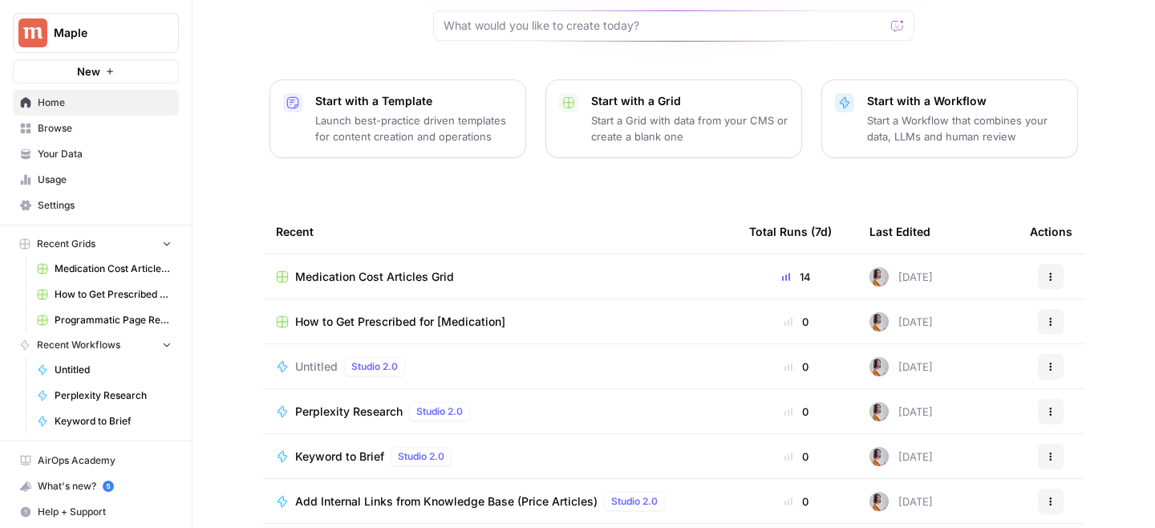
scroll to position [210, 0]
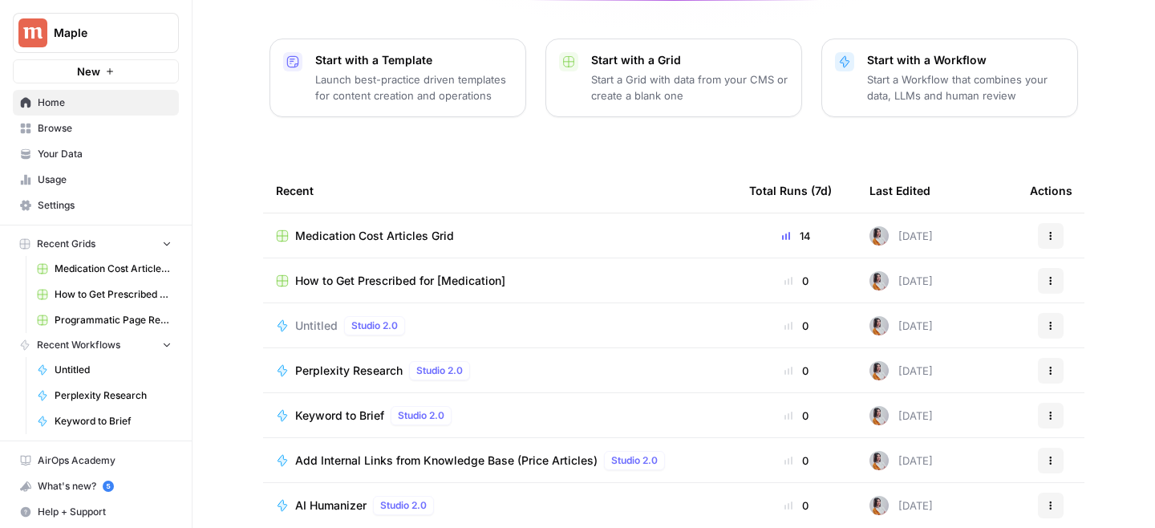
click at [460, 316] on div "Untitled Studio 2.0" at bounding box center [499, 325] width 447 height 19
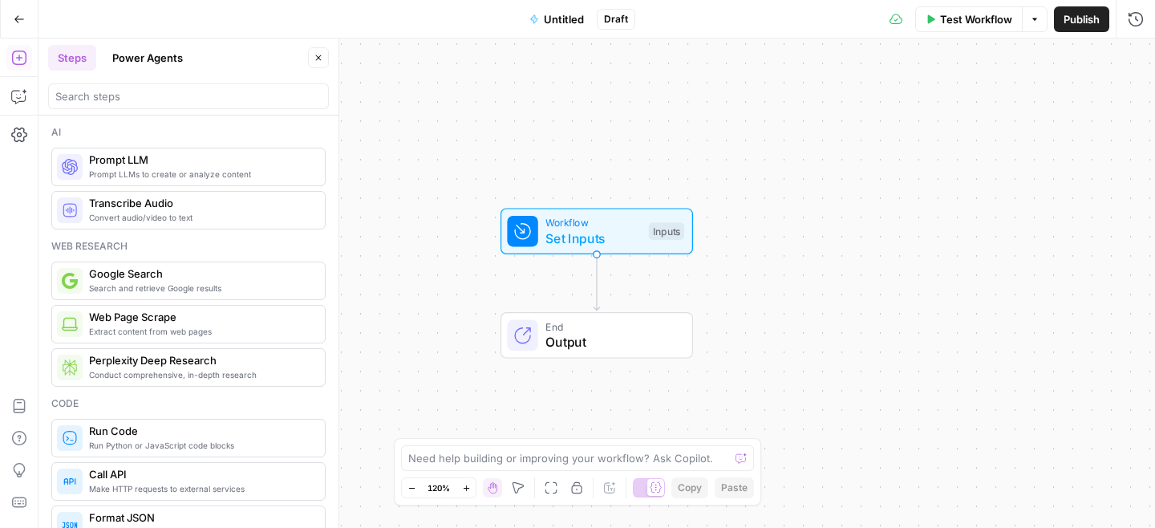
click at [693, 187] on div "Workflow Set Inputs Inputs End Output" at bounding box center [596, 282] width 1116 height 489
click at [600, 281] on icon "Edge from start to end" at bounding box center [597, 282] width 6 height 56
click at [597, 281] on icon "Edge from start to end" at bounding box center [597, 282] width 6 height 56
click at [663, 285] on div "Workflow Set Inputs Inputs End Output" at bounding box center [596, 282] width 1116 height 489
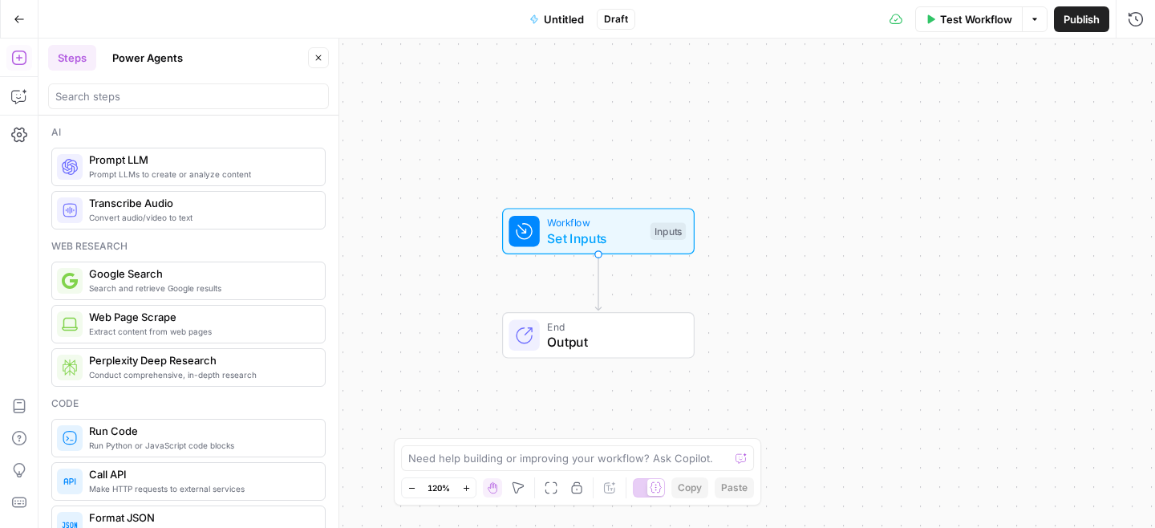
click at [596, 279] on icon "Edge from start to end" at bounding box center [598, 282] width 6 height 56
click at [596, 334] on span "Output" at bounding box center [612, 341] width 131 height 19
click at [176, 95] on input "search" at bounding box center [188, 96] width 266 height 16
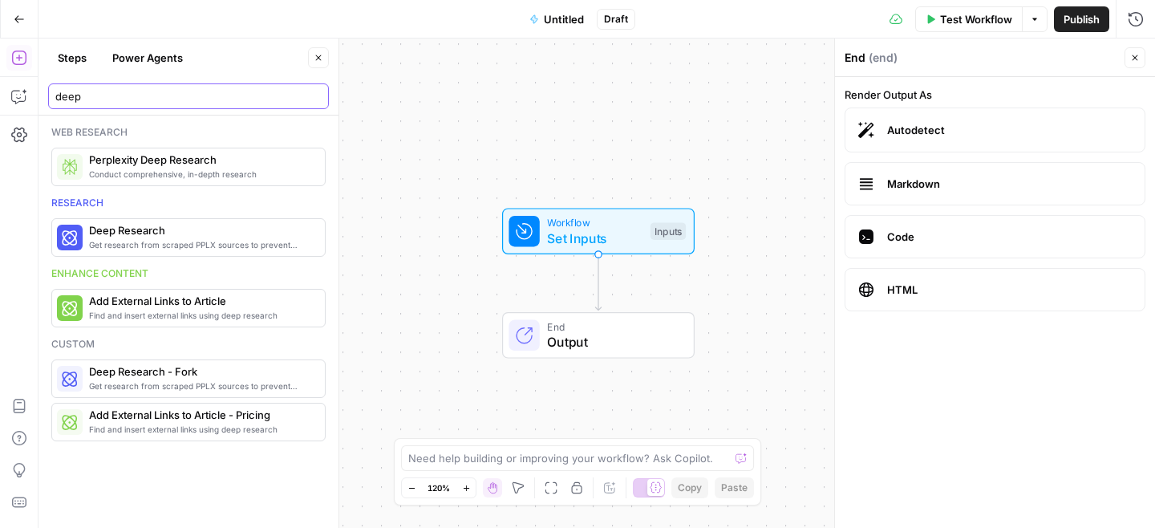
type input "deep"
click at [196, 175] on span "Conduct comprehensive, in-depth research" at bounding box center [200, 174] width 223 height 13
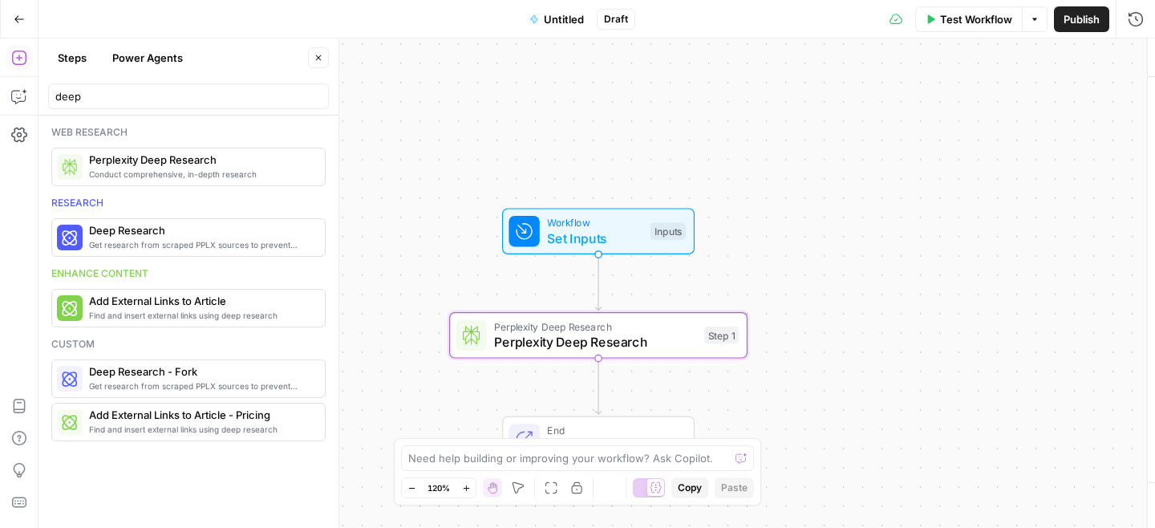
type textarea "Perplexity Deep Research"
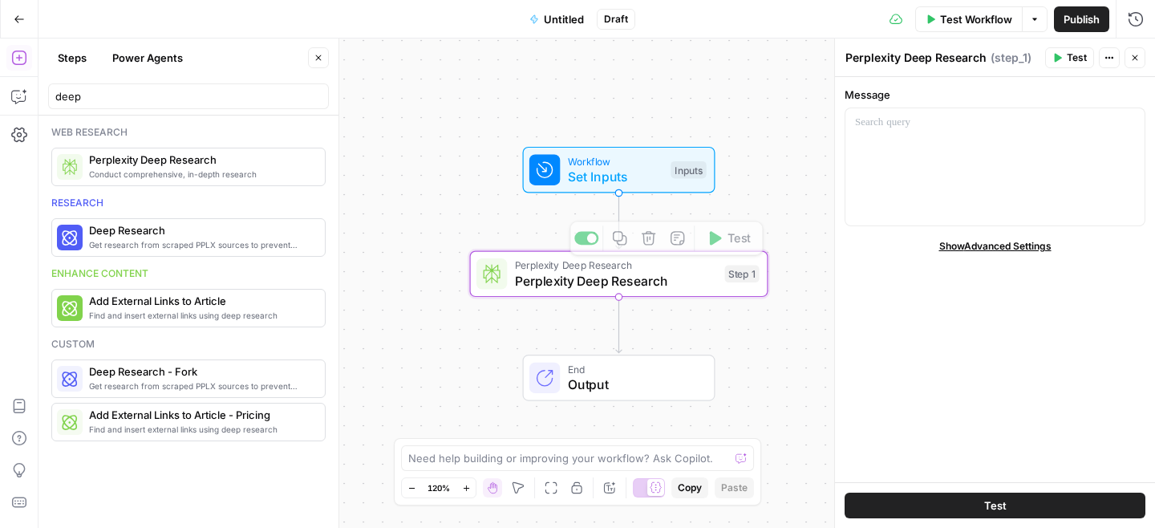
click at [185, 249] on span "Get research from scraped PPLX sources to prevent source hallucination" at bounding box center [200, 244] width 223 height 13
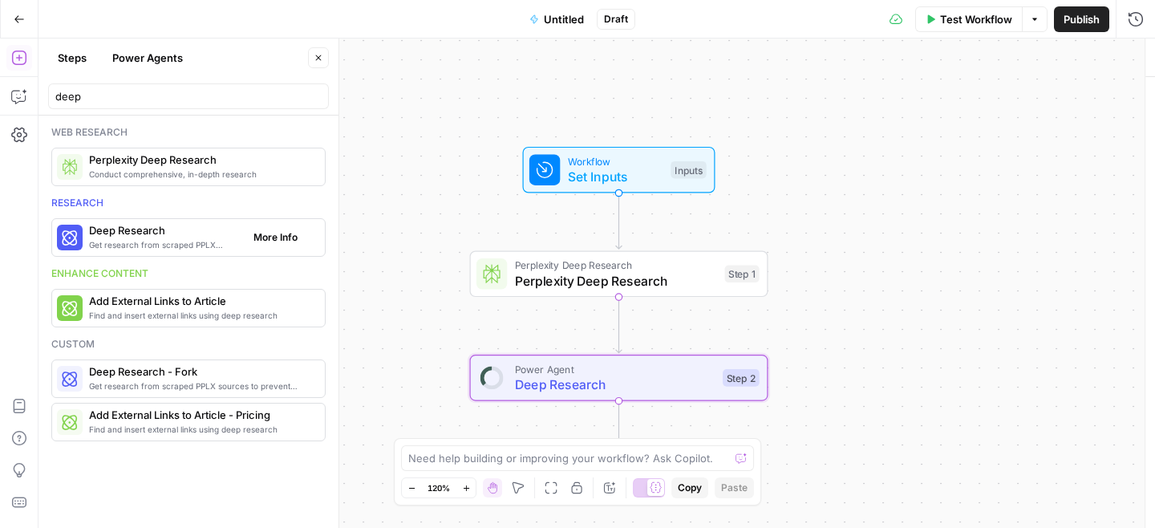
type textarea "Deep Research"
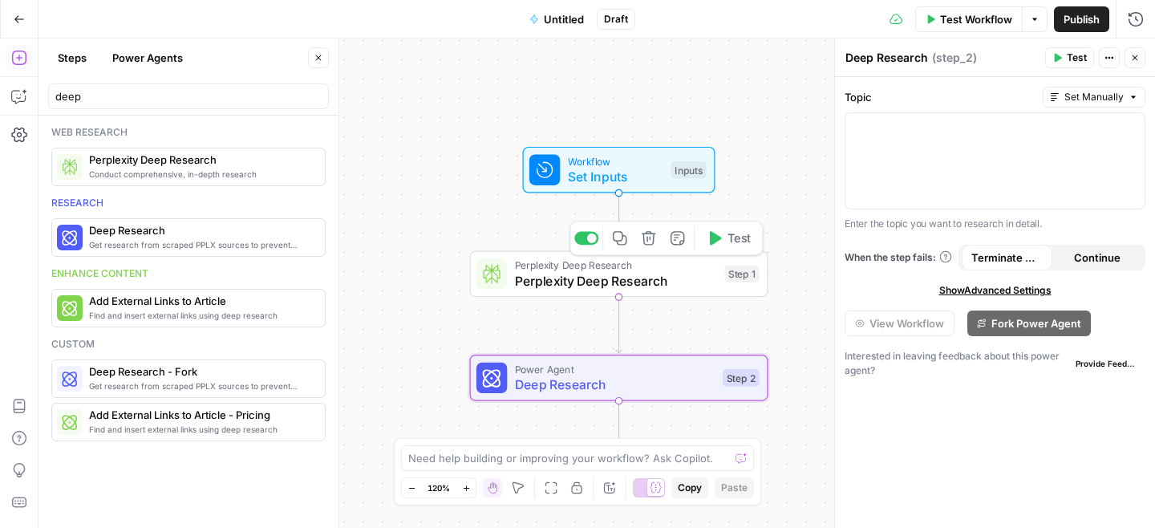
click at [661, 275] on span "Perplexity Deep Research" at bounding box center [616, 280] width 202 height 19
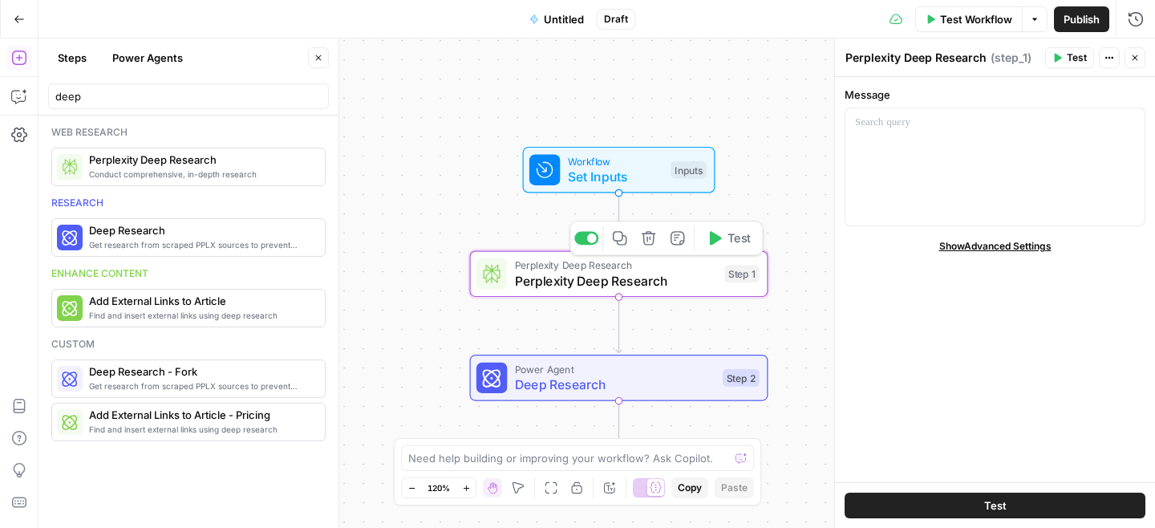
click at [649, 234] on icon "button" at bounding box center [648, 237] width 15 height 15
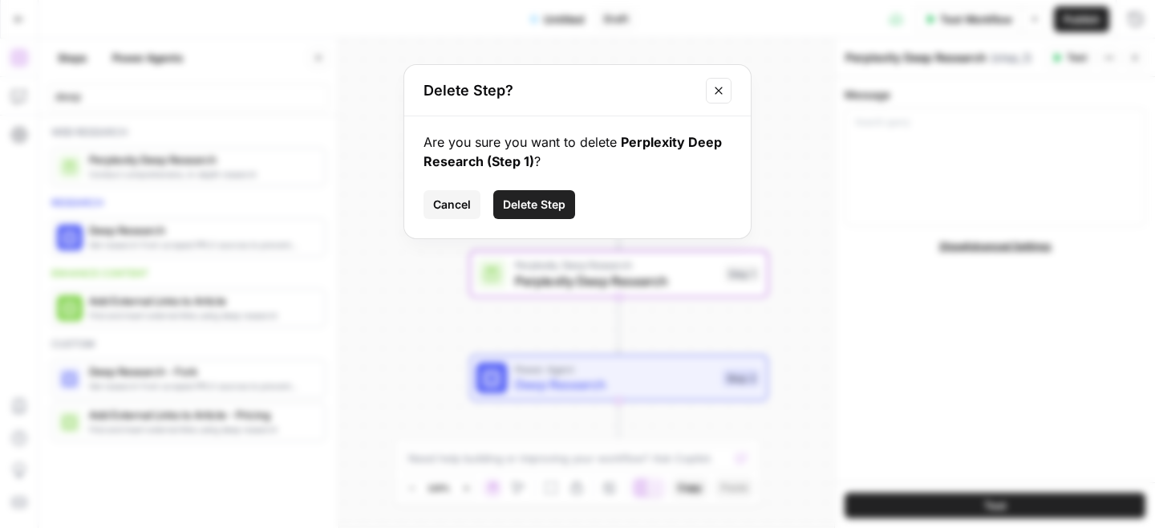
click at [546, 208] on span "Delete Step" at bounding box center [534, 204] width 63 height 16
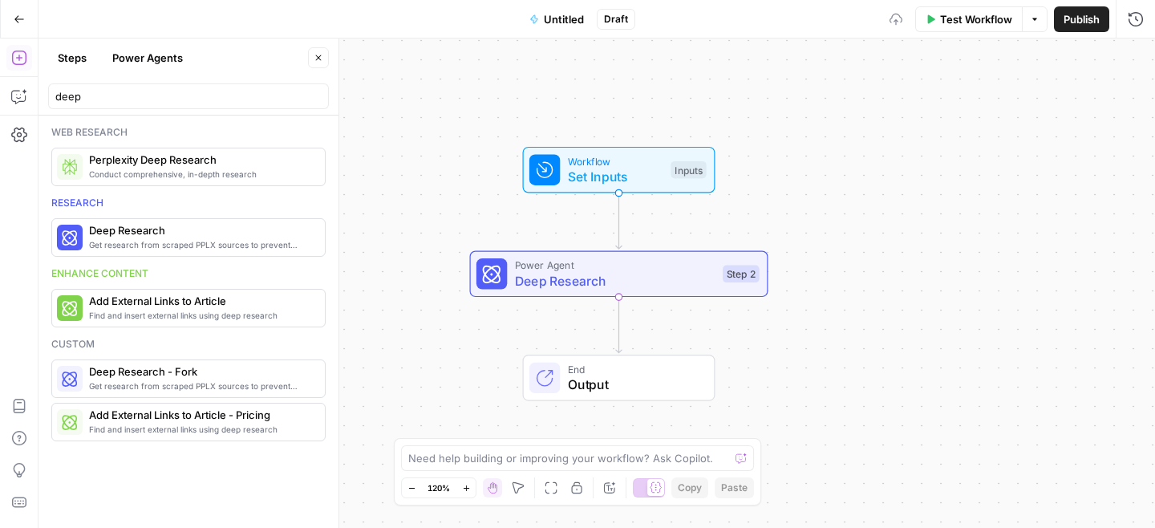
click at [634, 286] on span "Deep Research" at bounding box center [615, 280] width 200 height 19
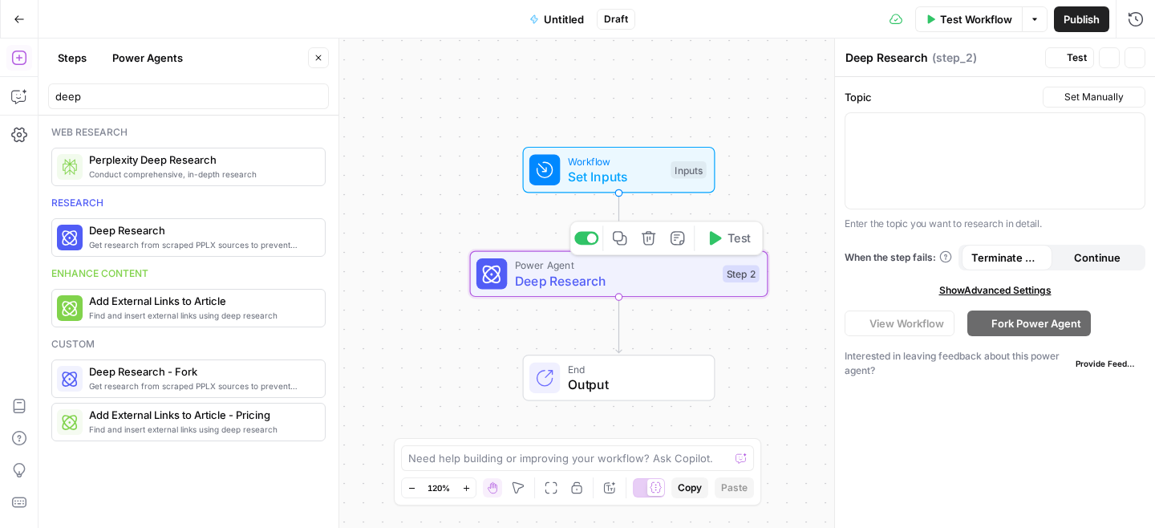
click at [634, 286] on span "Deep Research" at bounding box center [615, 280] width 200 height 19
click at [649, 241] on icon "button" at bounding box center [648, 237] width 15 height 15
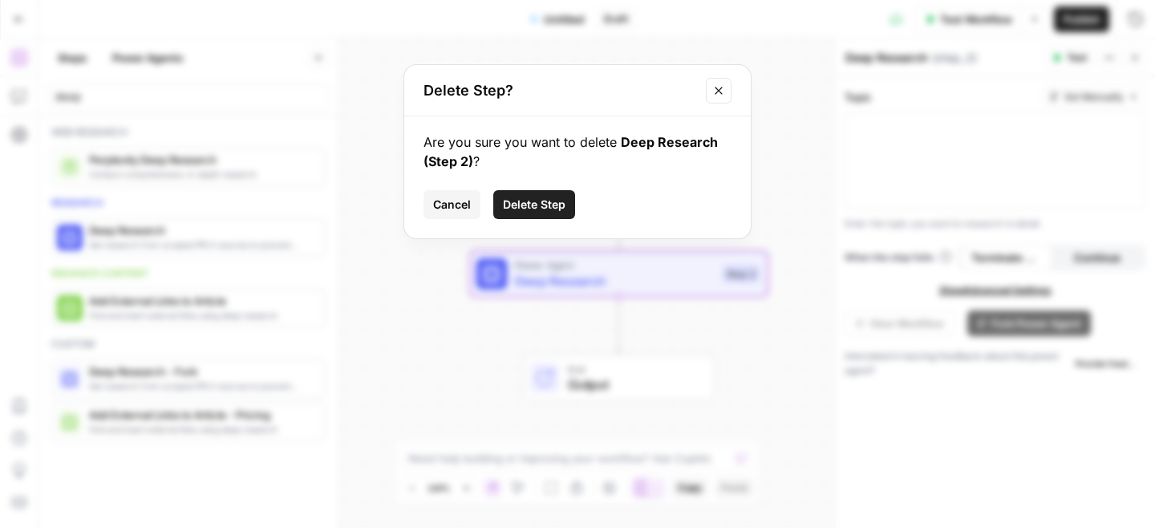
click at [560, 207] on span "Delete Step" at bounding box center [534, 204] width 63 height 16
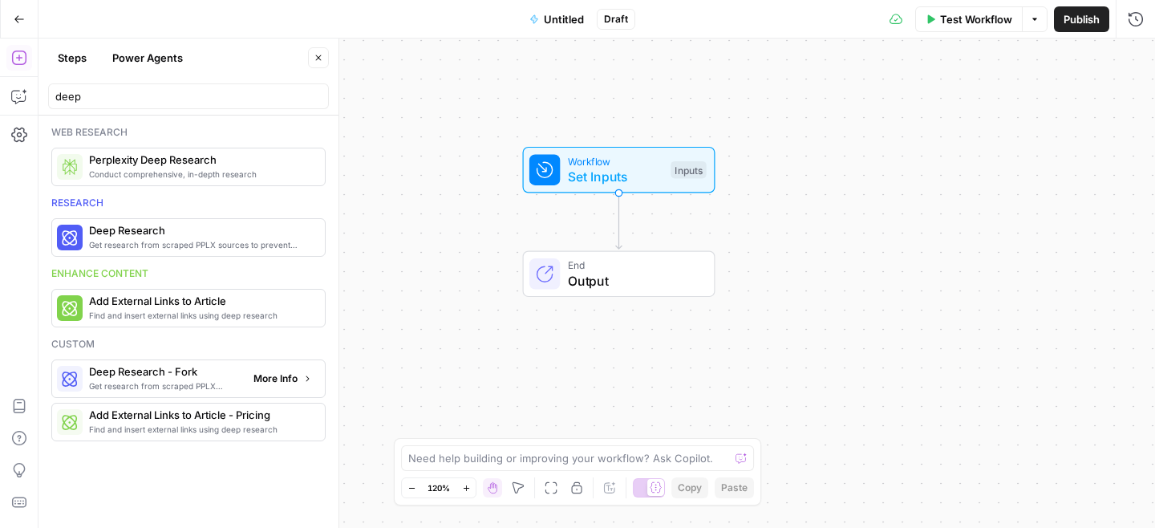
click at [160, 379] on span "Get research from scraped PPLX sources to prevent source hallucination" at bounding box center [165, 385] width 152 height 13
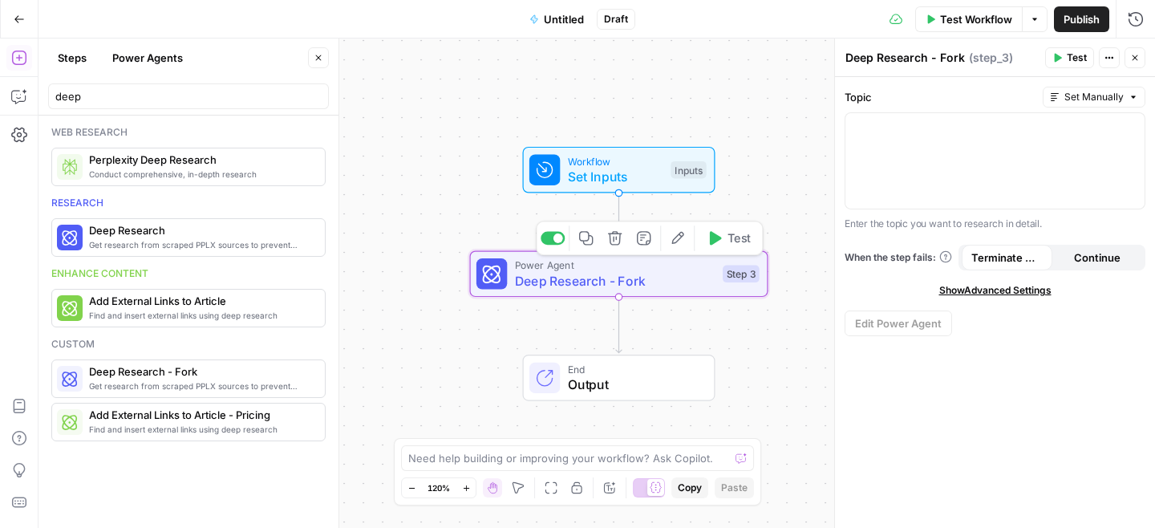
click at [641, 245] on button "Add Note" at bounding box center [643, 237] width 25 height 25
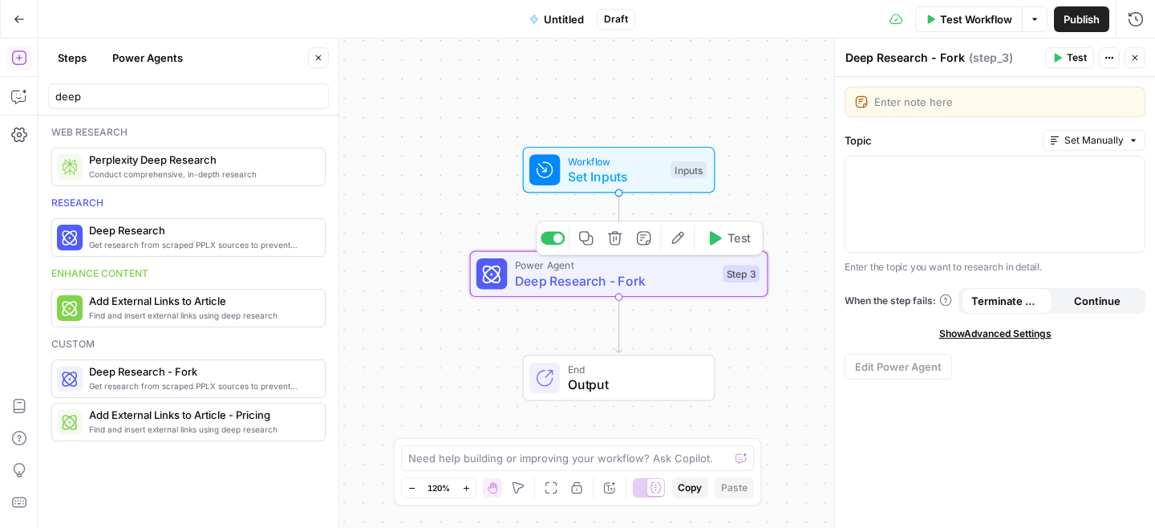
click at [614, 238] on icon "button" at bounding box center [615, 238] width 14 height 14
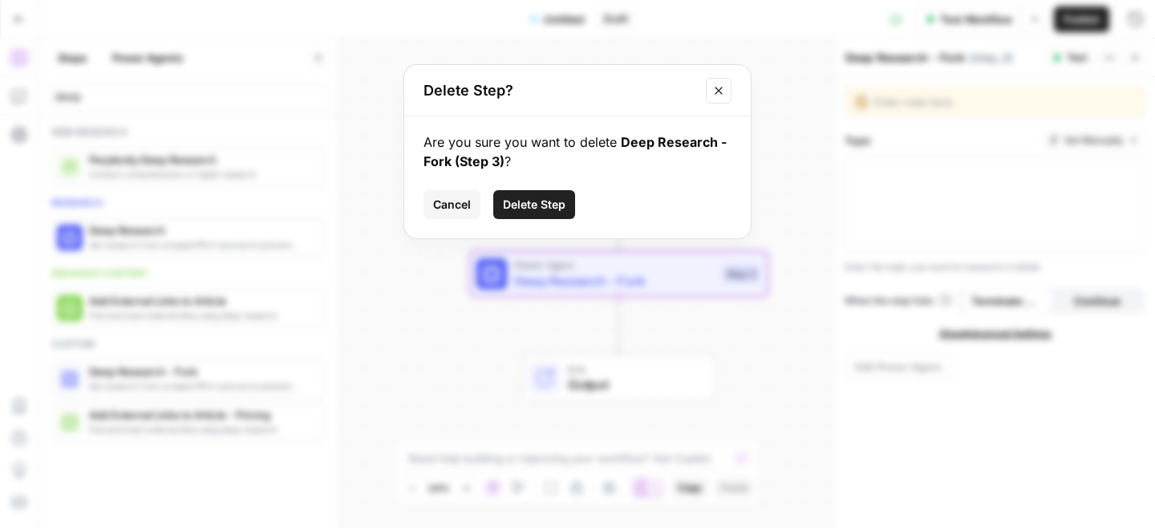
click at [537, 193] on button "Delete Step" at bounding box center [534, 204] width 82 height 29
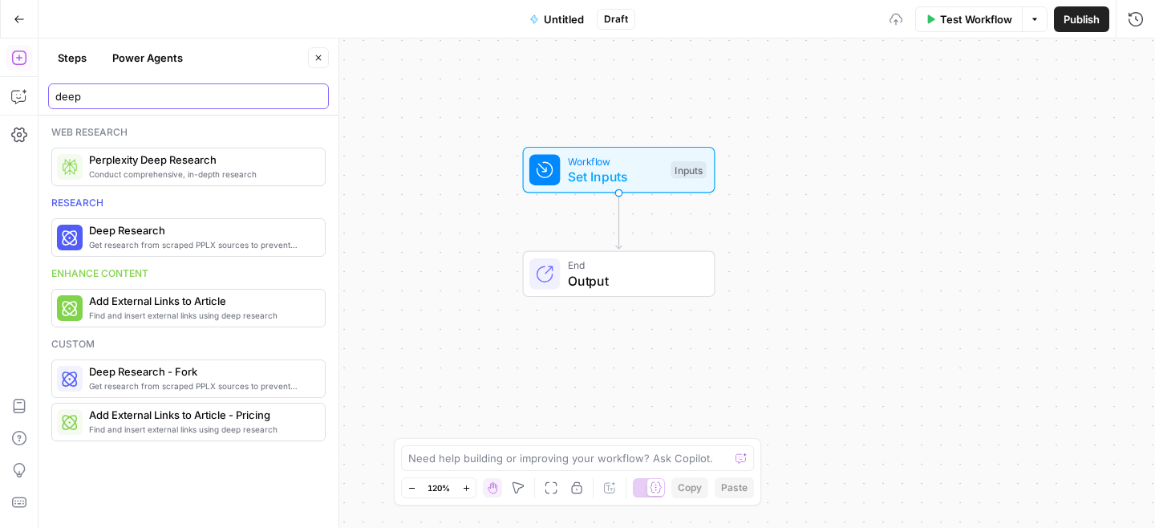
click at [188, 103] on input "deep" at bounding box center [188, 96] width 266 height 16
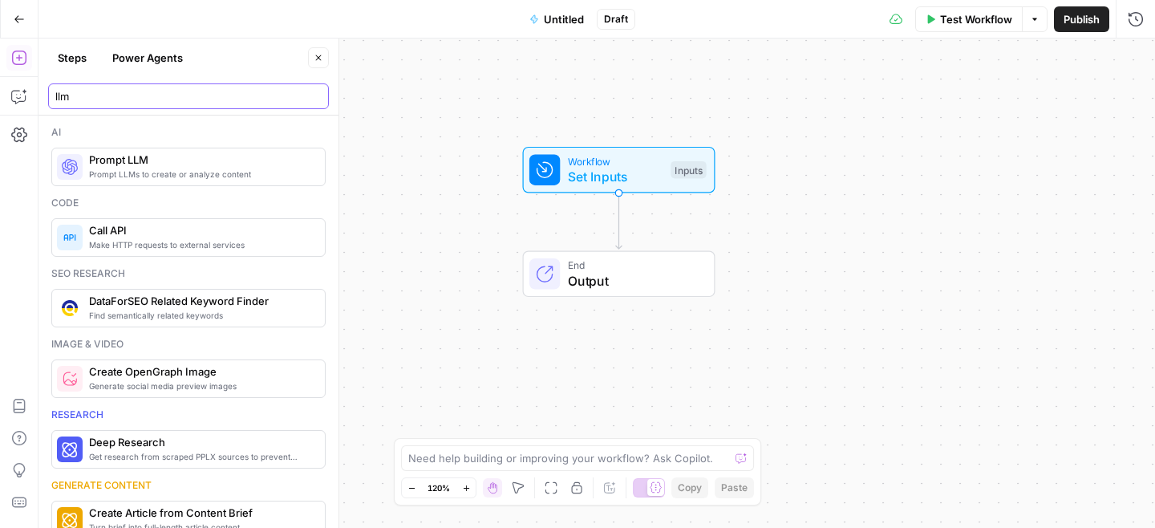
type input "llm"
click at [187, 175] on span "Prompt LLMs to create or analyze content" at bounding box center [200, 174] width 223 height 13
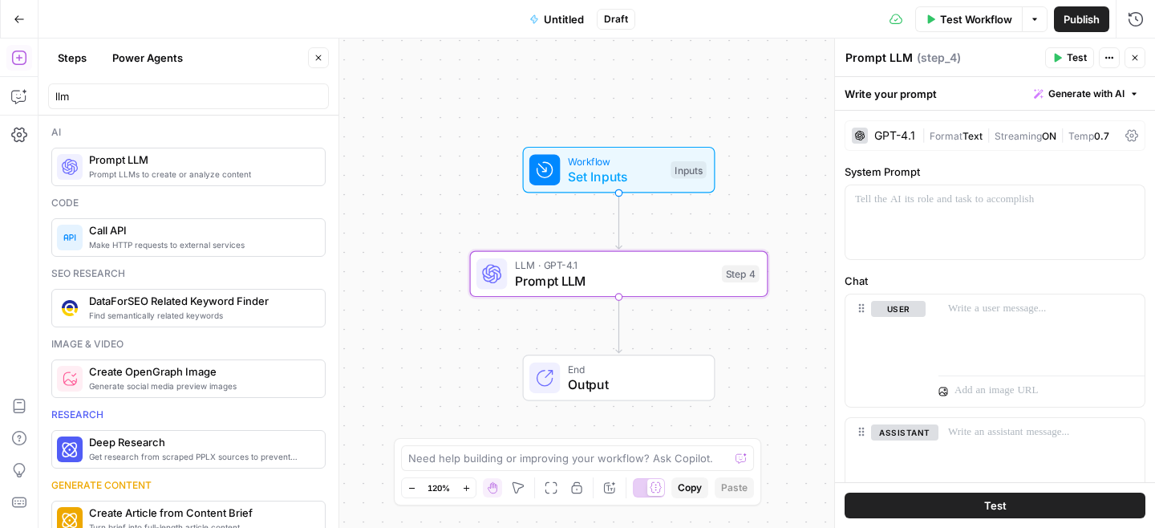
click at [885, 133] on div "GPT-4.1" at bounding box center [894, 135] width 41 height 11
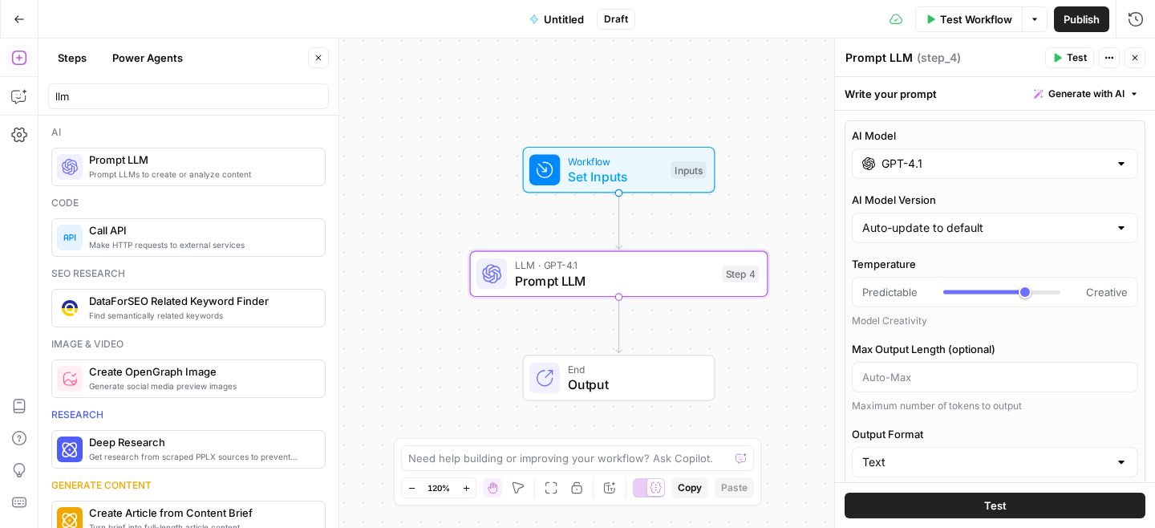
click at [949, 164] on input "GPT-4.1" at bounding box center [994, 164] width 227 height 16
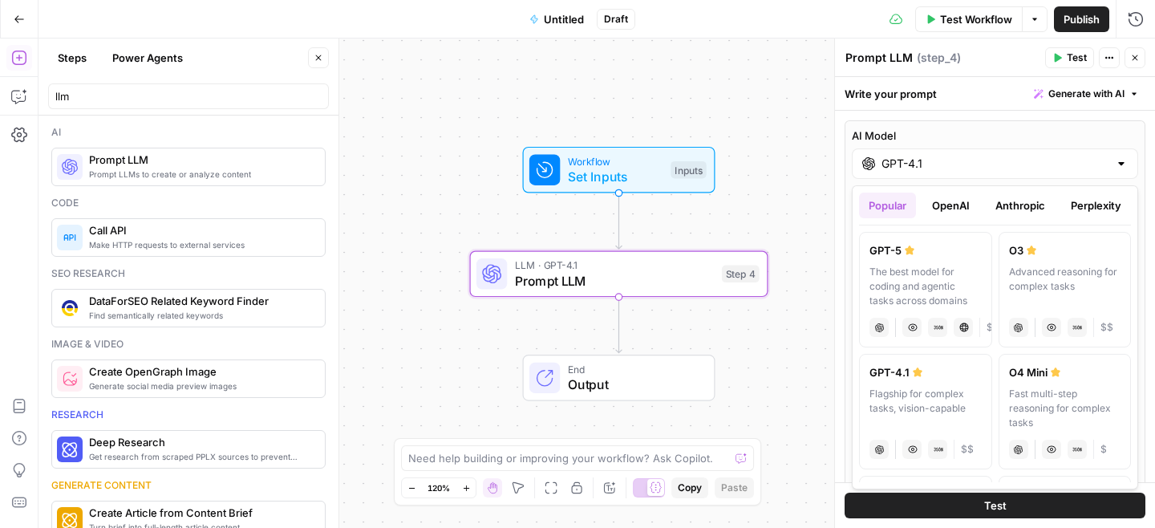
click at [1095, 204] on button "Perplexity" at bounding box center [1096, 205] width 70 height 26
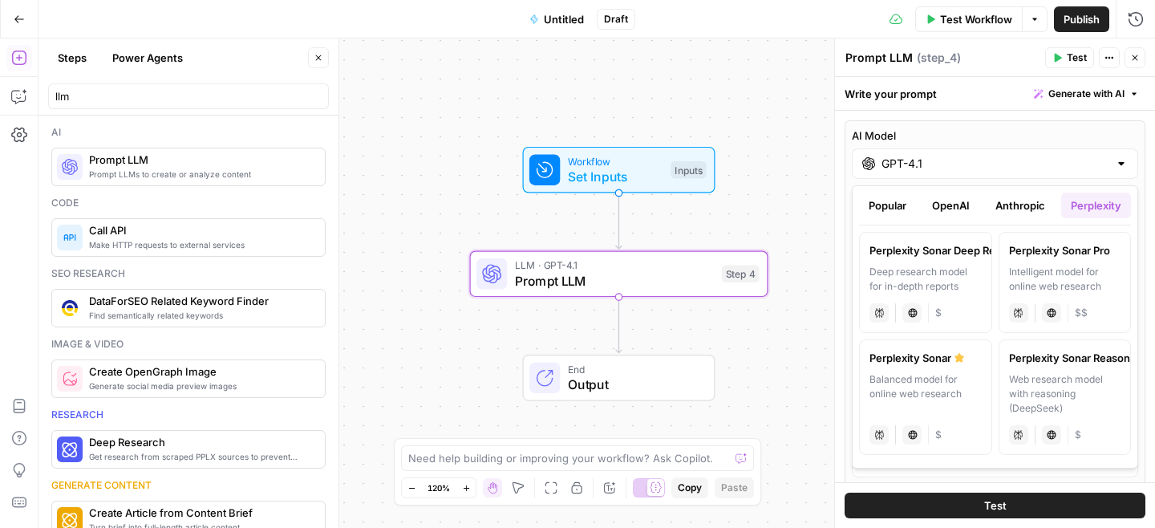
click at [1090, 262] on label "Perplexity Sonar Pro Intelligent model for online web research perplexity Live …" at bounding box center [1064, 282] width 133 height 101
type input "Perplexity Sonar Pro"
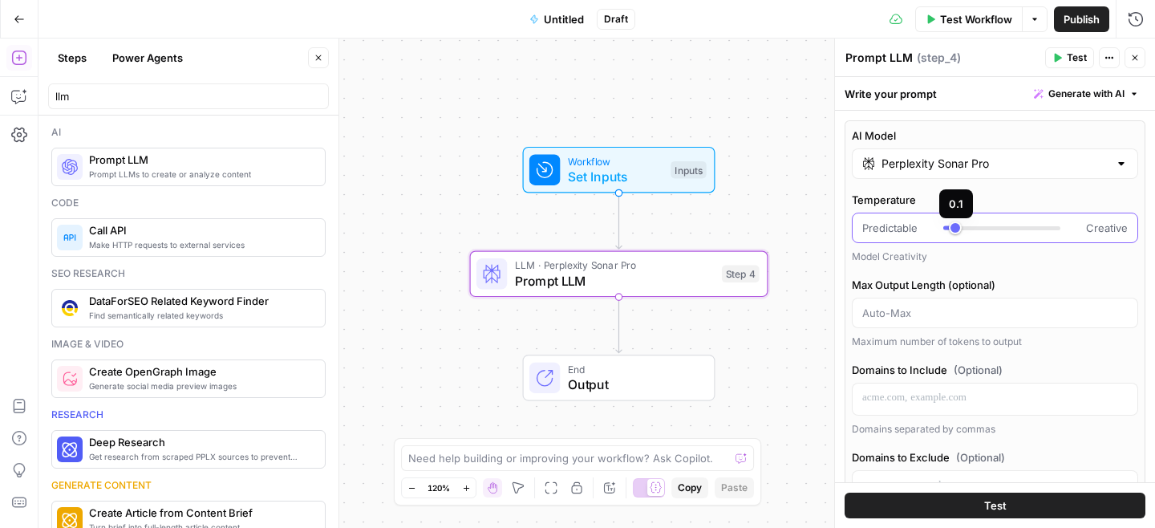
drag, startPoint x: 967, startPoint y: 227, endPoint x: 949, endPoint y: 227, distance: 18.4
click at [949, 227] on div at bounding box center [1001, 228] width 117 height 16
drag, startPoint x: 942, startPoint y: 229, endPoint x: 960, endPoint y: 225, distance: 18.1
click at [961, 227] on div "Predictable Creative" at bounding box center [994, 228] width 265 height 16
click at [951, 226] on div at bounding box center [1001, 228] width 117 height 4
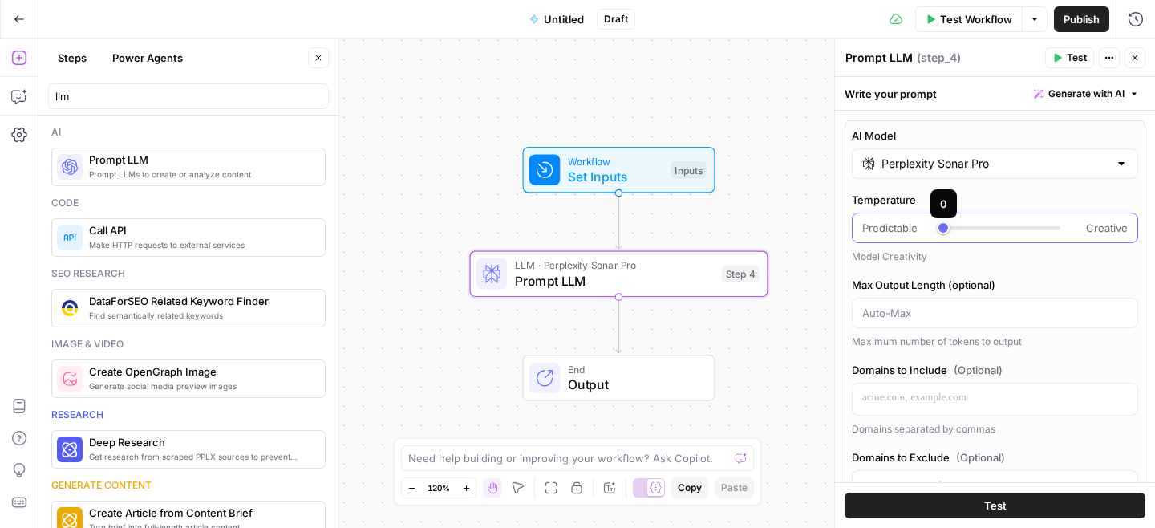
type input "***"
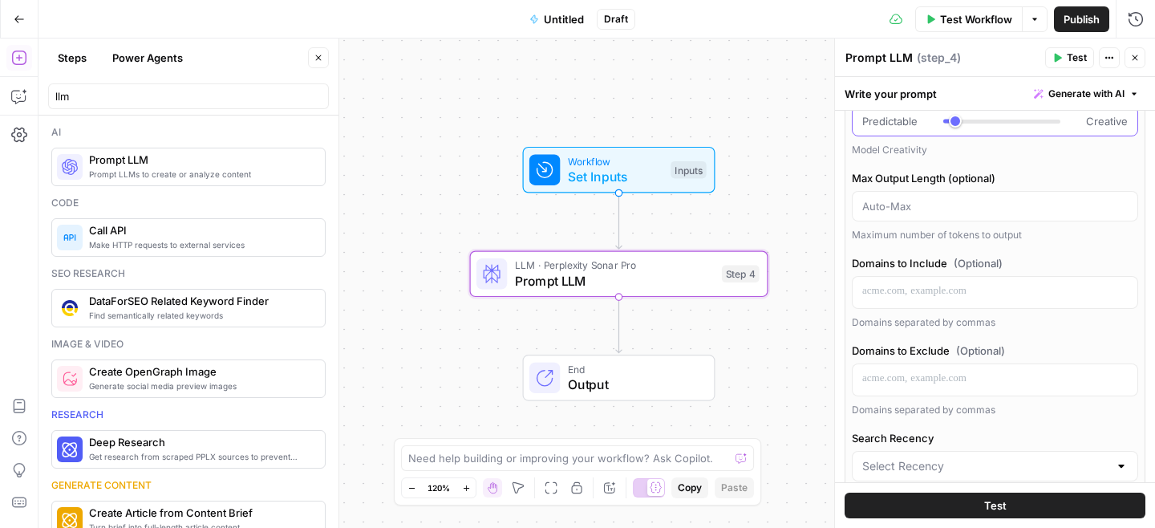
scroll to position [150, 0]
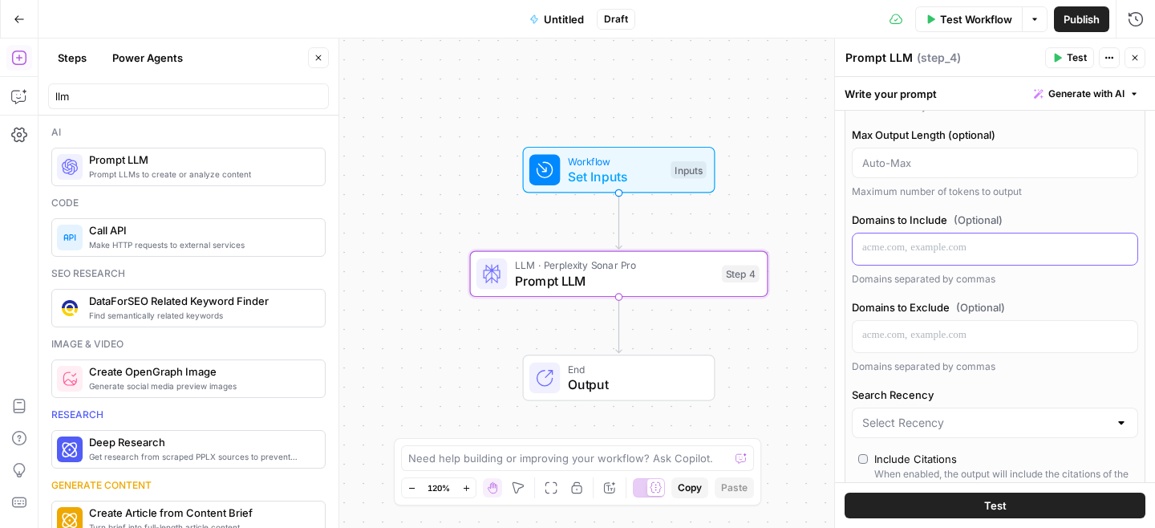
click at [875, 245] on p at bounding box center [994, 248] width 265 height 16
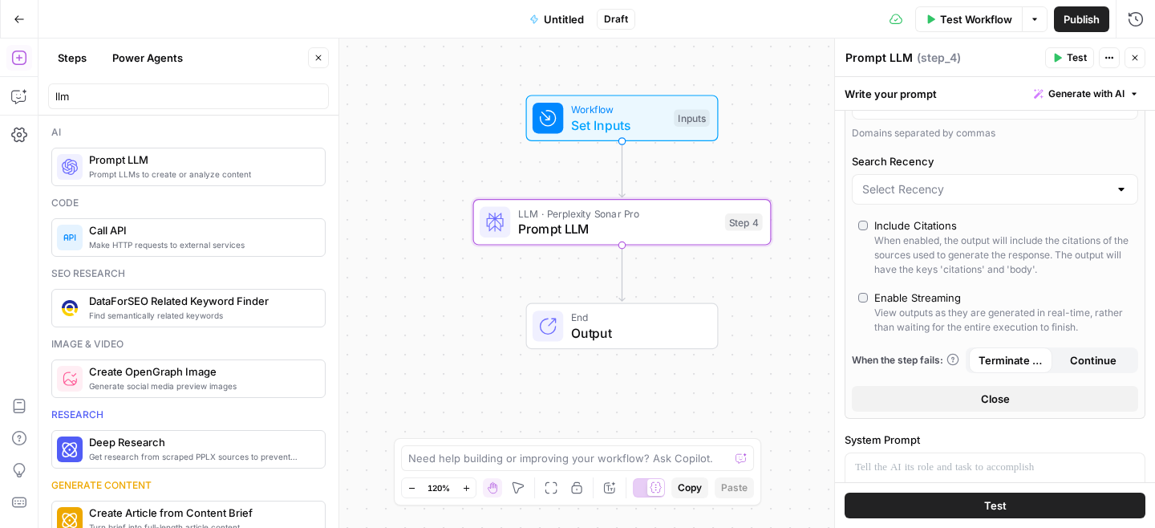
scroll to position [458, 0]
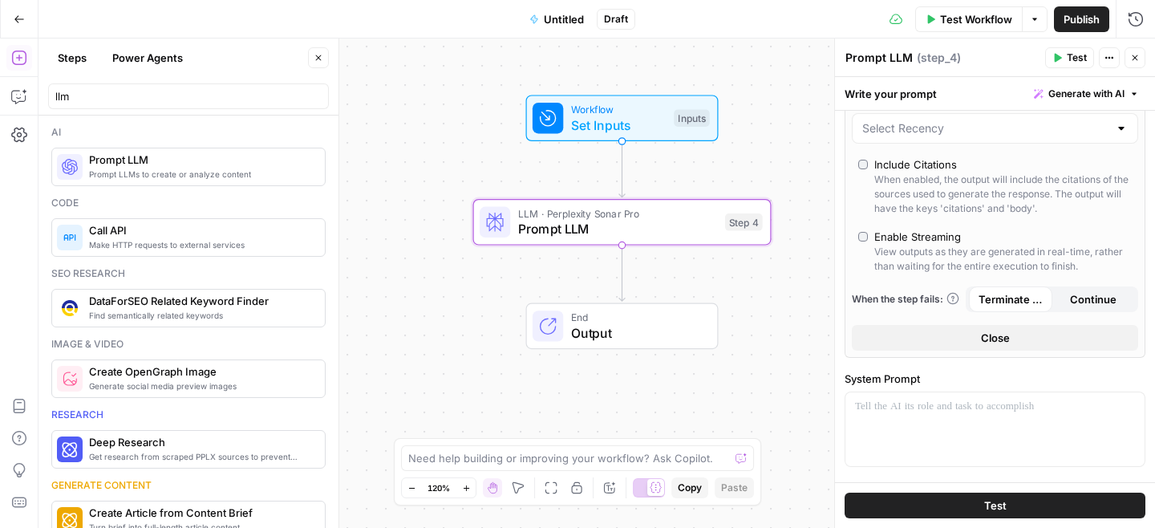
click at [923, 156] on div "**********" at bounding box center [994, 9] width 301 height 695
click at [914, 172] on div "Include Citations When enabled, the output will include the citations of the so…" at bounding box center [1002, 185] width 257 height 59
click at [914, 166] on div "Include Citations" at bounding box center [915, 164] width 83 height 16
click at [908, 127] on input "Search Recency" at bounding box center [985, 128] width 246 height 16
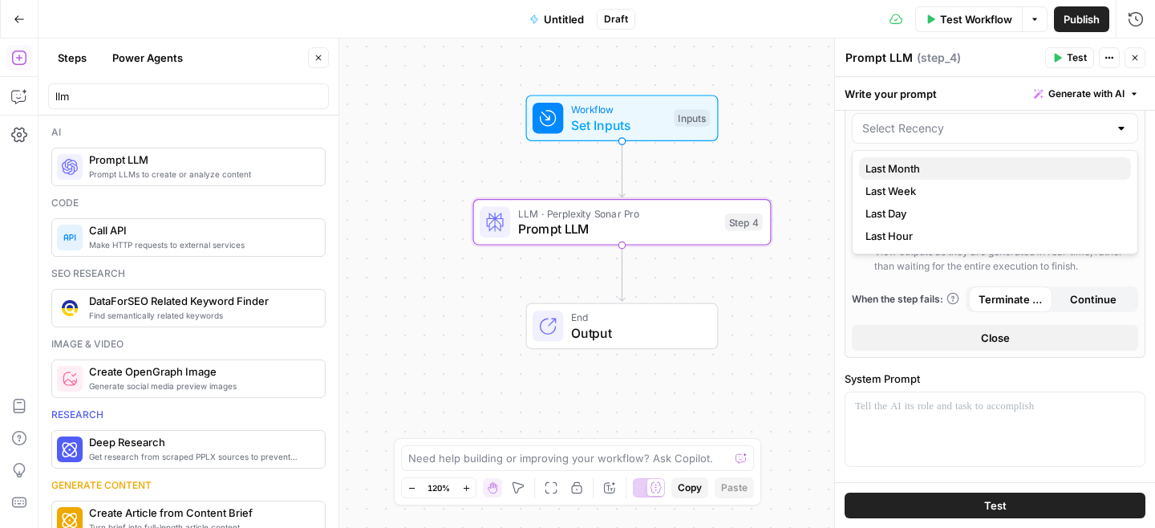
click at [908, 167] on span "Last Month" at bounding box center [991, 168] width 253 height 16
type input "Last Month"
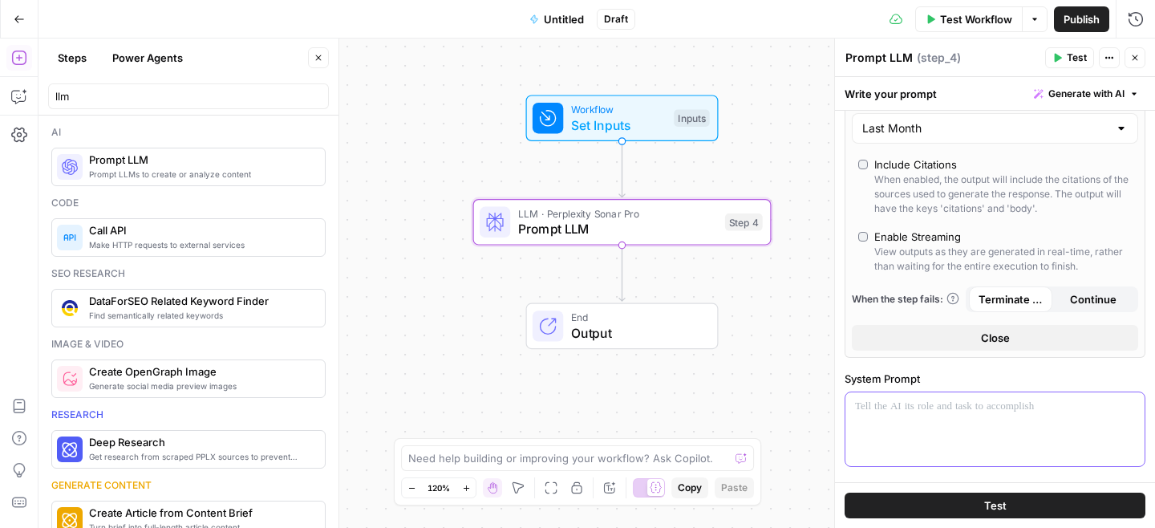
click at [908, 426] on div at bounding box center [994, 429] width 299 height 74
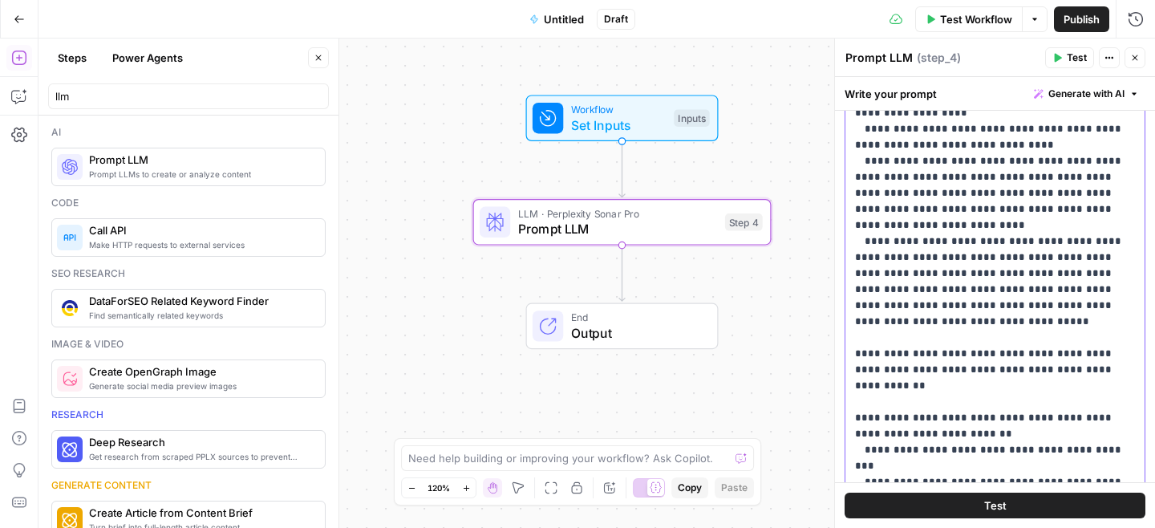
scroll to position [1263, 0]
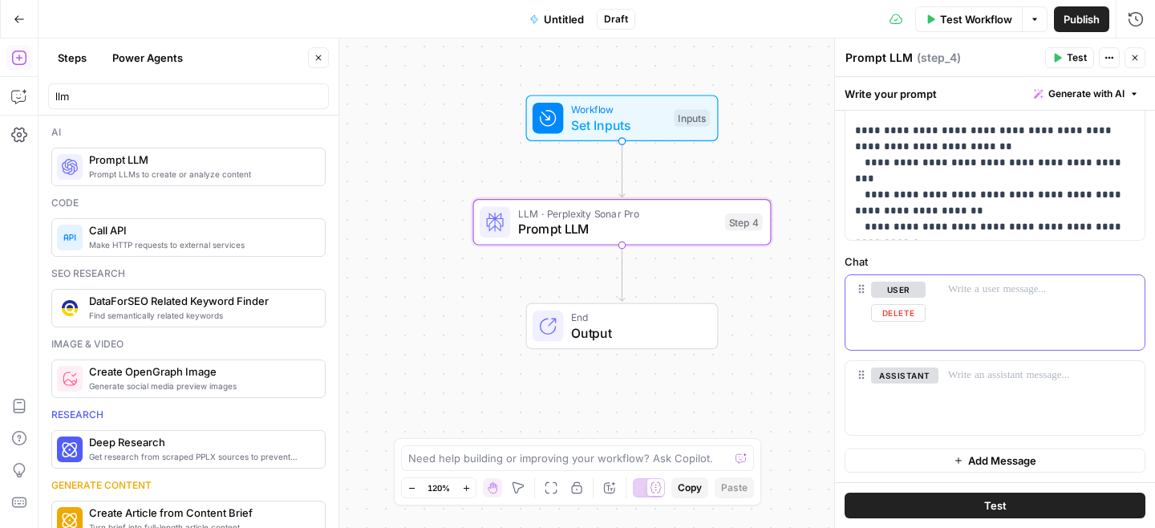
click at [951, 297] on div at bounding box center [1041, 312] width 206 height 74
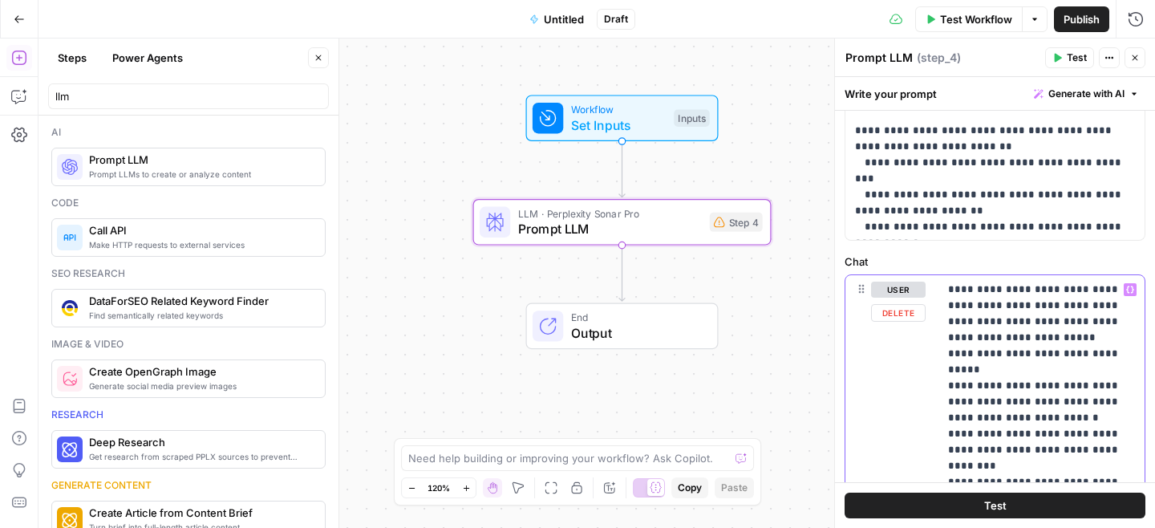
scroll to position [1474, 0]
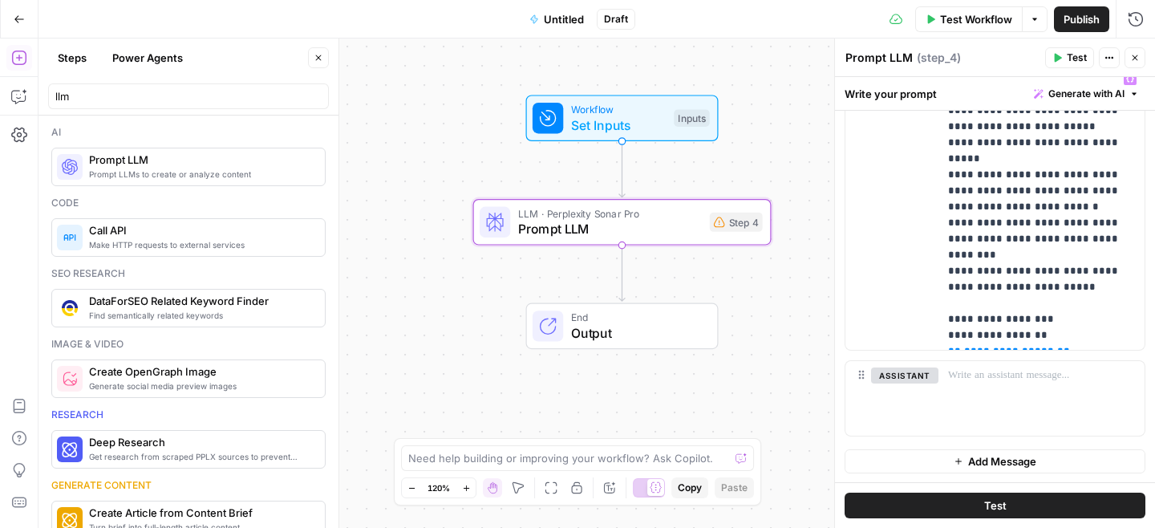
click at [673, 278] on div "Workflow Set Inputs Inputs LLM · Perplexity Sonar Pro Prompt LLM Step 4 End Out…" at bounding box center [596, 282] width 1116 height 489
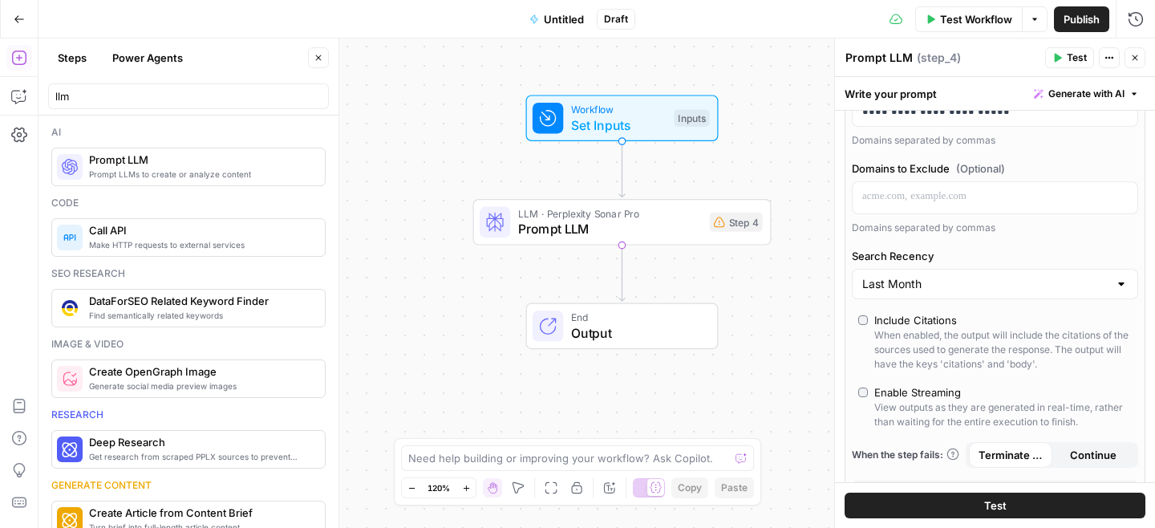
scroll to position [681, 0]
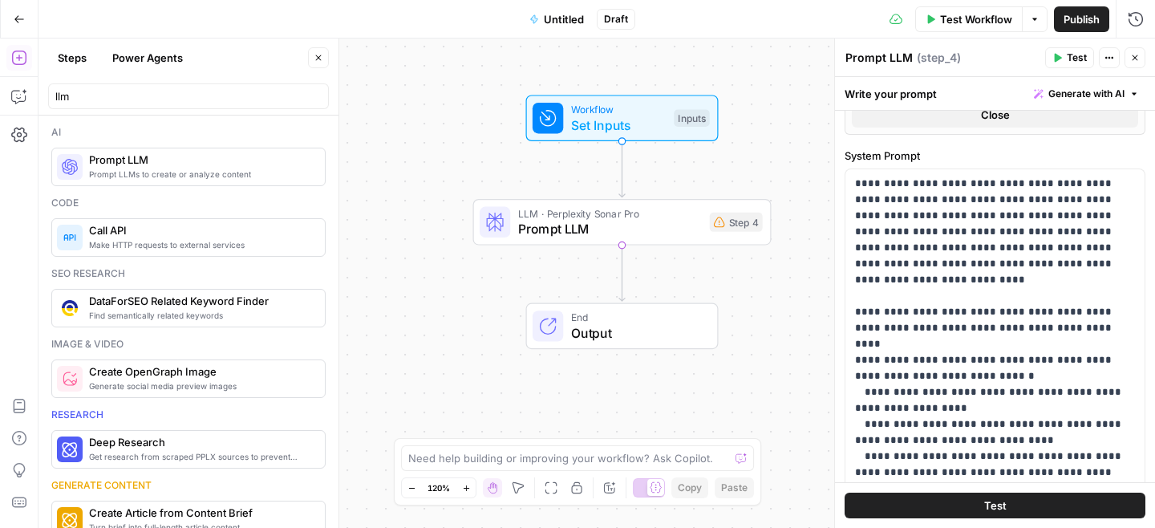
click at [586, 119] on span "Set Inputs" at bounding box center [618, 124] width 95 height 19
click at [635, 103] on span "Workflow" at bounding box center [618, 110] width 95 height 15
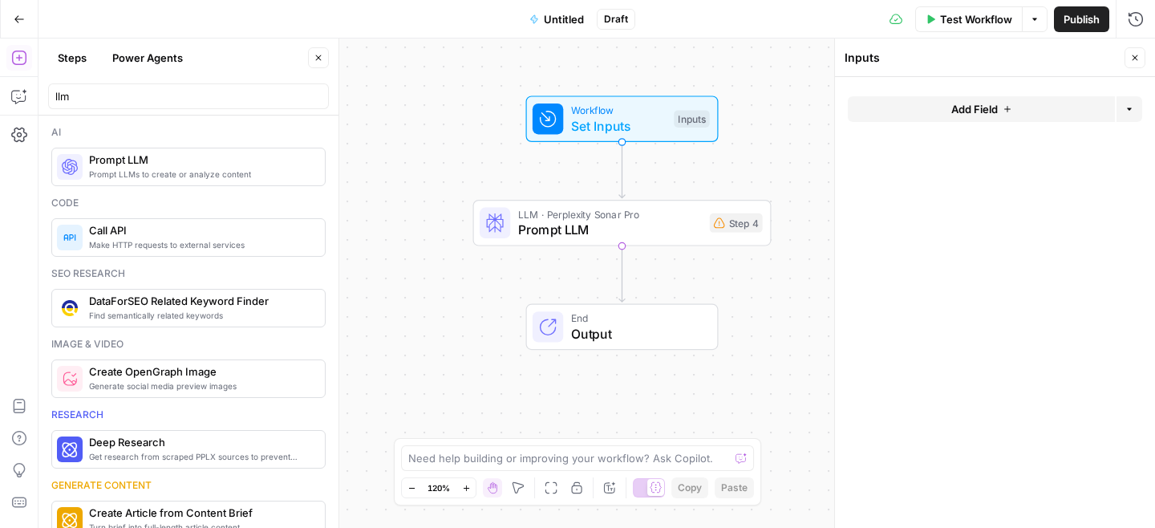
click at [994, 105] on span "Add Field" at bounding box center [974, 109] width 47 height 16
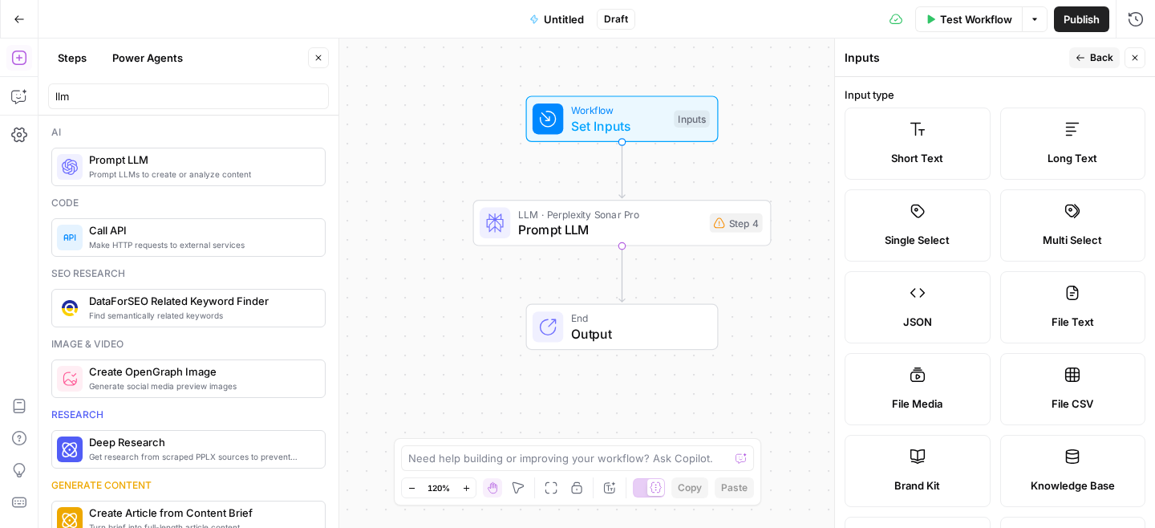
click at [1074, 147] on label "Long Text" at bounding box center [1073, 143] width 146 height 72
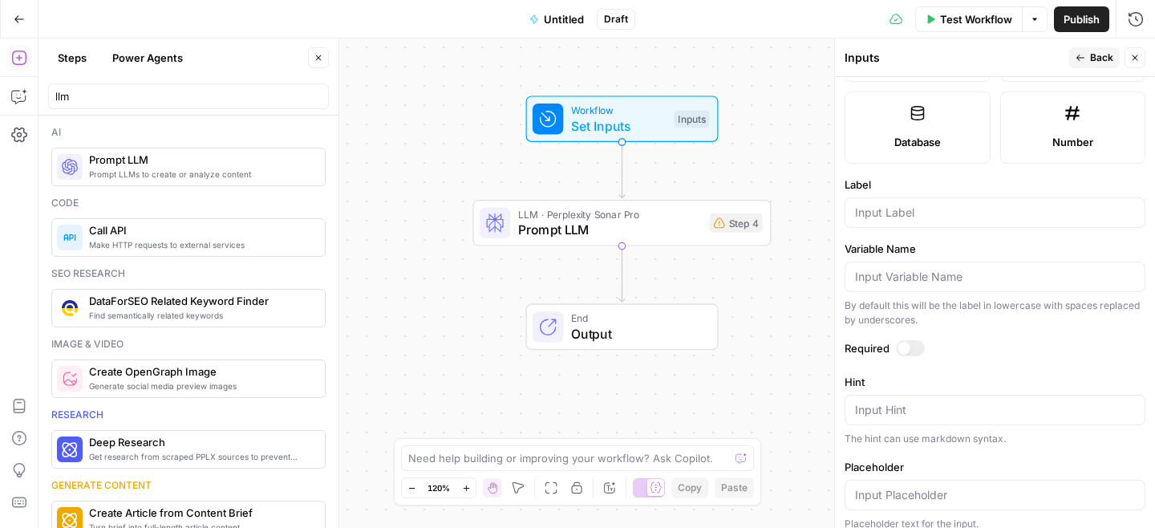
scroll to position [415, 0]
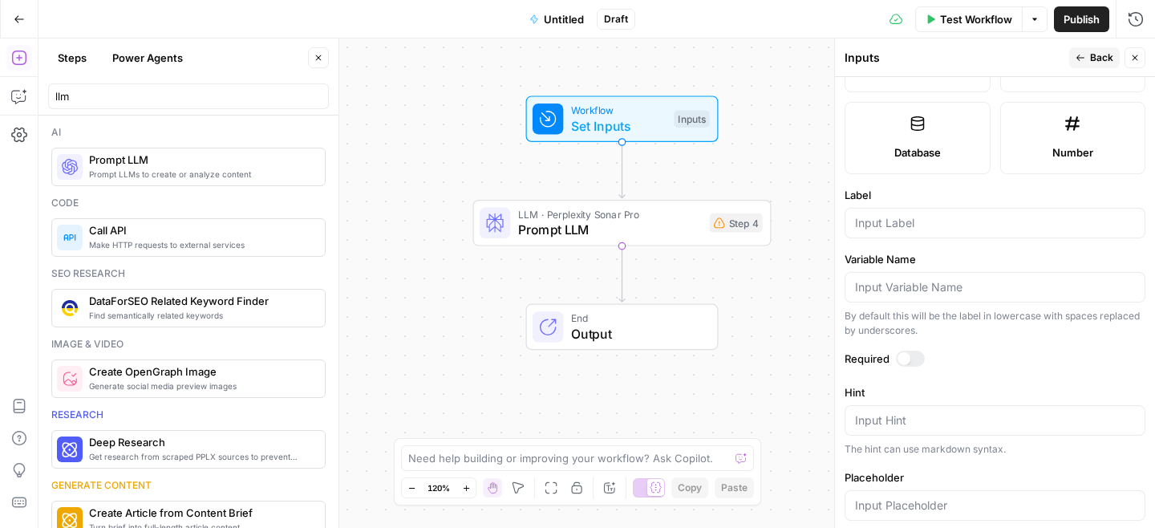
click at [904, 233] on div at bounding box center [994, 223] width 301 height 30
type input "Article Content"
click at [1092, 38] on header "Inputs Back Close" at bounding box center [995, 57] width 320 height 38
click at [1092, 62] on span "Back" at bounding box center [1101, 58] width 23 height 14
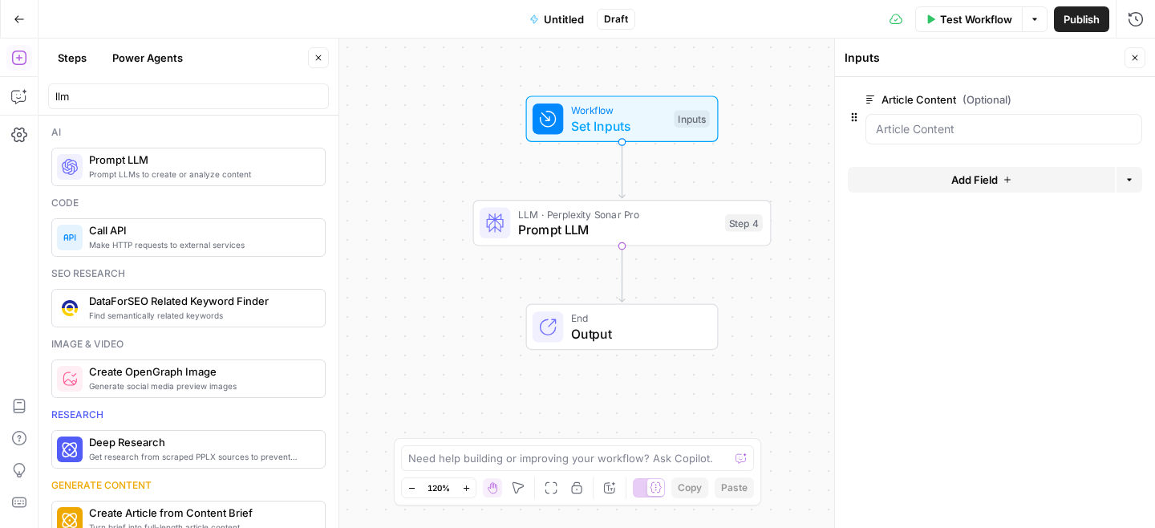
click at [632, 217] on span "LLM · Perplexity Sonar Pro" at bounding box center [617, 213] width 199 height 15
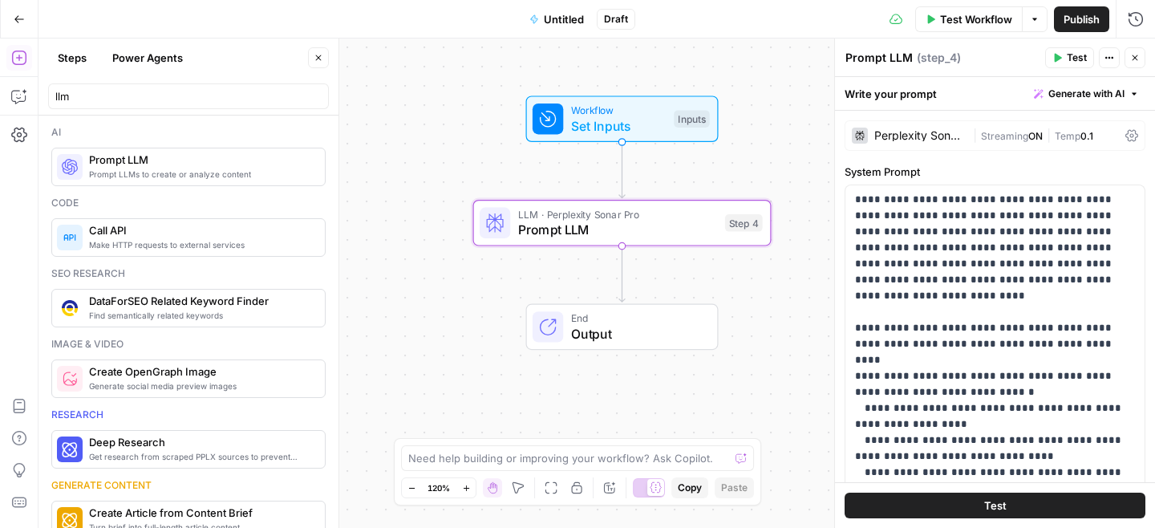
click at [939, 58] on span "( step_4 )" at bounding box center [938, 58] width 44 height 16
click at [884, 58] on textarea "Prompt LLM" at bounding box center [878, 58] width 67 height 16
paste textarea "Deep Fact Check Analysis"
type textarea "Deep Fact Check Analysis"
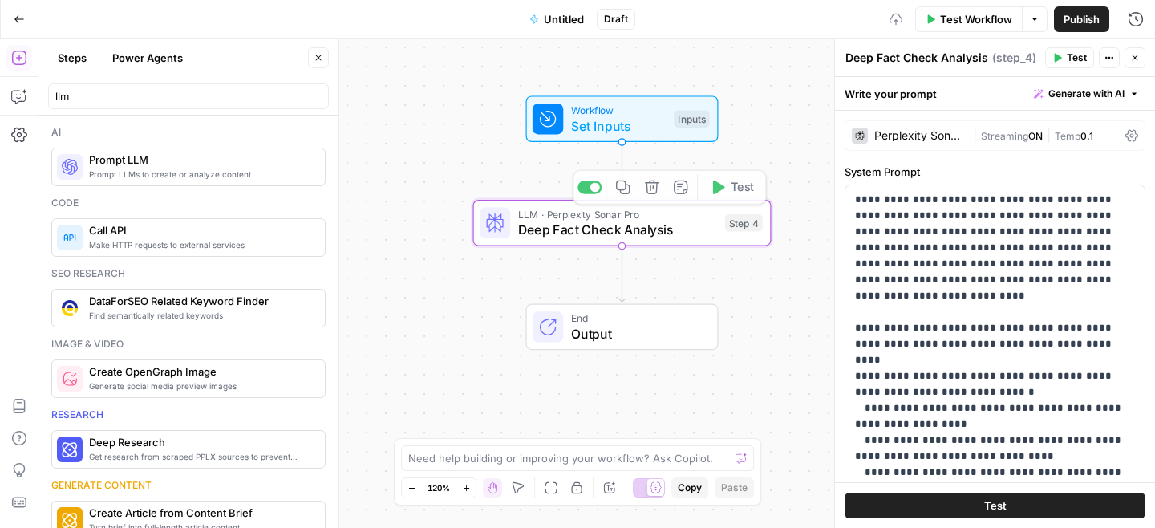
click at [689, 277] on div "Workflow Set Inputs Inputs LLM · Perplexity Sonar Pro Deep Fact Check Analysis …" at bounding box center [596, 282] width 1116 height 489
click at [176, 169] on span "Prompt LLMs to create or analyze content" at bounding box center [200, 174] width 223 height 13
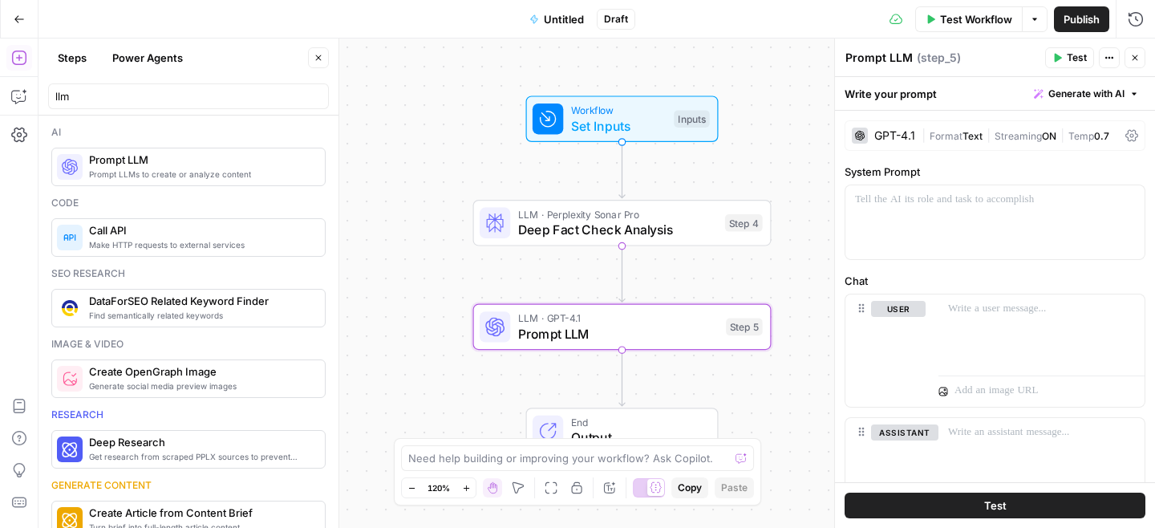
click at [877, 64] on textarea "Prompt LLM" at bounding box center [878, 58] width 67 height 16
paste textarea "Source and Citation Analysis"
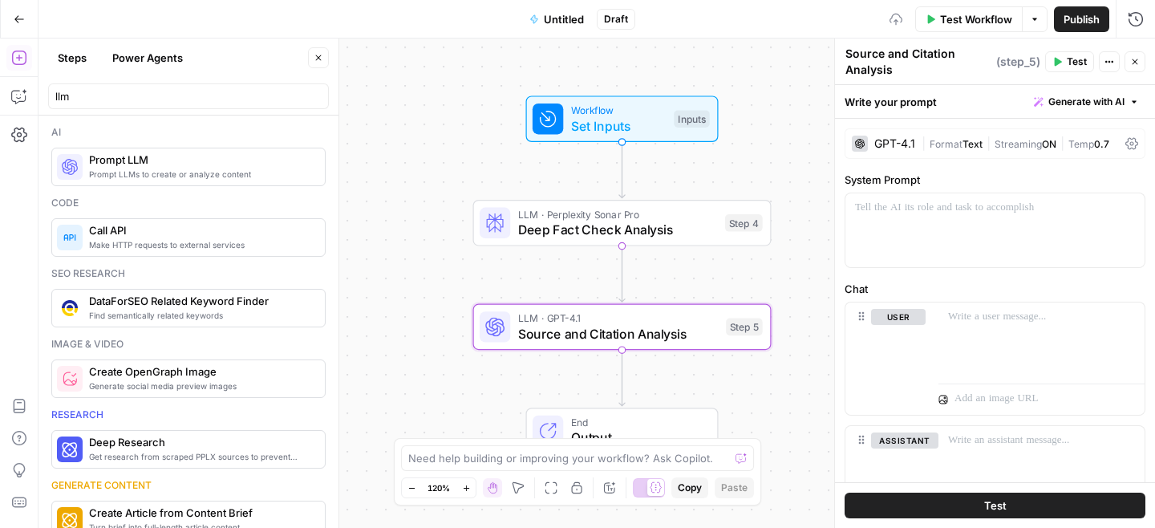
type textarea "Source and Citation Analysis"
click at [884, 142] on div "GPT-4.1" at bounding box center [894, 143] width 41 height 11
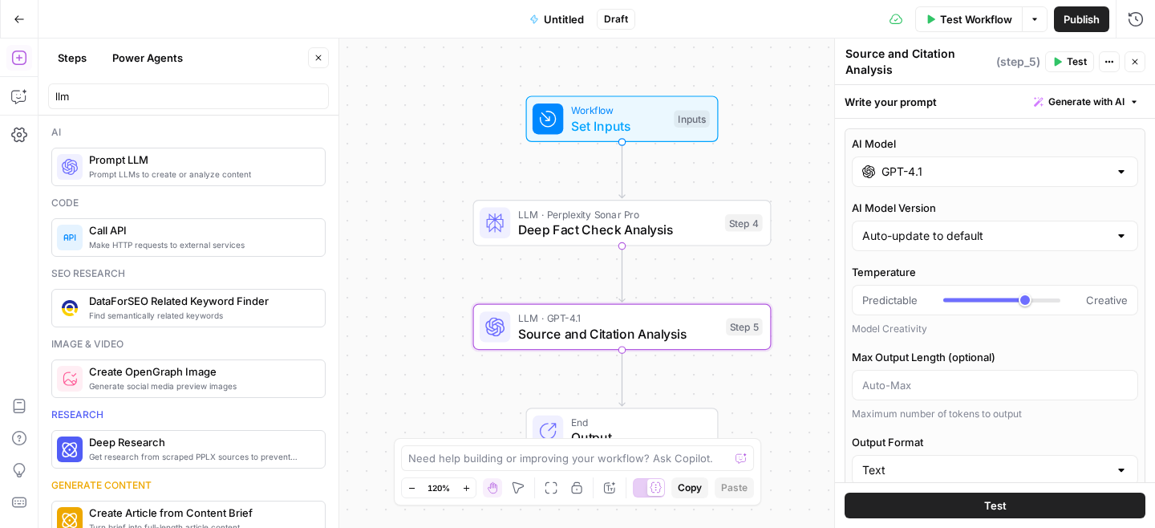
click at [921, 176] on input "GPT-4.1" at bounding box center [994, 172] width 227 height 16
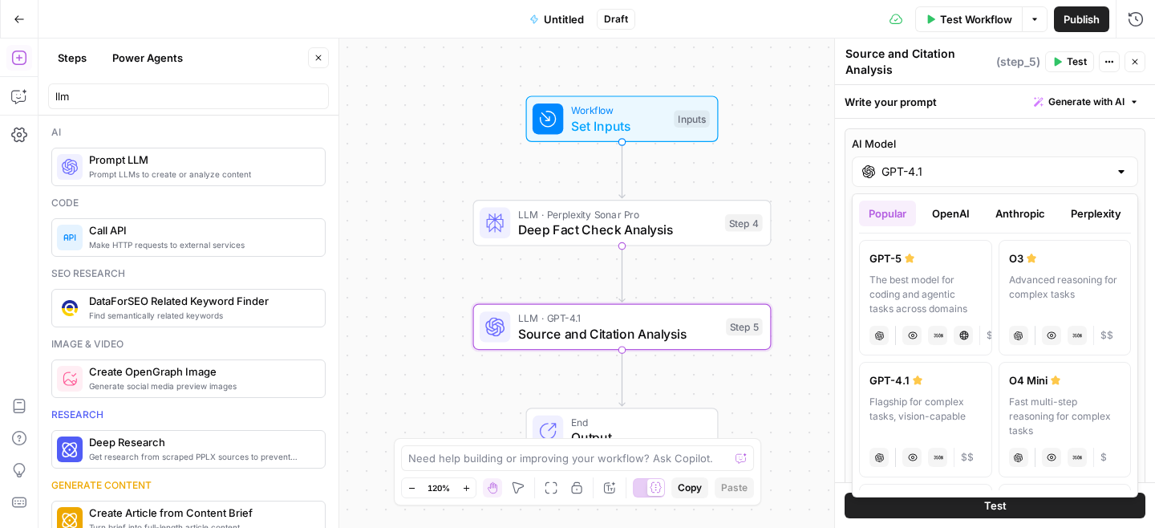
click at [1097, 211] on button "Perplexity" at bounding box center [1096, 213] width 70 height 26
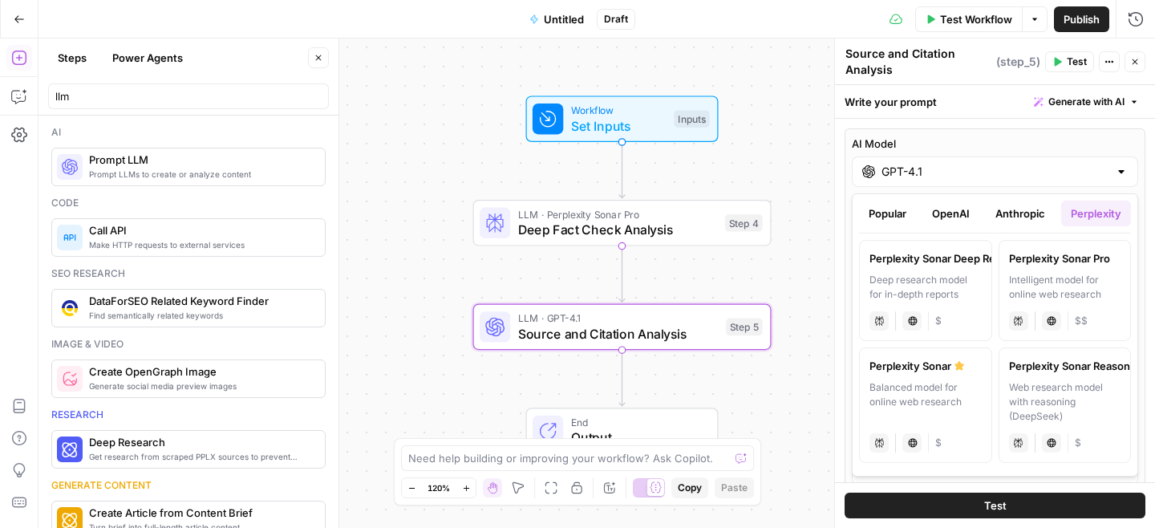
click at [1075, 263] on div "Perplexity Sonar Pro" at bounding box center [1065, 258] width 112 height 16
type input "Perplexity Sonar Pro"
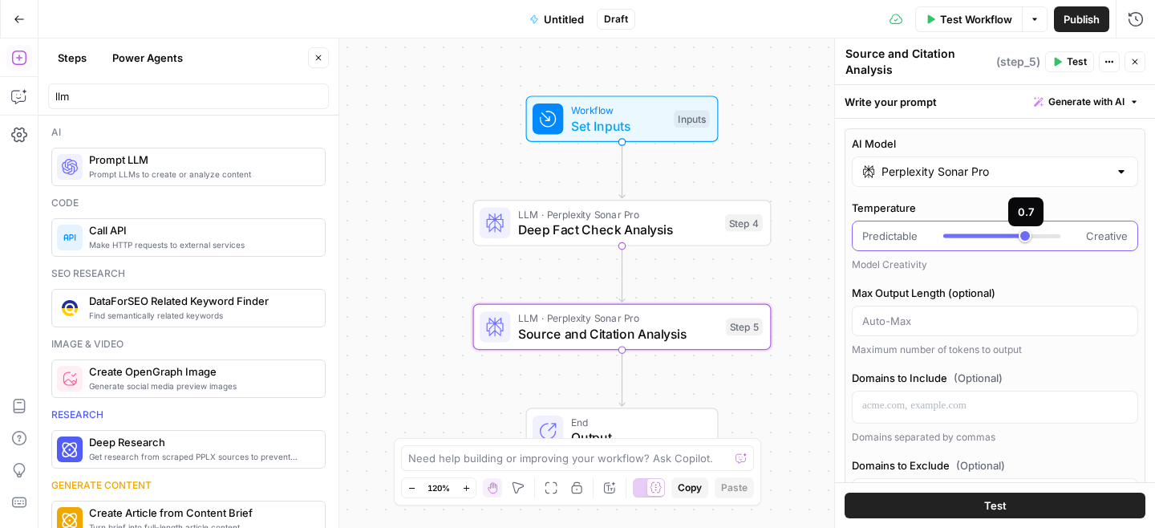
click at [945, 238] on div at bounding box center [1001, 236] width 117 height 16
type input "***"
click at [951, 238] on div at bounding box center [1001, 236] width 117 height 16
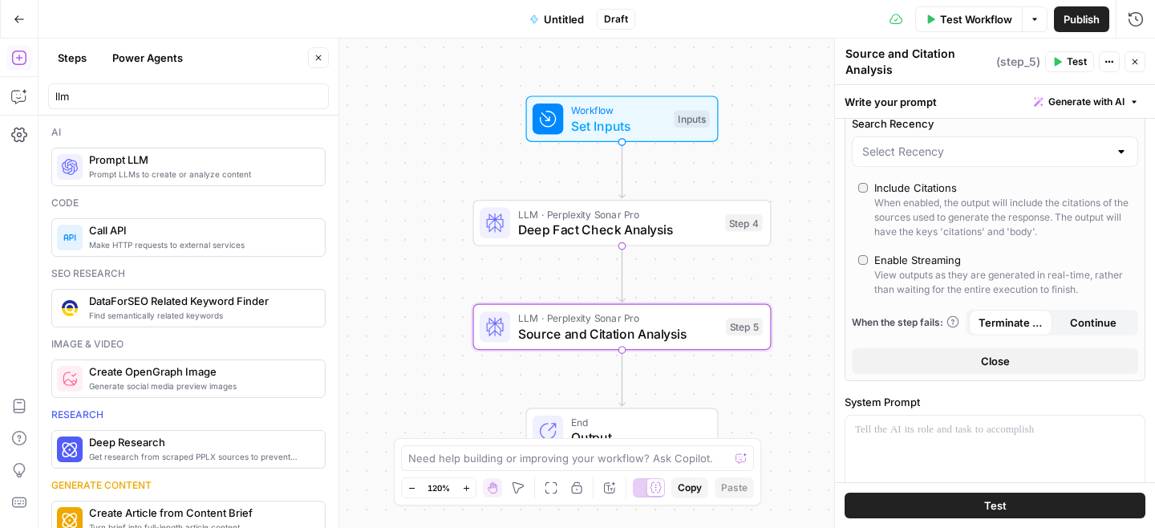
scroll to position [445, 0]
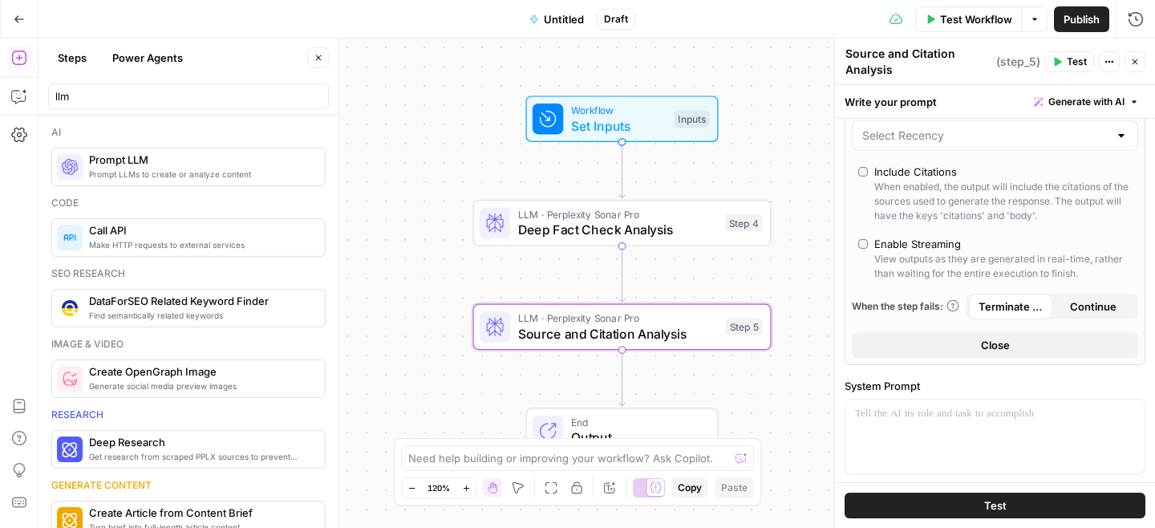
click at [934, 175] on div "Include Citations" at bounding box center [915, 172] width 83 height 16
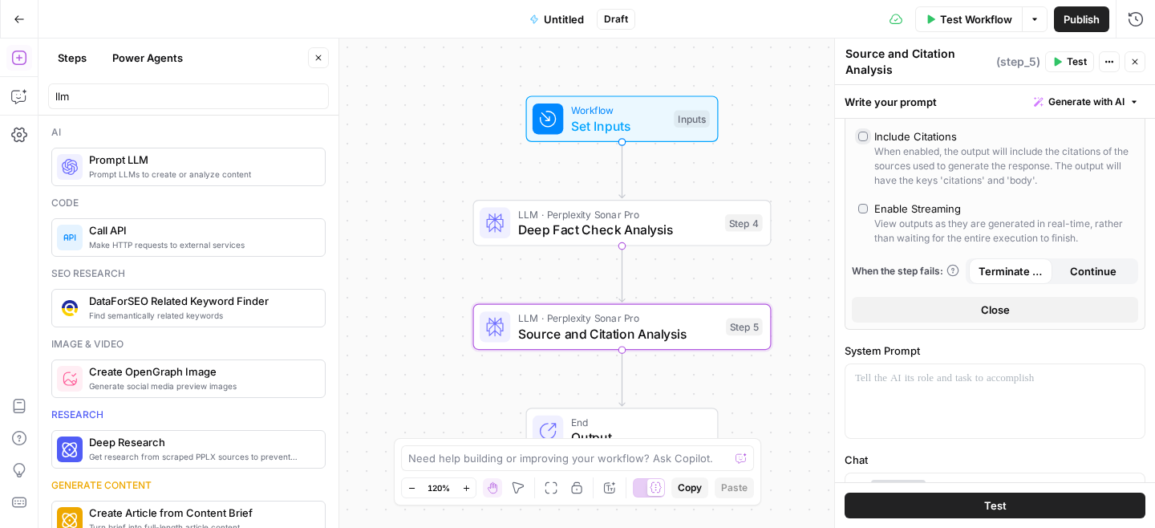
scroll to position [496, 0]
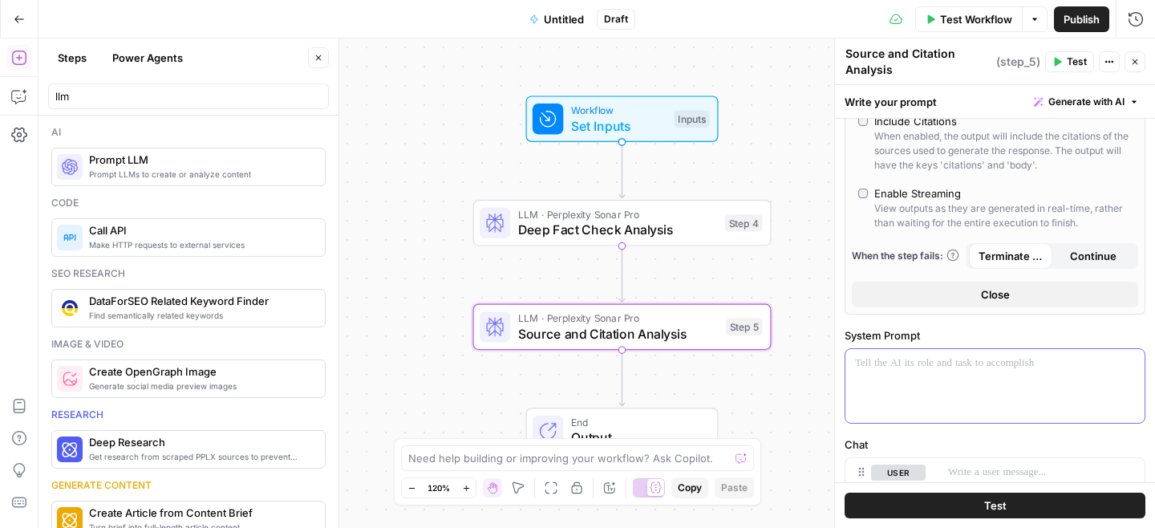
click at [913, 368] on p at bounding box center [995, 363] width 280 height 16
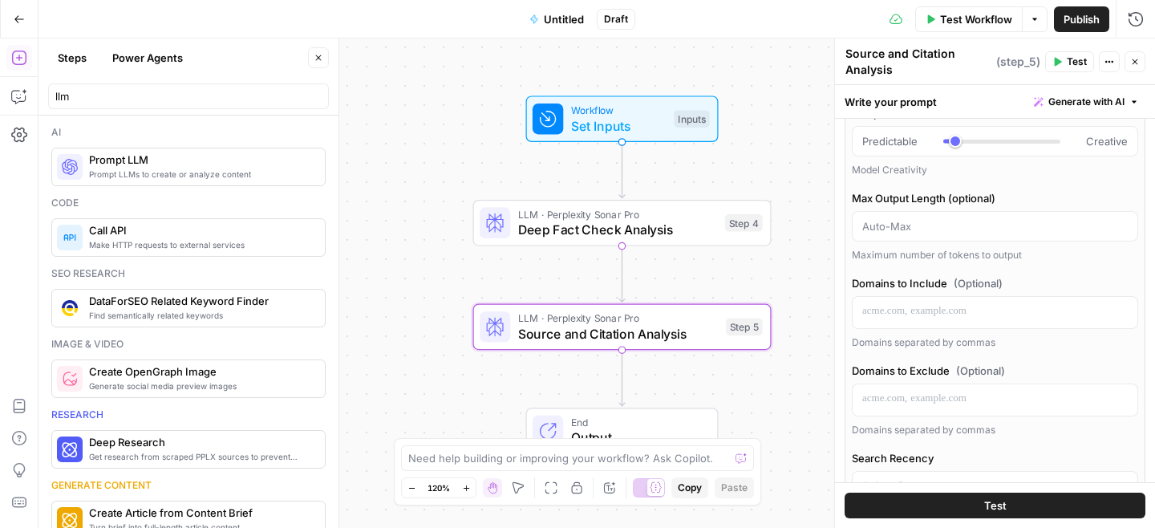
scroll to position [89, 0]
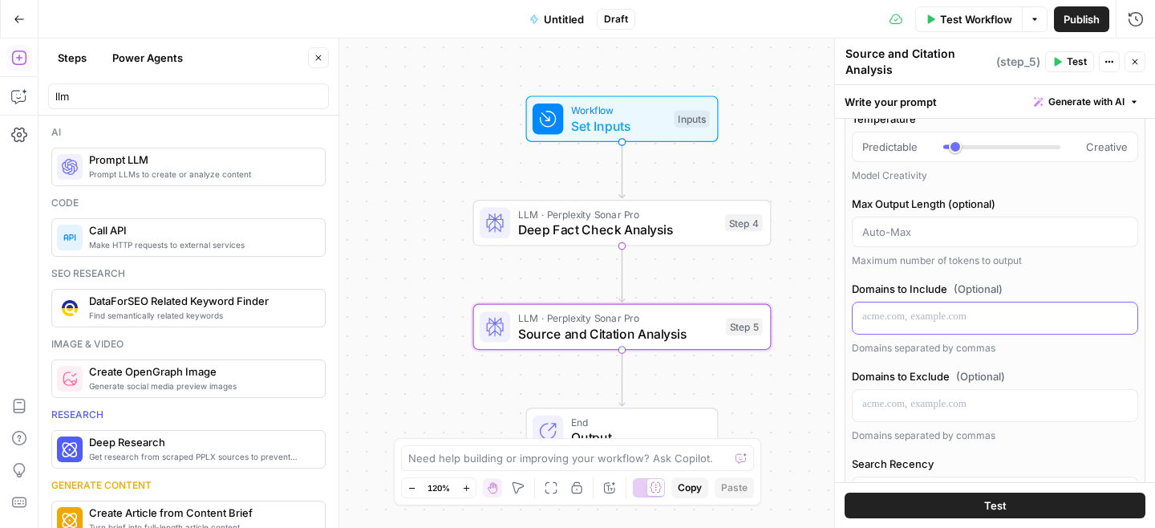
click at [891, 327] on div at bounding box center [994, 317] width 285 height 31
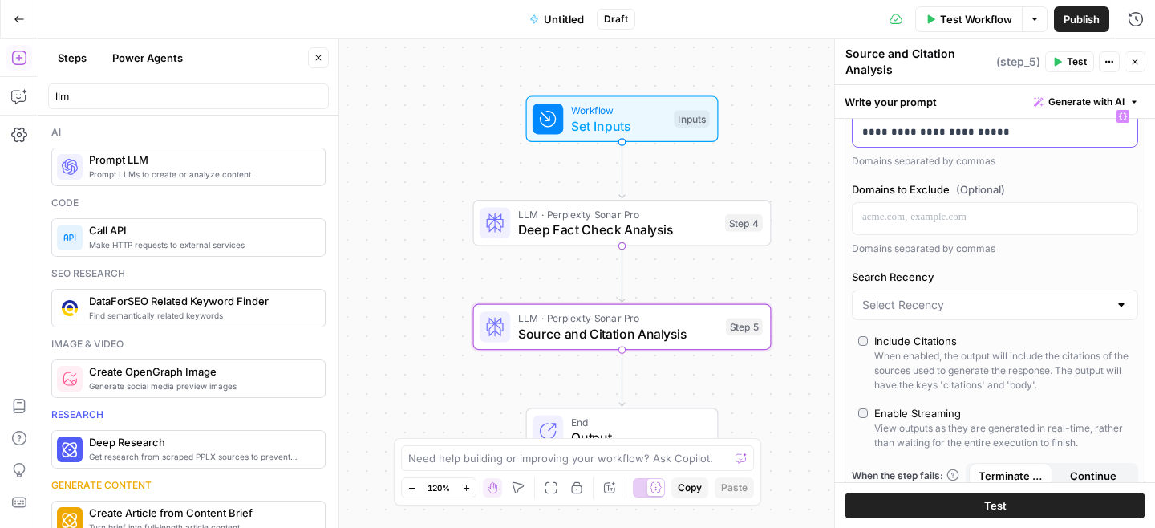
scroll to position [334, 0]
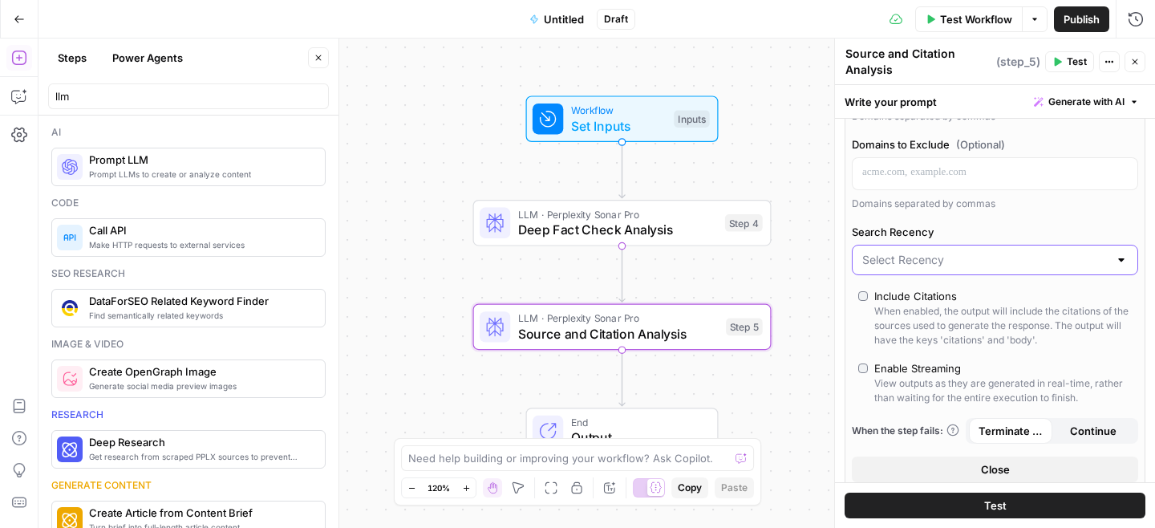
click at [910, 263] on input "Search Recency" at bounding box center [985, 260] width 246 height 16
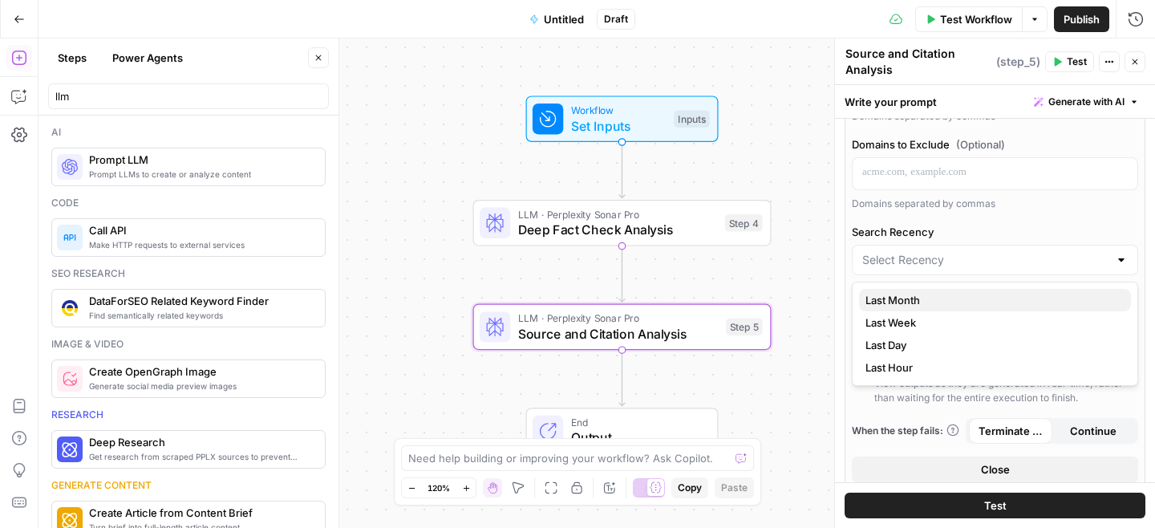
click at [893, 305] on span "Last Month" at bounding box center [991, 300] width 253 height 16
type input "Last Month"
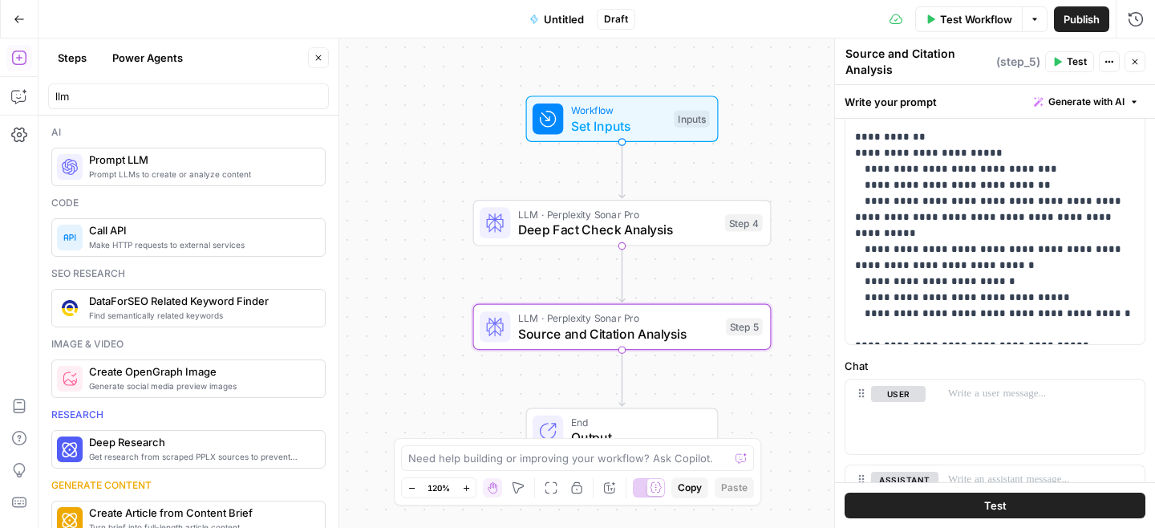
scroll to position [1271, 0]
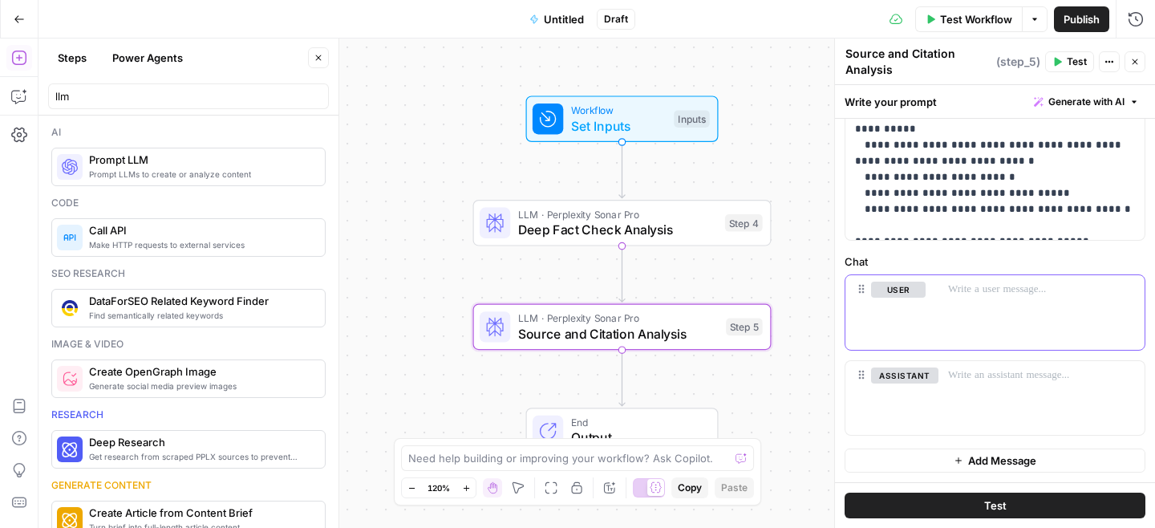
click at [952, 285] on p at bounding box center [1041, 289] width 187 height 16
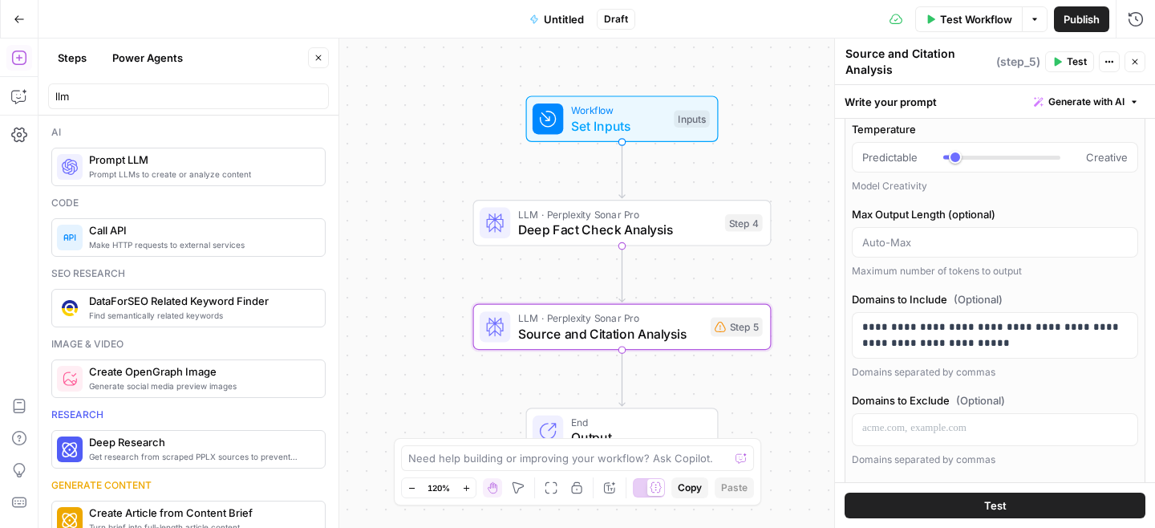
scroll to position [0, 0]
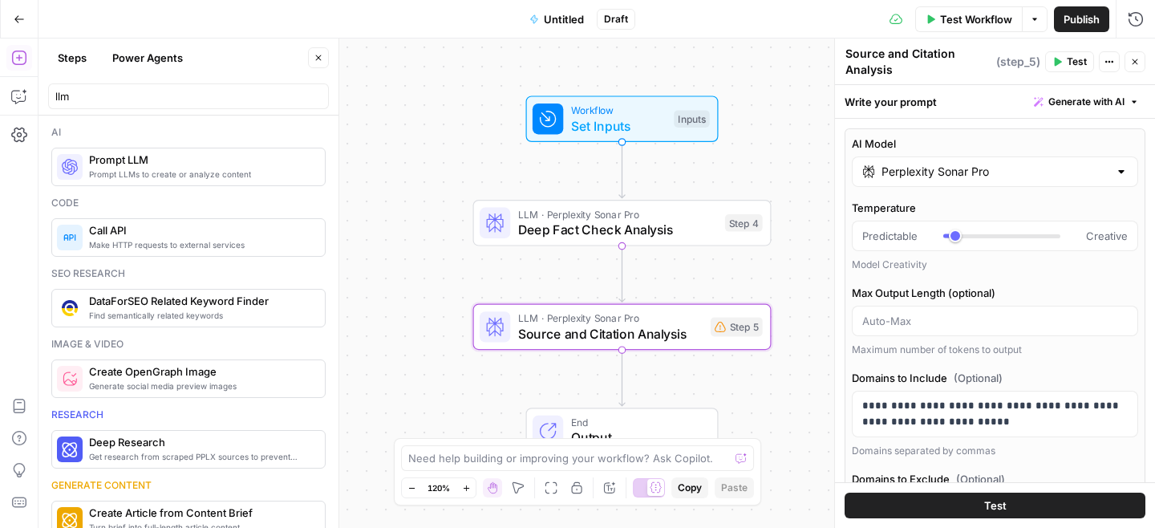
click at [597, 378] on div "Workflow Set Inputs Inputs LLM · Perplexity Sonar Pro Deep Fact Check Analysis …" at bounding box center [596, 282] width 1116 height 489
click at [140, 172] on span "Prompt LLMs to create or analyze content" at bounding box center [200, 174] width 223 height 13
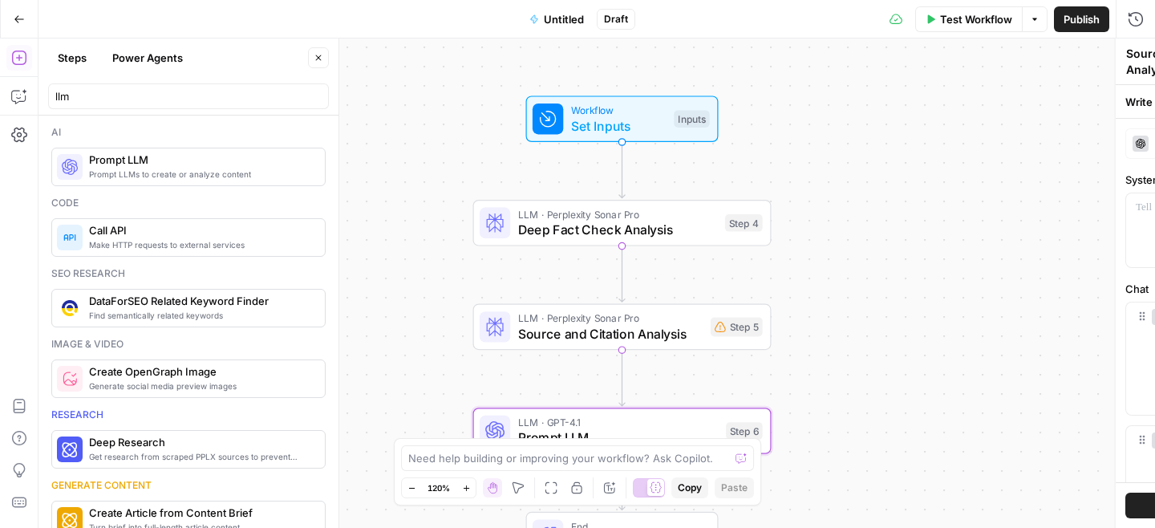
type textarea "Prompt LLM"
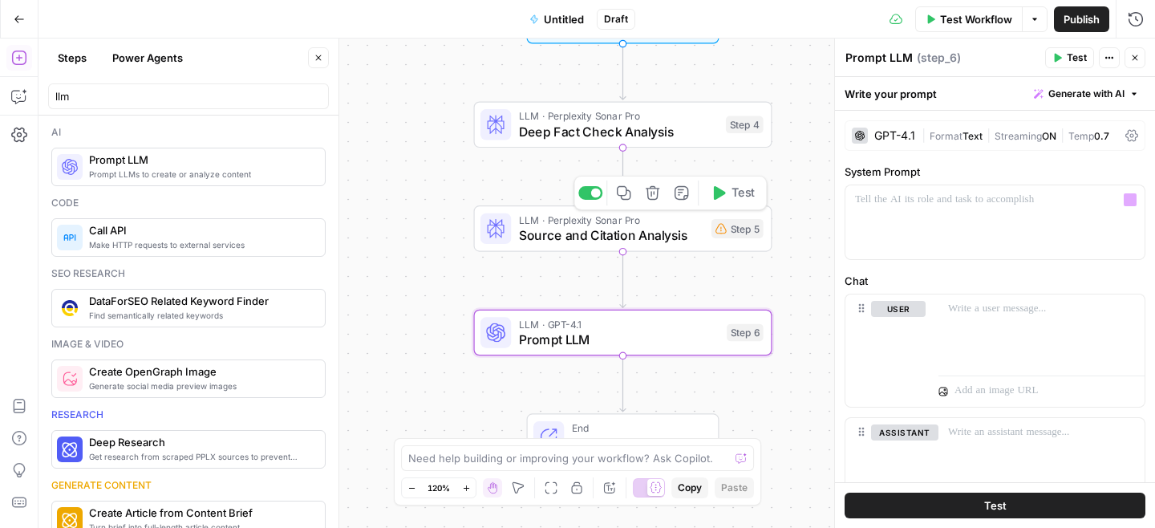
click at [935, 139] on span "Format" at bounding box center [945, 136] width 33 height 12
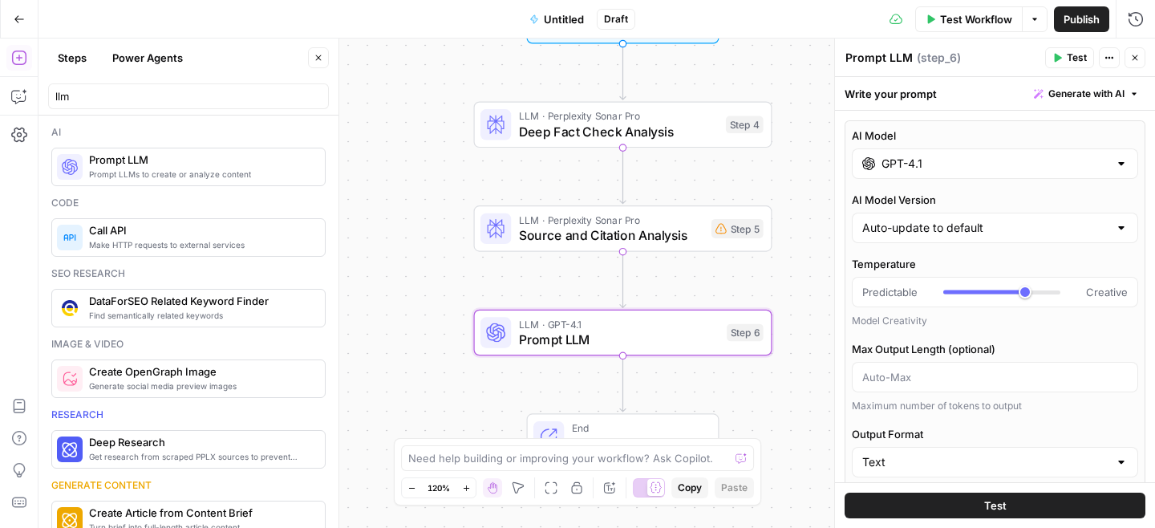
click at [939, 162] on input "GPT-4.1" at bounding box center [994, 164] width 227 height 16
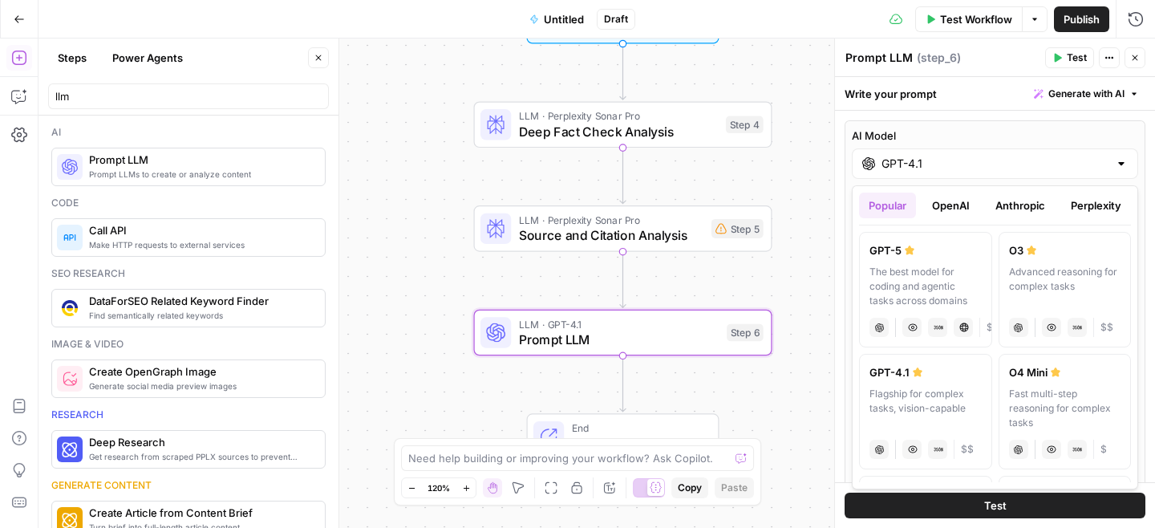
click at [1034, 198] on button "Anthropic" at bounding box center [1019, 205] width 69 height 26
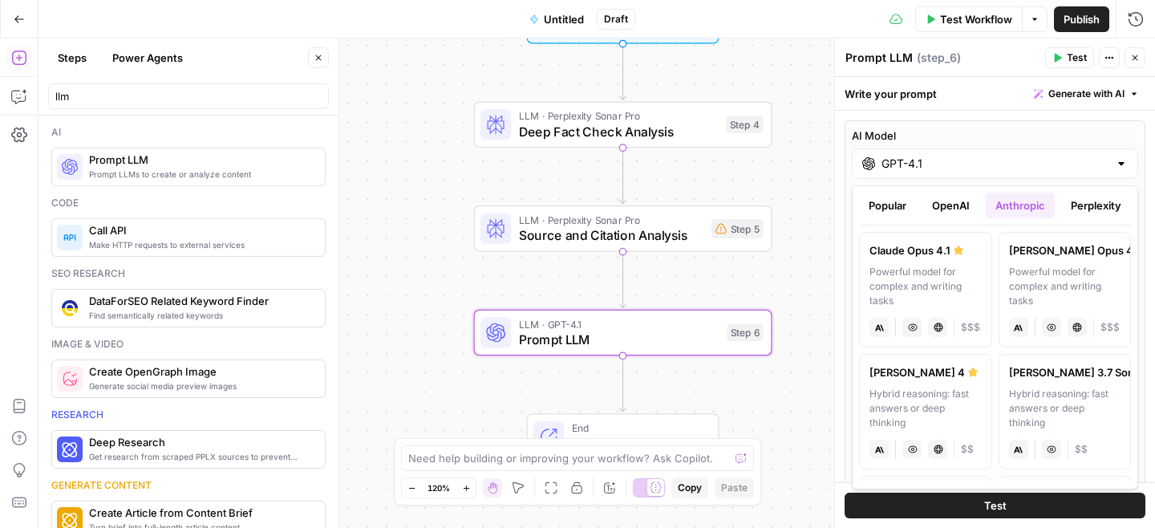
click at [900, 388] on div "Hybrid reasoning: fast answers or deep thinking" at bounding box center [925, 407] width 112 height 43
type input "Claude Sonnet 4"
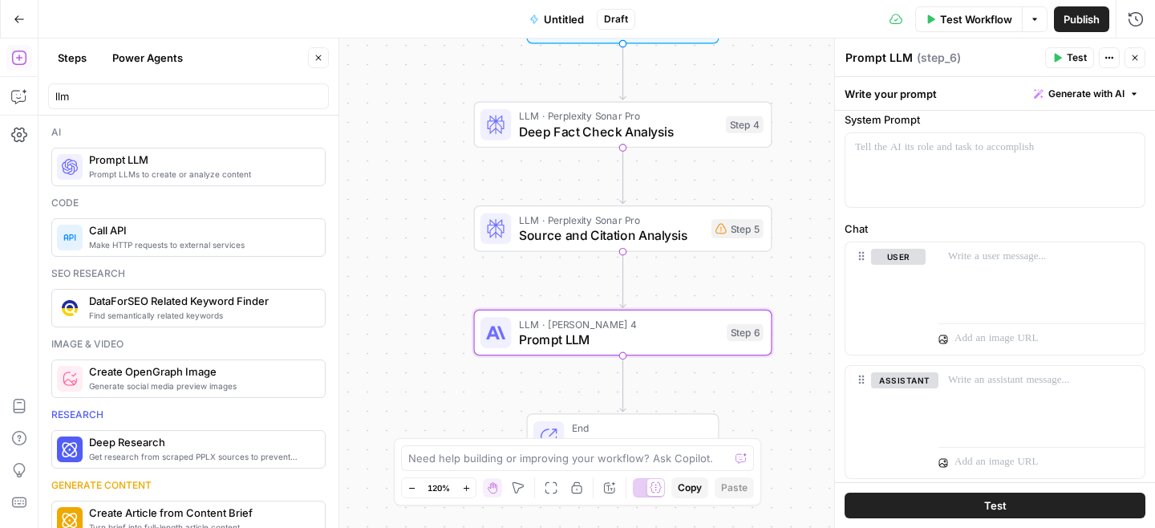
scroll to position [496, 0]
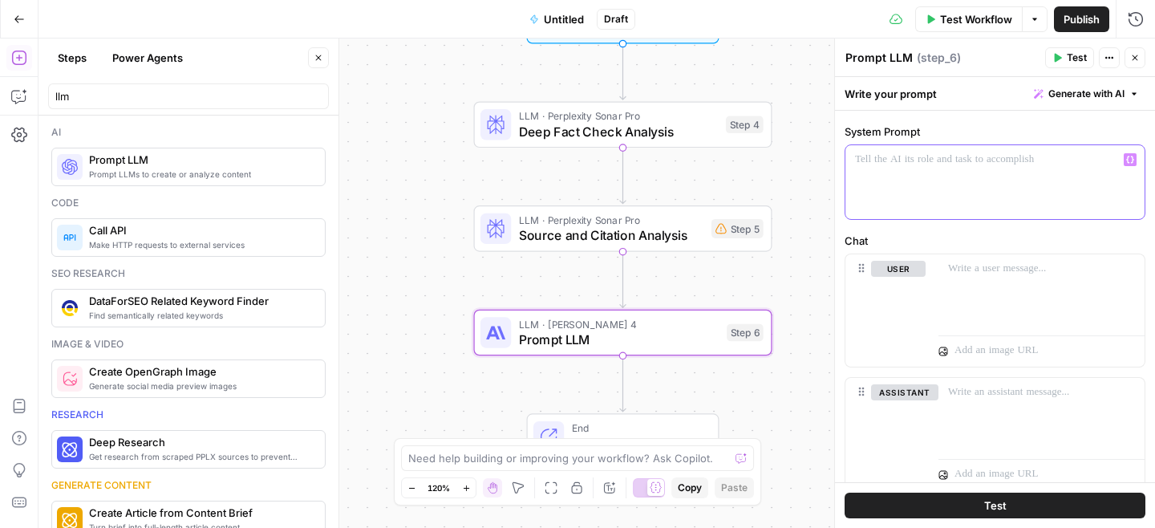
click at [972, 191] on div at bounding box center [994, 182] width 299 height 74
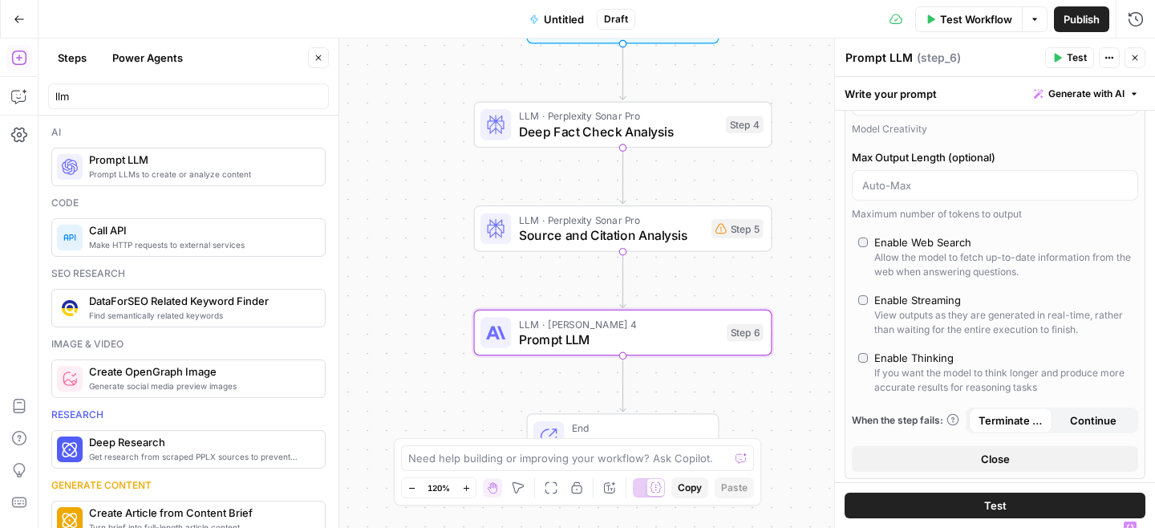
scroll to position [0, 0]
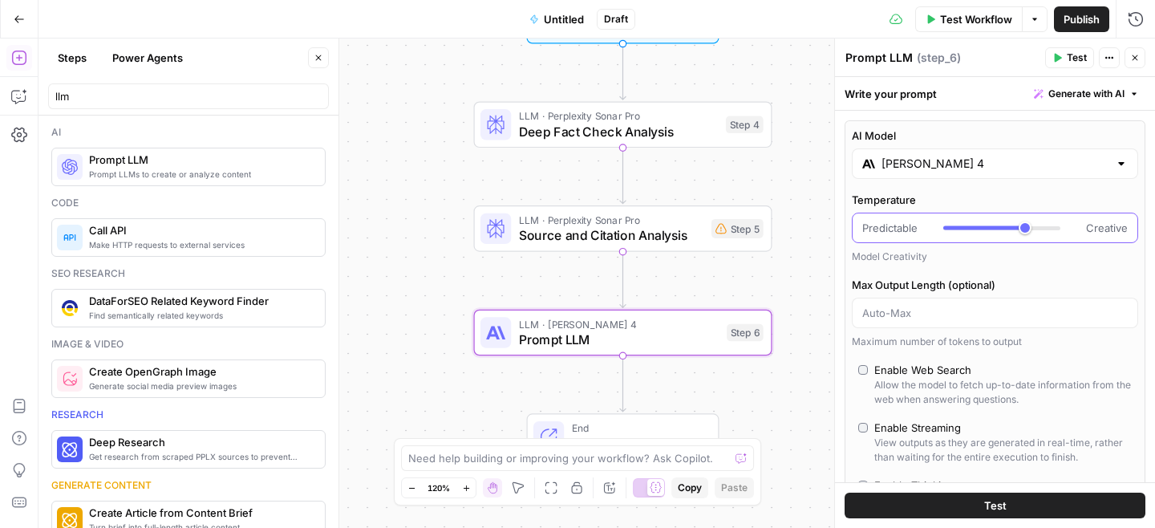
type input "***"
click at [952, 228] on div at bounding box center [984, 228] width 82 height 4
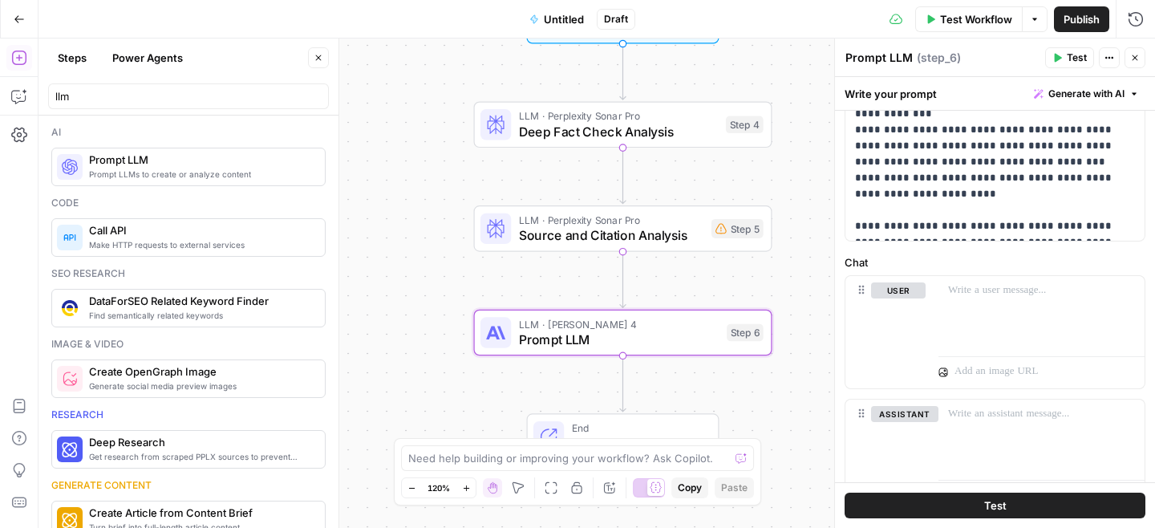
scroll to position [1130, 0]
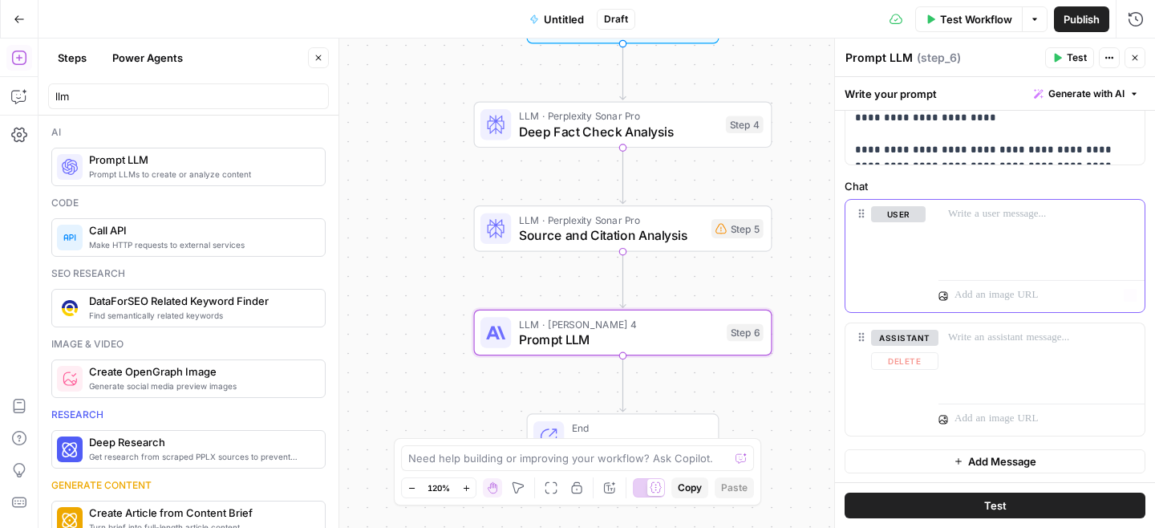
click at [970, 264] on div at bounding box center [1041, 237] width 206 height 74
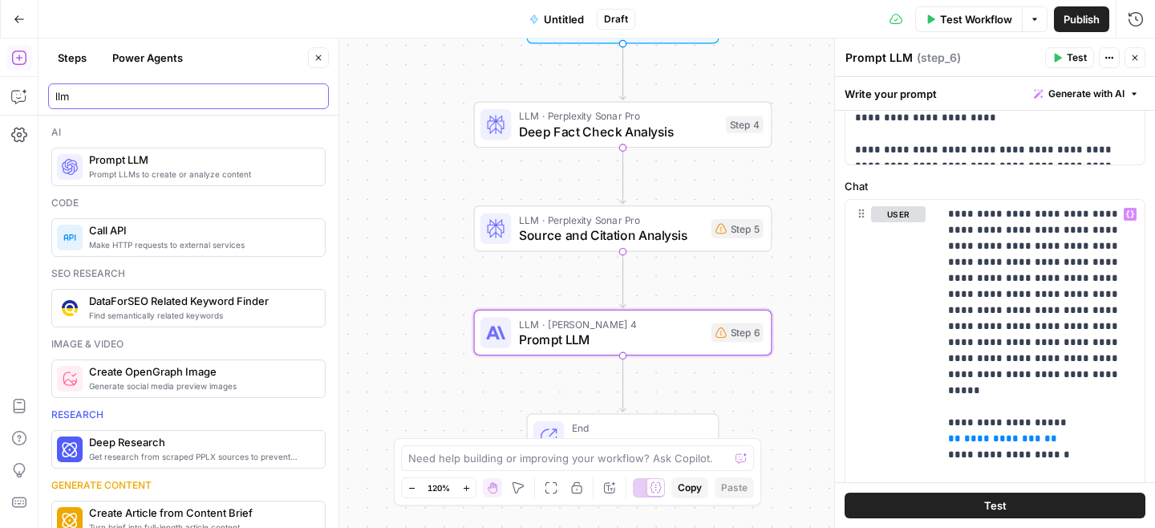
click at [88, 99] on input "llm" at bounding box center [188, 96] width 266 height 16
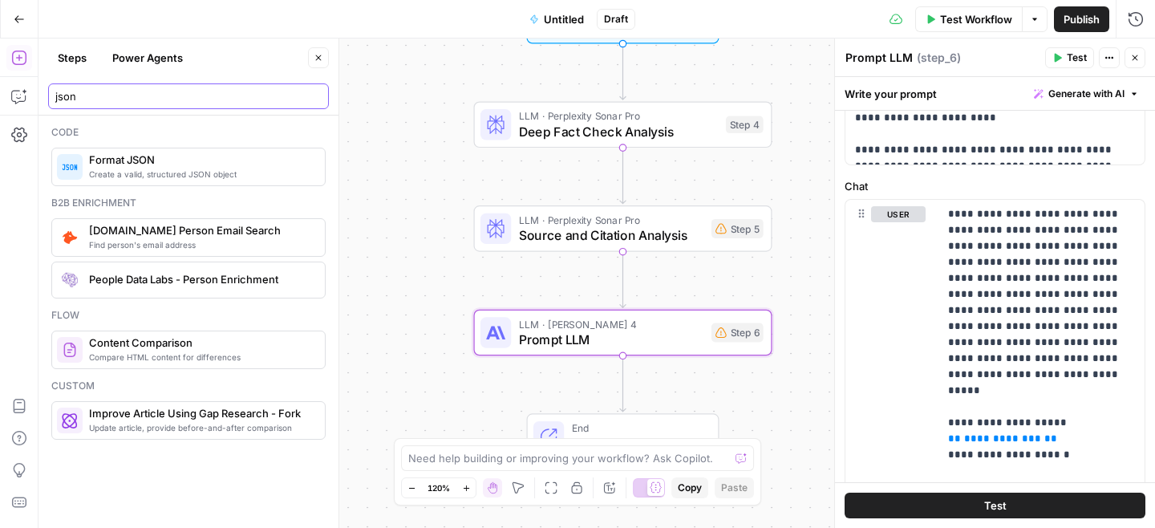
type input "json"
click at [878, 58] on textarea "Prompt LLM" at bounding box center [878, 58] width 67 height 16
paste textarea "Critical Fact Error Analysis"
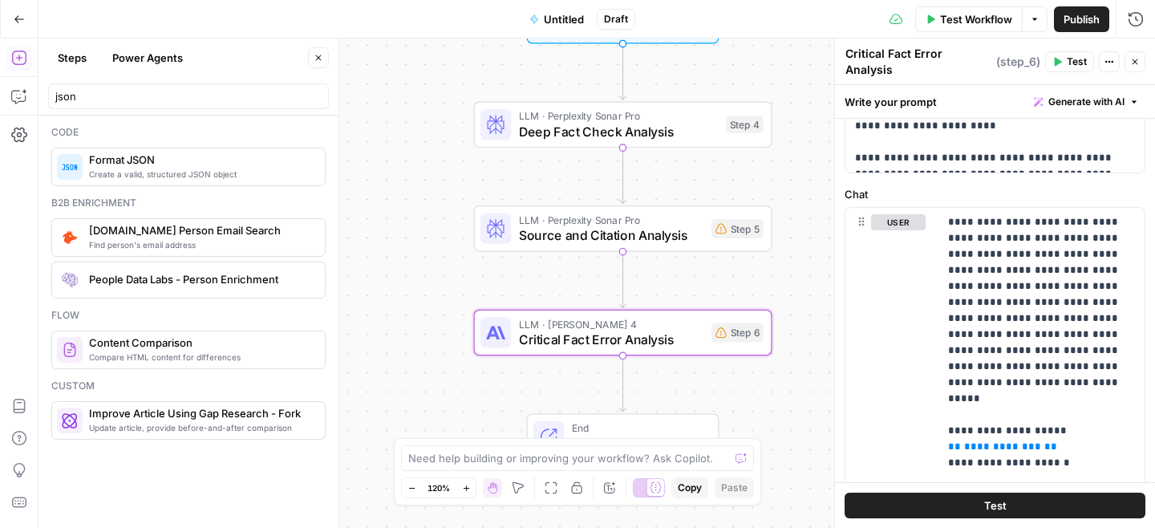
type textarea "Critical Fact Error Analysis"
click at [155, 168] on span "Create a valid, structured JSON object" at bounding box center [200, 174] width 223 height 13
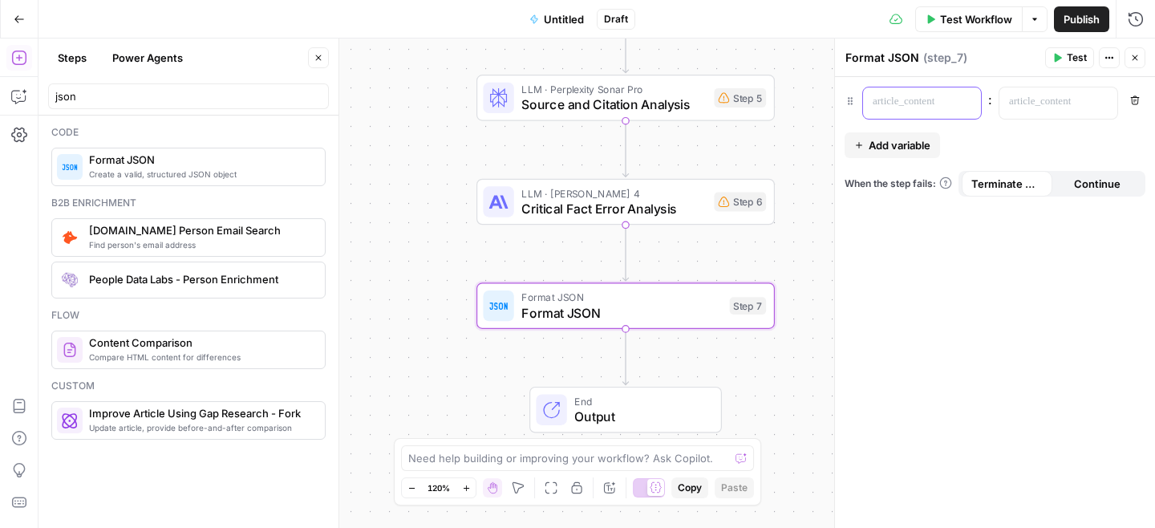
click at [899, 107] on p at bounding box center [908, 102] width 73 height 16
click at [1035, 100] on p at bounding box center [1045, 102] width 73 height 16
click at [1025, 101] on span "**********" at bounding box center [1063, 101] width 77 height 10
drag, startPoint x: 1024, startPoint y: 101, endPoint x: 906, endPoint y: 101, distance: 117.9
click at [907, 101] on div "**********" at bounding box center [994, 103] width 301 height 33
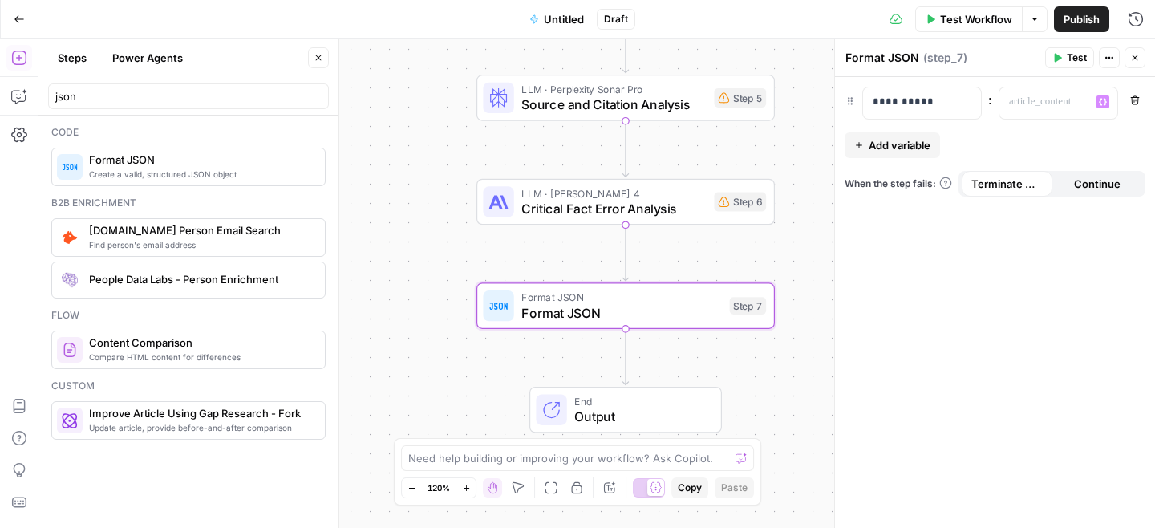
click at [637, 319] on span "Format JSON" at bounding box center [621, 312] width 200 height 19
click at [623, 358] on icon "Edge from step_7 to end" at bounding box center [625, 357] width 6 height 56
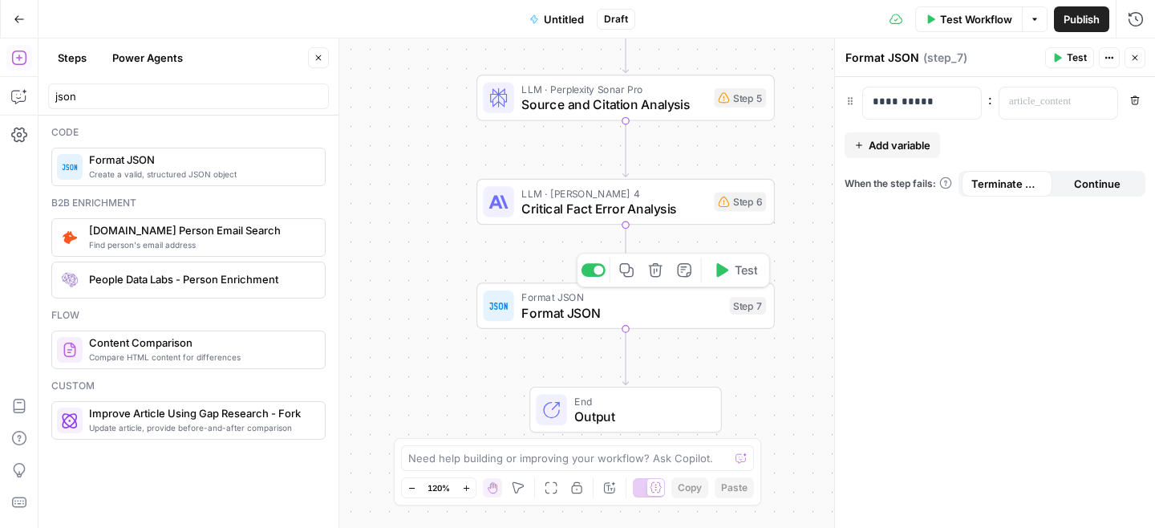
click at [670, 314] on span "Format JSON" at bounding box center [621, 312] width 200 height 19
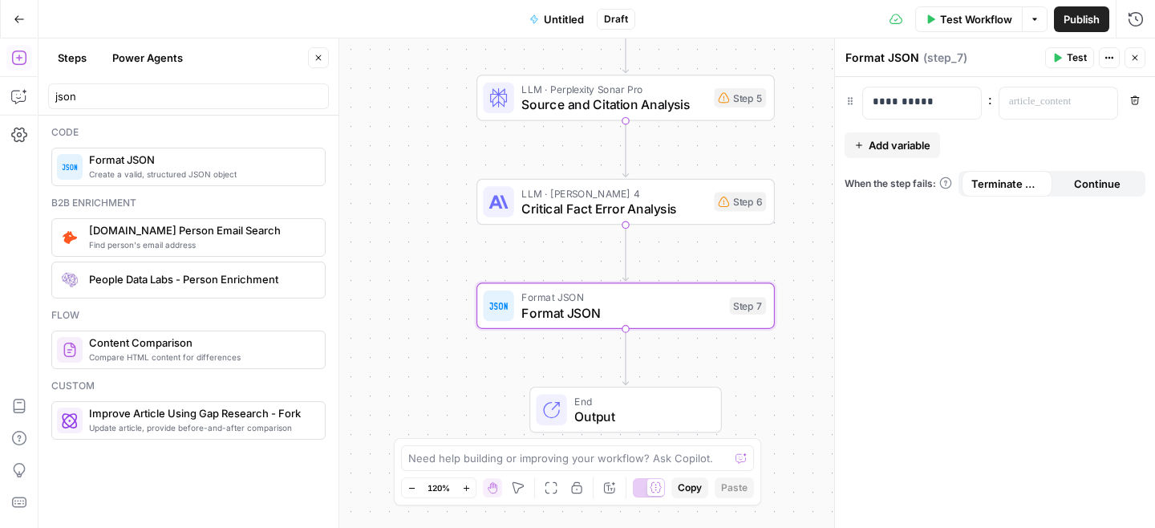
click at [571, 14] on span "Untitled" at bounding box center [564, 19] width 40 height 16
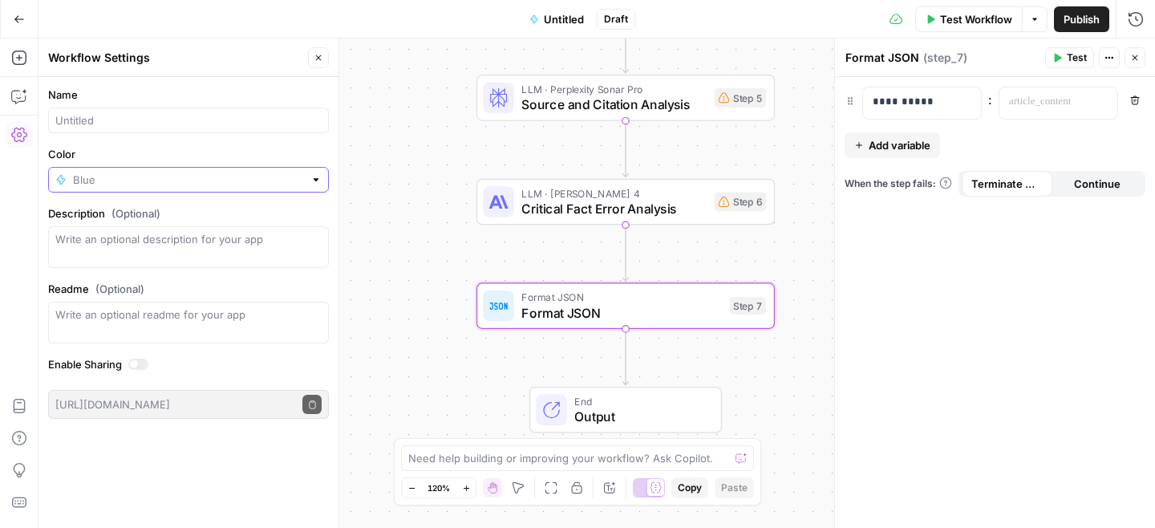
click at [195, 177] on input "Color" at bounding box center [188, 180] width 231 height 16
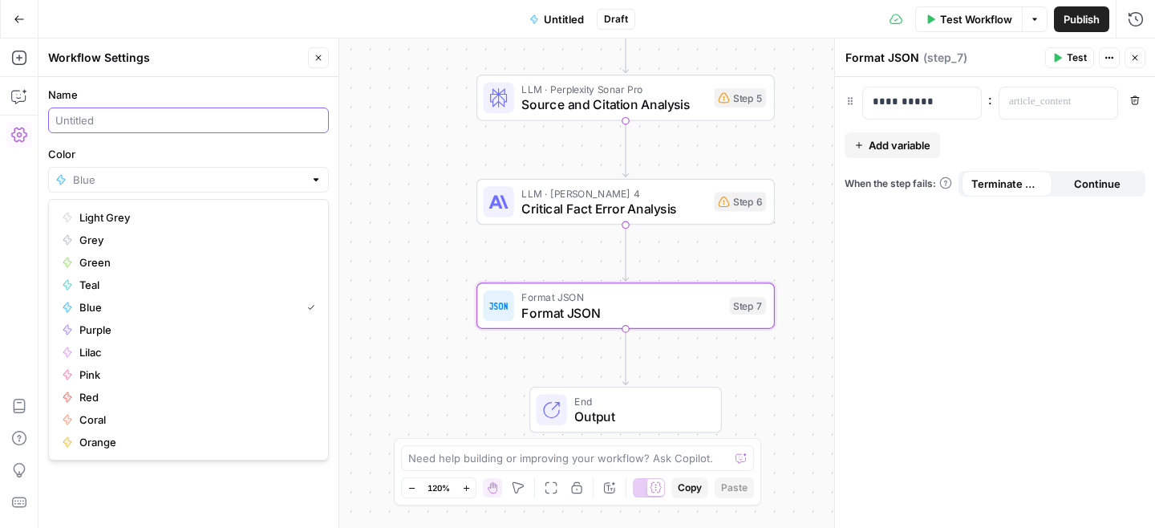
type input "Blue"
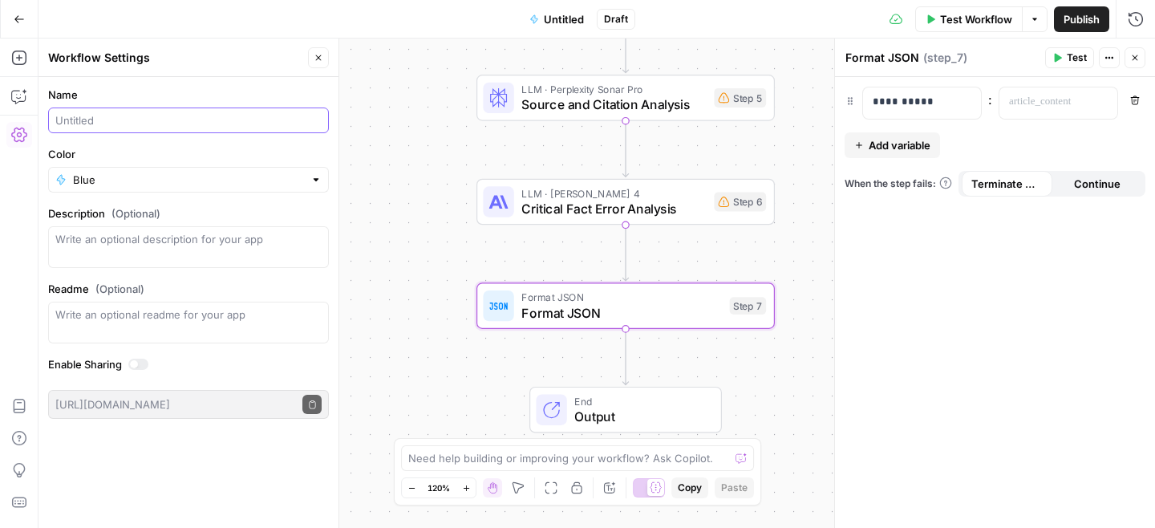
click at [191, 126] on input "Name" at bounding box center [188, 120] width 266 height 16
paste input "Data Accuracy Analyzer - Mounjaro"
drag, startPoint x: 182, startPoint y: 119, endPoint x: 351, endPoint y: 119, distance: 169.2
click at [349, 119] on body "Maple New Home Browse Your Data Usage Settings Recent Grids Medication Cost Art…" at bounding box center [577, 264] width 1155 height 528
type input "Data Accuracy Analyzer - Pricing Articles"
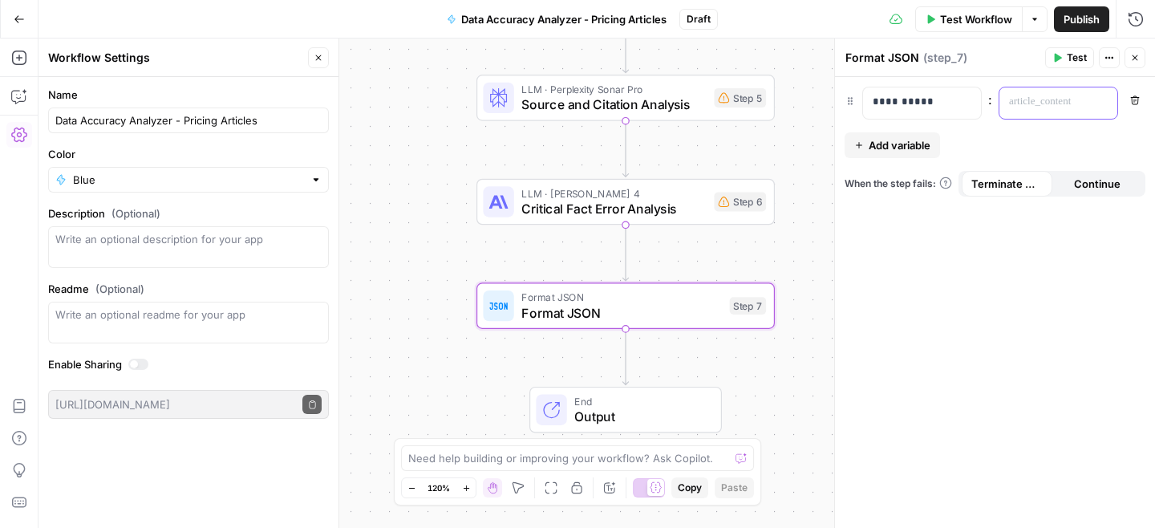
click at [1069, 106] on p at bounding box center [1058, 102] width 99 height 16
click at [1103, 100] on icon "button" at bounding box center [1102, 102] width 8 height 8
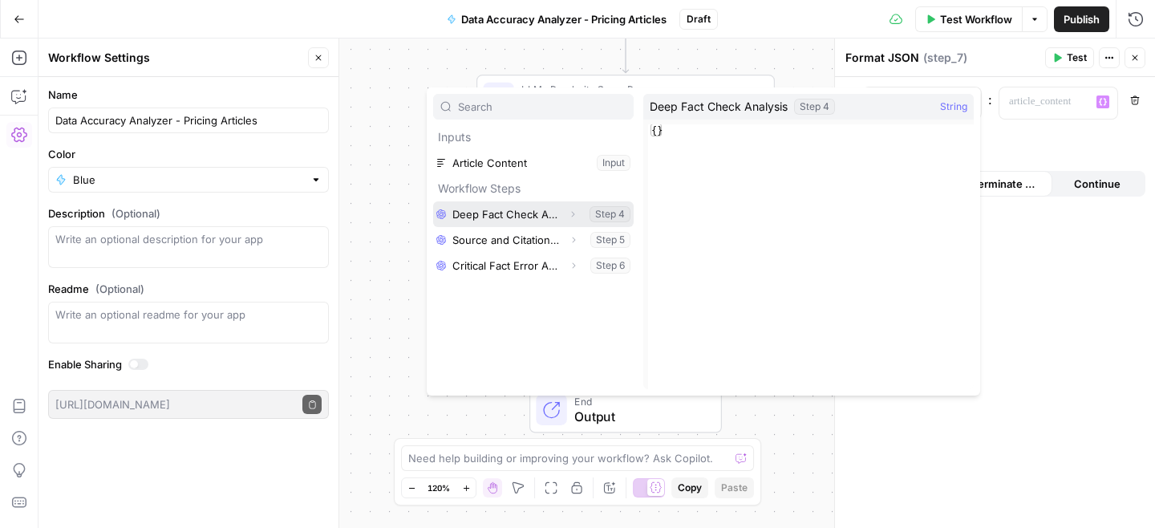
click at [573, 212] on icon "button" at bounding box center [572, 215] width 3 height 6
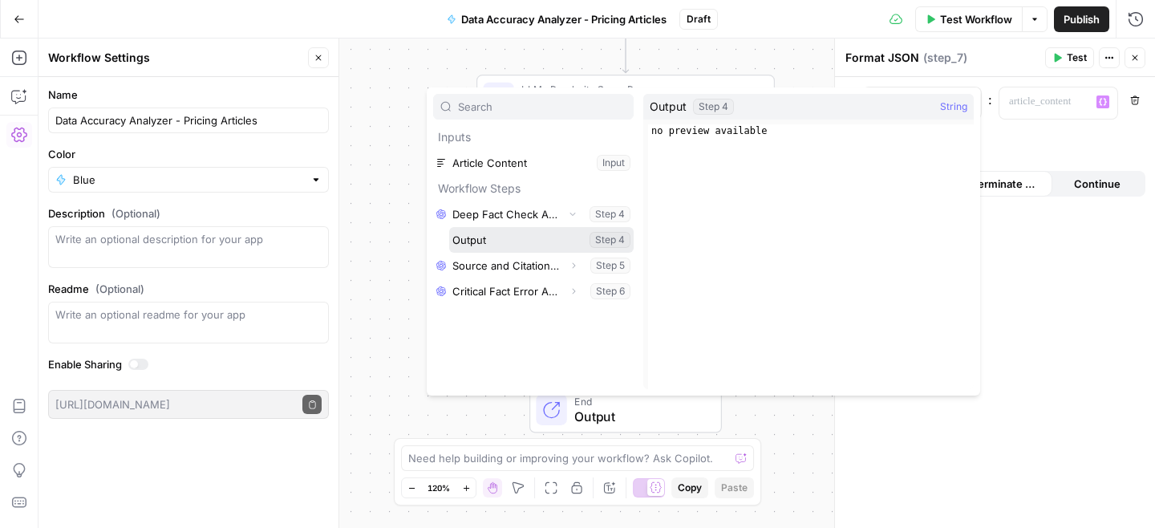
click at [512, 245] on button "Select variable Output" at bounding box center [541, 240] width 184 height 26
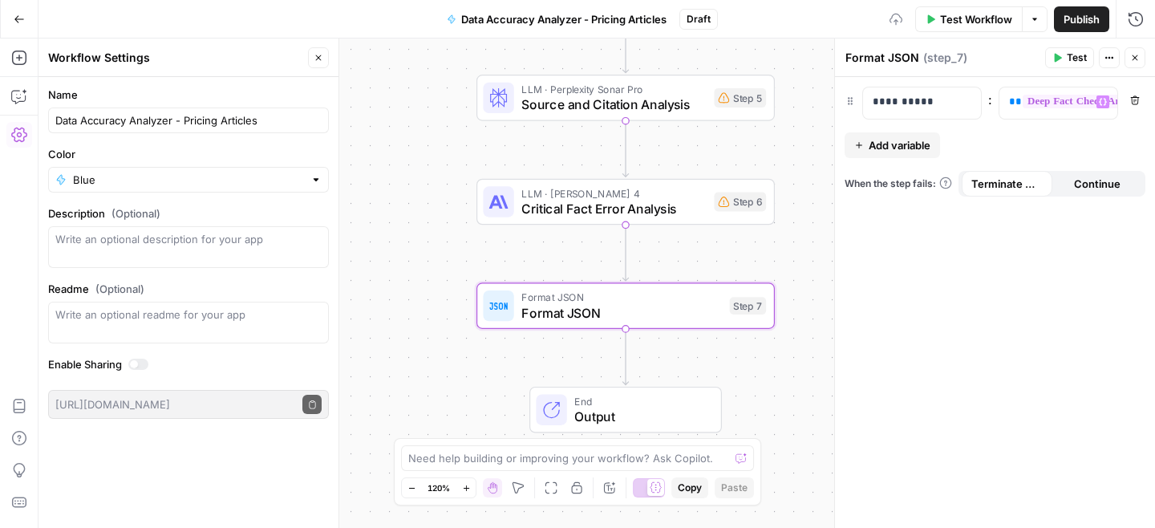
click at [908, 141] on span "Add variable" at bounding box center [899, 145] width 62 height 16
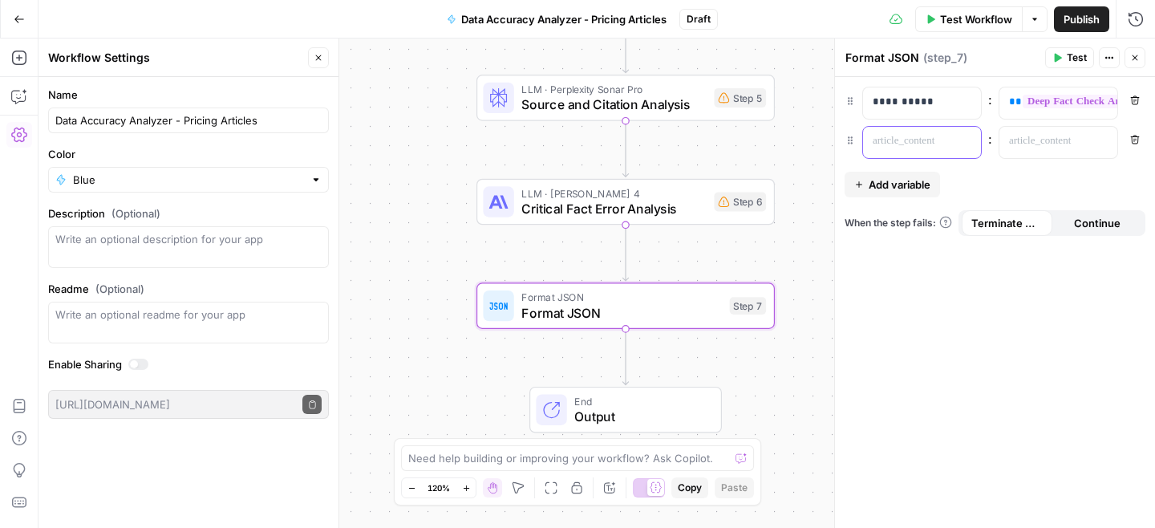
click at [890, 140] on p at bounding box center [908, 141] width 73 height 16
click at [856, 186] on icon "button" at bounding box center [859, 185] width 10 height 10
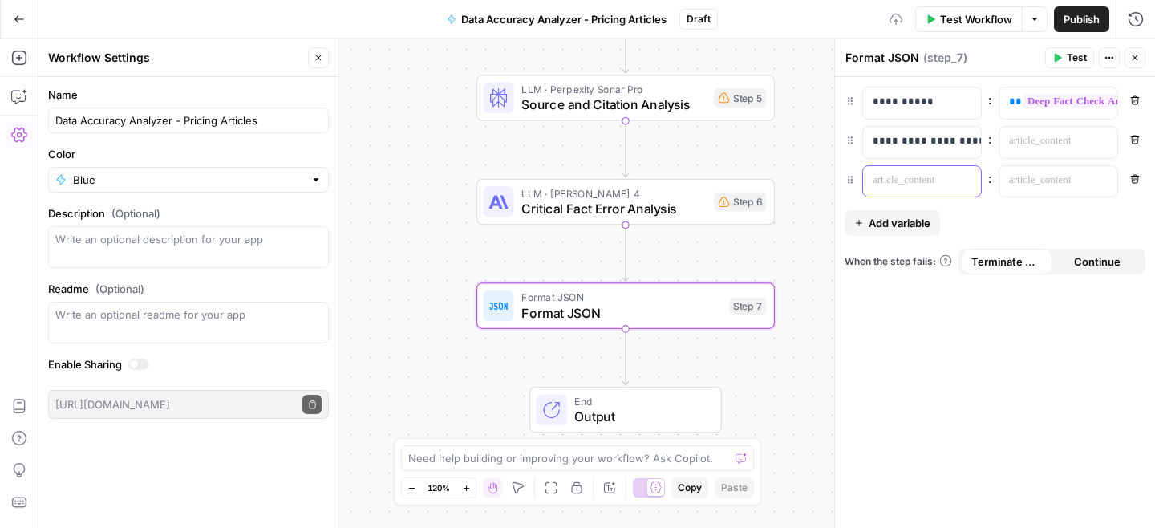
click at [880, 184] on p at bounding box center [908, 180] width 73 height 16
click at [899, 231] on span "Add variable" at bounding box center [899, 223] width 62 height 16
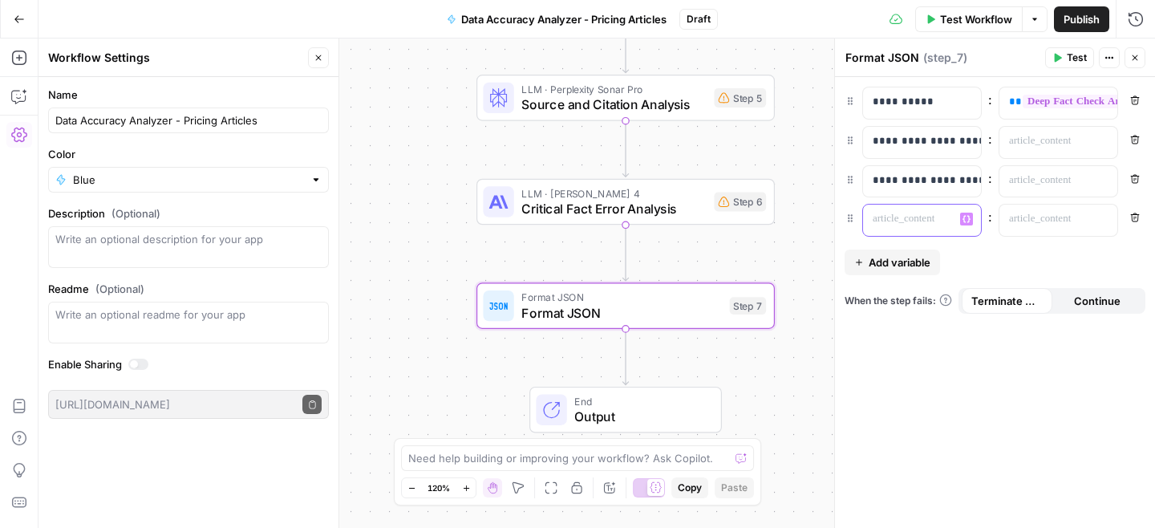
click at [899, 231] on div at bounding box center [909, 219] width 92 height 31
click at [1016, 225] on p at bounding box center [1045, 219] width 73 height 16
click at [1033, 190] on div at bounding box center [1045, 181] width 92 height 31
click at [1104, 179] on icon "button" at bounding box center [1102, 180] width 8 height 8
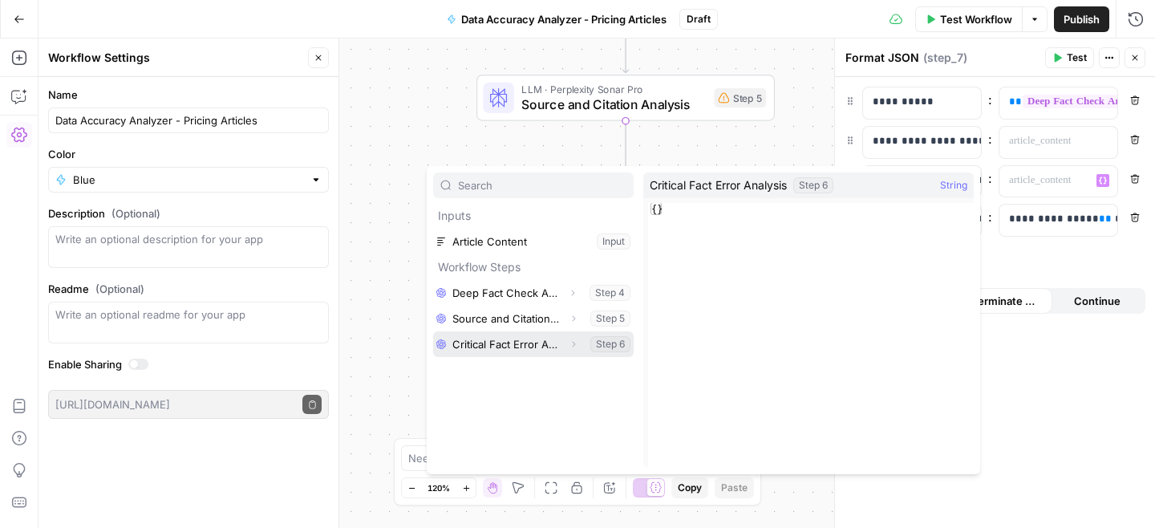
click at [574, 344] on icon "button" at bounding box center [573, 344] width 10 height 10
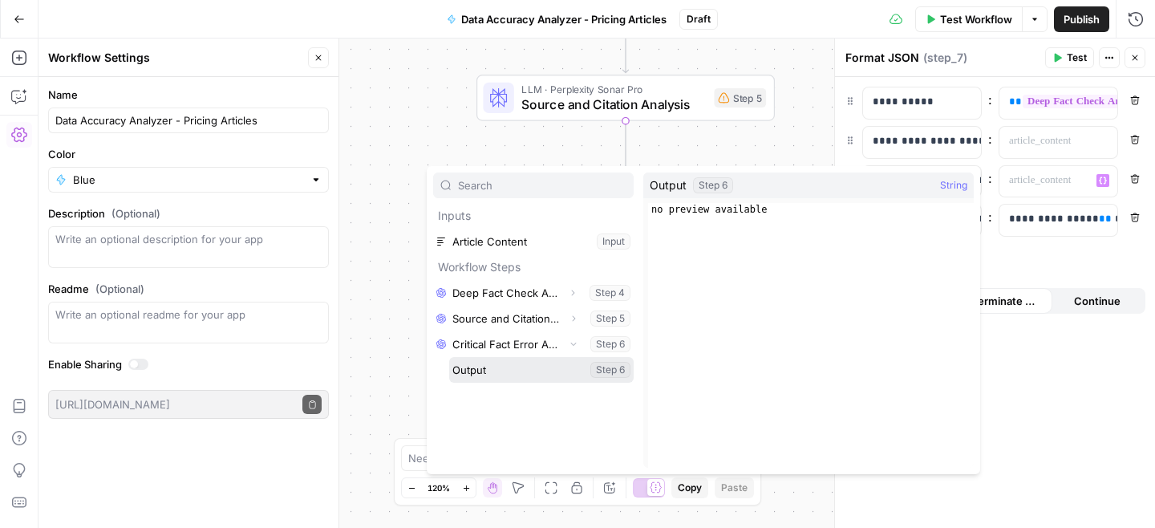
click at [539, 375] on button "Select variable Output" at bounding box center [541, 370] width 184 height 26
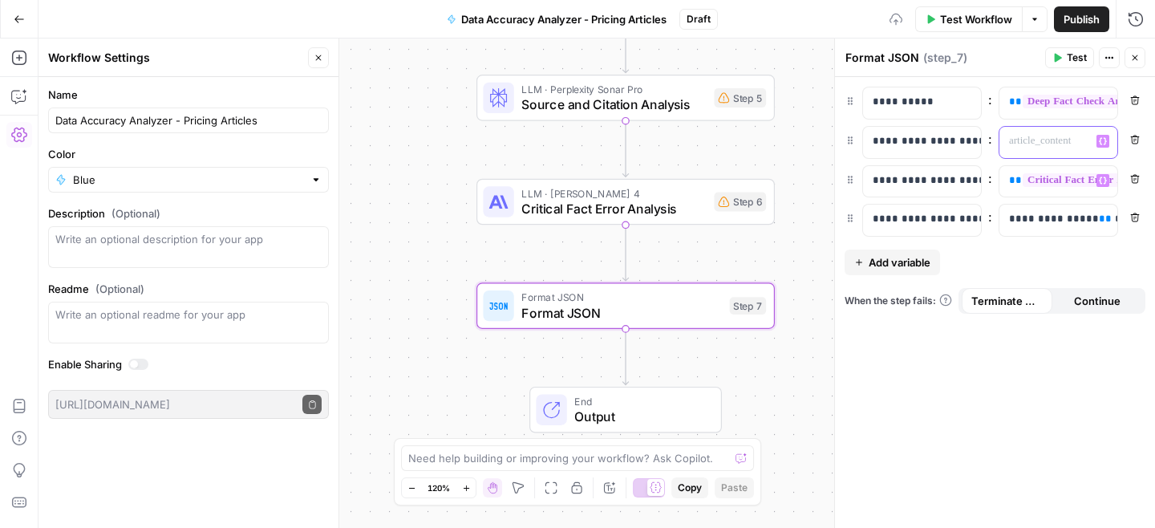
click at [1102, 141] on icon "button" at bounding box center [1102, 141] width 8 height 8
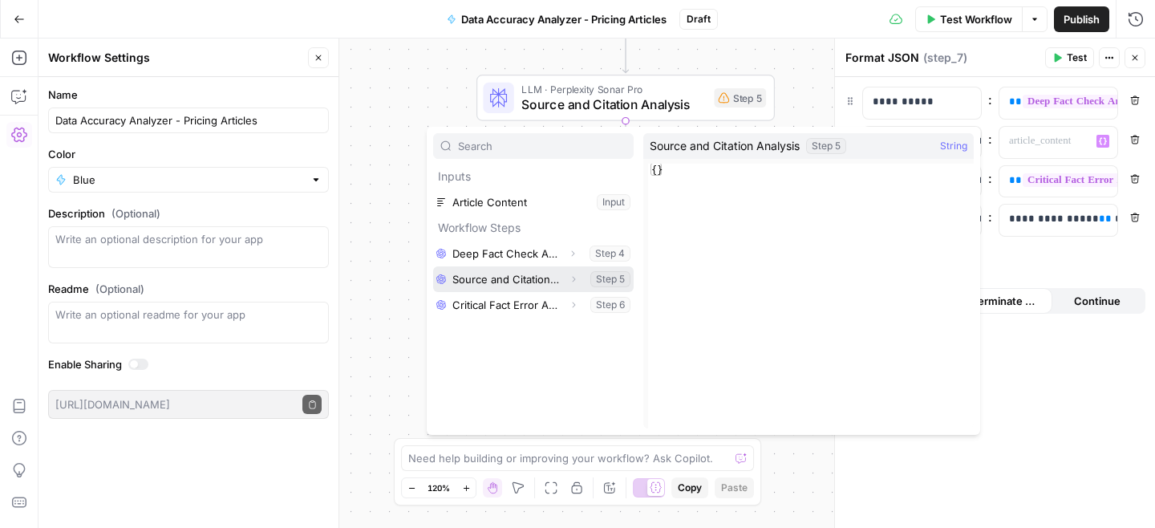
click at [575, 282] on icon "button" at bounding box center [573, 279] width 10 height 10
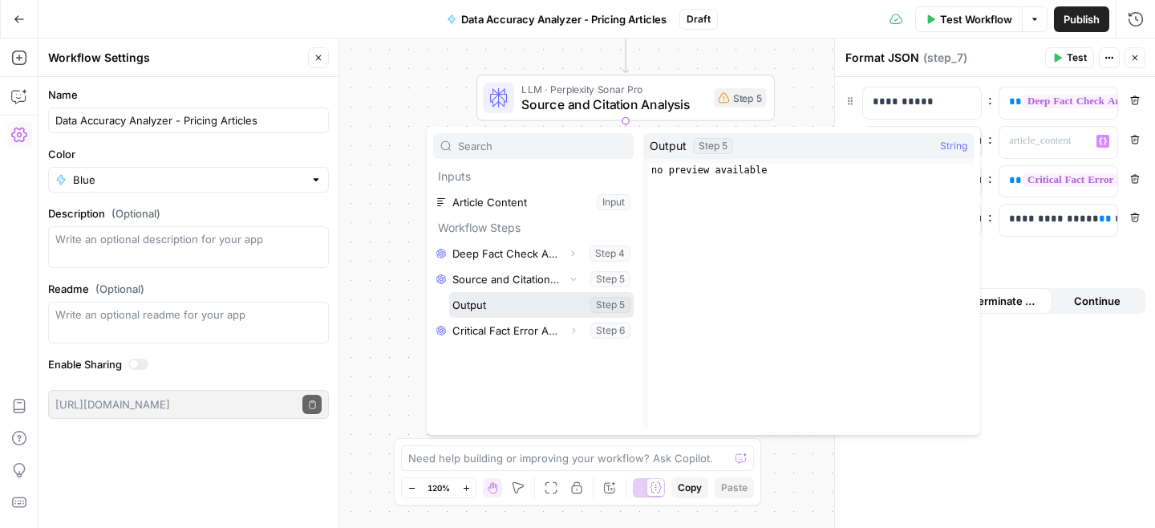
click at [556, 315] on button "Select variable Output" at bounding box center [541, 305] width 184 height 26
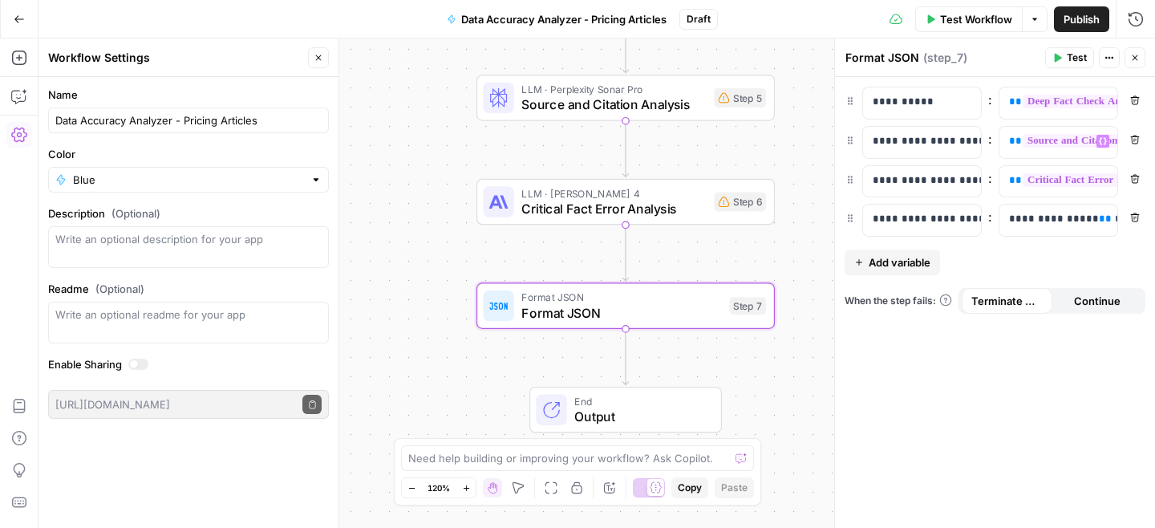
click at [1070, 25] on span "Publish" at bounding box center [1081, 19] width 36 height 16
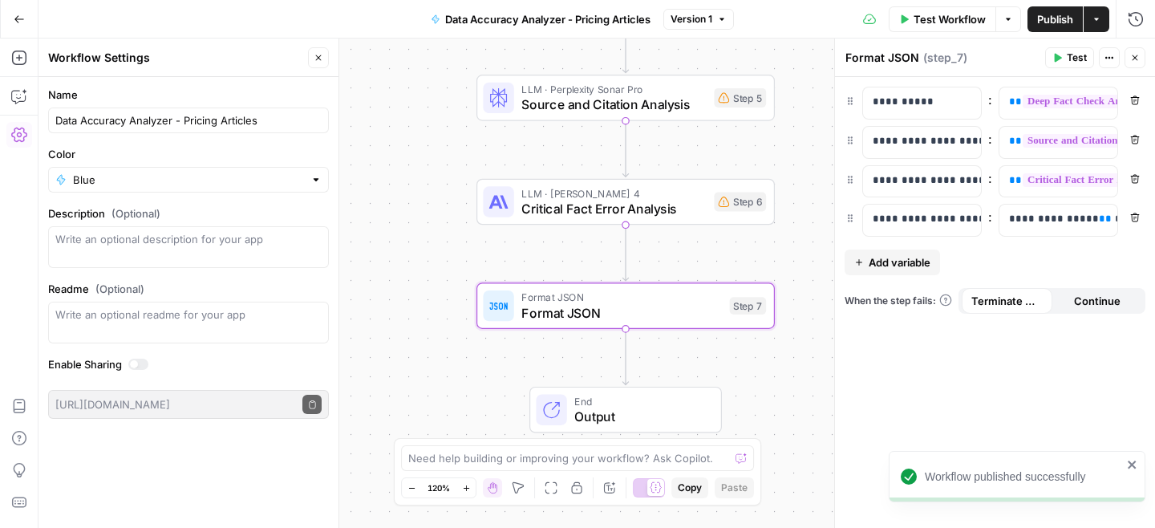
click at [433, 208] on div "Workflow Set Inputs Inputs LLM · Perplexity Sonar Pro Deep Fact Check Analysis …" at bounding box center [596, 282] width 1116 height 489
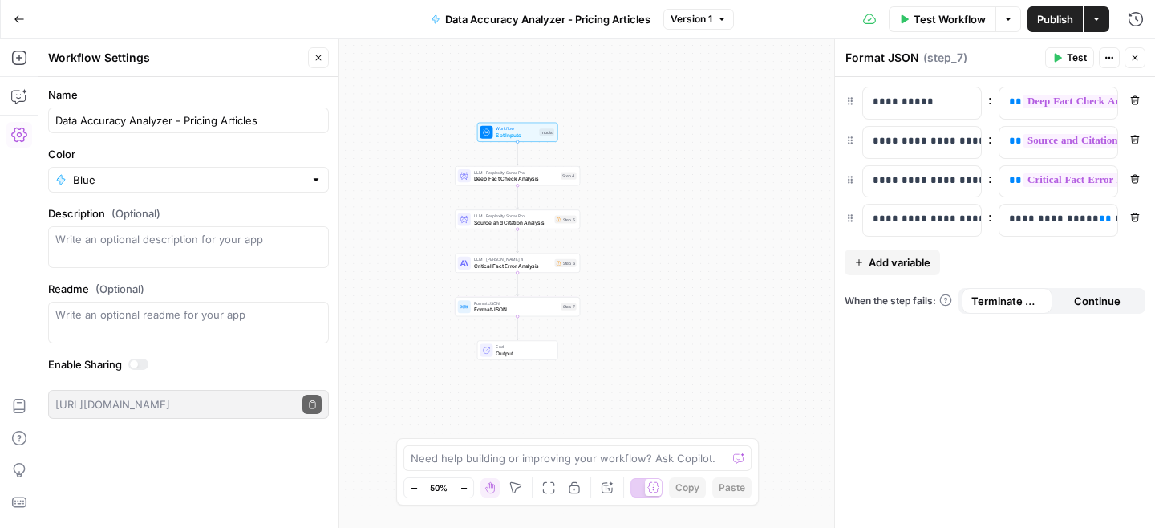
click at [548, 226] on div "LLM · Perplexity Sonar Pro Source and Citation Analysis Step 5" at bounding box center [517, 218] width 125 height 19
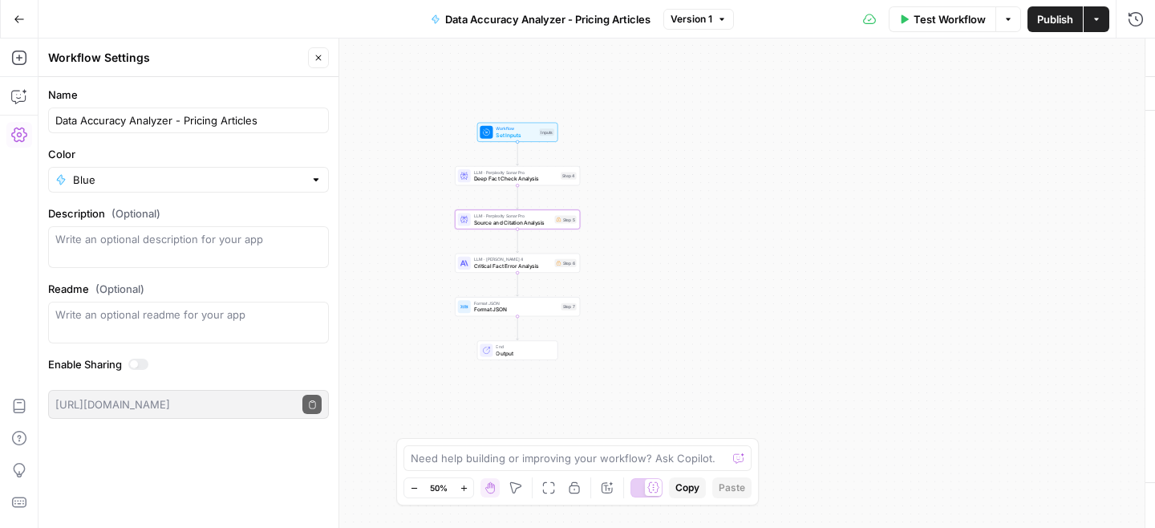
type textarea "Source and Citation Analysis"
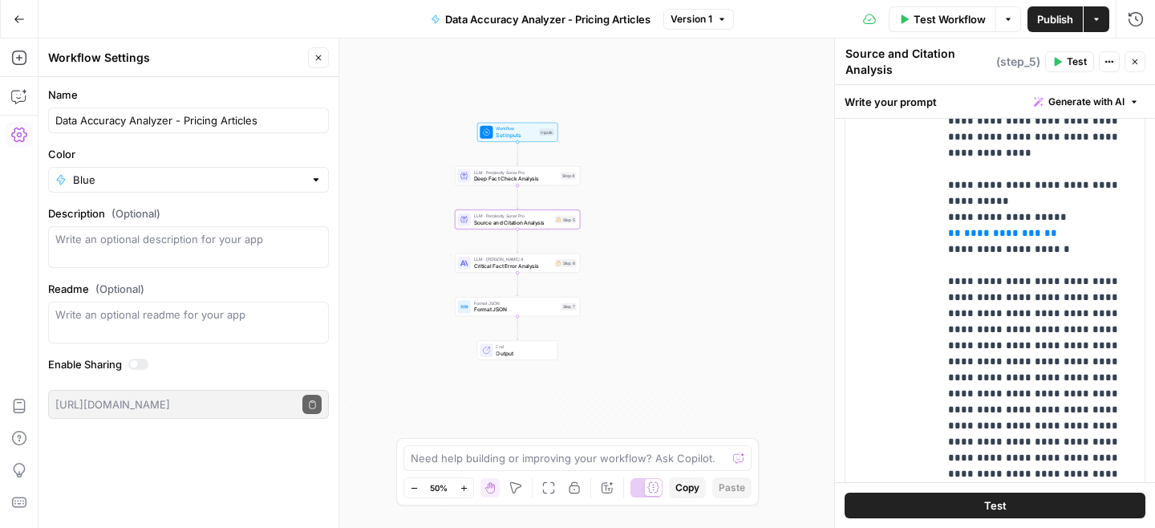
scroll to position [820, 0]
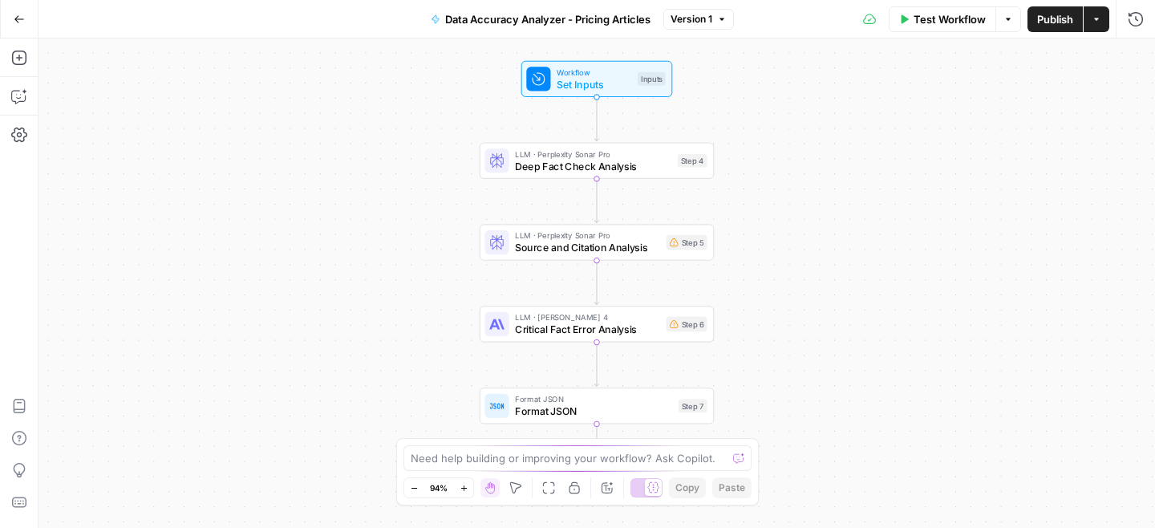
click at [18, 12] on button "Go Back" at bounding box center [19, 19] width 29 height 29
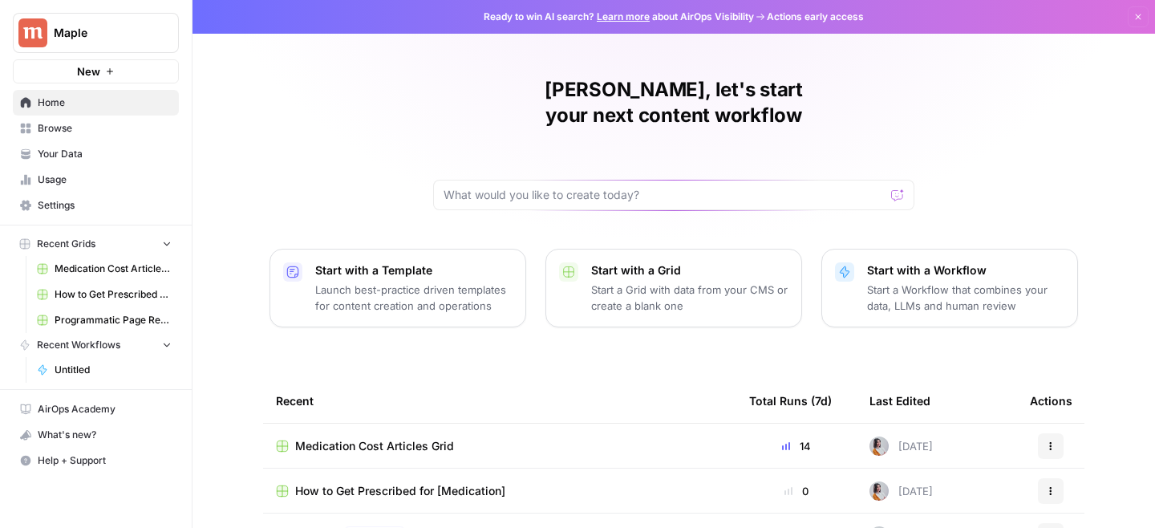
click at [435, 438] on span "Medication Cost Articles Grid" at bounding box center [374, 446] width 159 height 16
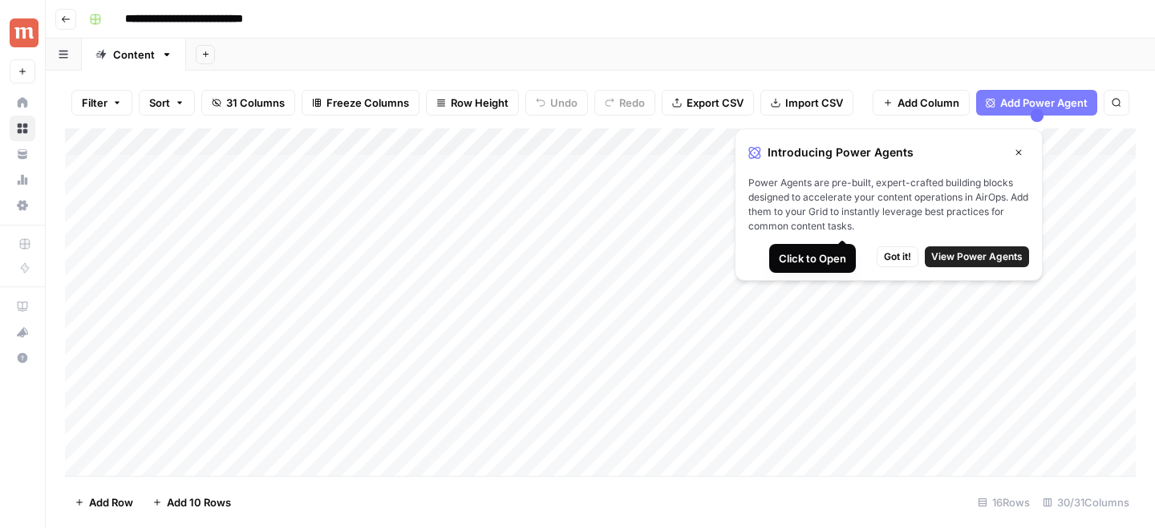
click at [892, 257] on span "Got it!" at bounding box center [897, 256] width 27 height 14
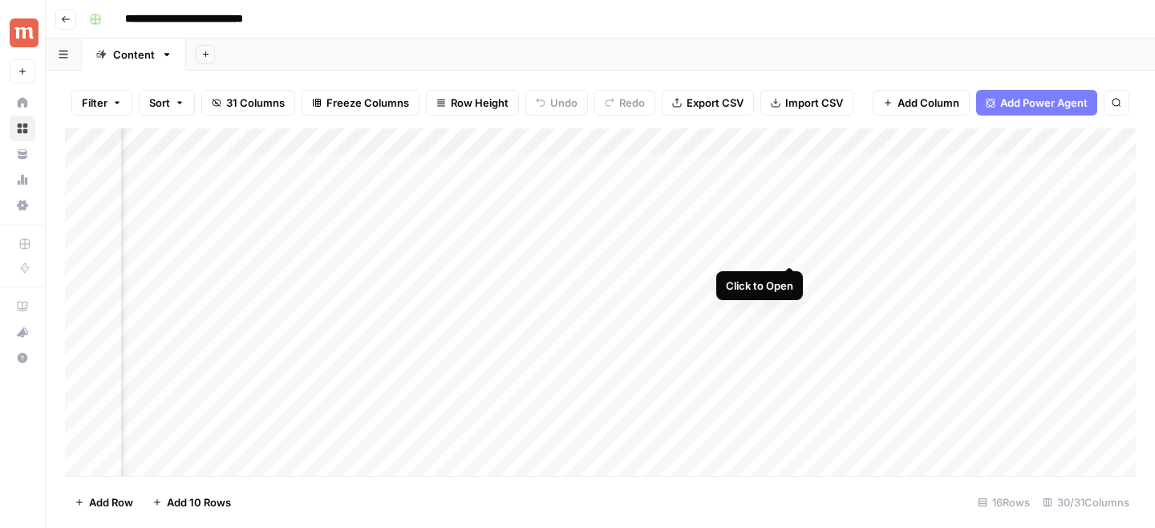
scroll to position [0, 2456]
click at [1046, 96] on span "Add Power Agent" at bounding box center [1043, 103] width 87 height 16
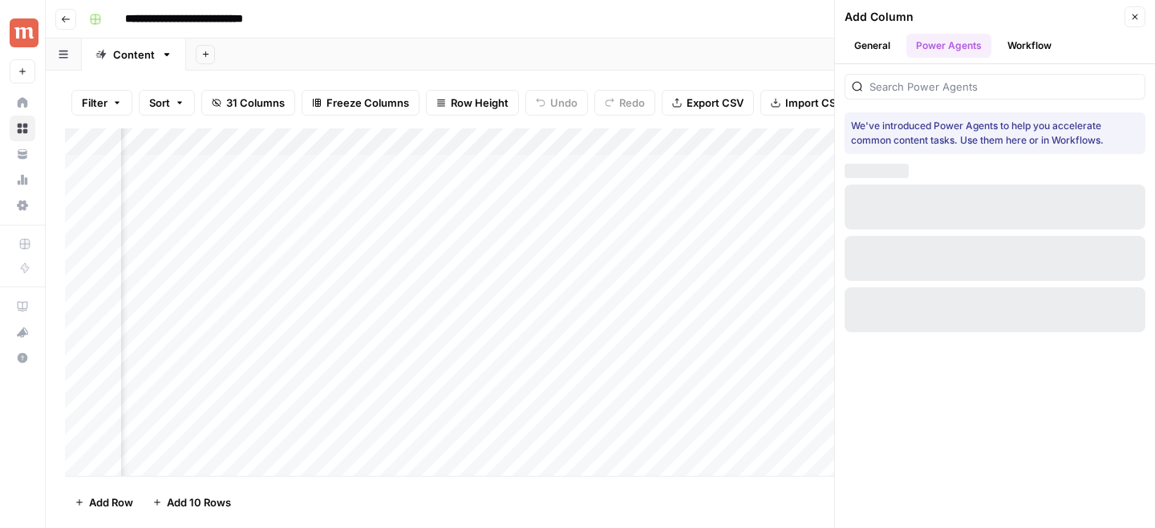
click at [1017, 43] on button "Workflow" at bounding box center [1028, 46] width 63 height 24
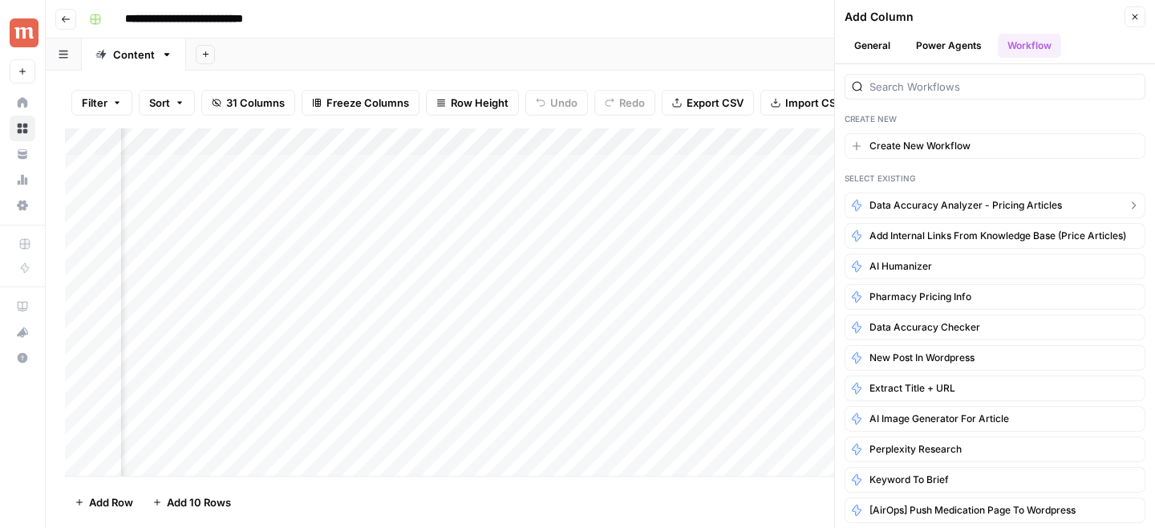
click at [966, 210] on span "Data Accuracy Analyzer - Pricing Articles" at bounding box center [965, 205] width 192 height 14
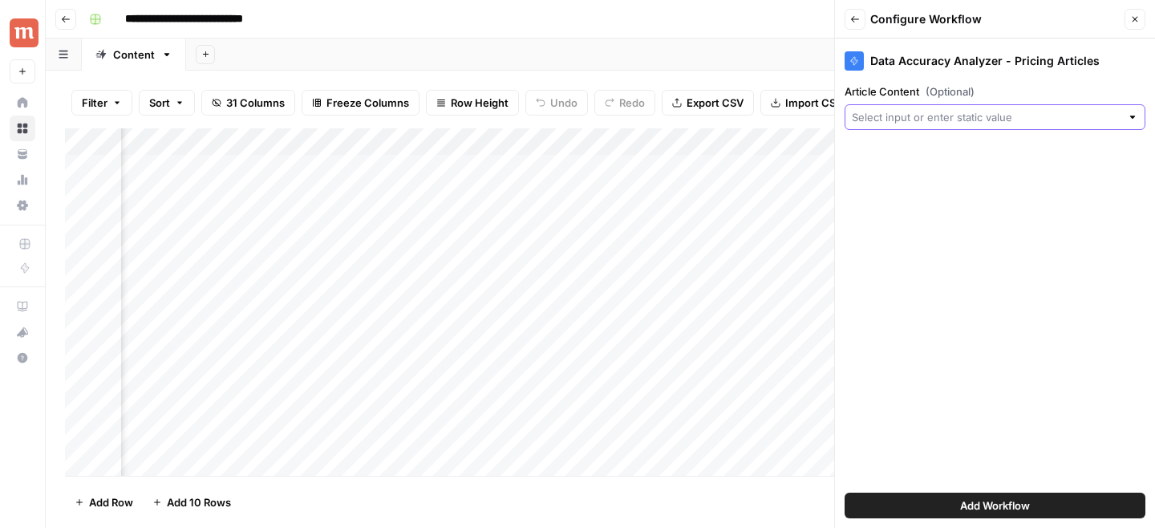
click at [965, 121] on input "Article Content (Optional)" at bounding box center [986, 117] width 269 height 16
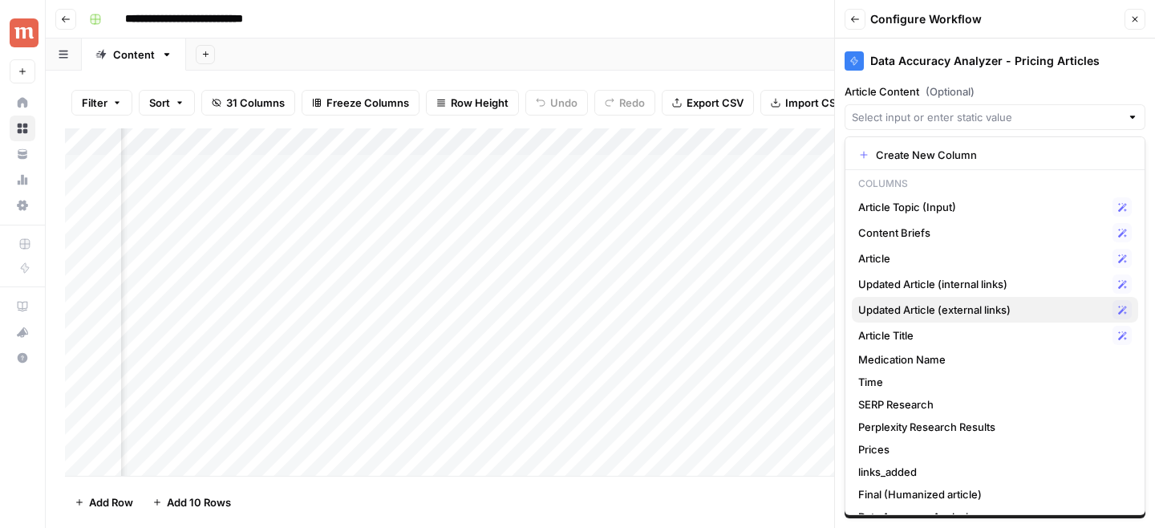
click at [920, 307] on span "Updated Article (external links)" at bounding box center [982, 309] width 248 height 16
type input "Updated Article (external links)"
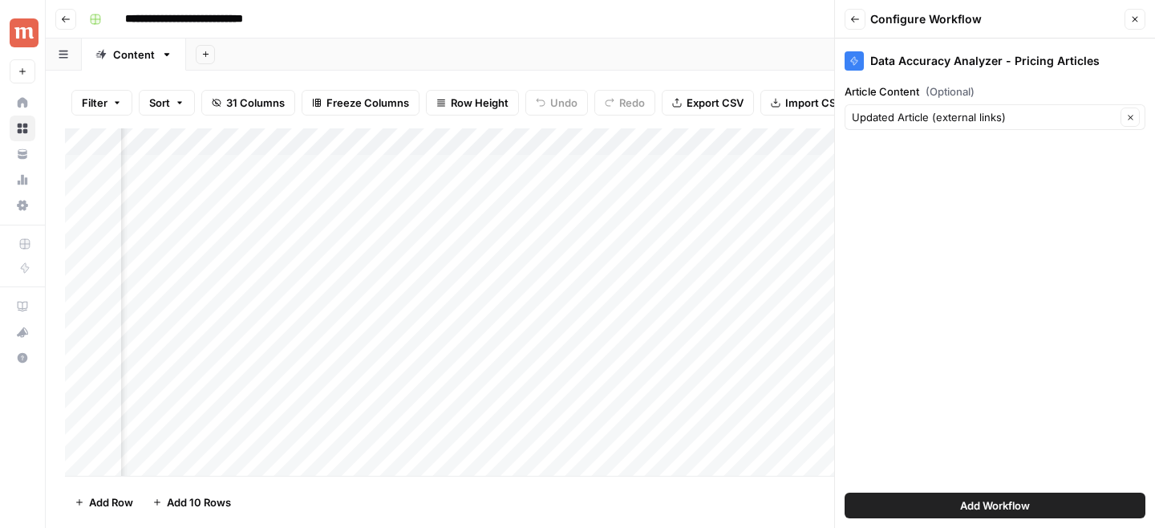
click at [908, 507] on button "Add Workflow" at bounding box center [994, 505] width 301 height 26
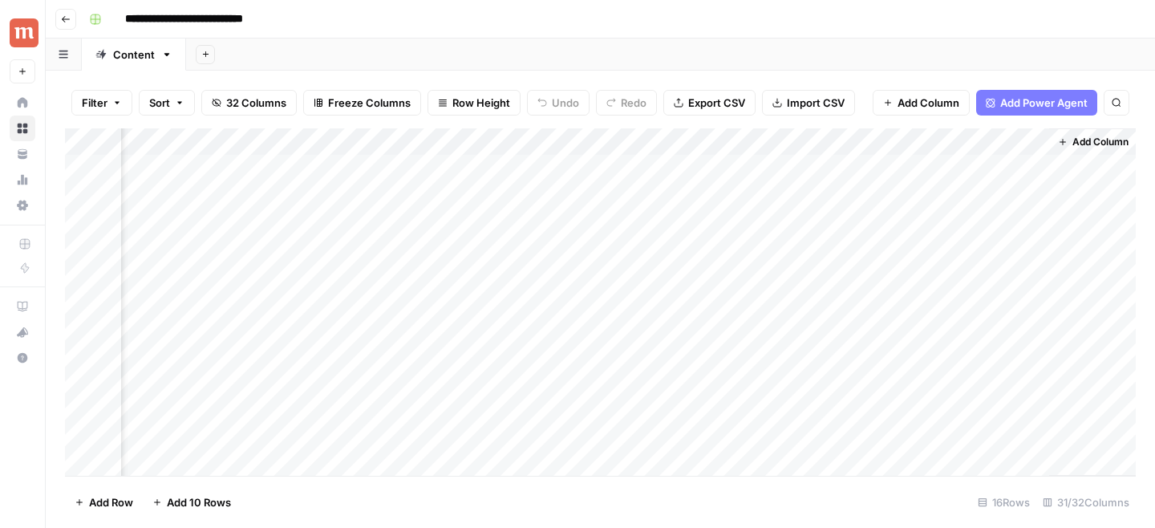
scroll to position [0, 3859]
drag, startPoint x: 905, startPoint y: 150, endPoint x: 241, endPoint y: 171, distance: 664.2
click at [241, 171] on div "Add Column" at bounding box center [600, 301] width 1070 height 347
drag, startPoint x: 872, startPoint y: 146, endPoint x: 324, endPoint y: 146, distance: 548.4
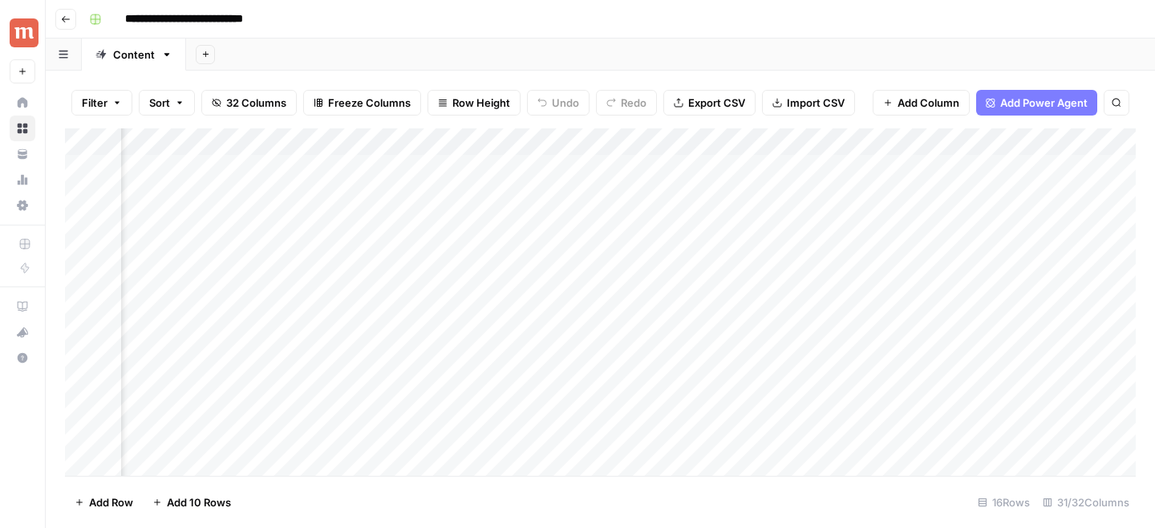
click at [324, 146] on div "Add Column" at bounding box center [600, 301] width 1070 height 347
drag, startPoint x: 995, startPoint y: 144, endPoint x: 532, endPoint y: 155, distance: 462.8
click at [532, 155] on div "Add Column" at bounding box center [600, 301] width 1070 height 347
click at [675, 146] on div "Add Column" at bounding box center [600, 301] width 1070 height 347
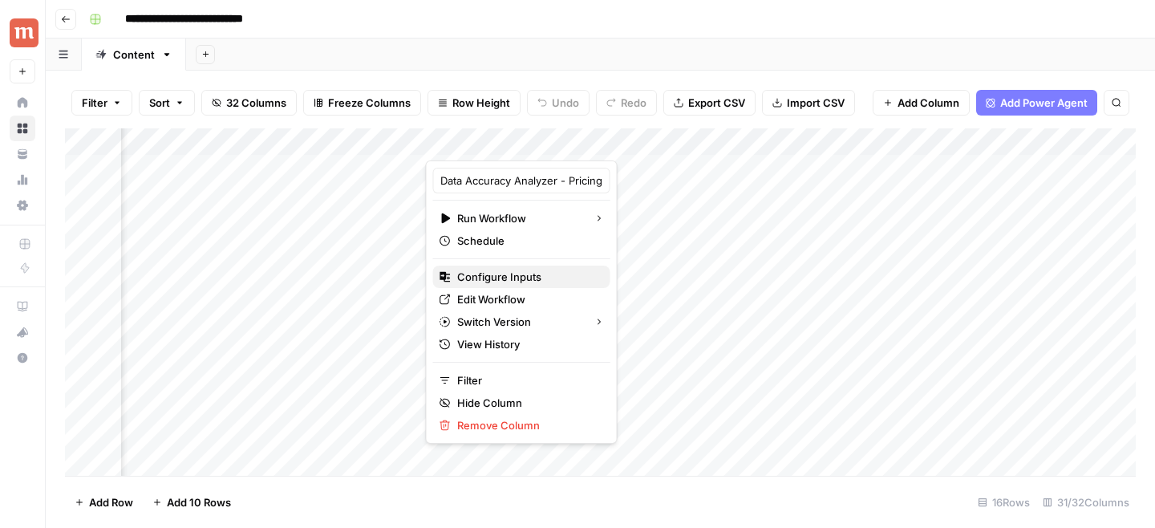
click at [532, 271] on span "Configure Inputs" at bounding box center [527, 277] width 140 height 16
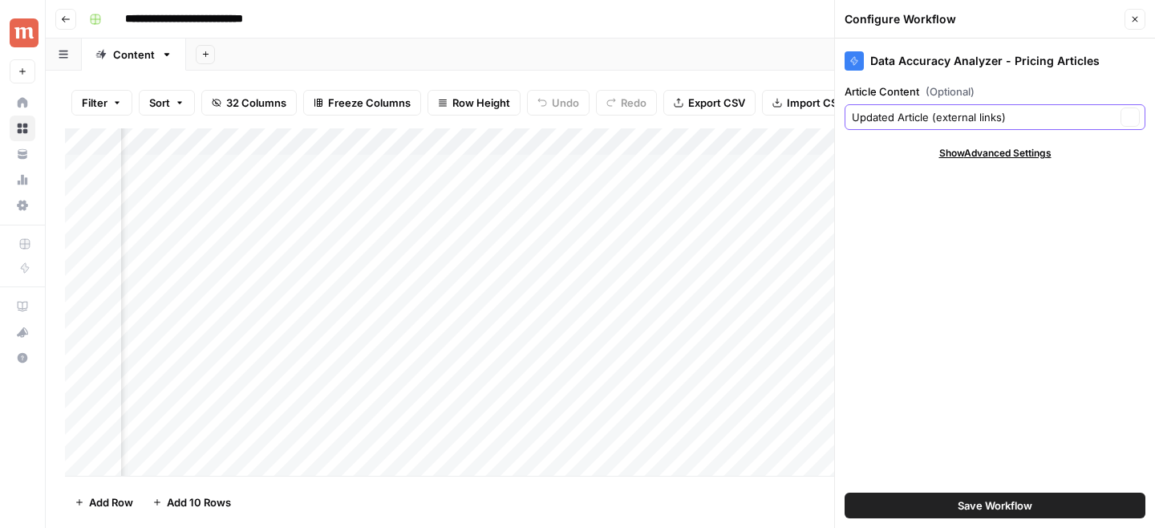
click at [966, 110] on input "Updated Article (external links)" at bounding box center [984, 117] width 264 height 16
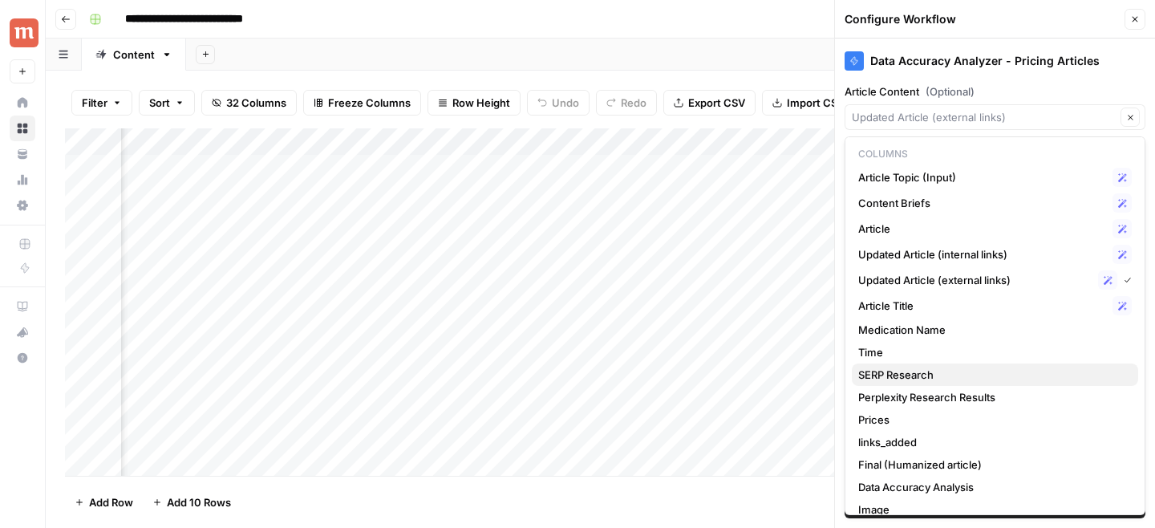
scroll to position [80, 0]
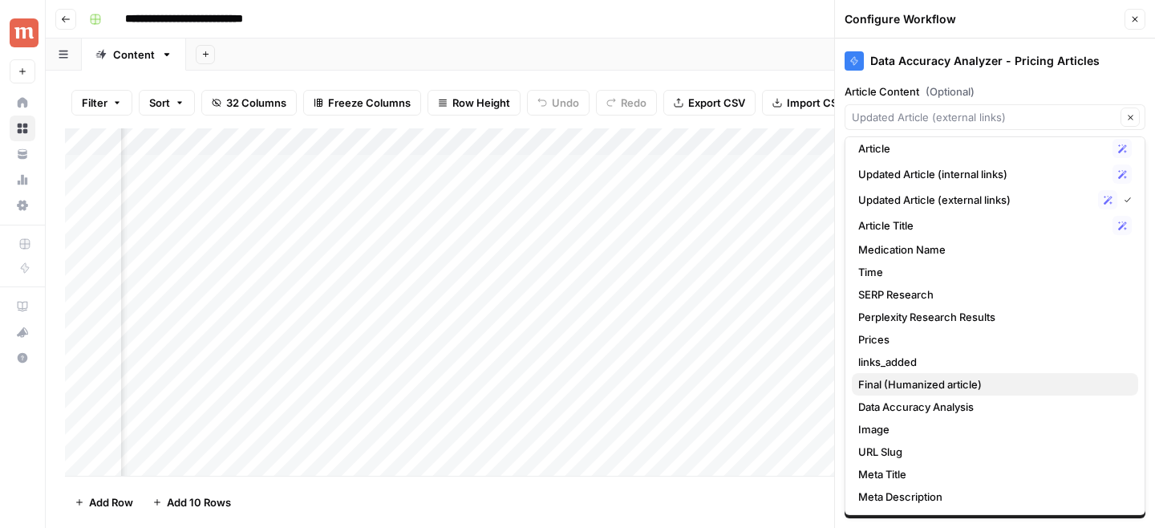
click at [935, 390] on span "Final (Humanized article)" at bounding box center [991, 384] width 267 height 16
type input "Final (Humanized article)"
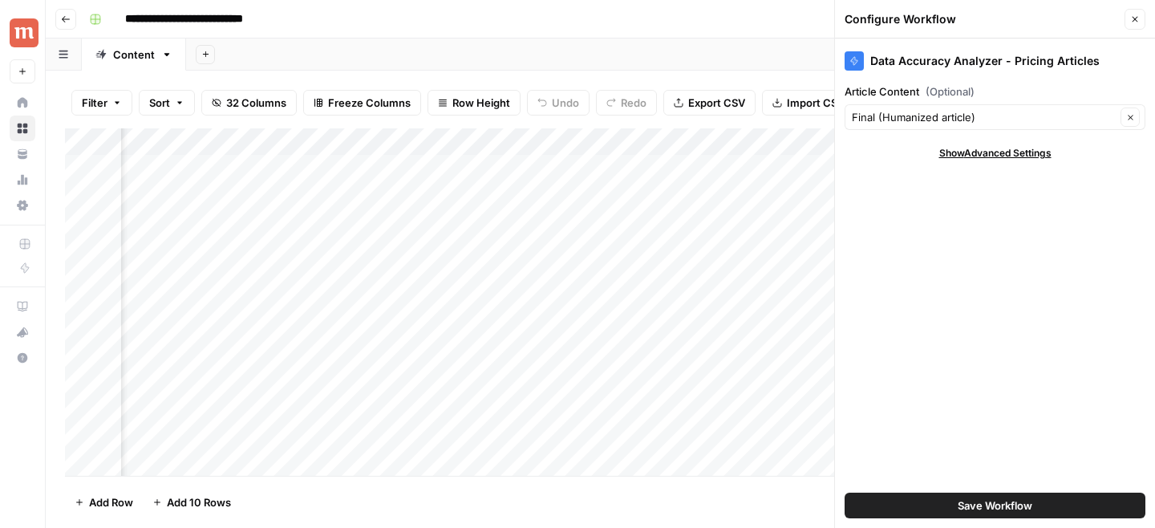
click at [911, 497] on button "Save Workflow" at bounding box center [994, 505] width 301 height 26
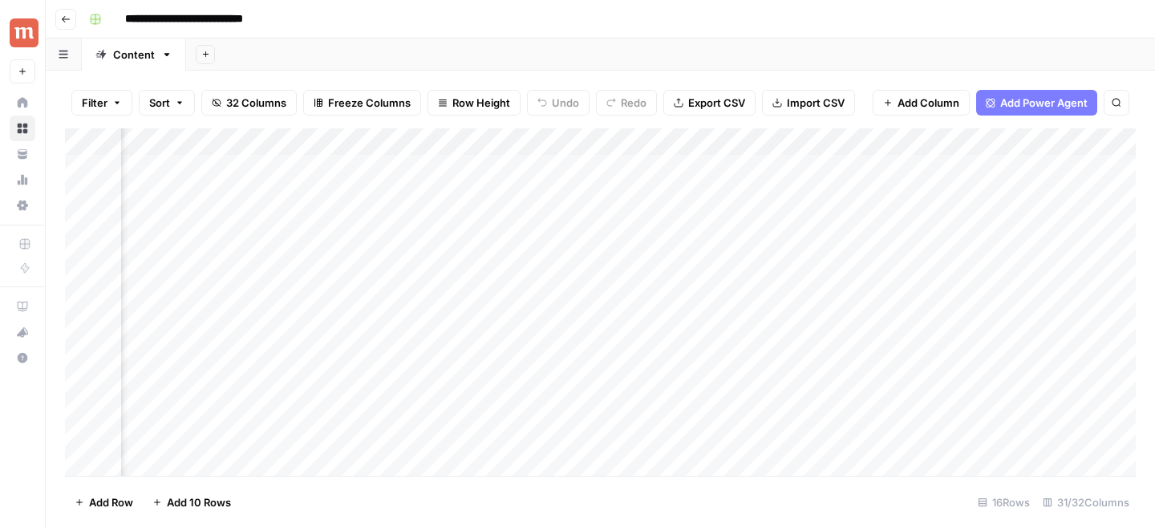
click at [645, 168] on div "Add Column" at bounding box center [600, 301] width 1070 height 347
click at [696, 168] on div "Add Column" at bounding box center [600, 301] width 1070 height 347
click at [625, 385] on div "Add Column" at bounding box center [600, 301] width 1070 height 347
click at [625, 414] on div "Add Column" at bounding box center [600, 301] width 1070 height 347
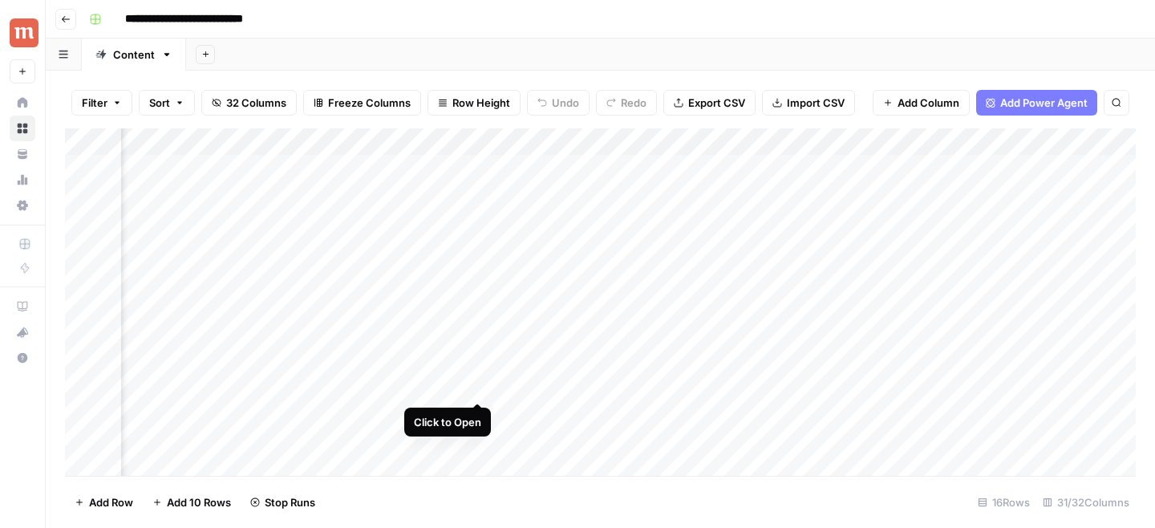
click at [477, 385] on div "Add Column" at bounding box center [600, 301] width 1070 height 347
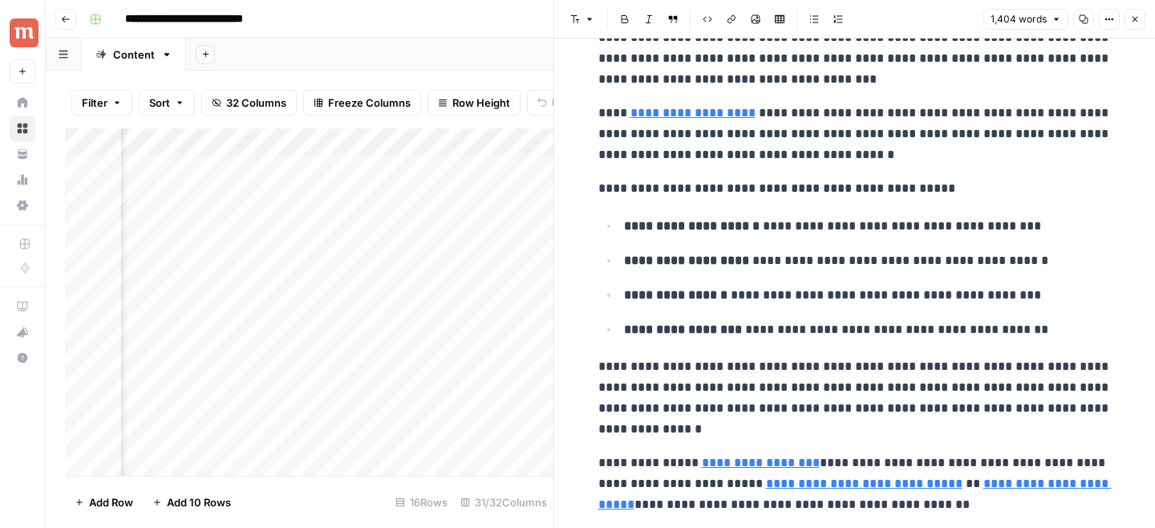
scroll to position [395, 0]
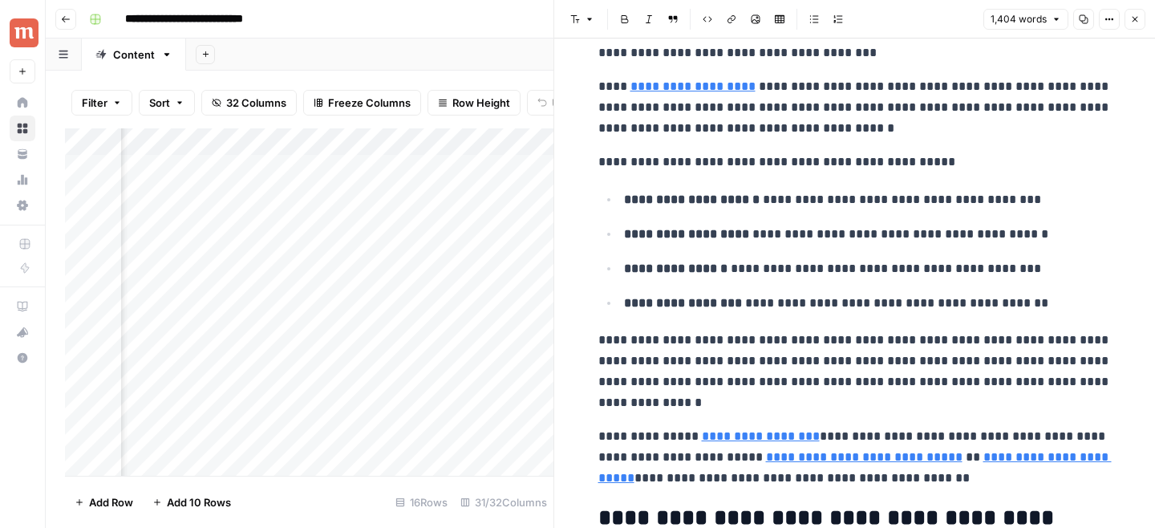
click at [1135, 18] on icon "button" at bounding box center [1135, 19] width 10 height 10
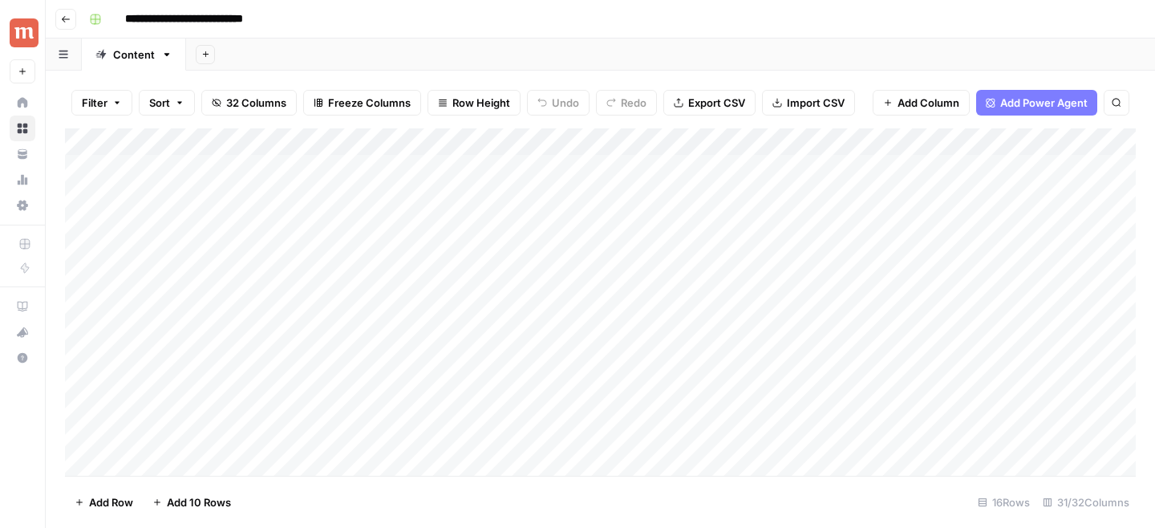
drag, startPoint x: 68, startPoint y: 222, endPoint x: 66, endPoint y: 348, distance: 125.9
click at [66, 348] on div "Add Column" at bounding box center [600, 301] width 1070 height 347
drag, startPoint x: 68, startPoint y: 353, endPoint x: 68, endPoint y: 285, distance: 67.4
click at [68, 285] on div "Add Column" at bounding box center [600, 301] width 1070 height 347
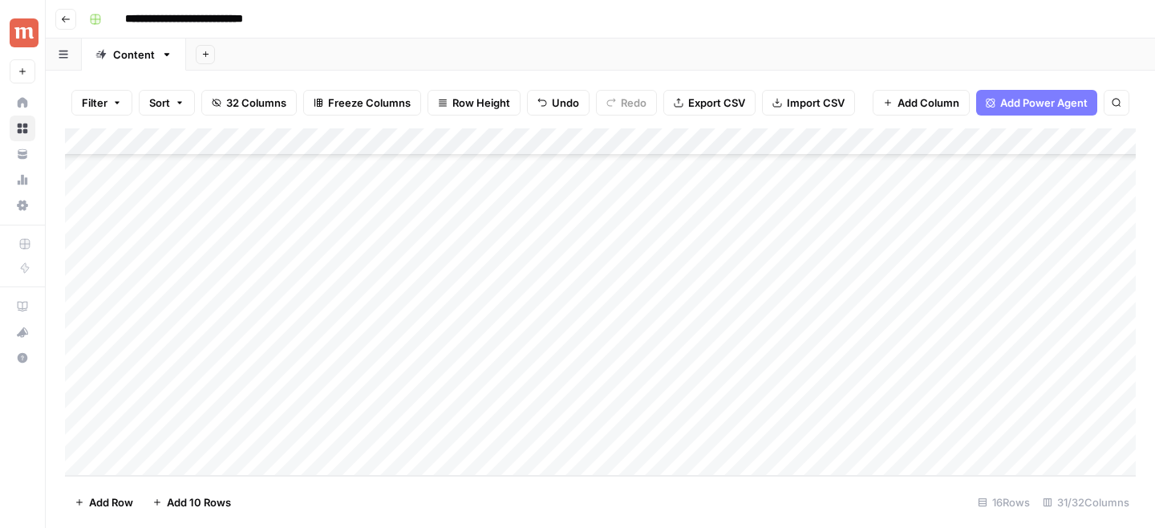
drag, startPoint x: 71, startPoint y: 436, endPoint x: 71, endPoint y: 323, distance: 113.1
click at [71, 323] on div "Add Column" at bounding box center [600, 301] width 1070 height 347
click at [714, 325] on div "Add Column" at bounding box center [600, 301] width 1070 height 347
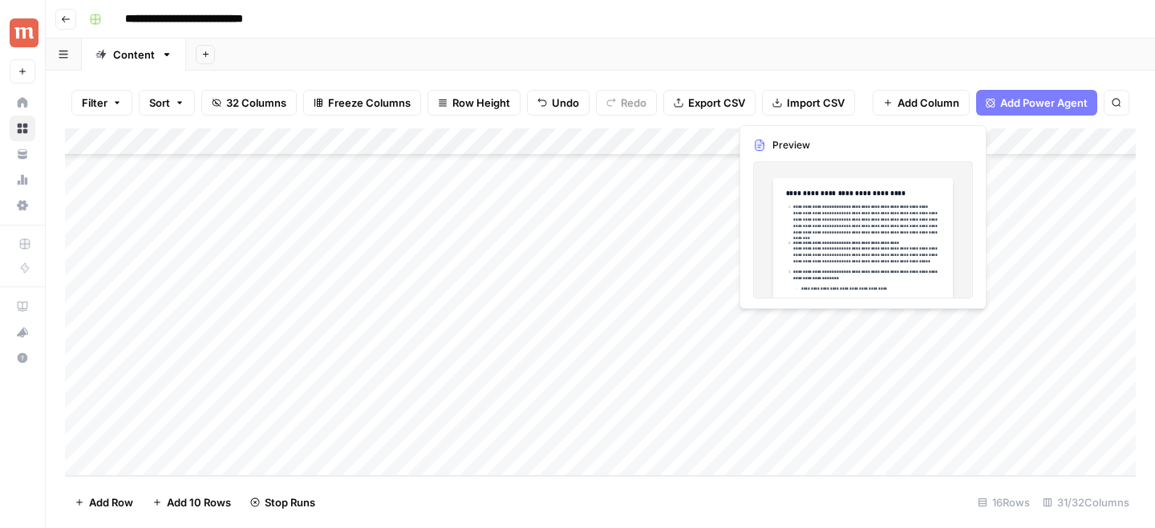
click at [1003, 324] on div "Add Column" at bounding box center [600, 301] width 1070 height 347
click at [716, 297] on div "Add Column" at bounding box center [600, 301] width 1070 height 347
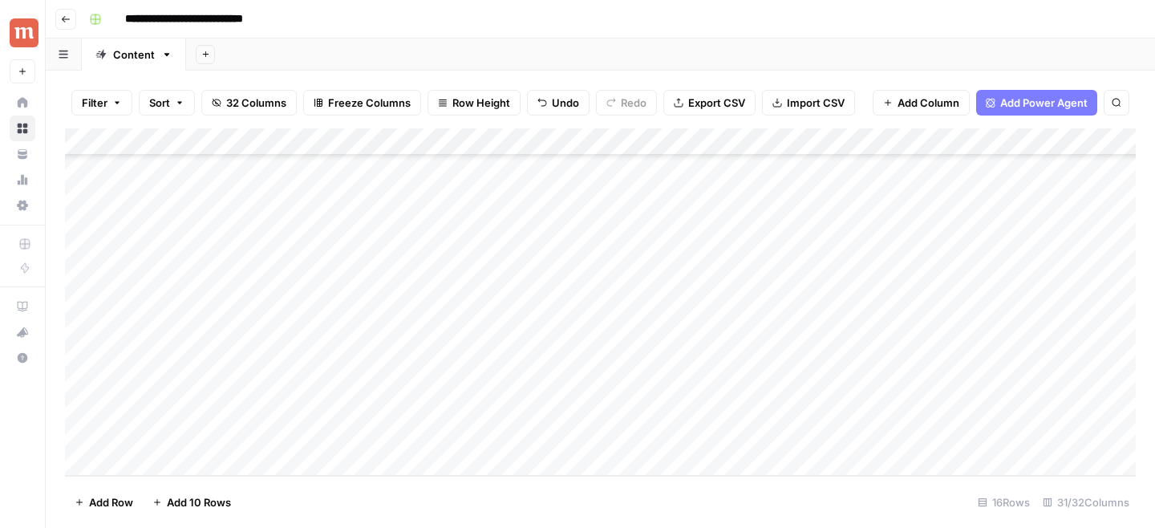
click at [715, 216] on div "Add Column" at bounding box center [600, 301] width 1070 height 347
click at [677, 216] on div "Add Column" at bounding box center [600, 301] width 1070 height 347
click at [675, 300] on div "Add Column" at bounding box center [600, 301] width 1070 height 347
click at [962, 296] on div "Add Column" at bounding box center [600, 301] width 1070 height 347
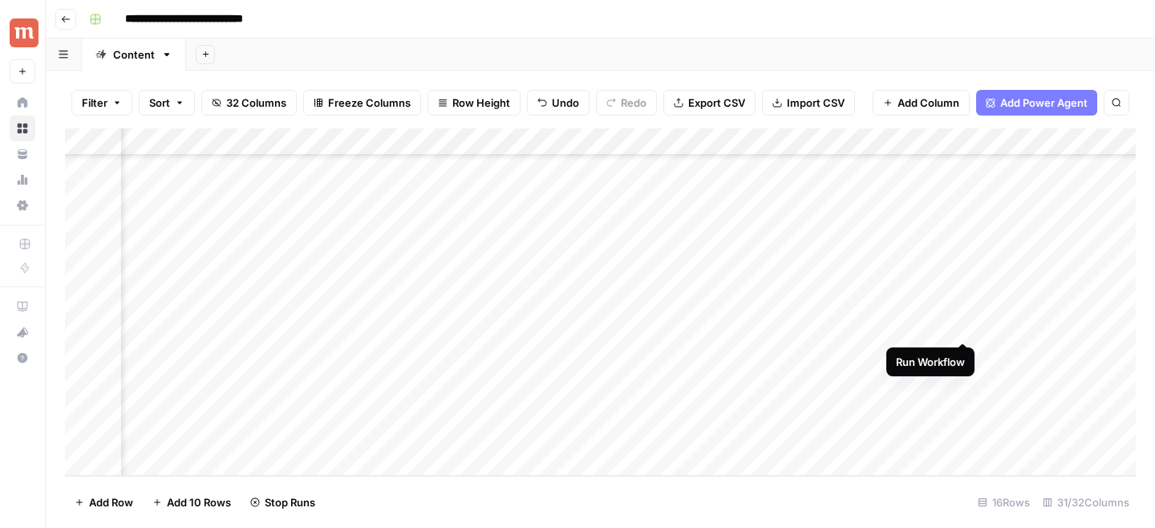
click at [965, 324] on div "Add Column" at bounding box center [600, 301] width 1070 height 347
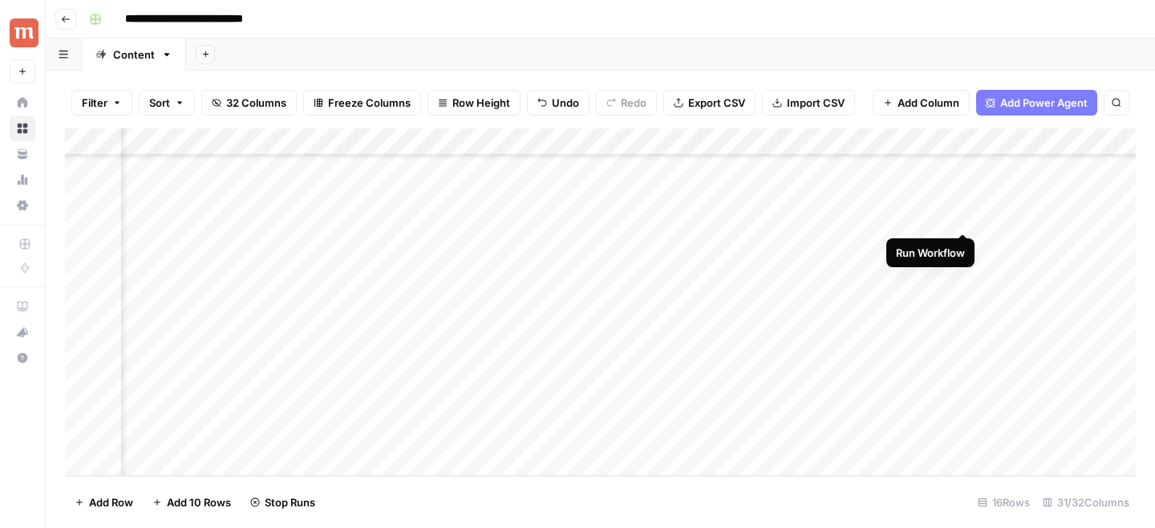
click at [964, 213] on div "Add Column" at bounding box center [600, 301] width 1070 height 347
click at [976, 216] on div "Add Column" at bounding box center [600, 301] width 1070 height 347
click at [980, 296] on div "Add Column" at bounding box center [600, 301] width 1070 height 347
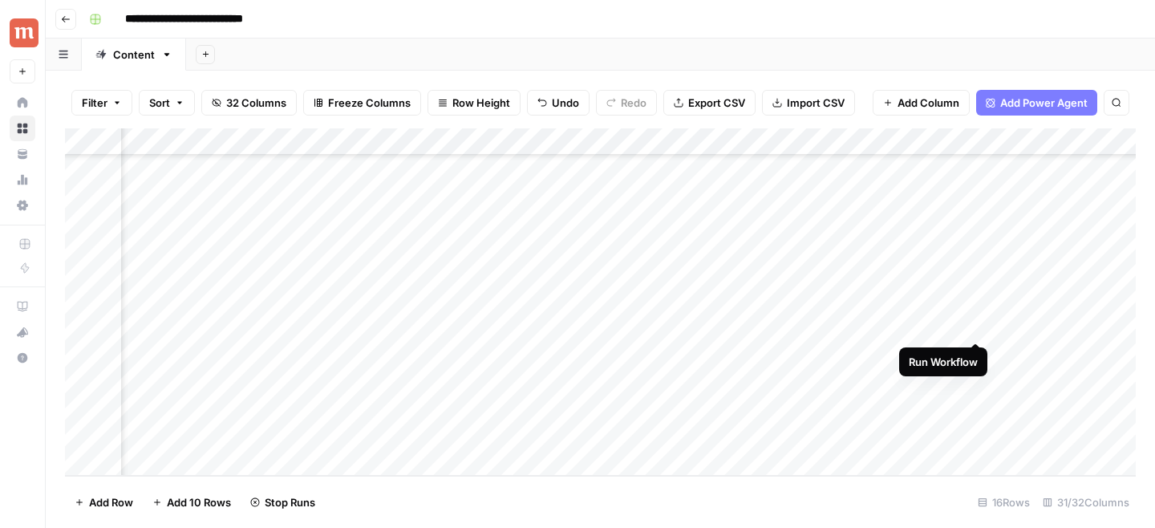
click at [974, 330] on div "Add Column" at bounding box center [600, 301] width 1070 height 347
drag, startPoint x: 70, startPoint y: 215, endPoint x: 67, endPoint y: 269, distance: 54.6
click at [67, 269] on div "Add Column" at bounding box center [600, 301] width 1070 height 347
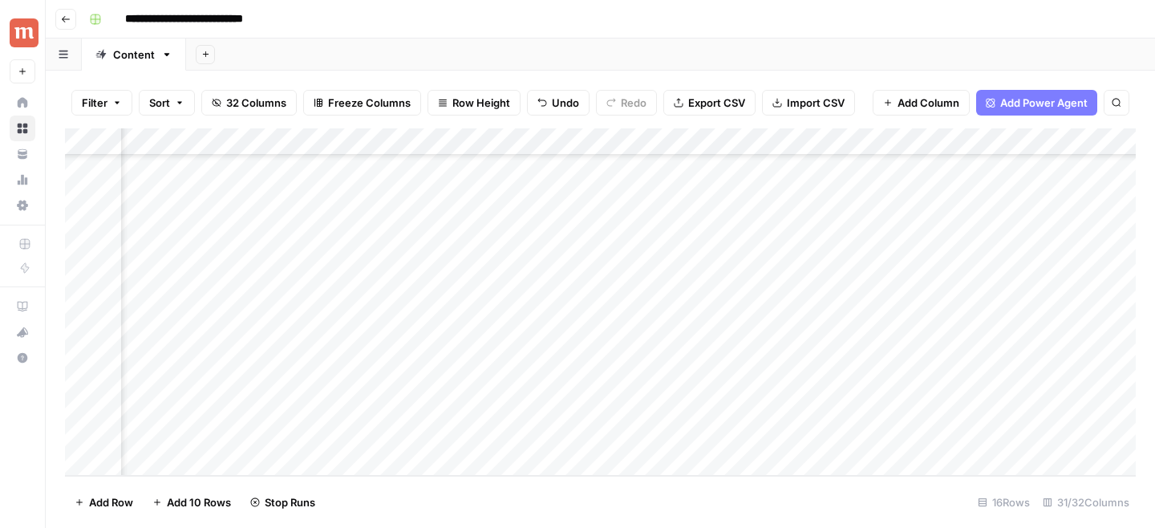
click at [1022, 143] on div "Add Column" at bounding box center [600, 301] width 1070 height 347
click at [913, 73] on div "Filter Sort 32 Columns Freeze Columns Row Height Undo Redo Export CSV Import CS…" at bounding box center [600, 299] width 1109 height 457
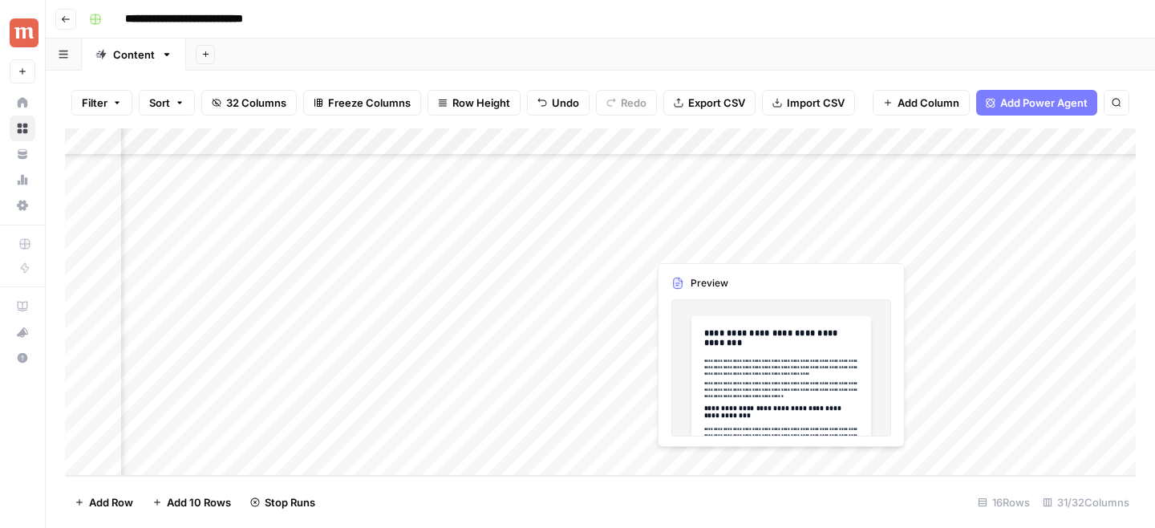
scroll to position [142, 2259]
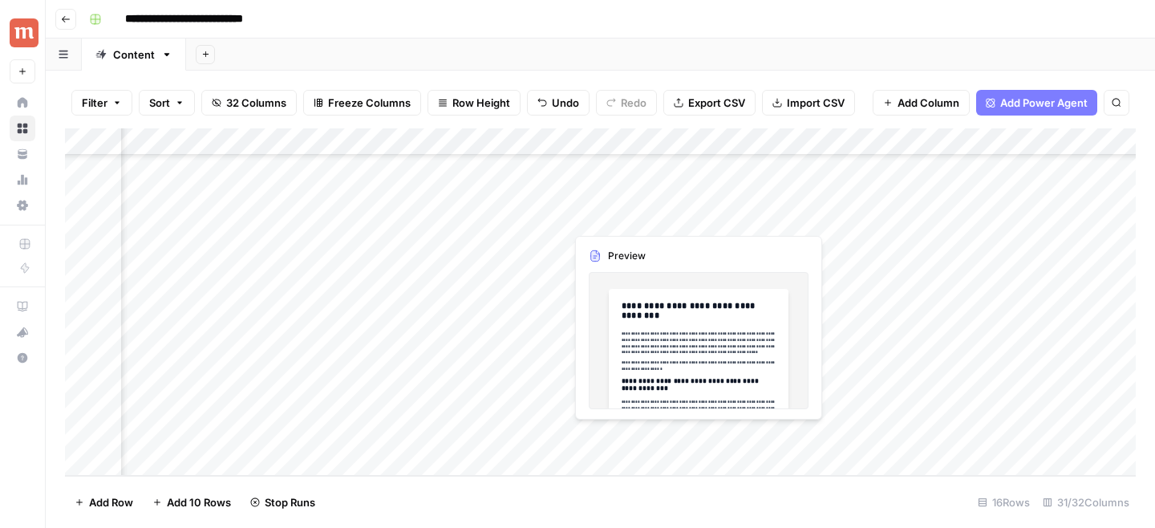
click at [694, 214] on div "Add Column" at bounding box center [600, 301] width 1070 height 347
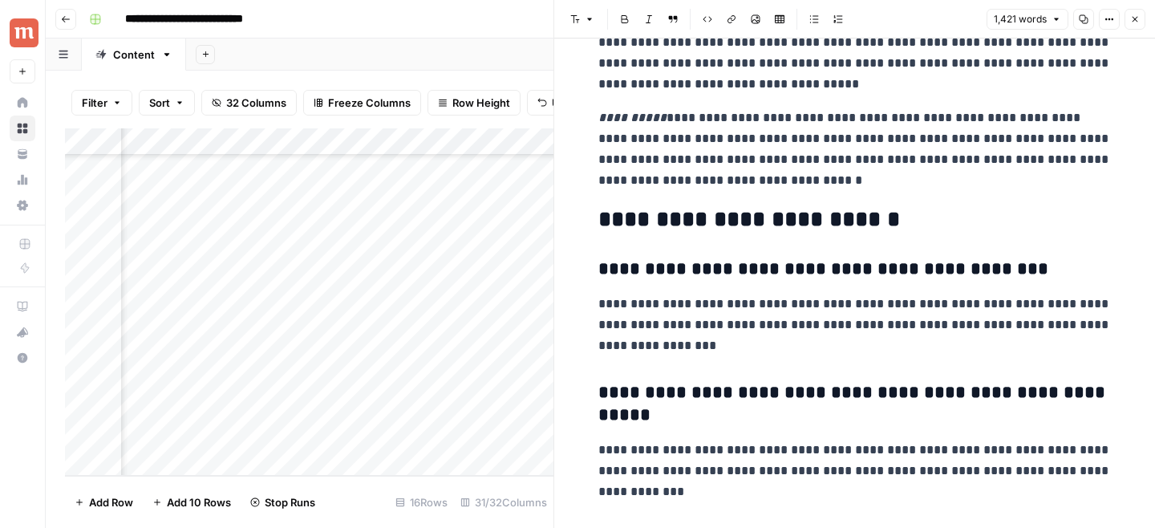
scroll to position [4334, 0]
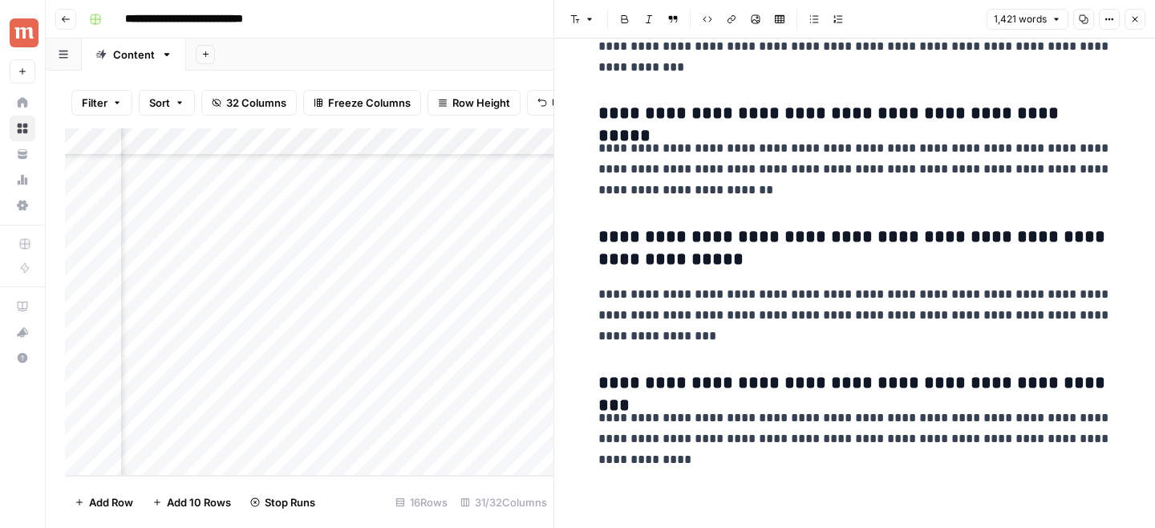
click at [1132, 14] on button "Close" at bounding box center [1134, 19] width 21 height 21
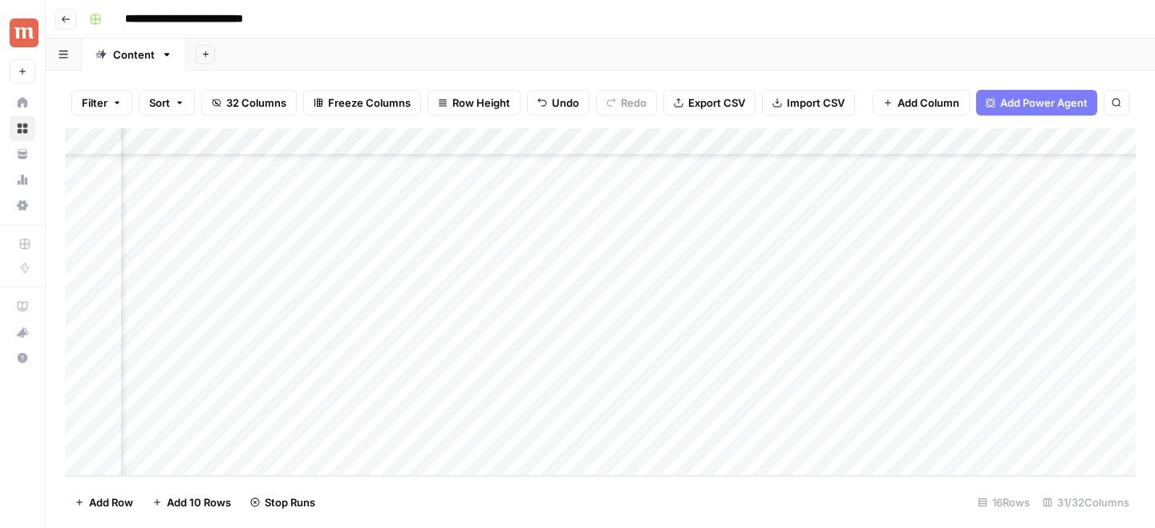
click at [839, 212] on div "Add Column" at bounding box center [600, 301] width 1070 height 347
click at [831, 249] on div "Add Column" at bounding box center [600, 301] width 1070 height 347
drag, startPoint x: 990, startPoint y: 135, endPoint x: 854, endPoint y: 133, distance: 136.3
click at [854, 133] on div "Add Column" at bounding box center [600, 301] width 1070 height 347
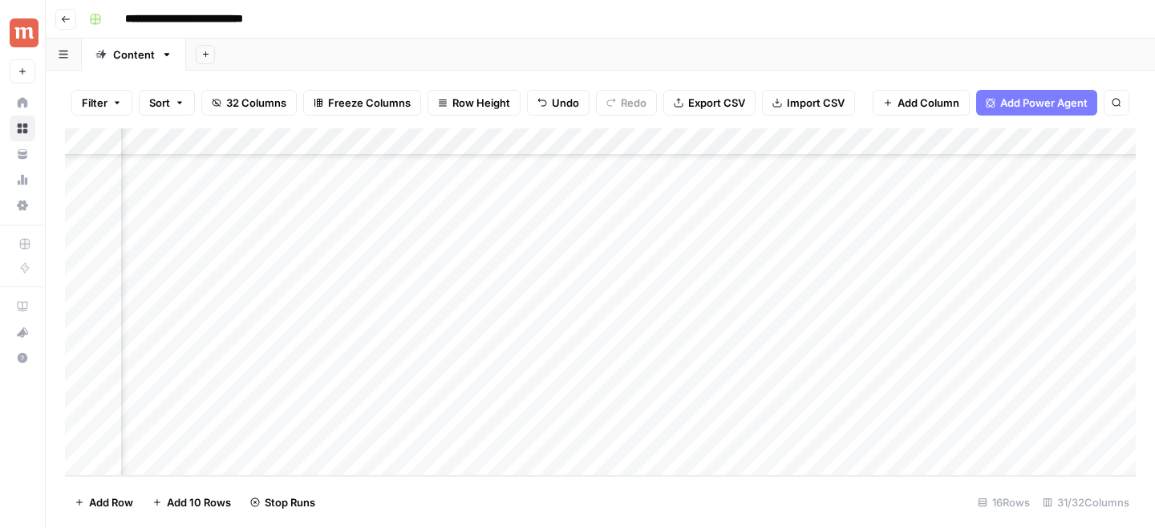
click at [676, 270] on div "Add Column" at bounding box center [600, 301] width 1070 height 347
click at [617, 218] on div "Add Column" at bounding box center [600, 301] width 1070 height 347
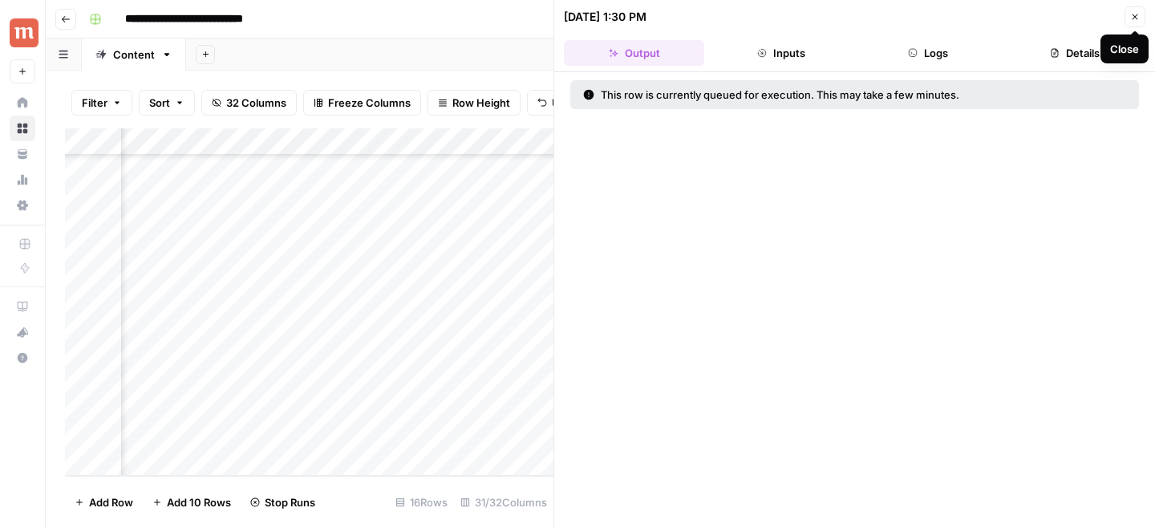
click at [1129, 18] on button "Close" at bounding box center [1134, 16] width 21 height 21
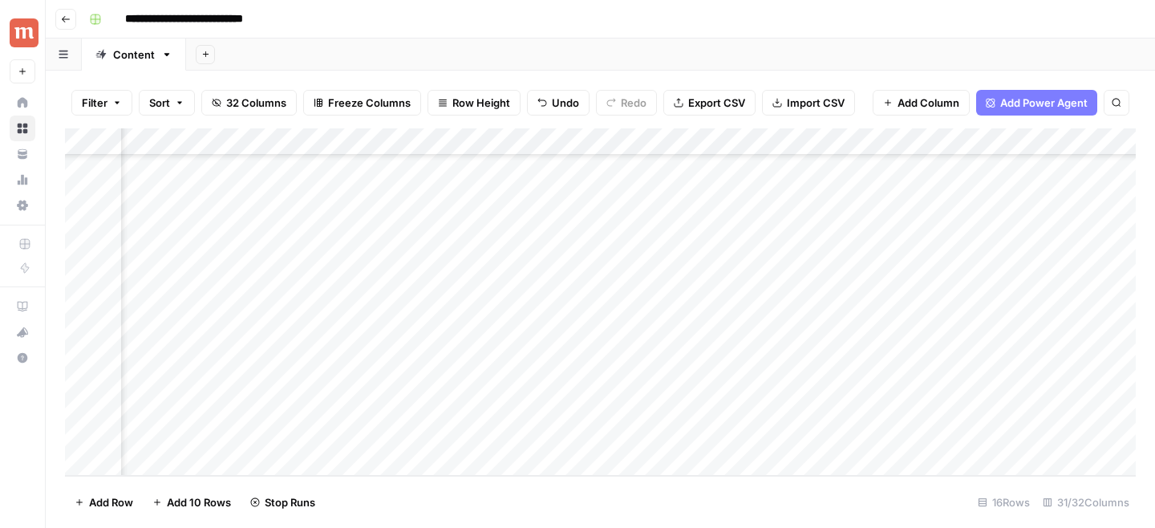
scroll to position [142, 2267]
click at [814, 142] on div "Add Column" at bounding box center [600, 301] width 1070 height 347
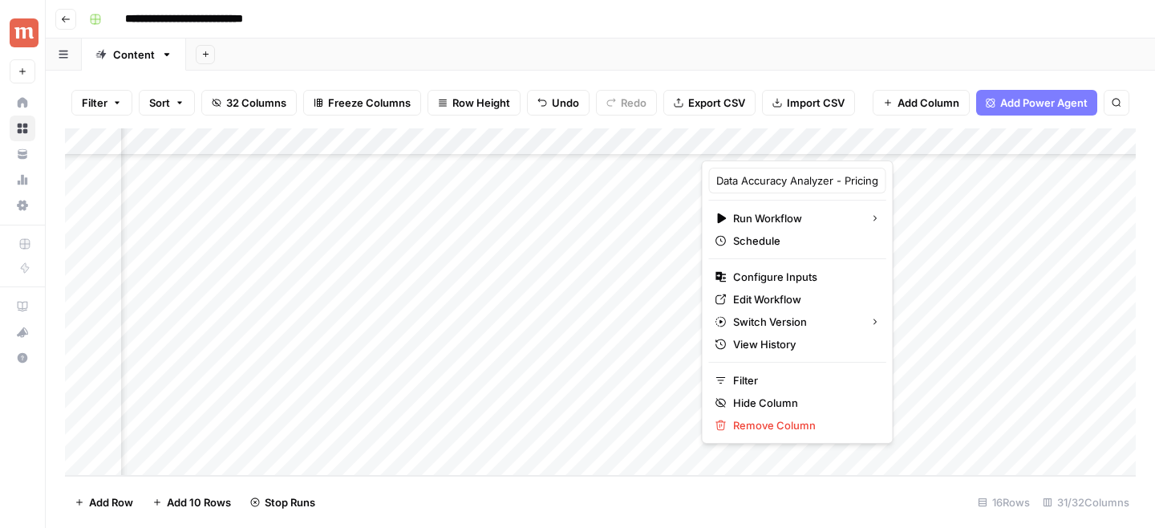
click at [814, 142] on div at bounding box center [774, 144] width 145 height 32
click at [808, 183] on input "Data Accuracy Analyzer - Pricing Articles" at bounding box center [797, 180] width 163 height 16
drag, startPoint x: 808, startPoint y: 183, endPoint x: 852, endPoint y: 182, distance: 43.3
click at [852, 182] on body "**********" at bounding box center [577, 264] width 1155 height 528
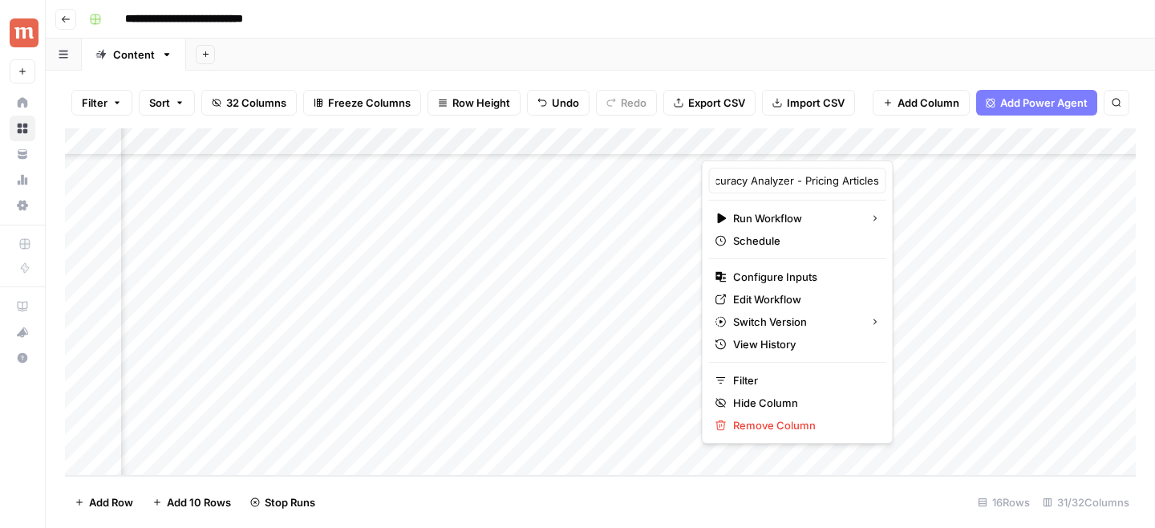
click at [864, 82] on div "Filter Sort 32 Columns Freeze Columns Row Height Undo Redo Export CSV Import CS…" at bounding box center [600, 102] width 1070 height 51
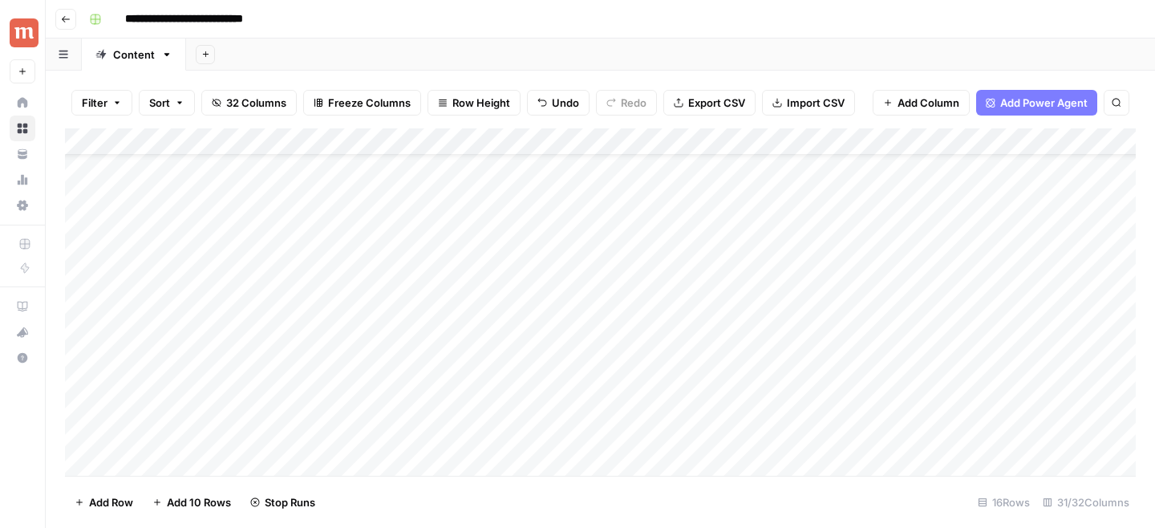
scroll to position [0, 0]
click at [80, 220] on div "Add Column" at bounding box center [600, 301] width 1070 height 347
click at [80, 199] on div "Add Column" at bounding box center [600, 301] width 1070 height 347
click at [126, 502] on span "Delete 2 Rows" at bounding box center [110, 502] width 71 height 16
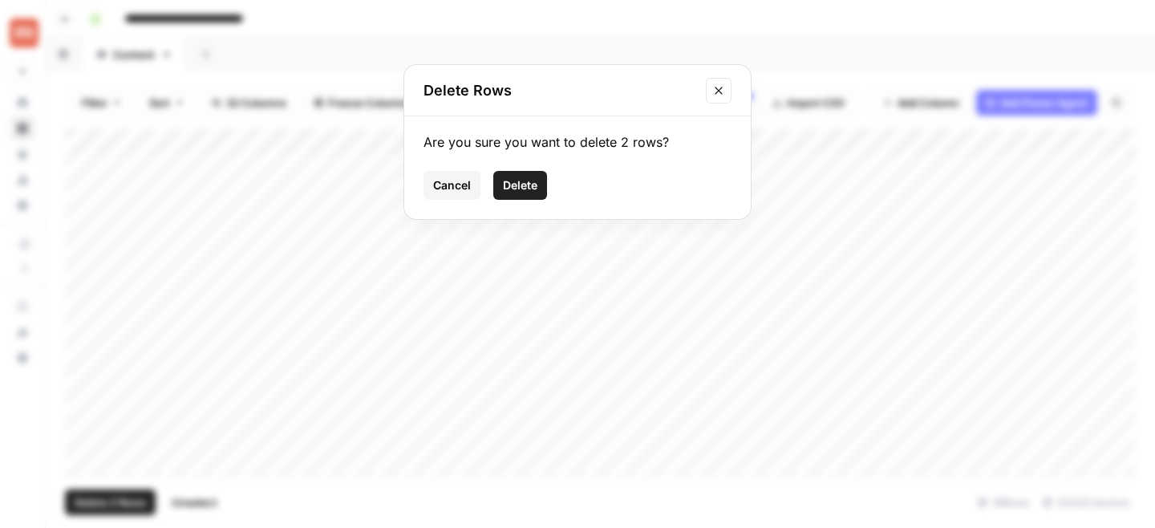
click at [524, 177] on span "Delete" at bounding box center [520, 185] width 34 height 16
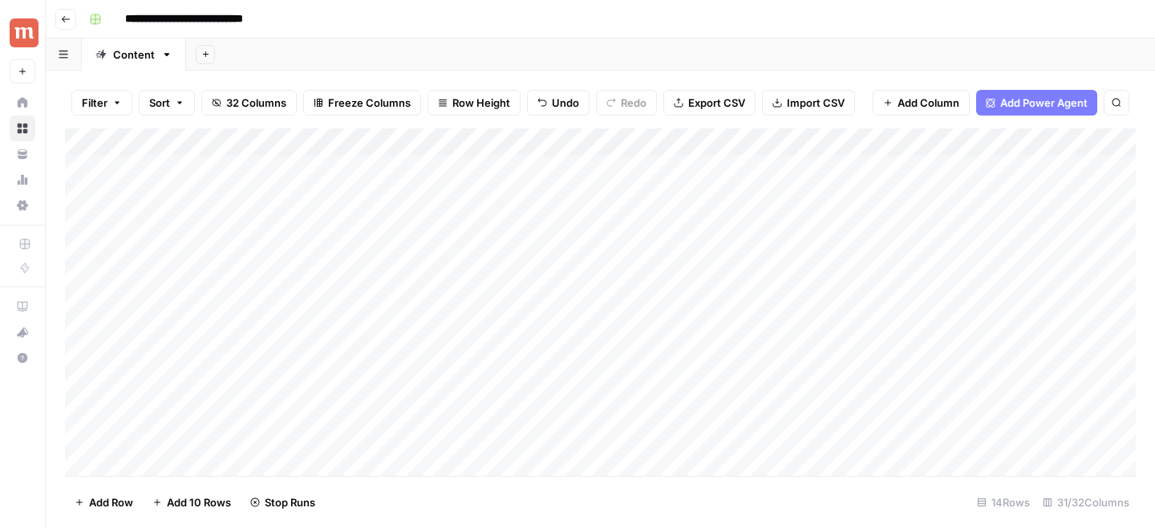
scroll to position [87, 0]
click at [83, 434] on div "Add Column" at bounding box center [600, 301] width 1070 height 347
click at [94, 506] on span "Delete 1 Row" at bounding box center [107, 502] width 64 height 16
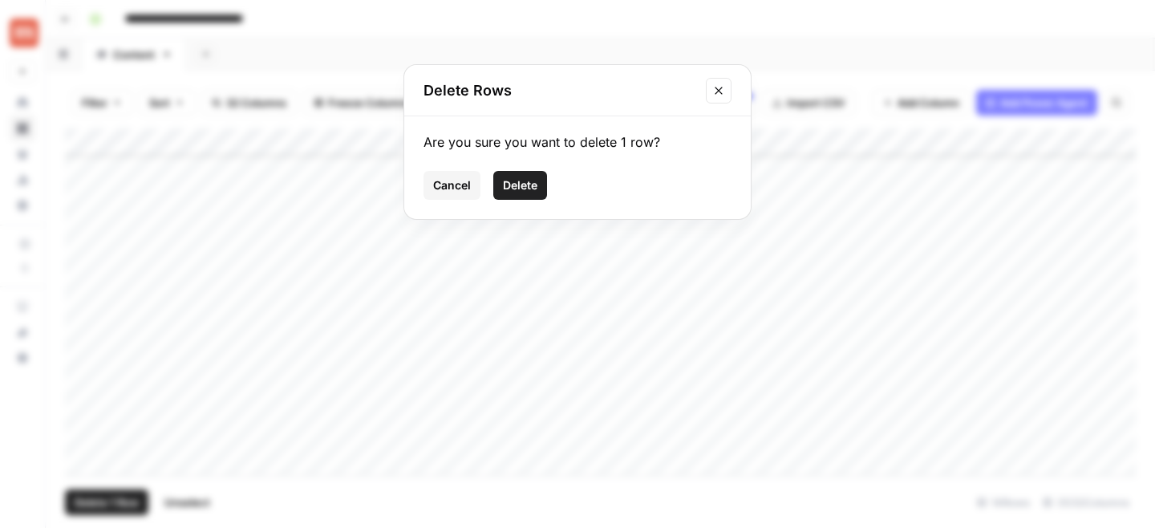
click at [535, 188] on span "Delete" at bounding box center [520, 185] width 34 height 16
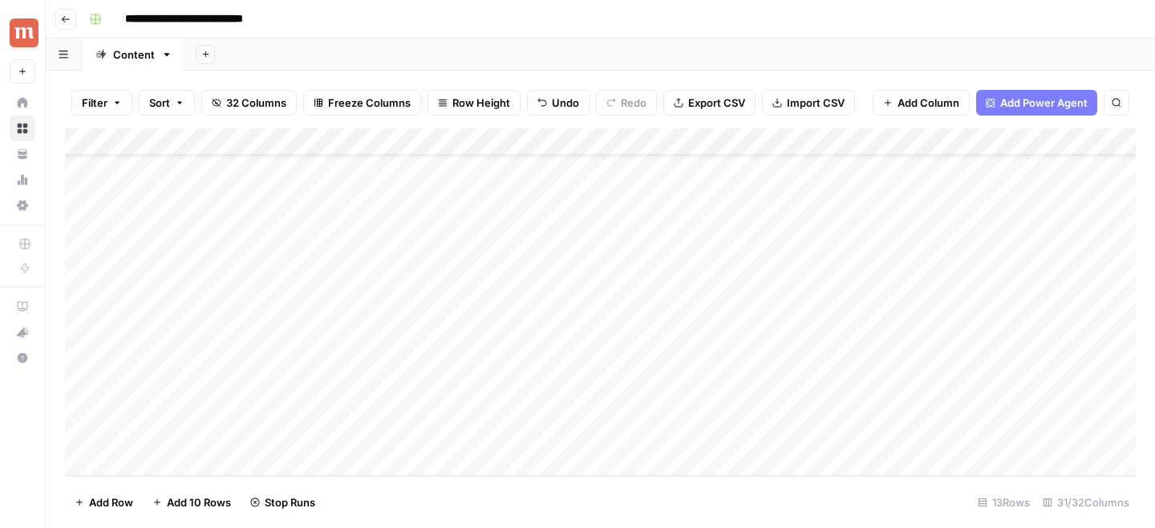
scroll to position [0, 0]
click at [84, 193] on div "Add Column" at bounding box center [600, 301] width 1070 height 347
click at [85, 495] on span "Delete 1 Row" at bounding box center [107, 502] width 64 height 16
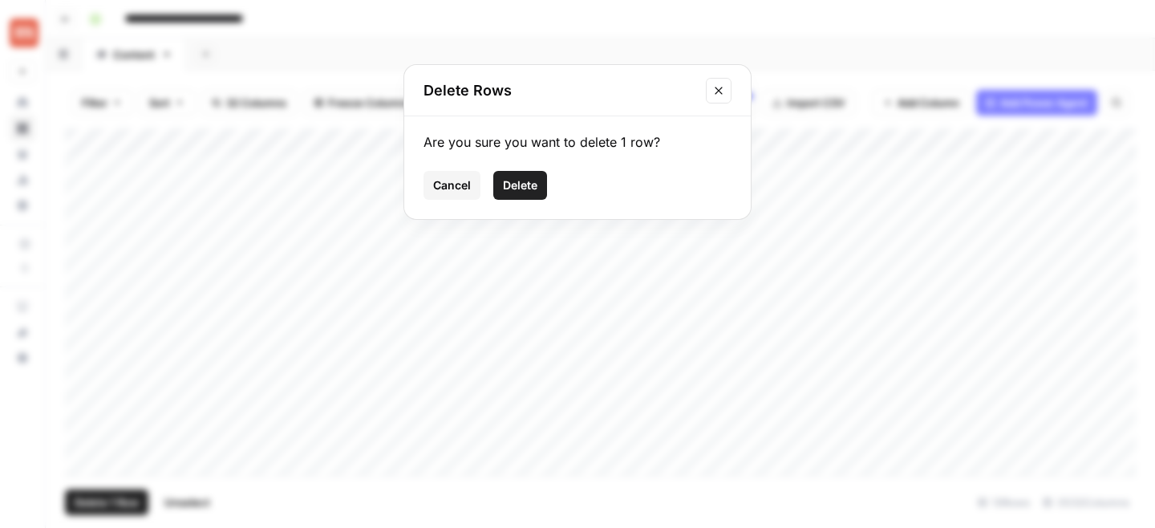
click at [519, 192] on span "Delete" at bounding box center [520, 185] width 34 height 16
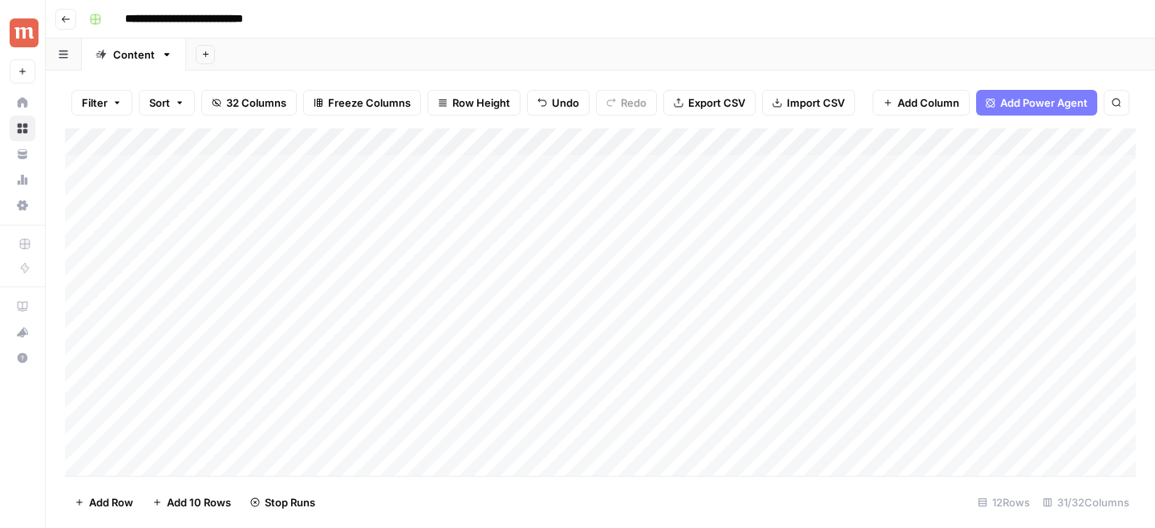
scroll to position [33, 0]
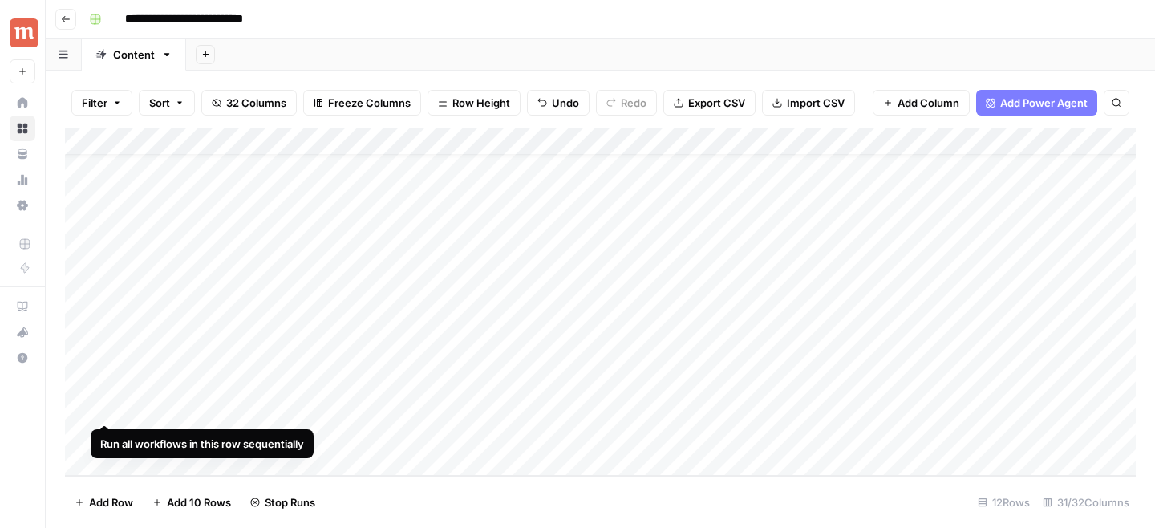
click at [85, 409] on div "Add Column" at bounding box center [600, 301] width 1070 height 347
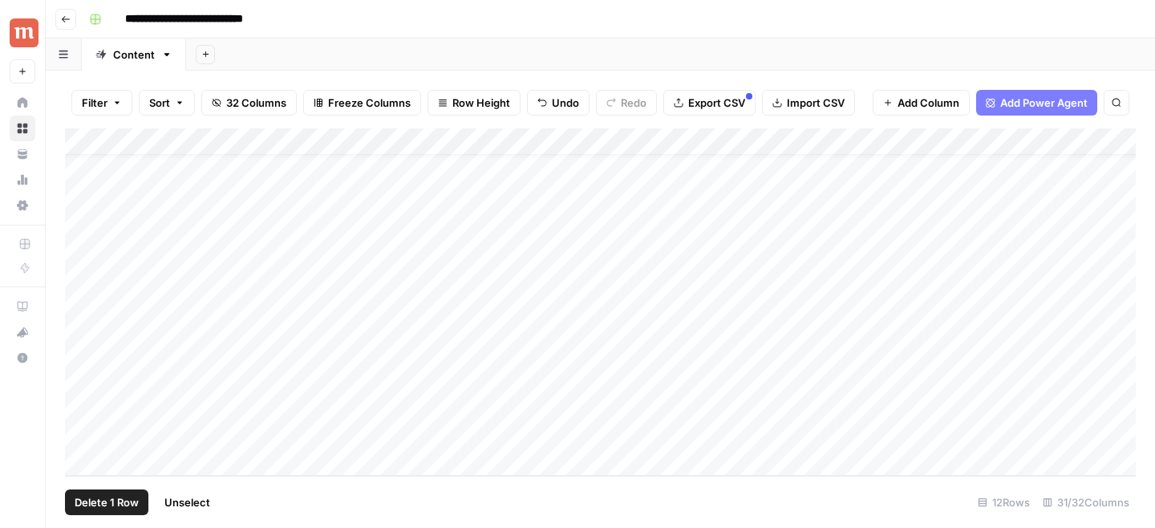
click at [85, 376] on div "Add Column" at bounding box center [600, 301] width 1070 height 347
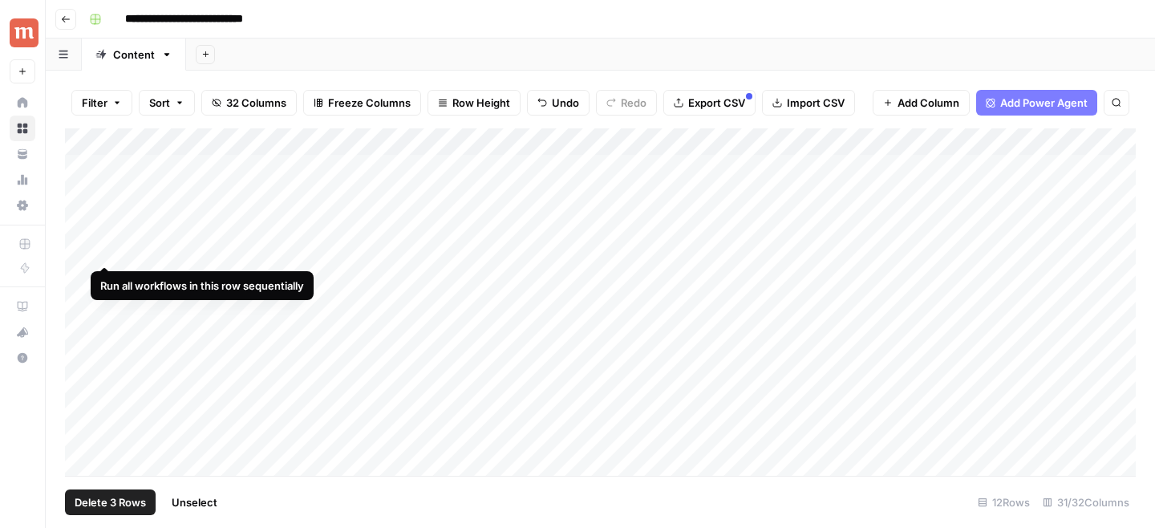
click at [91, 245] on div "Add Column" at bounding box center [600, 301] width 1070 height 347
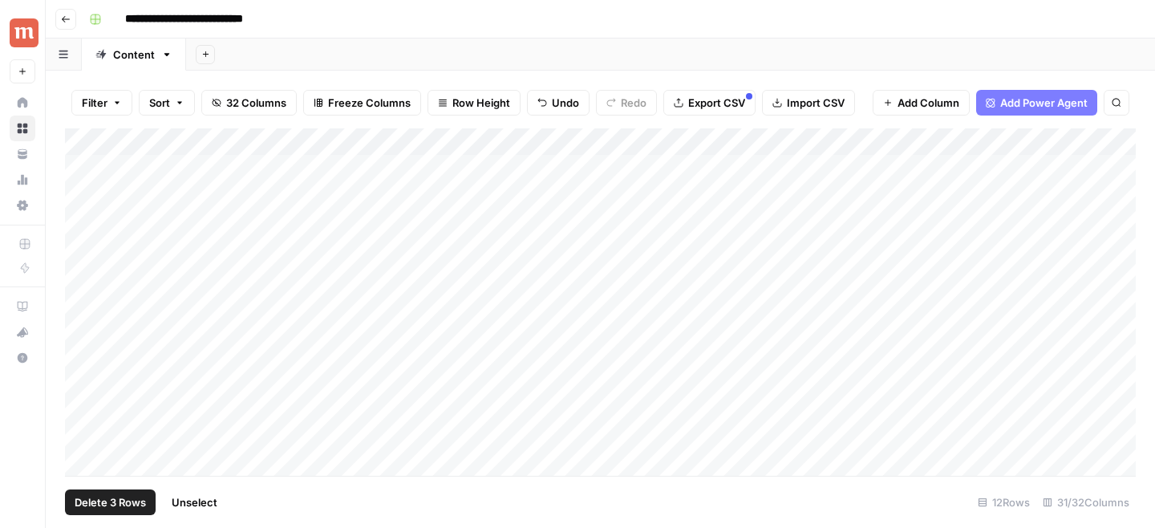
click at [83, 228] on div "Add Column" at bounding box center [600, 301] width 1070 height 347
click at [82, 201] on div "Add Column" at bounding box center [600, 301] width 1070 height 347
click at [118, 506] on span "Delete 5 Rows" at bounding box center [110, 502] width 71 height 16
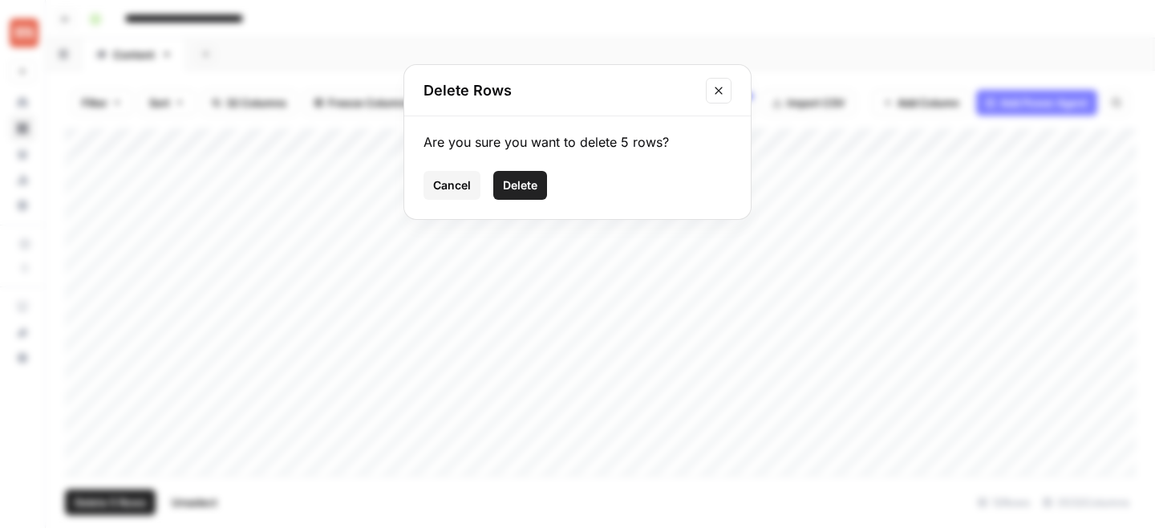
click at [529, 184] on span "Delete" at bounding box center [520, 185] width 34 height 16
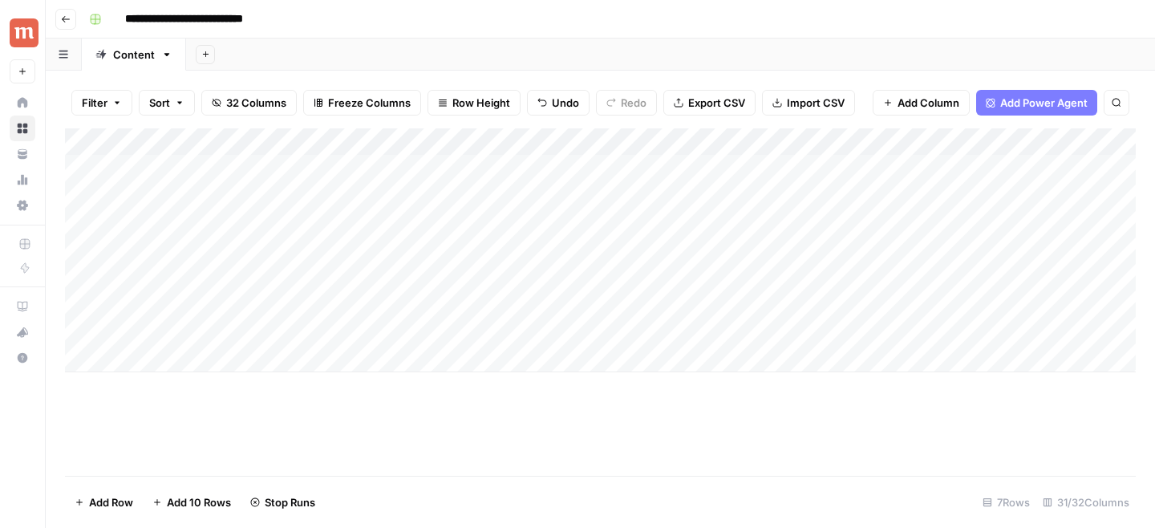
drag, startPoint x: 65, startPoint y: 167, endPoint x: 64, endPoint y: 314, distance: 147.5
click at [65, 314] on div "Add Column" at bounding box center [600, 250] width 1070 height 244
click at [200, 355] on div "Add Column" at bounding box center [600, 250] width 1070 height 244
click at [380, 459] on div "Add Column" at bounding box center [600, 301] width 1070 height 347
click at [234, 382] on div "Add Column" at bounding box center [600, 263] width 1070 height 271
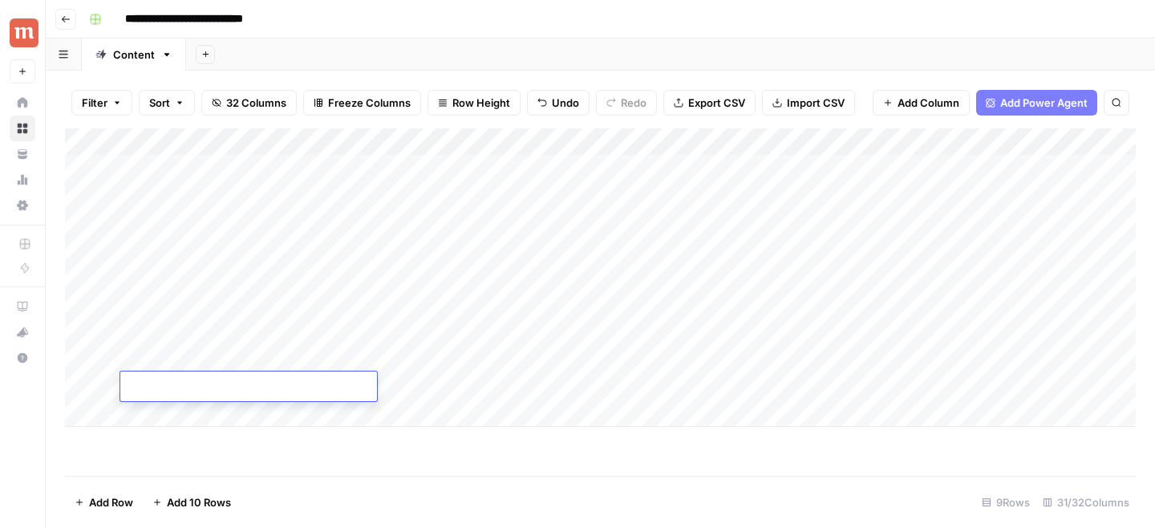
click at [730, 471] on div "Add Column" at bounding box center [600, 301] width 1070 height 347
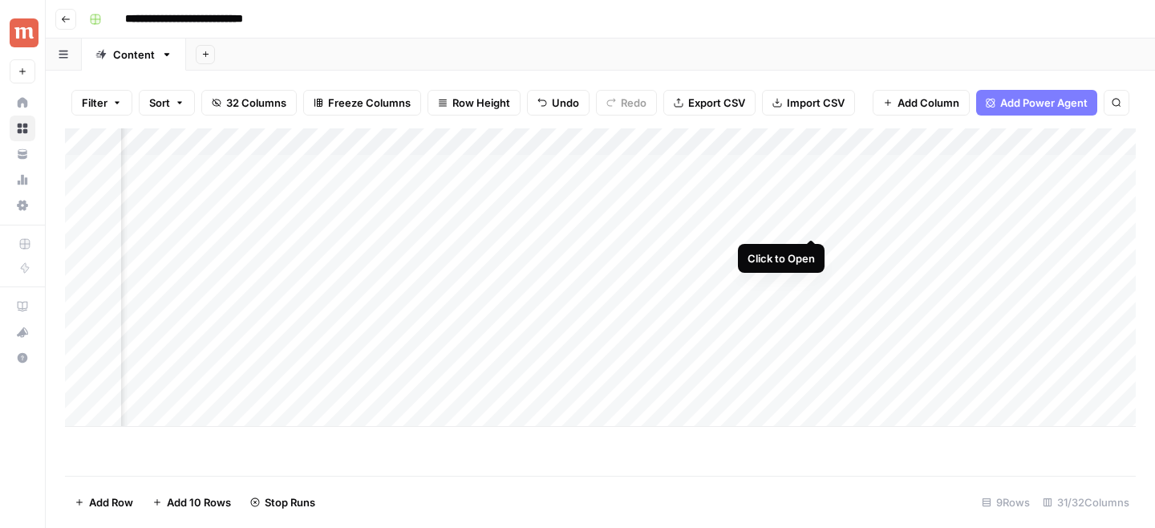
click at [812, 219] on div "Add Column" at bounding box center [600, 277] width 1070 height 298
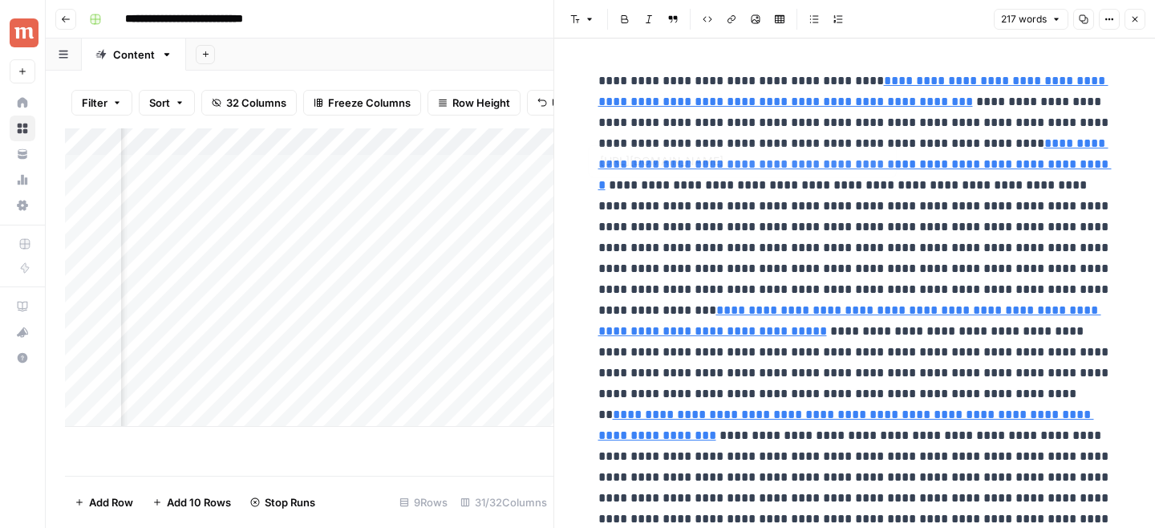
type input "https://curithealthcare.com/product/xenical/%22,%22prices%22:%5B%7B%22amount%22…"
click at [1135, 23] on icon "button" at bounding box center [1135, 19] width 10 height 10
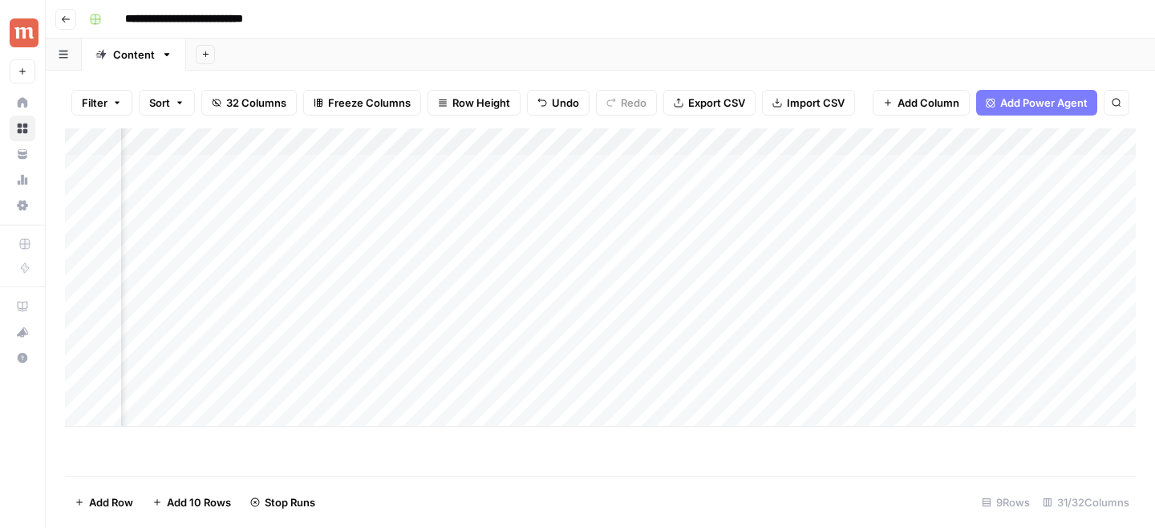
scroll to position [0, 1361]
click at [647, 219] on div "Add Column" at bounding box center [600, 277] width 1070 height 298
drag, startPoint x: 485, startPoint y: 219, endPoint x: 1154, endPoint y: 358, distance: 683.0
click at [1154, 358] on div "Filter Sort 32 Columns Freeze Columns Row Height Undo Redo Export CSV Import CS…" at bounding box center [600, 299] width 1109 height 457
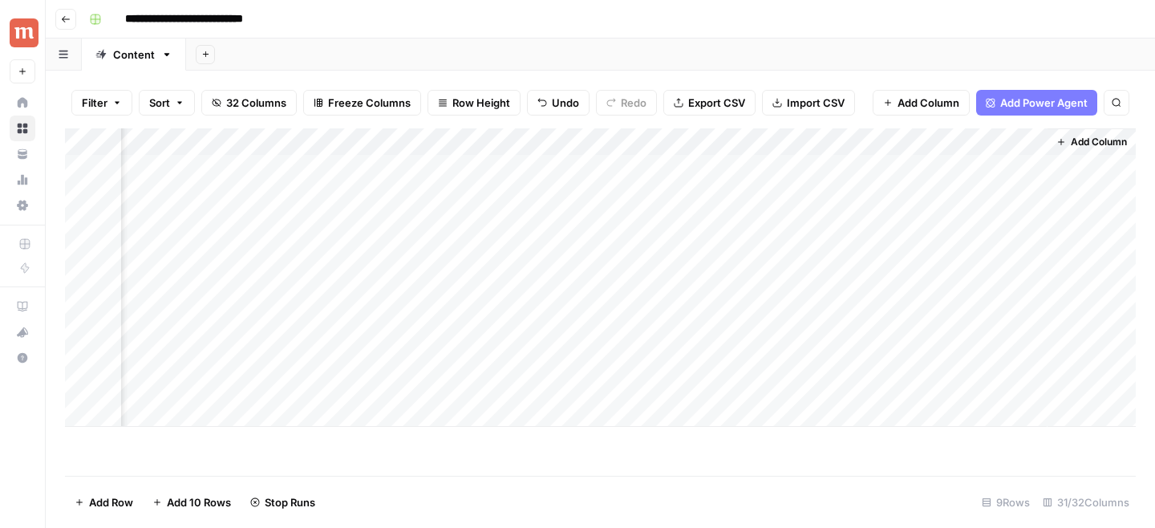
drag, startPoint x: 508, startPoint y: 166, endPoint x: 1154, endPoint y: 189, distance: 646.7
click at [1154, 189] on div "Filter Sort 32 Columns Freeze Columns Row Height Undo Redo Export CSV Import CS…" at bounding box center [600, 299] width 1109 height 457
click at [1045, 171] on div "Add Column" at bounding box center [600, 277] width 1070 height 298
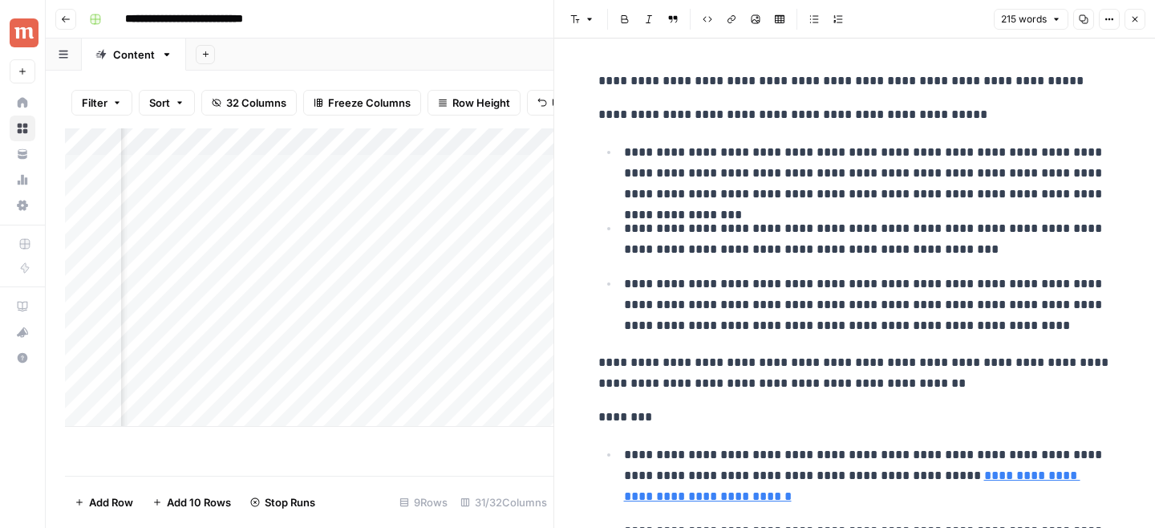
click at [1141, 17] on button "Close" at bounding box center [1134, 19] width 21 height 21
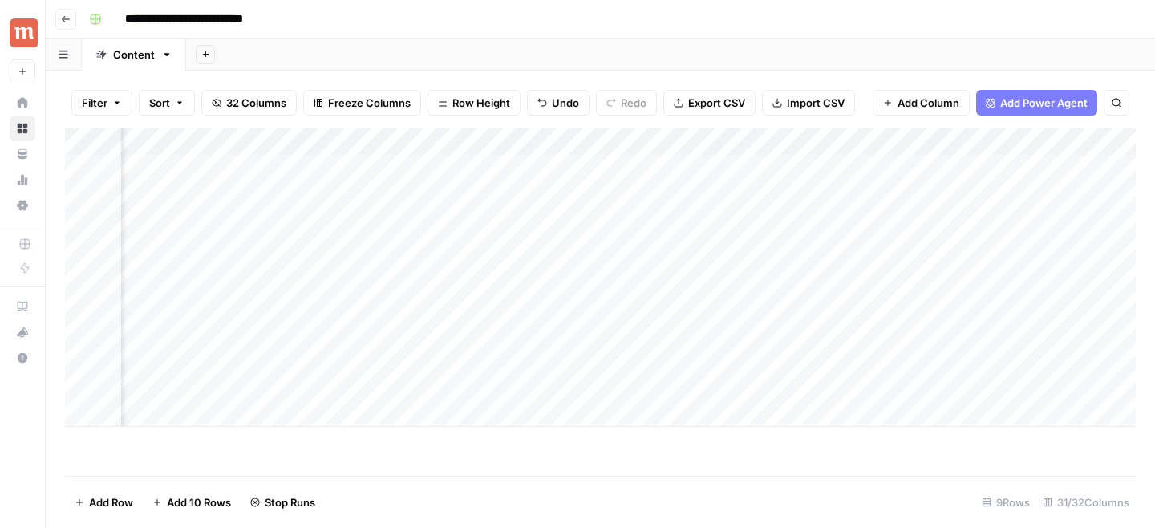
scroll to position [0, 3004]
click at [354, 249] on div "Add Column" at bounding box center [600, 277] width 1070 height 298
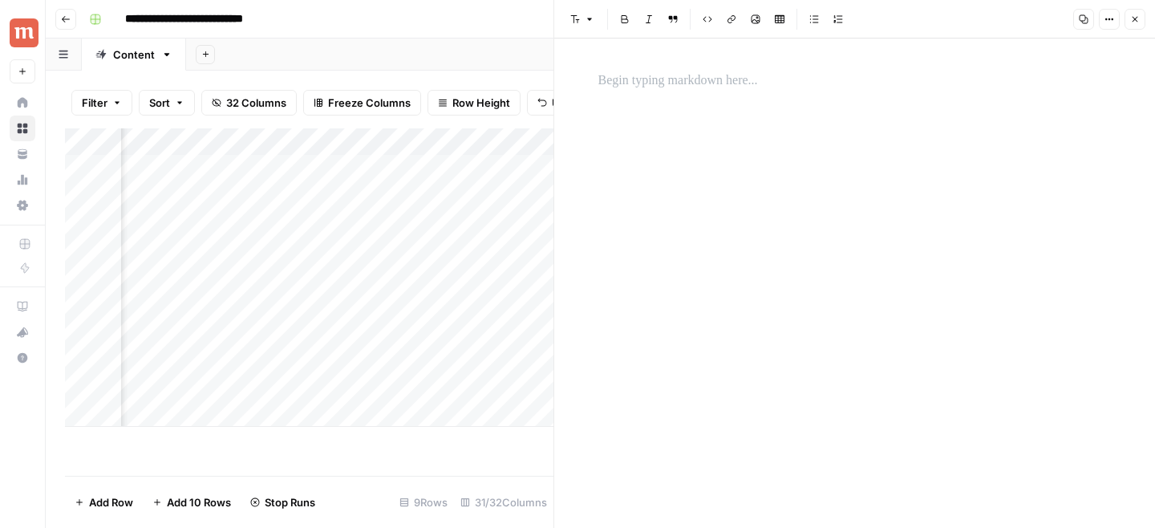
click at [1133, 16] on icon "button" at bounding box center [1135, 19] width 10 height 10
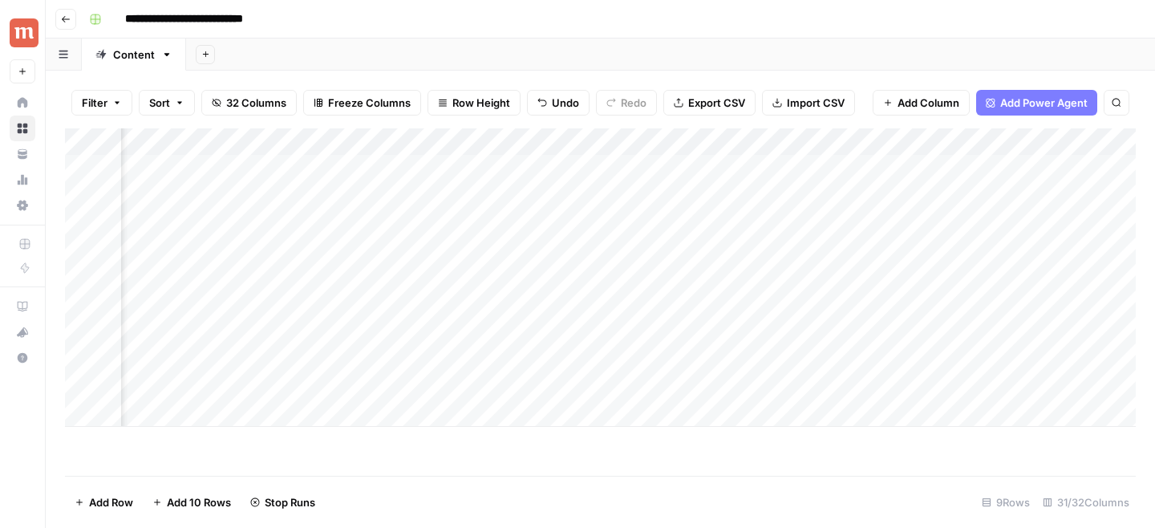
scroll to position [0, 3723]
drag, startPoint x: 338, startPoint y: 168, endPoint x: 1154, endPoint y: 222, distance: 817.3
click at [1154, 222] on div "Filter Sort 32 Columns Freeze Columns Row Height Undo Redo Export CSV Import CS…" at bounding box center [600, 299] width 1109 height 457
drag, startPoint x: 727, startPoint y: 140, endPoint x: 605, endPoint y: 140, distance: 122.7
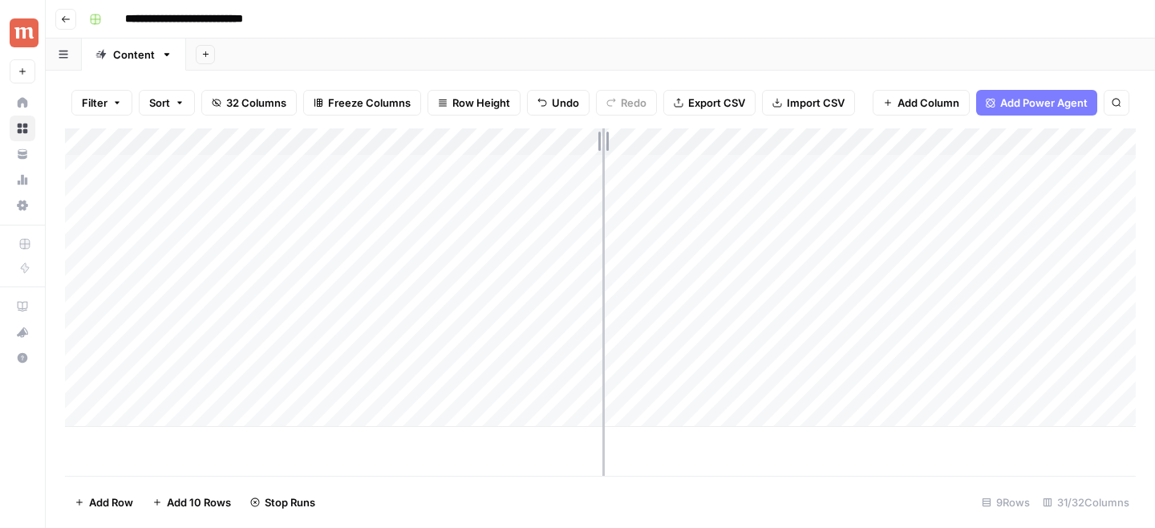
click at [605, 140] on div "Add Column" at bounding box center [600, 277] width 1070 height 298
drag, startPoint x: 606, startPoint y: 140, endPoint x: 621, endPoint y: 140, distance: 15.2
click at [621, 140] on div "Add Column" at bounding box center [600, 277] width 1070 height 298
drag, startPoint x: 621, startPoint y: 137, endPoint x: 645, endPoint y: 137, distance: 24.1
click at [645, 137] on div "Add Column" at bounding box center [600, 277] width 1070 height 298
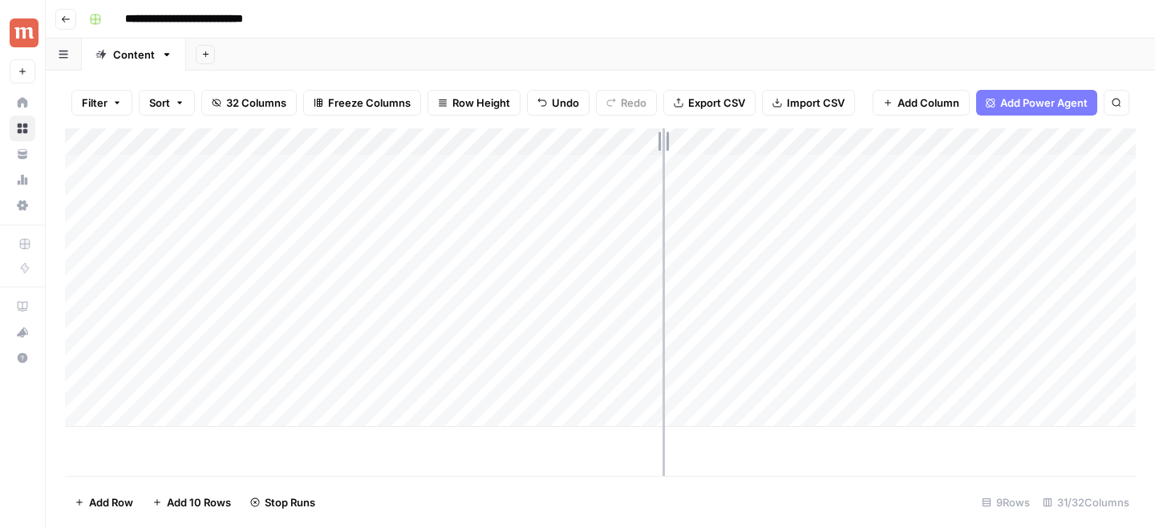
drag, startPoint x: 643, startPoint y: 137, endPoint x: 663, endPoint y: 137, distance: 20.0
click at [663, 137] on div "Add Column" at bounding box center [600, 277] width 1070 height 298
click at [1005, 166] on div "Add Column" at bounding box center [600, 277] width 1070 height 298
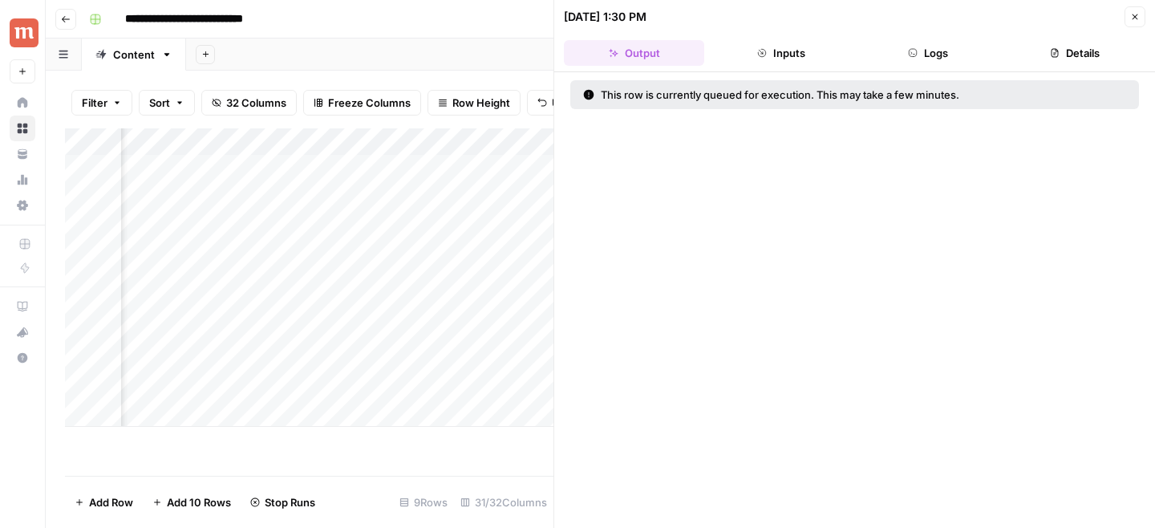
click at [930, 51] on button "Logs" at bounding box center [928, 53] width 140 height 26
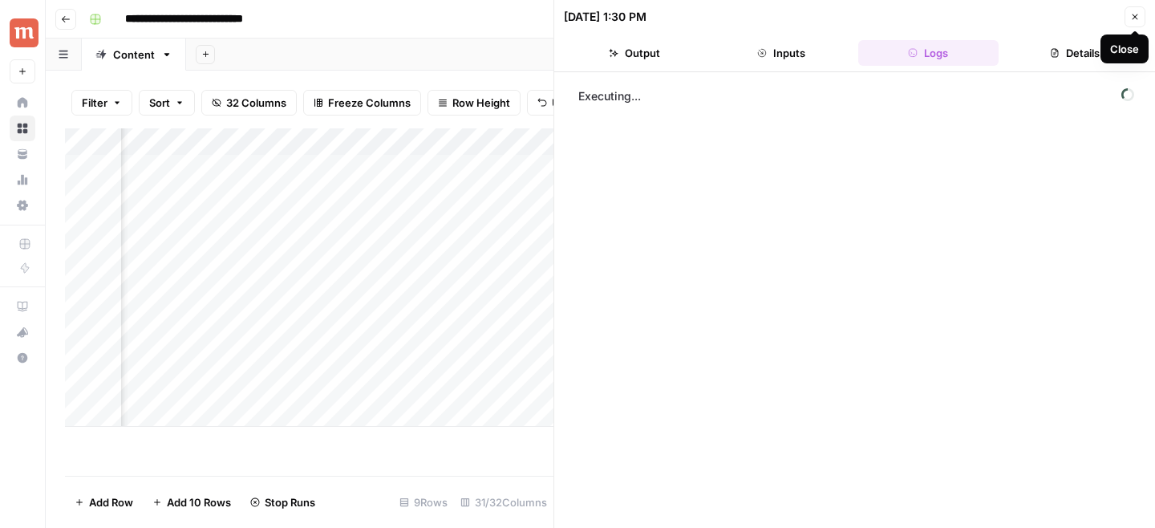
click at [1131, 21] on icon "button" at bounding box center [1135, 17] width 10 height 10
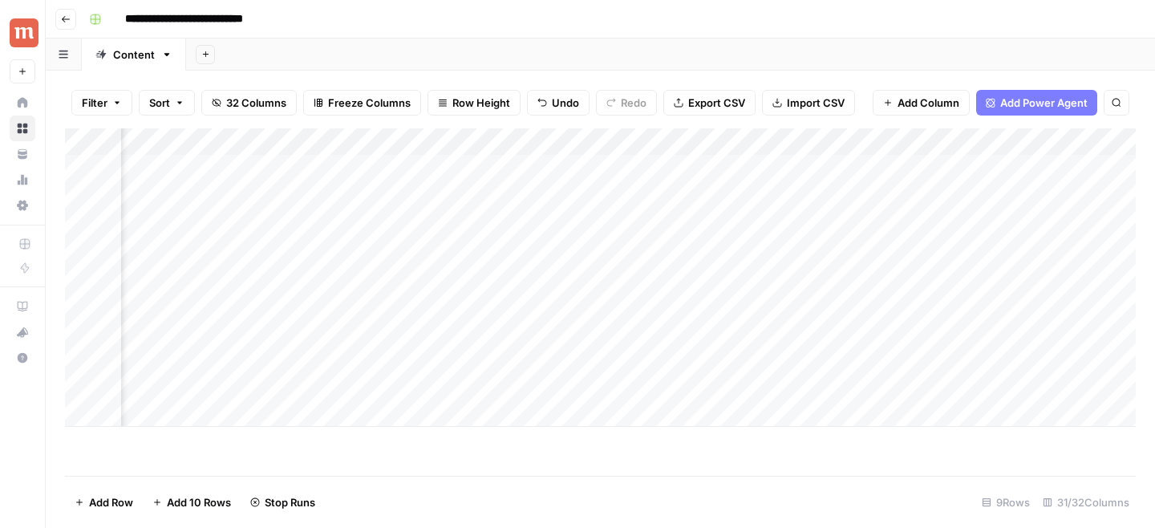
scroll to position [0, 863]
click at [503, 252] on div "Add Column" at bounding box center [600, 277] width 1070 height 298
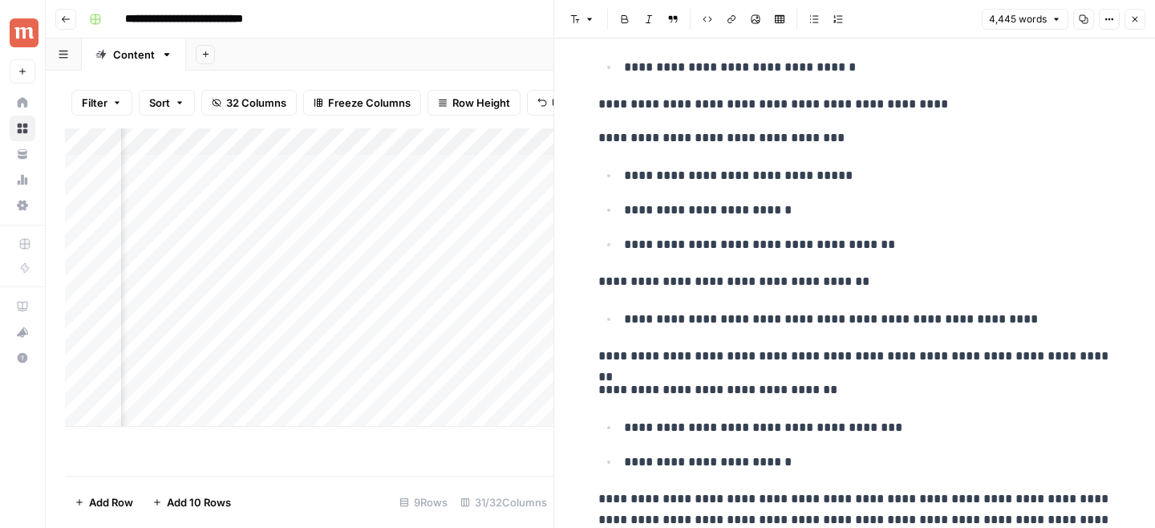
scroll to position [862, 0]
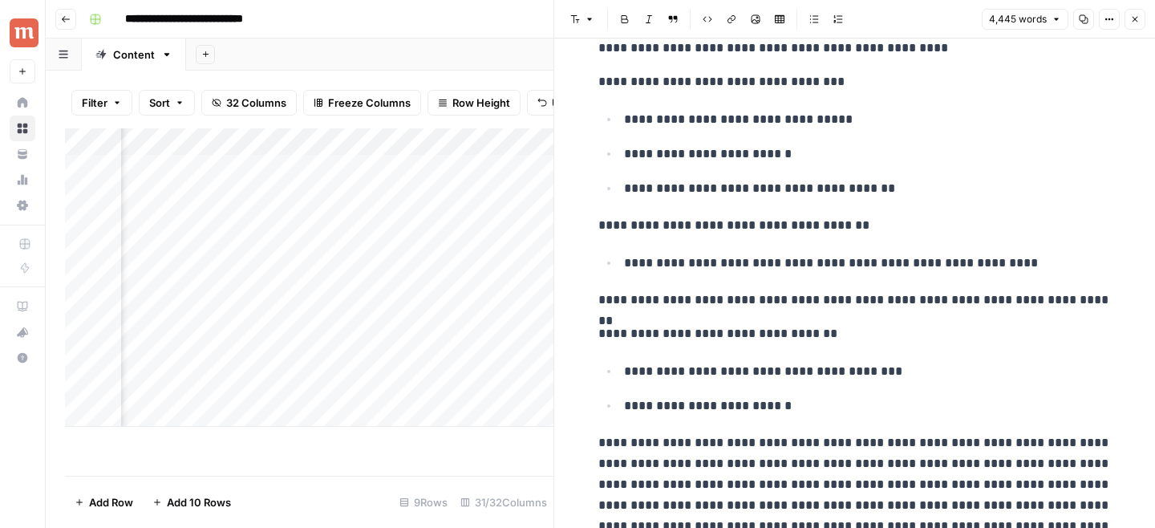
click at [1133, 12] on button "Close" at bounding box center [1134, 19] width 21 height 21
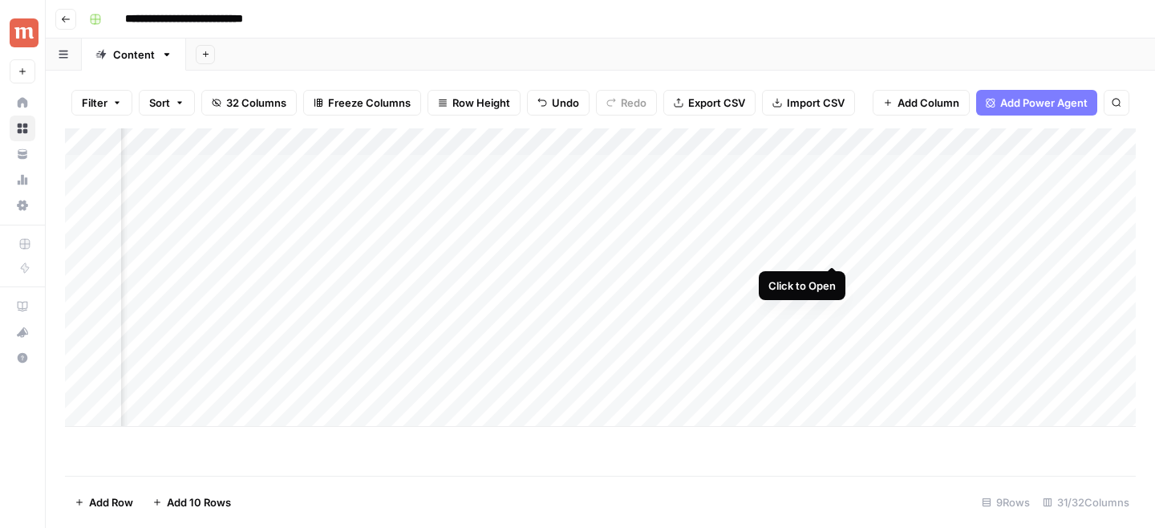
click at [833, 249] on div "Add Column" at bounding box center [600, 277] width 1070 height 298
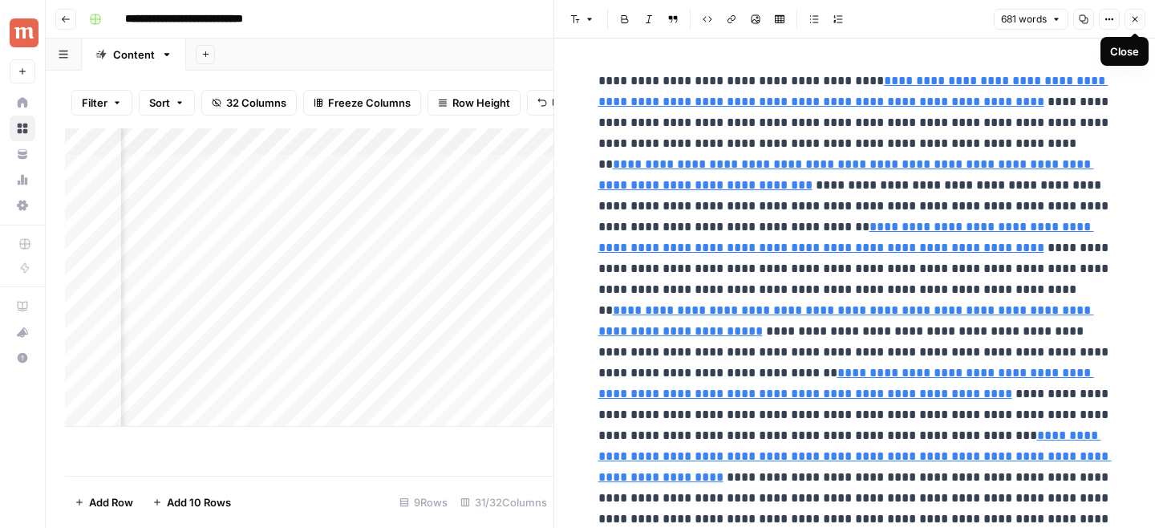
click at [1139, 22] on icon "button" at bounding box center [1135, 19] width 10 height 10
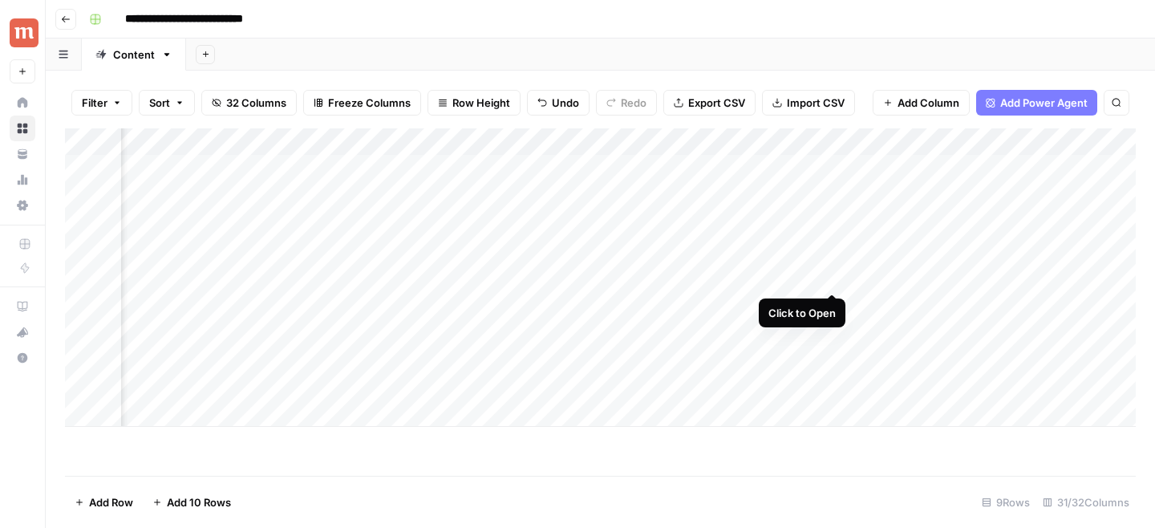
click at [835, 274] on div "Add Column" at bounding box center [600, 277] width 1070 height 298
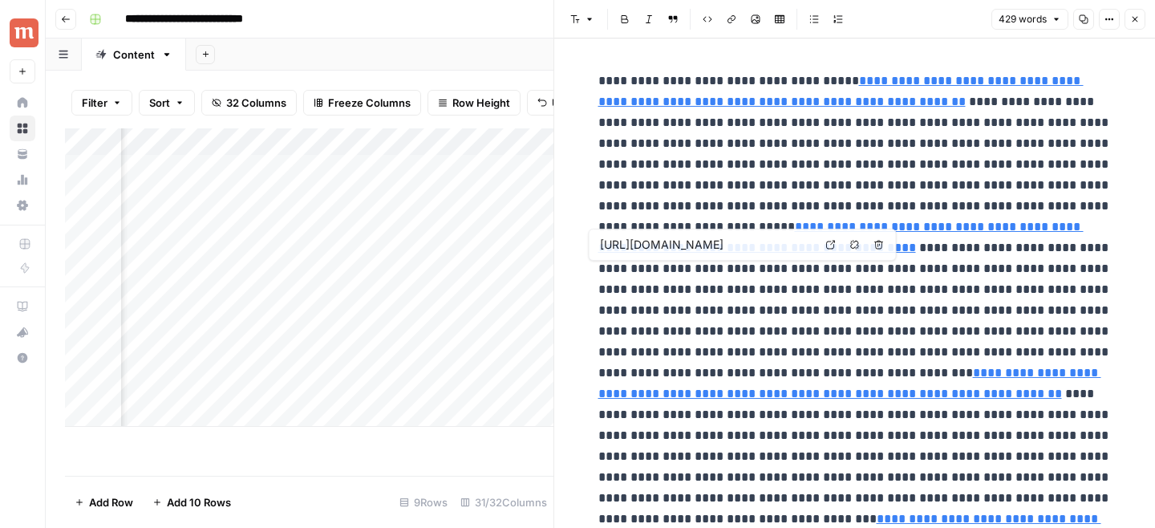
type input "https://advpharmacy.com/product/jardiance-25mg/%22,%22prices%22:%5B%7B%22amount…"
click at [1127, 22] on button "Close" at bounding box center [1134, 19] width 21 height 21
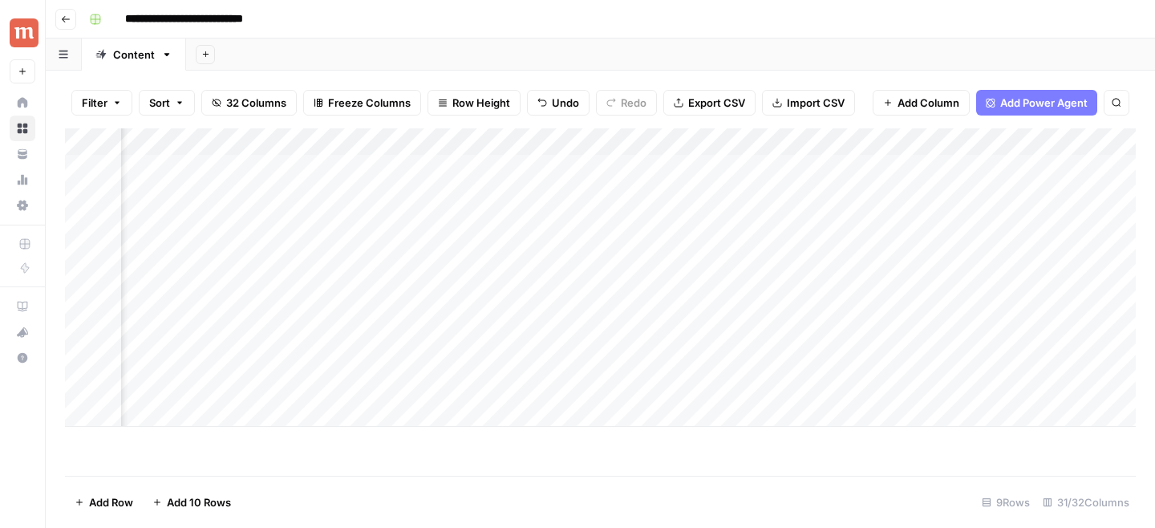
scroll to position [0, 1378]
click at [463, 221] on div "Add Column" at bounding box center [600, 277] width 1070 height 298
click at [618, 172] on div "Add Column" at bounding box center [600, 277] width 1070 height 298
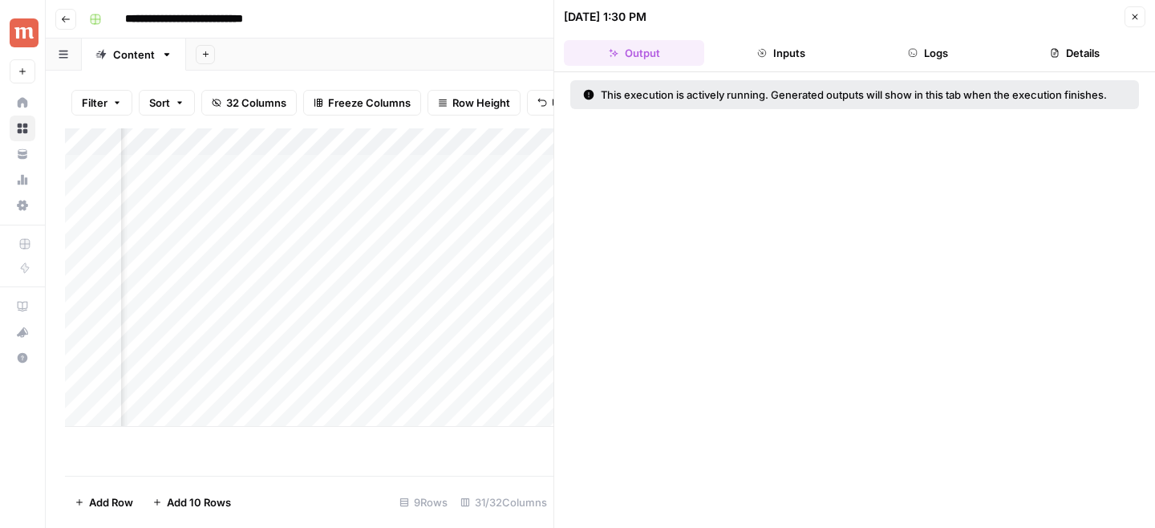
click at [980, 47] on button "Logs" at bounding box center [928, 53] width 140 height 26
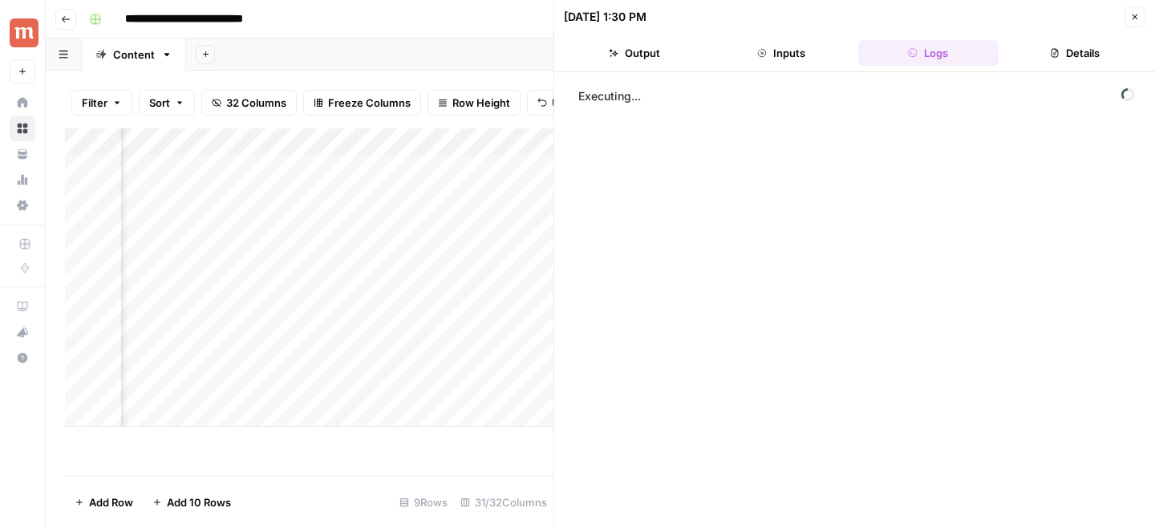
click at [1146, 28] on header "08/27/25 at 1:30 PM Close Output Inputs Logs Details" at bounding box center [854, 36] width 601 height 72
click at [1139, 17] on icon "button" at bounding box center [1135, 17] width 10 height 10
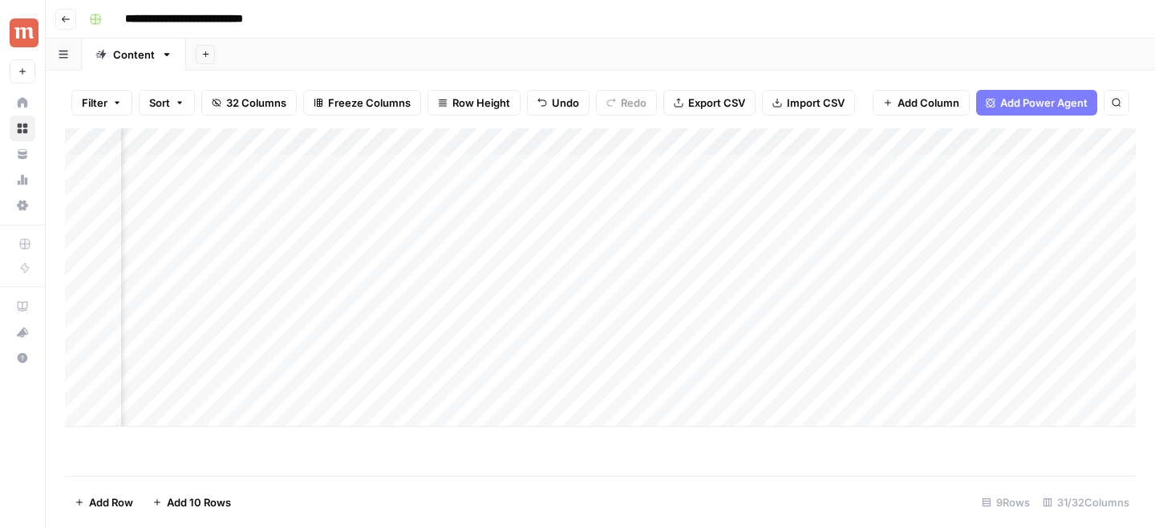
scroll to position [0, 2608]
click at [280, 195] on div "Add Column" at bounding box center [600, 277] width 1070 height 298
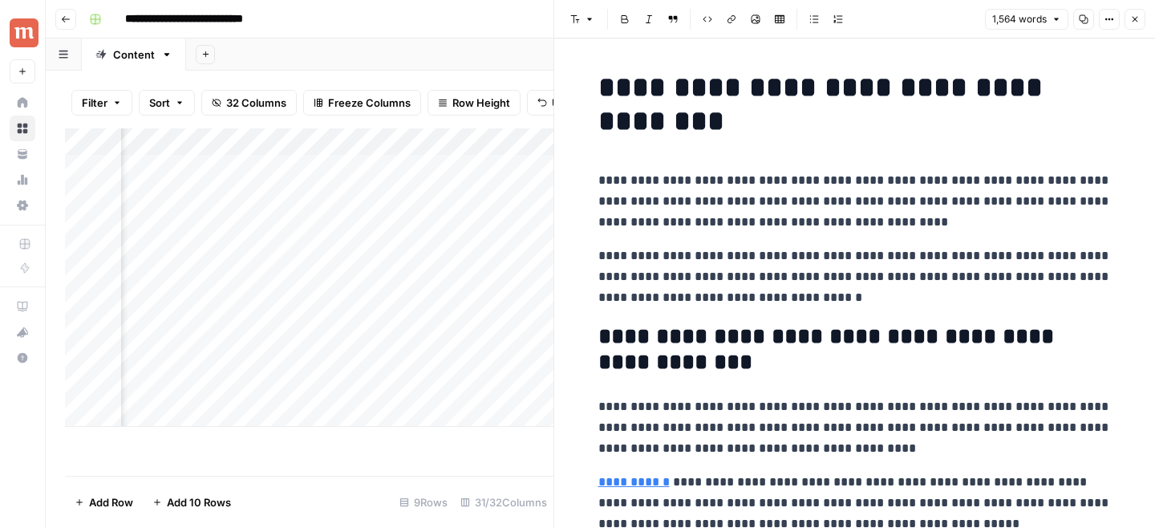
click at [1080, 25] on button "Copy" at bounding box center [1083, 19] width 21 height 21
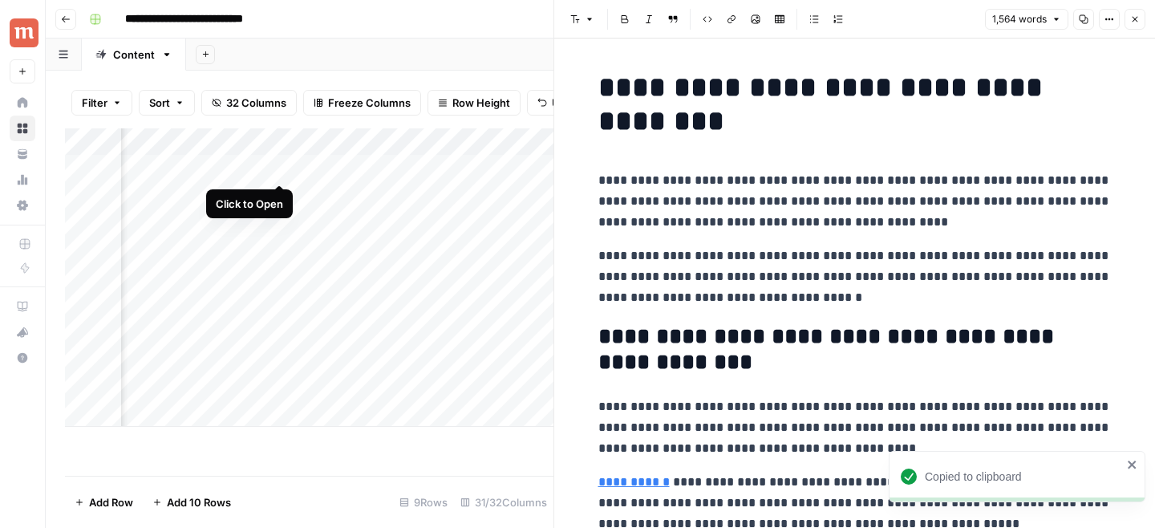
click at [278, 171] on div "Add Column" at bounding box center [309, 277] width 488 height 298
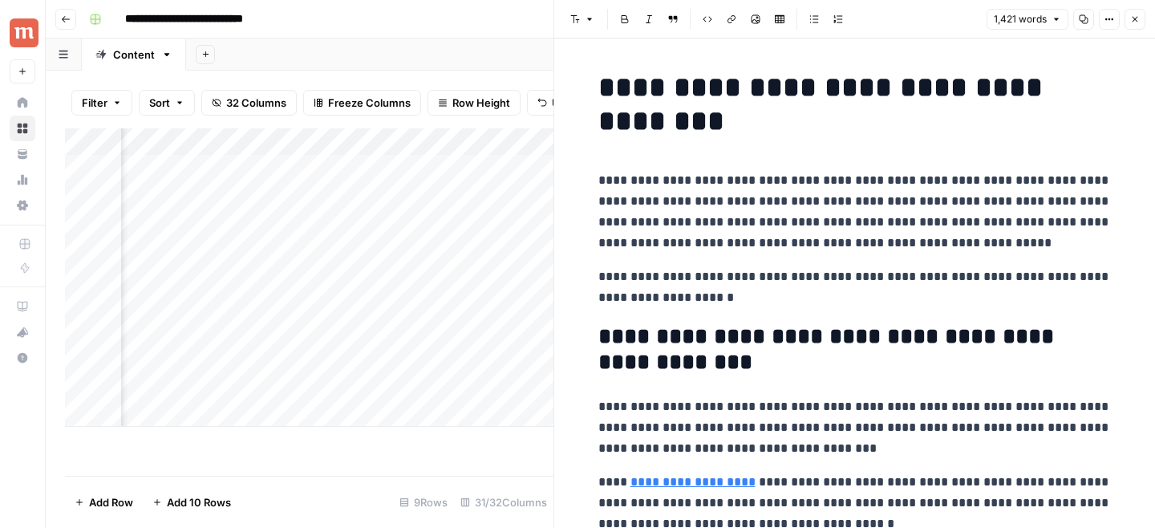
click at [1080, 23] on icon "button" at bounding box center [1083, 19] width 10 height 10
click at [1142, 20] on button "Close" at bounding box center [1134, 19] width 21 height 21
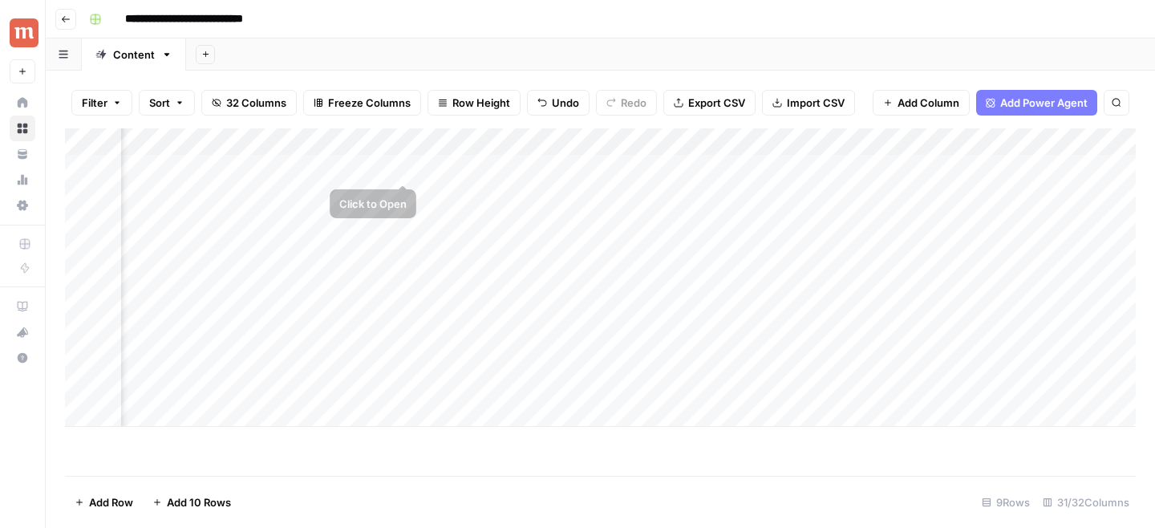
click at [404, 165] on div "Add Column" at bounding box center [600, 277] width 1070 height 298
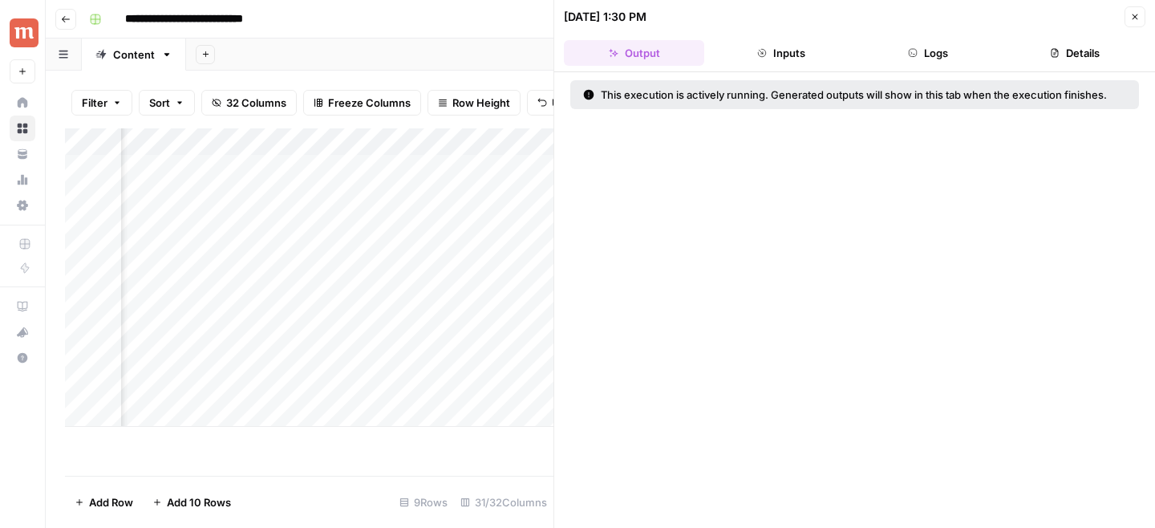
click at [969, 55] on button "Logs" at bounding box center [928, 53] width 140 height 26
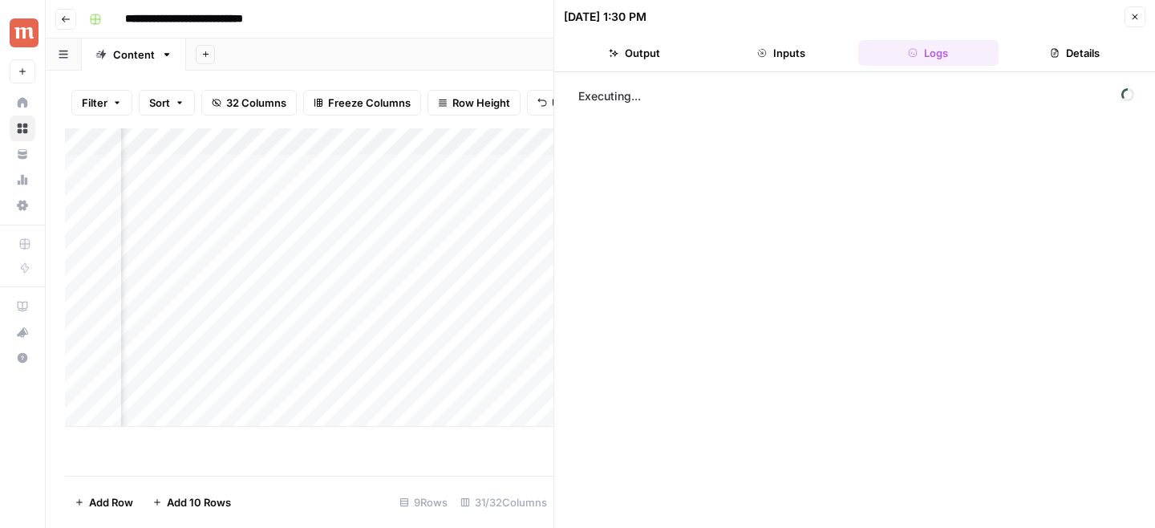
click at [1131, 15] on icon "button" at bounding box center [1135, 17] width 10 height 10
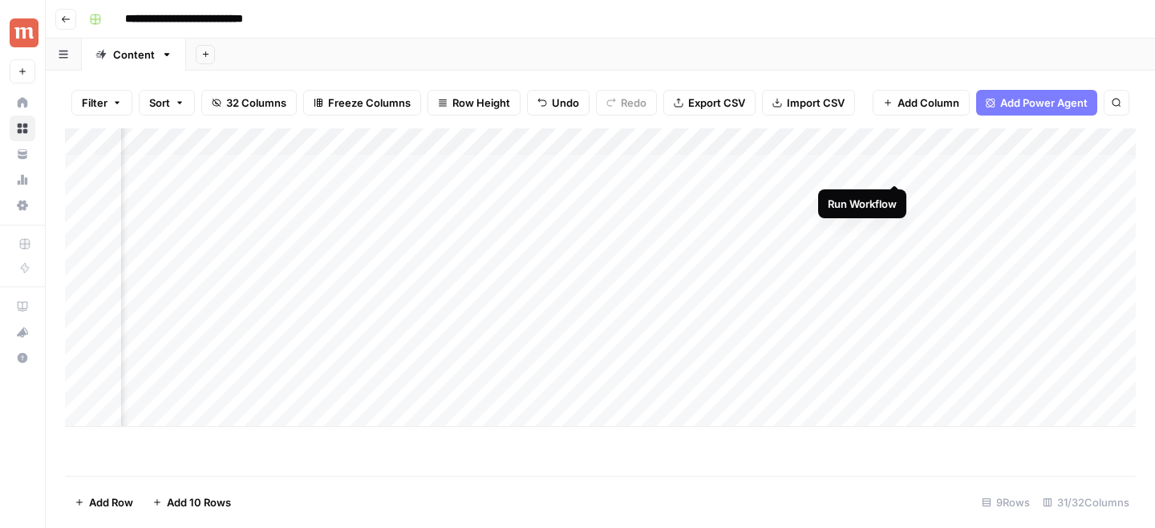
click at [894, 169] on div "Add Column" at bounding box center [600, 277] width 1070 height 298
click at [894, 193] on div "Add Column" at bounding box center [600, 277] width 1070 height 298
click at [894, 223] on div "Add Column" at bounding box center [600, 277] width 1070 height 298
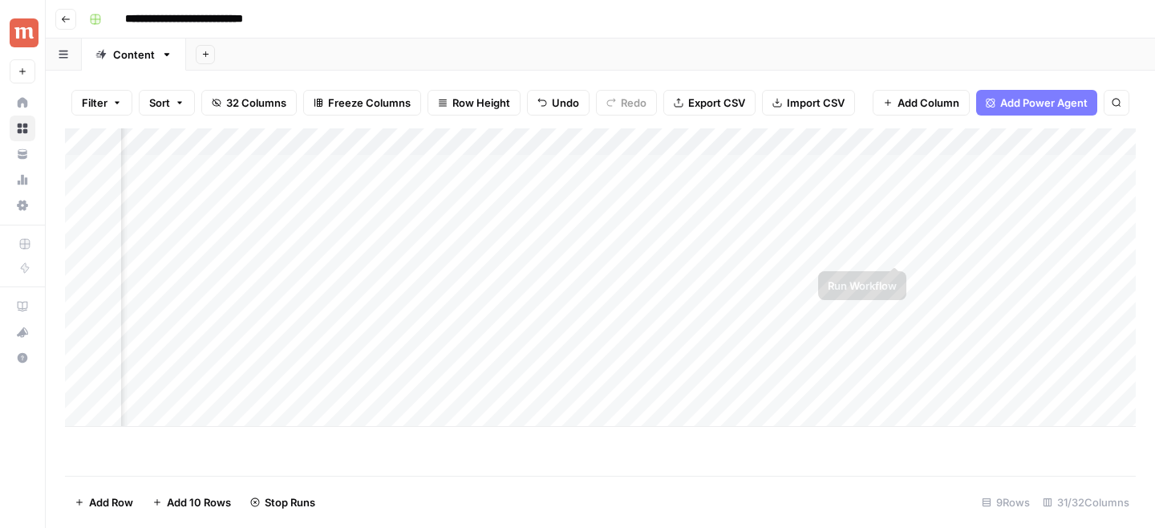
click at [893, 249] on div "Add Column" at bounding box center [600, 277] width 1070 height 298
click at [895, 278] on div "Add Column" at bounding box center [600, 277] width 1070 height 298
click at [895, 300] on div "Add Column" at bounding box center [600, 277] width 1070 height 298
click at [724, 168] on div "Add Column" at bounding box center [600, 277] width 1070 height 298
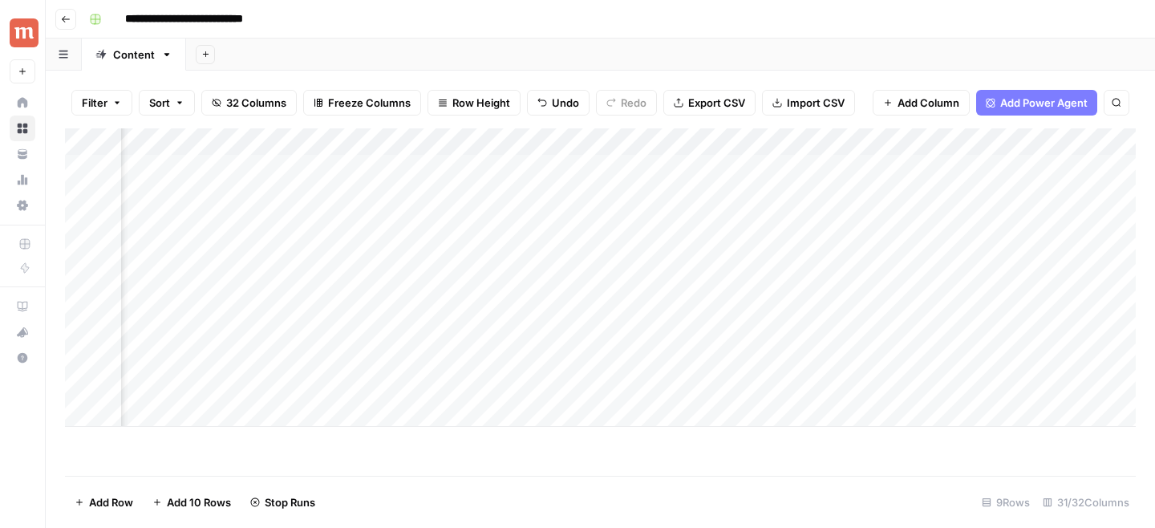
click at [726, 198] on div "Add Column" at bounding box center [600, 277] width 1070 height 298
click at [726, 227] on div "Add Column" at bounding box center [600, 277] width 1070 height 298
click at [580, 197] on div "Add Column" at bounding box center [600, 277] width 1070 height 298
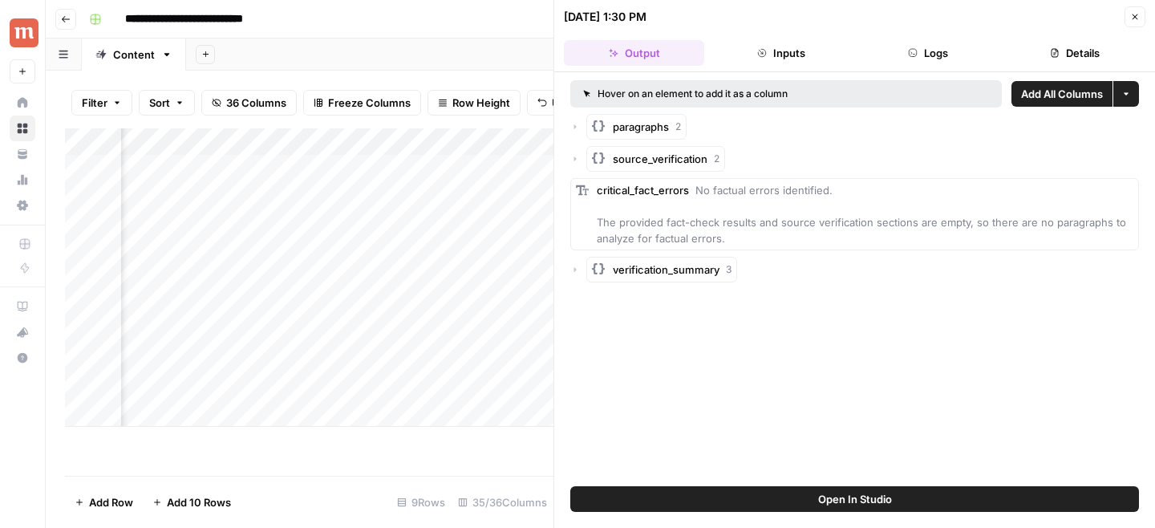
click at [576, 129] on icon "button" at bounding box center [575, 127] width 10 height 10
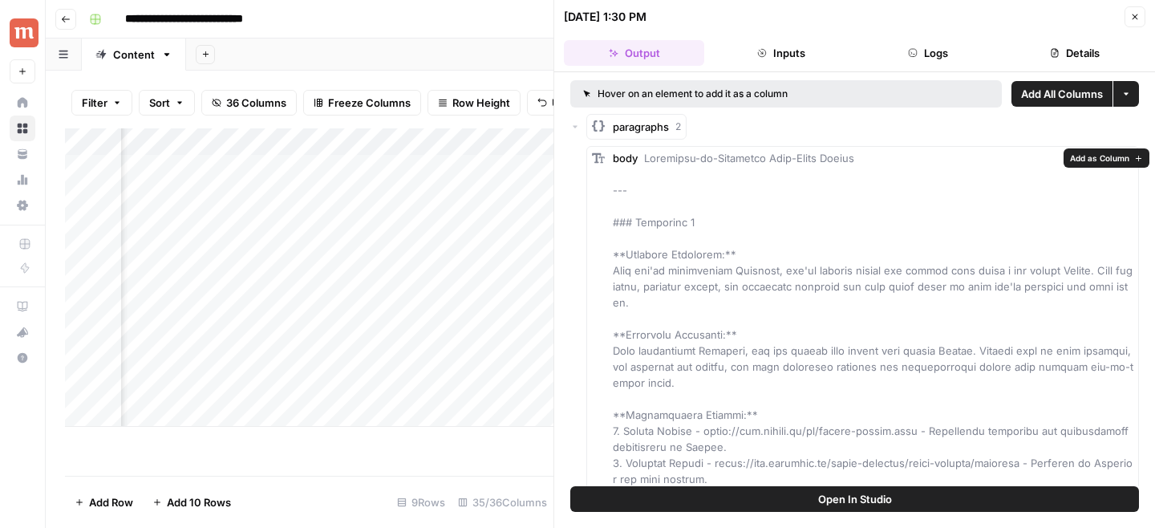
click at [1090, 160] on span "Add as Column" at bounding box center [1099, 158] width 59 height 13
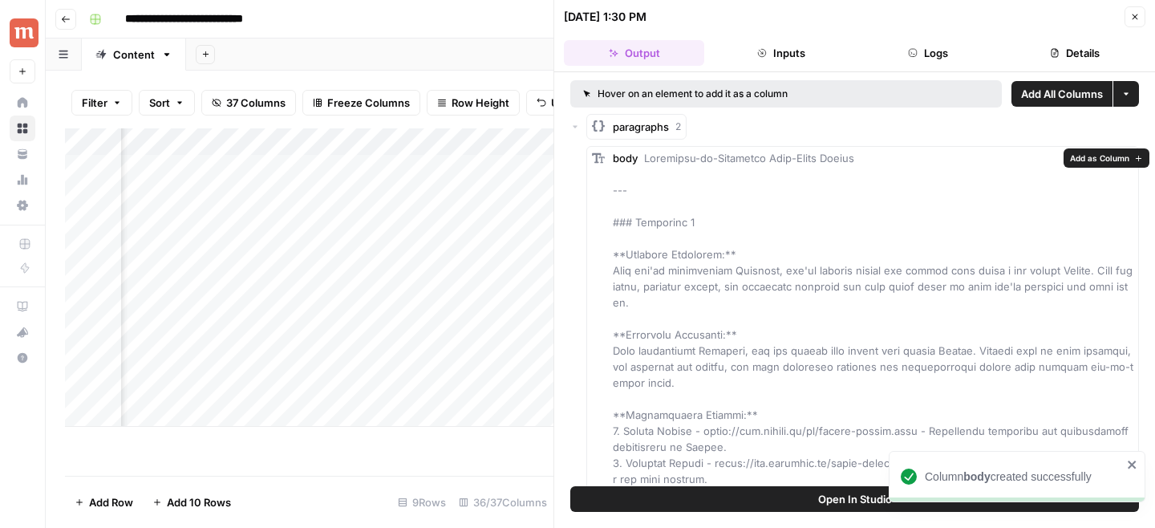
scroll to position [0, 2758]
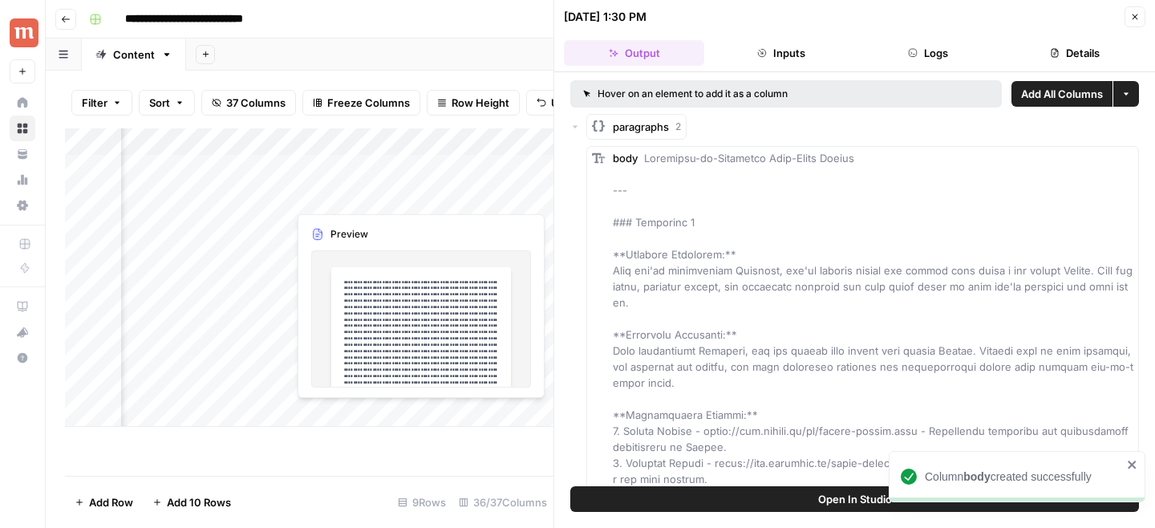
click at [328, 136] on div "Add Column" at bounding box center [309, 277] width 488 height 298
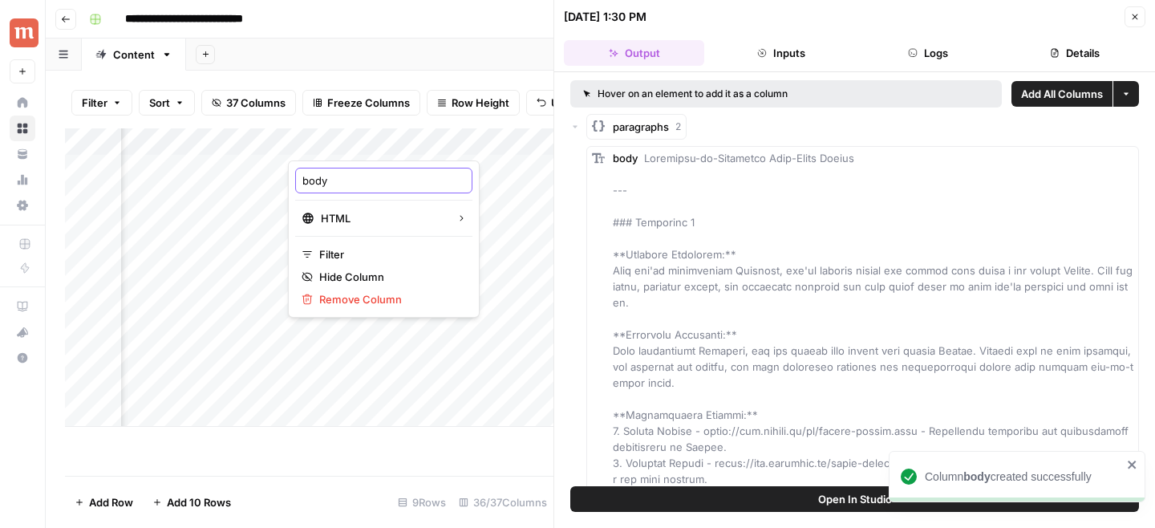
click at [355, 180] on input "body" at bounding box center [383, 180] width 163 height 16
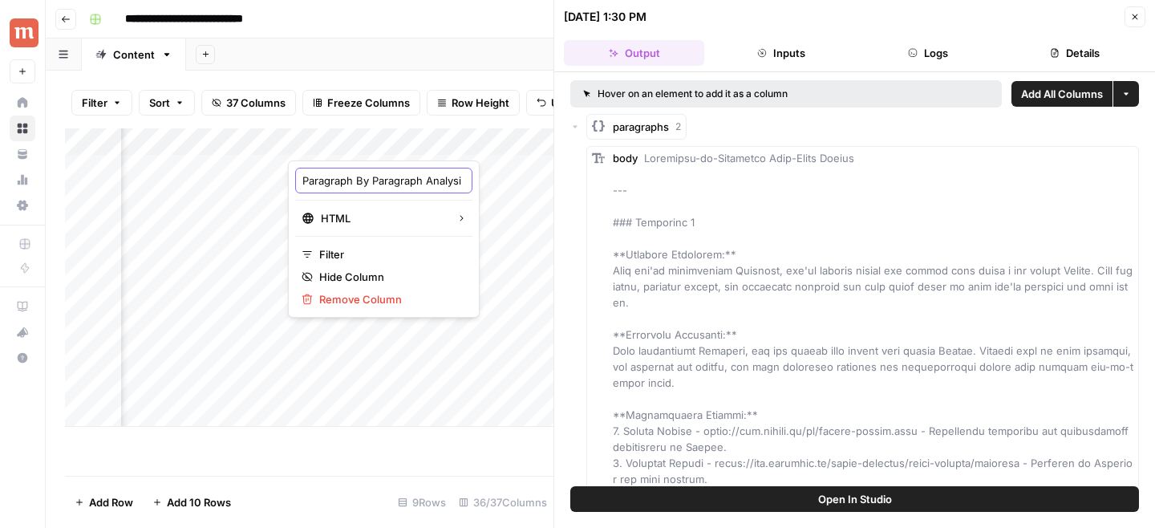
type input "Paragraph By Paragraph Analysis"
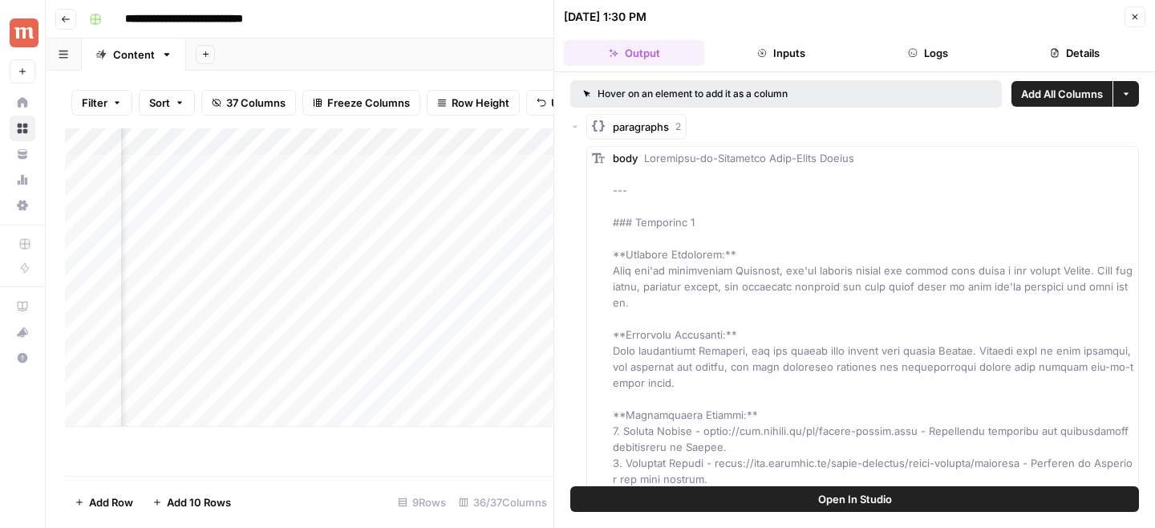
click at [424, 143] on div "Add Column" at bounding box center [309, 277] width 488 height 298
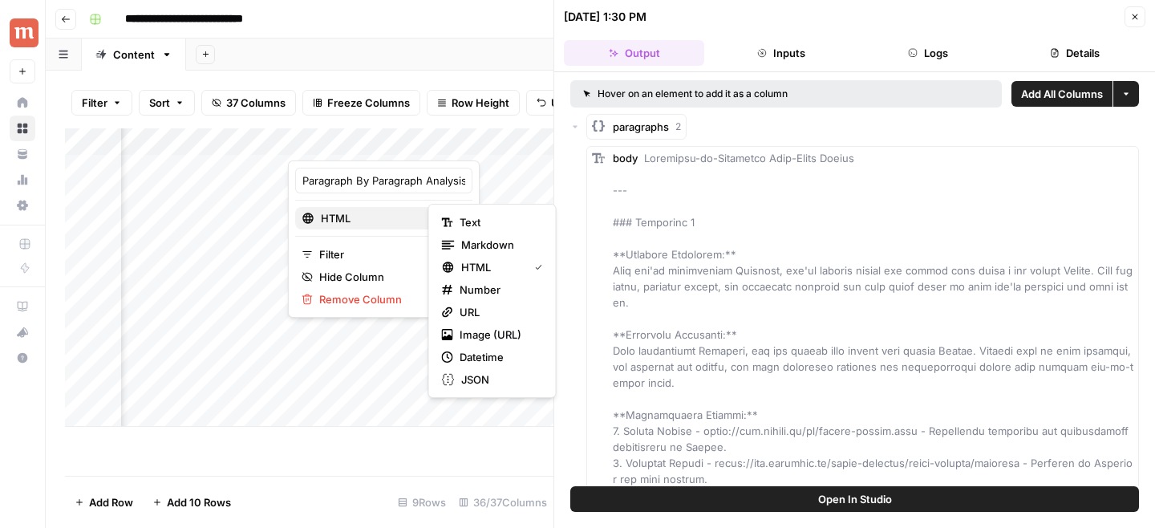
click at [403, 221] on div "HTML" at bounding box center [383, 218] width 164 height 16
click at [459, 240] on div "Markdown" at bounding box center [492, 245] width 101 height 16
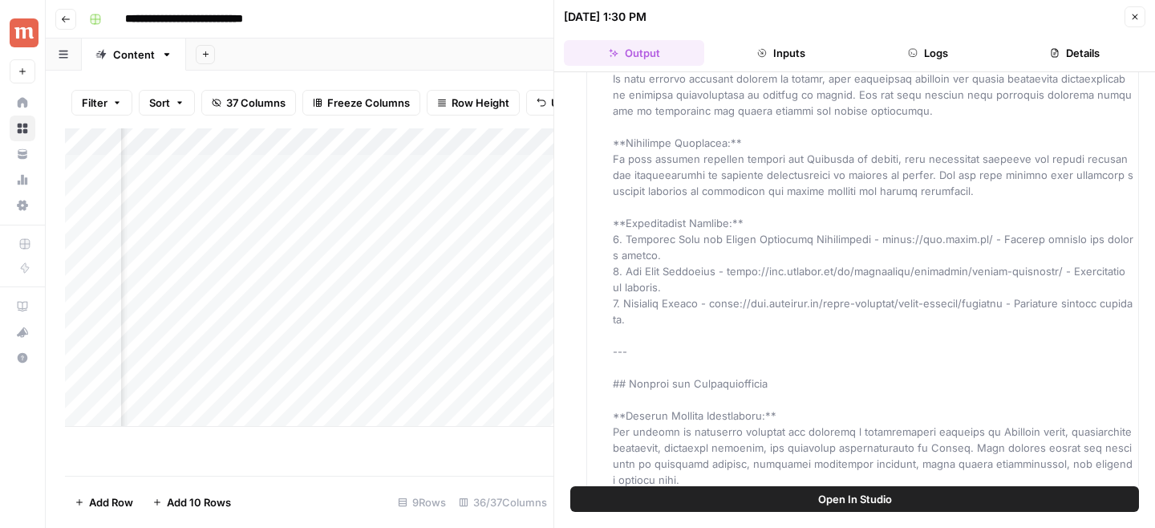
scroll to position [16400, 0]
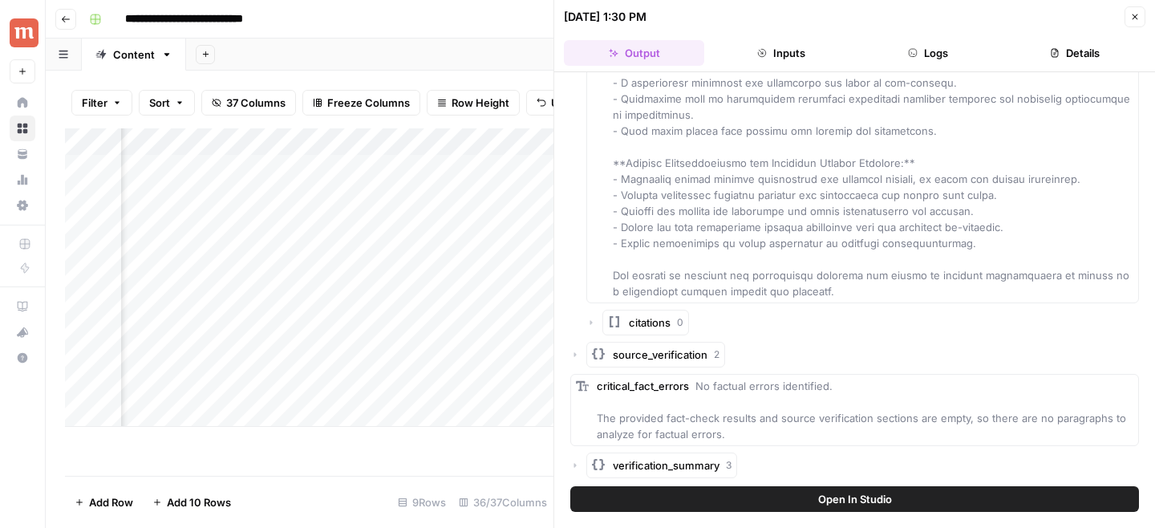
click at [581, 463] on div "verification_summary 3" at bounding box center [854, 465] width 568 height 26
click at [573, 464] on icon "button" at bounding box center [575, 465] width 10 height 10
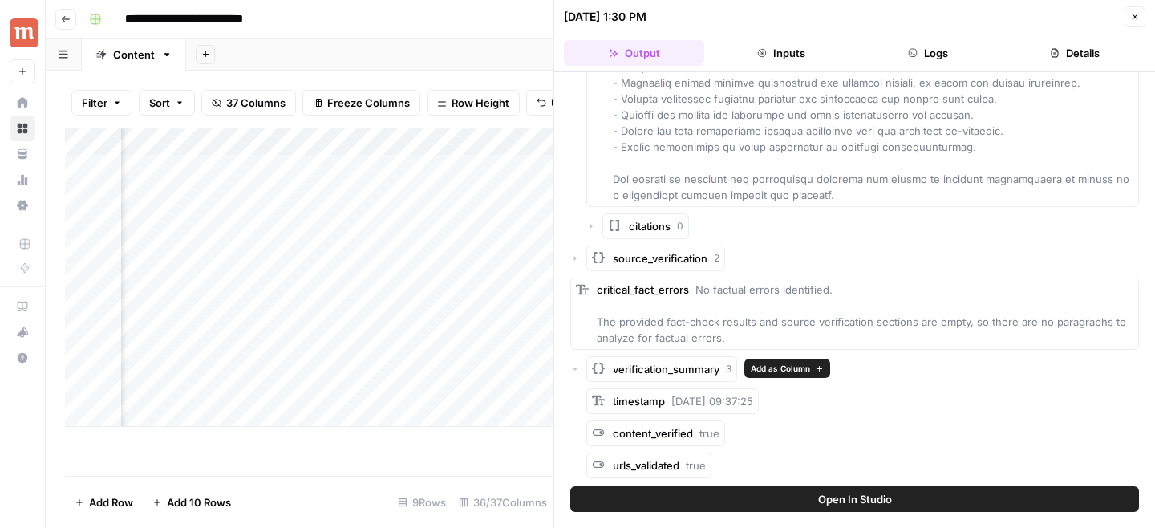
click at [573, 367] on icon "button" at bounding box center [575, 369] width 10 height 10
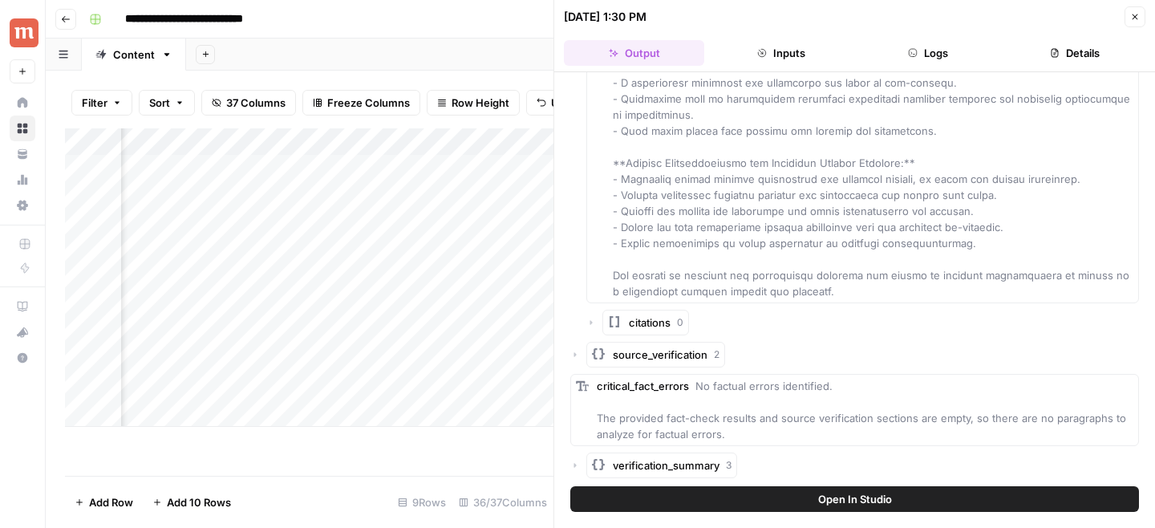
click at [579, 465] on icon "button" at bounding box center [575, 465] width 10 height 10
click at [574, 464] on icon "button" at bounding box center [575, 465] width 5 height 2
click at [574, 464] on icon "button" at bounding box center [574, 465] width 2 height 5
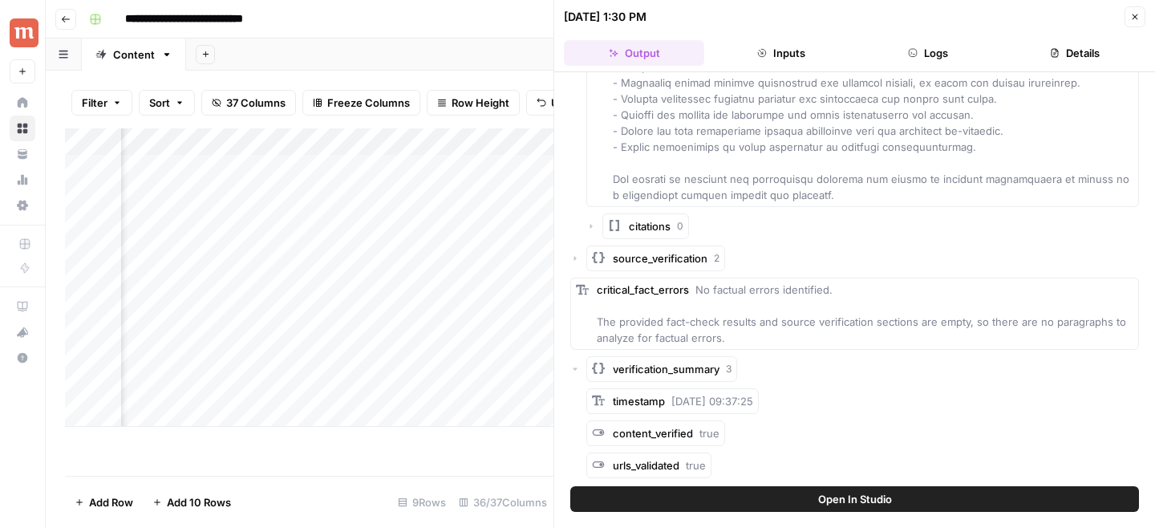
click at [702, 317] on span "No factual errors identified. The provided fact-check results and source verifi…" at bounding box center [863, 313] width 532 height 61
copy div "The provided fact-check results and source verification sections are empty, so …"
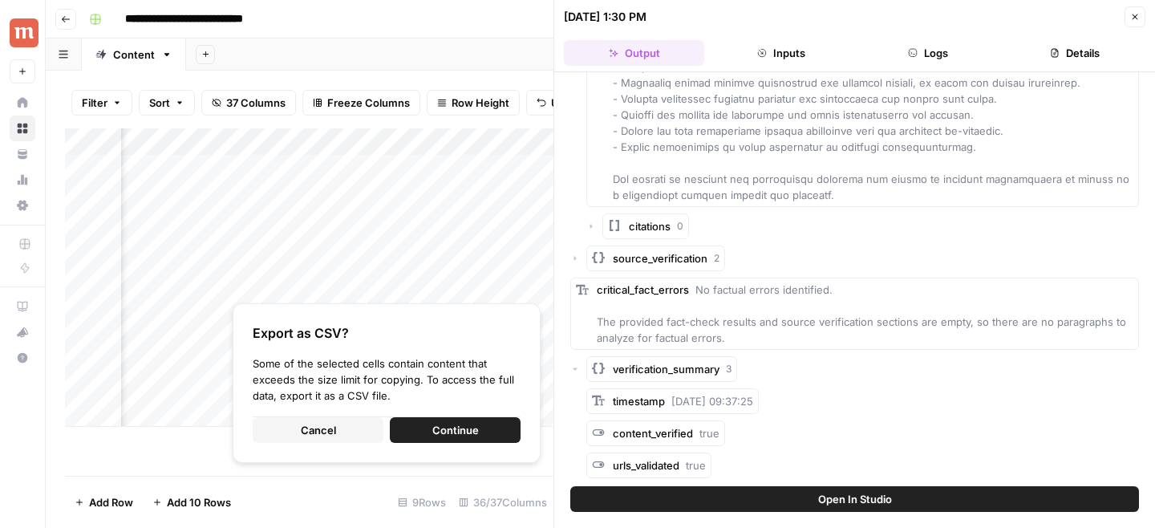
click at [580, 255] on div "source_verification 2" at bounding box center [854, 258] width 568 height 26
click at [574, 257] on icon "button" at bounding box center [575, 258] width 2 height 5
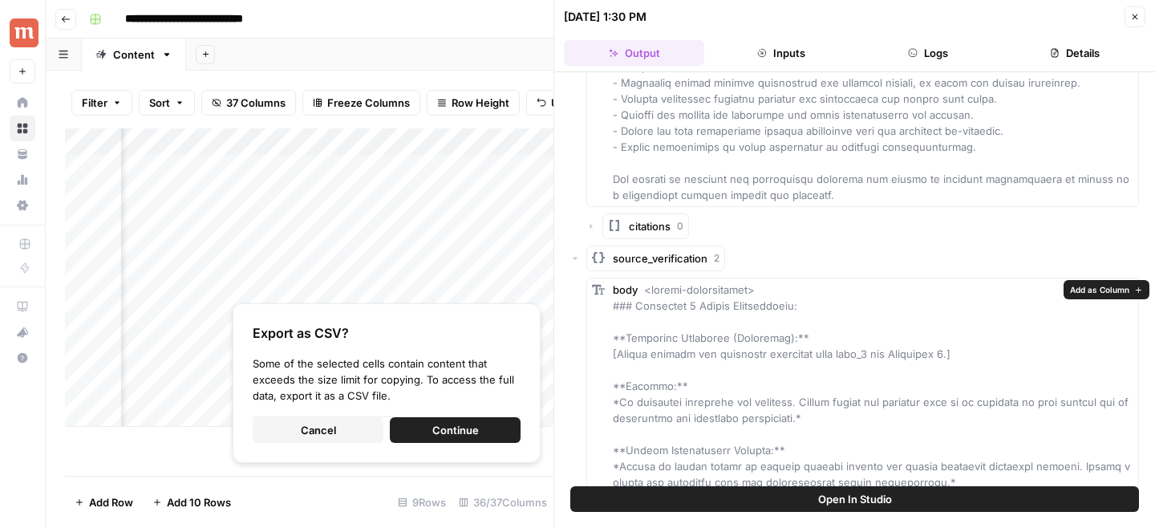
click at [1114, 285] on span "Add as Column" at bounding box center [1099, 289] width 59 height 13
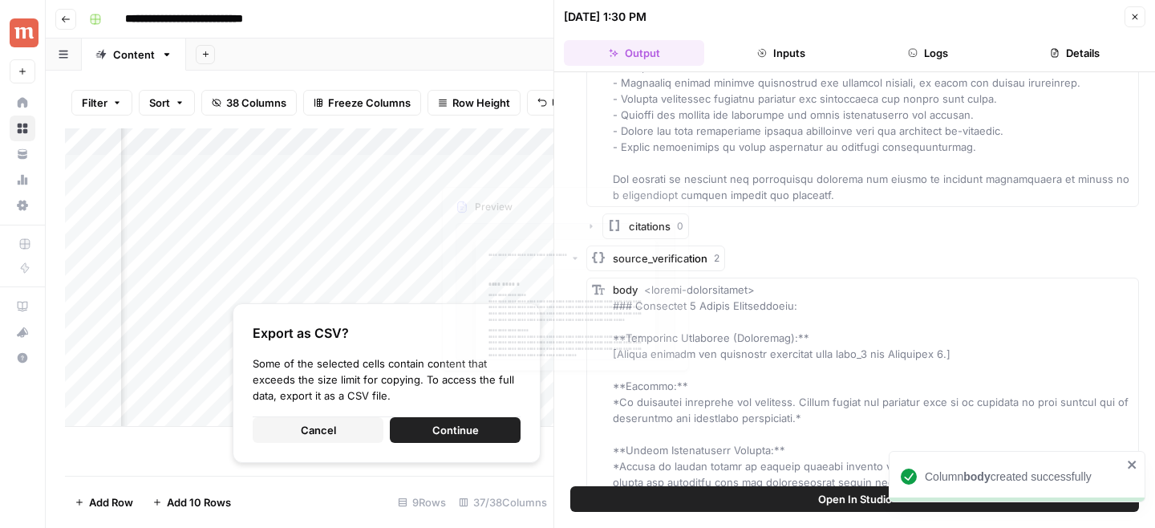
click at [332, 140] on div "Add Column" at bounding box center [309, 277] width 488 height 298
click at [354, 175] on input "body" at bounding box center [383, 180] width 163 height 16
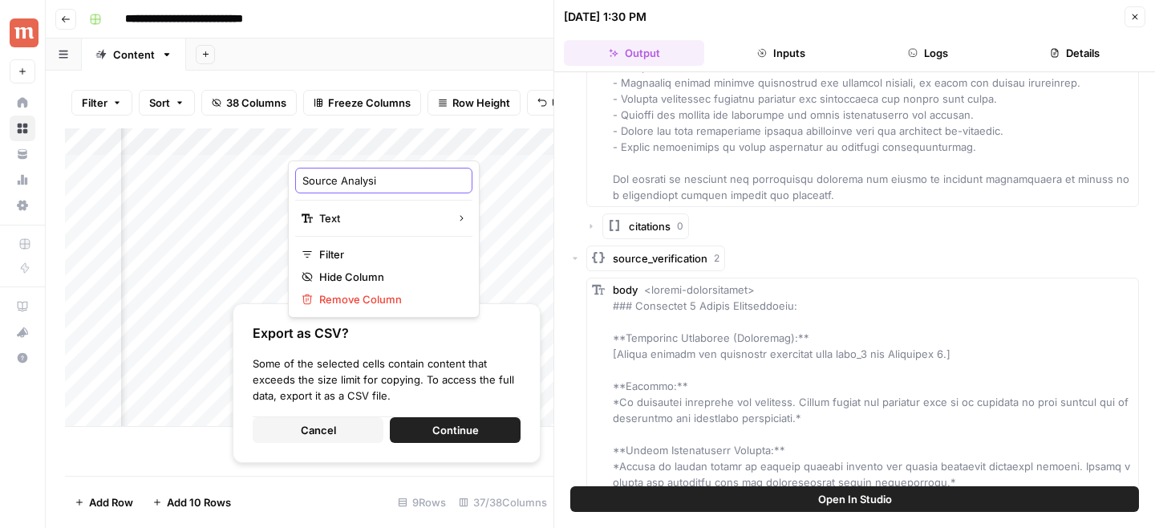
type input "Source Analysis"
click at [417, 147] on div "Add Column" at bounding box center [309, 277] width 488 height 298
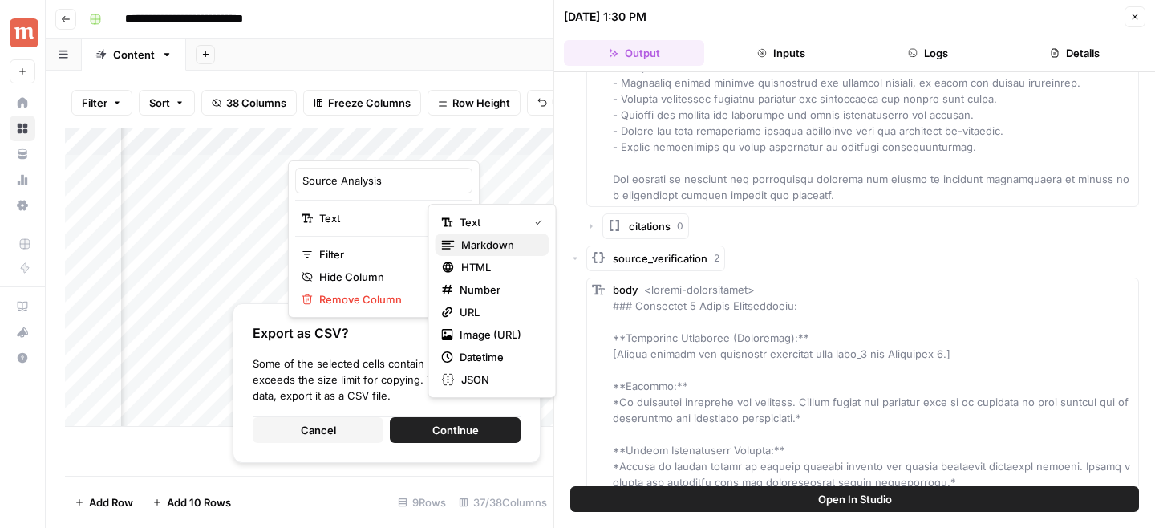
click at [451, 247] on icon "button" at bounding box center [448, 244] width 13 height 13
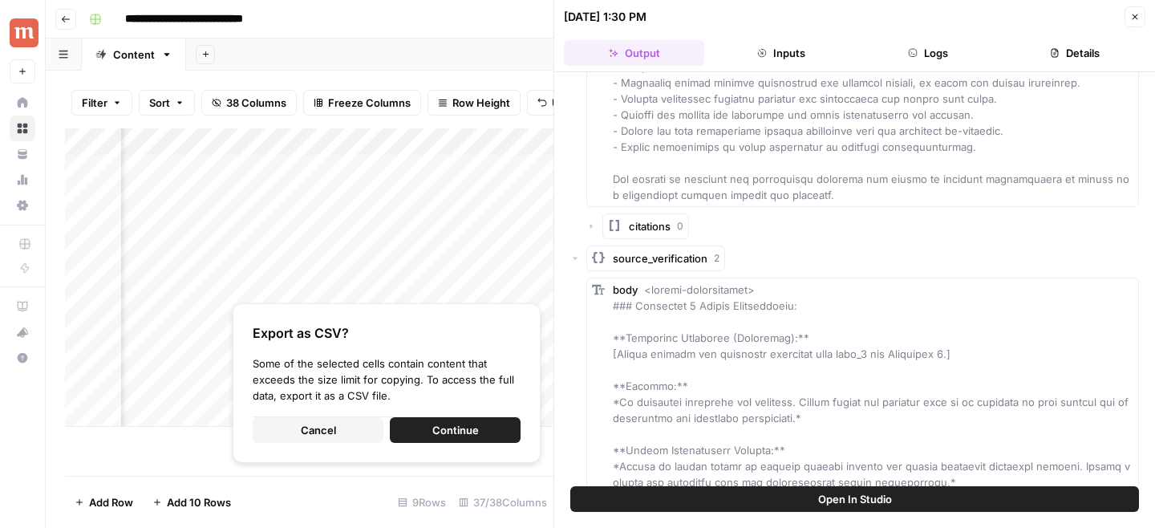
click at [1138, 18] on icon "button" at bounding box center [1135, 17] width 10 height 10
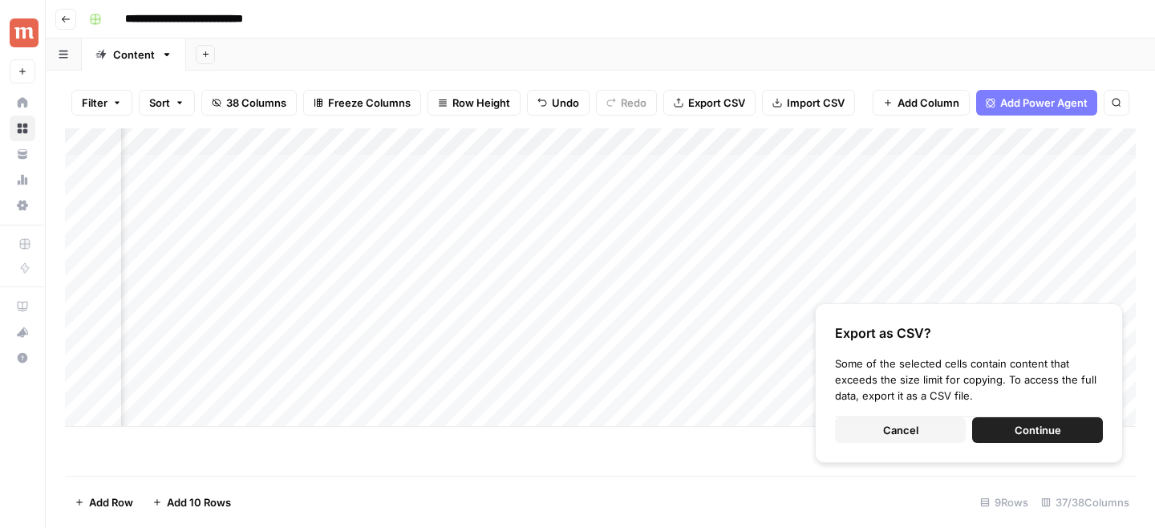
click at [709, 143] on div "Add Column" at bounding box center [600, 277] width 1070 height 298
click at [669, 298] on span "Remove Column" at bounding box center [678, 299] width 140 height 16
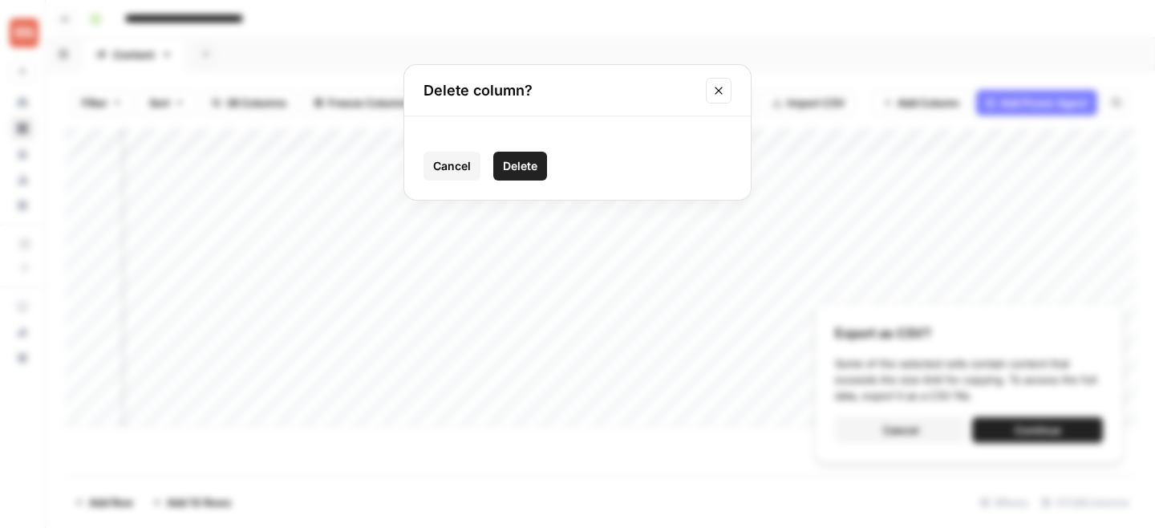
click at [536, 164] on span "Delete" at bounding box center [520, 166] width 34 height 16
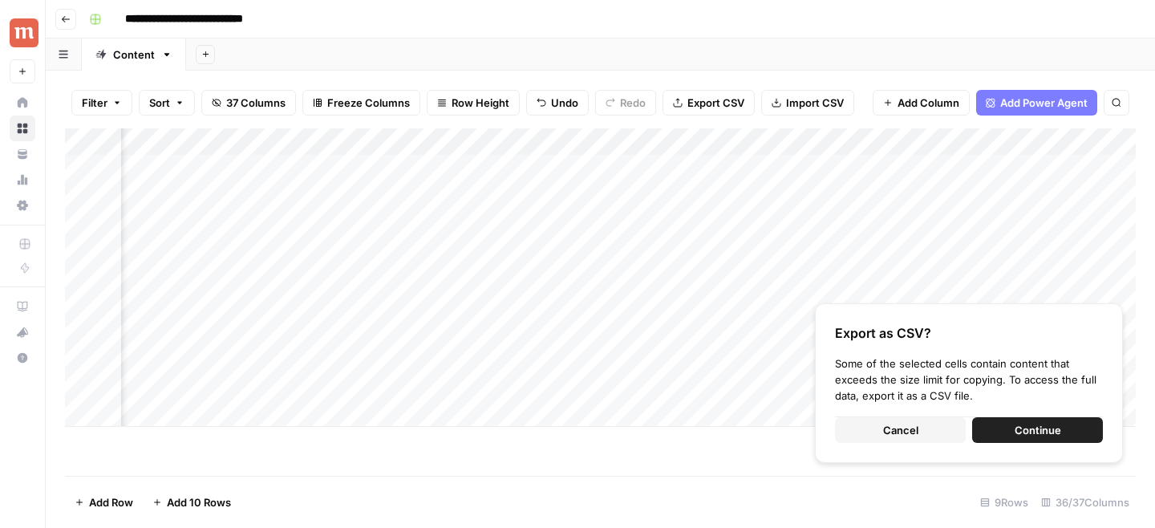
click at [852, 144] on div "Add Column" at bounding box center [600, 277] width 1070 height 298
click at [805, 297] on span "Remove Column" at bounding box center [822, 299] width 140 height 16
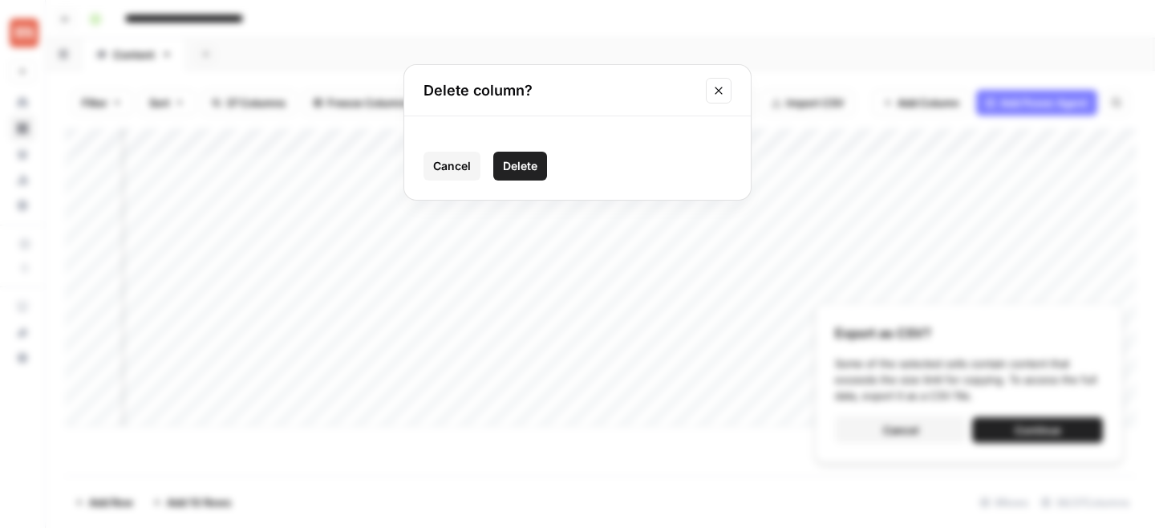
click at [526, 169] on span "Delete" at bounding box center [520, 166] width 34 height 16
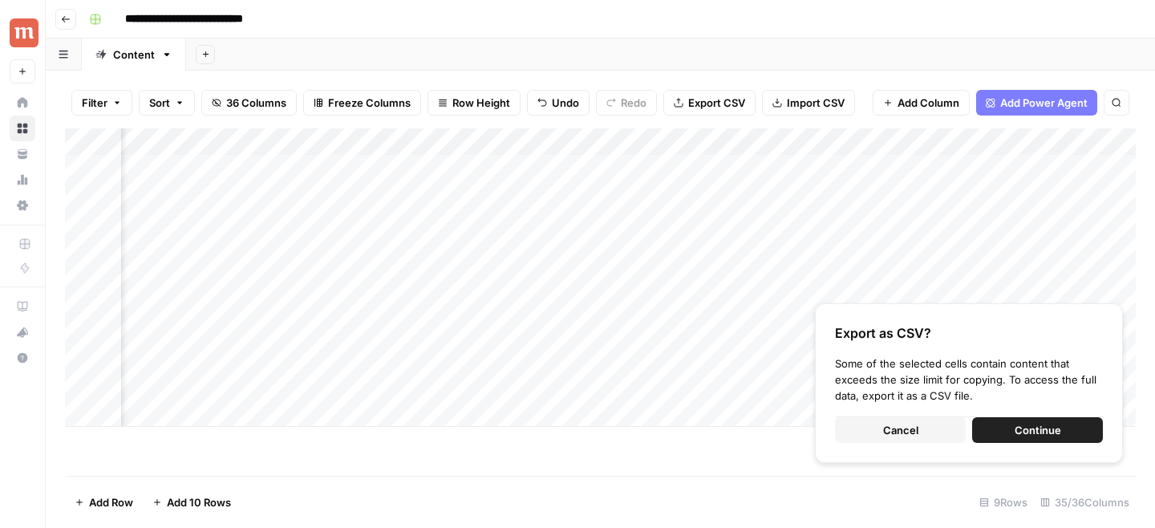
click at [850, 144] on div "Add Column" at bounding box center [600, 277] width 1070 height 298
click at [772, 305] on span "Remove Column" at bounding box center [822, 299] width 140 height 16
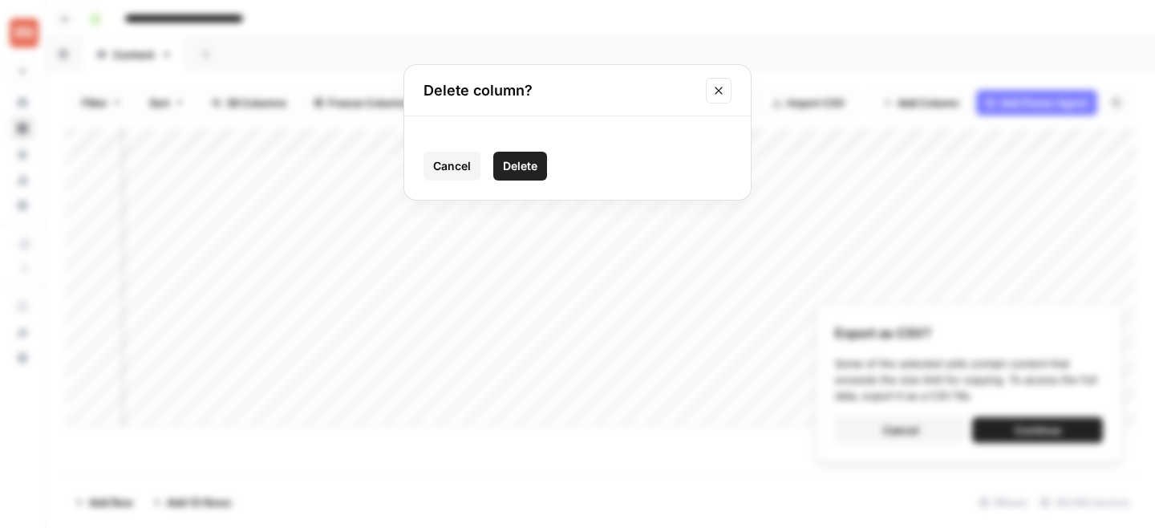
click at [525, 166] on span "Delete" at bounding box center [520, 166] width 34 height 16
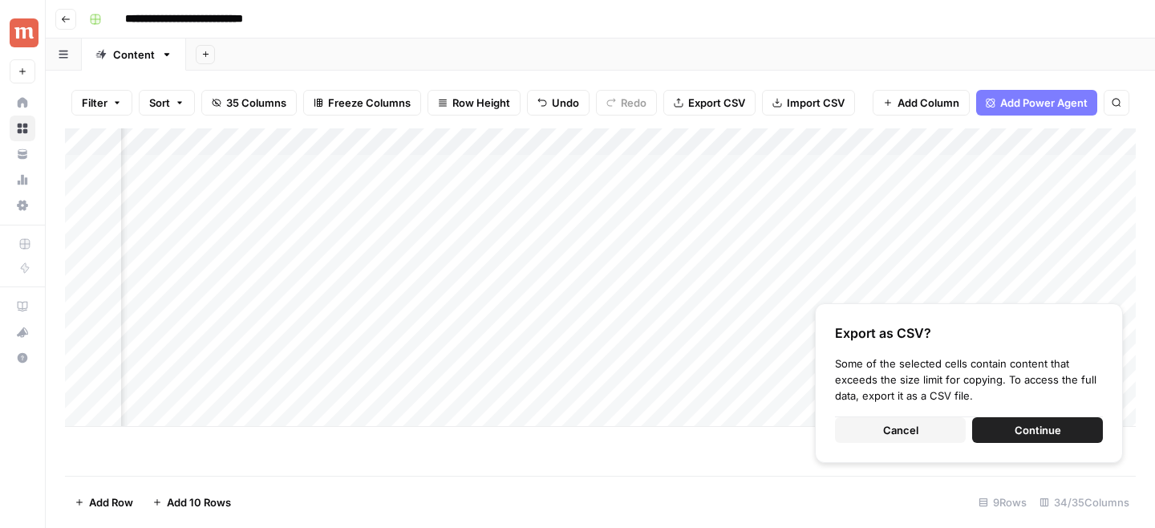
drag, startPoint x: 658, startPoint y: 147, endPoint x: 394, endPoint y: 156, distance: 264.8
click at [394, 156] on div "Add Column" at bounding box center [600, 277] width 1070 height 298
click at [394, 164] on div "Add Column" at bounding box center [600, 277] width 1070 height 298
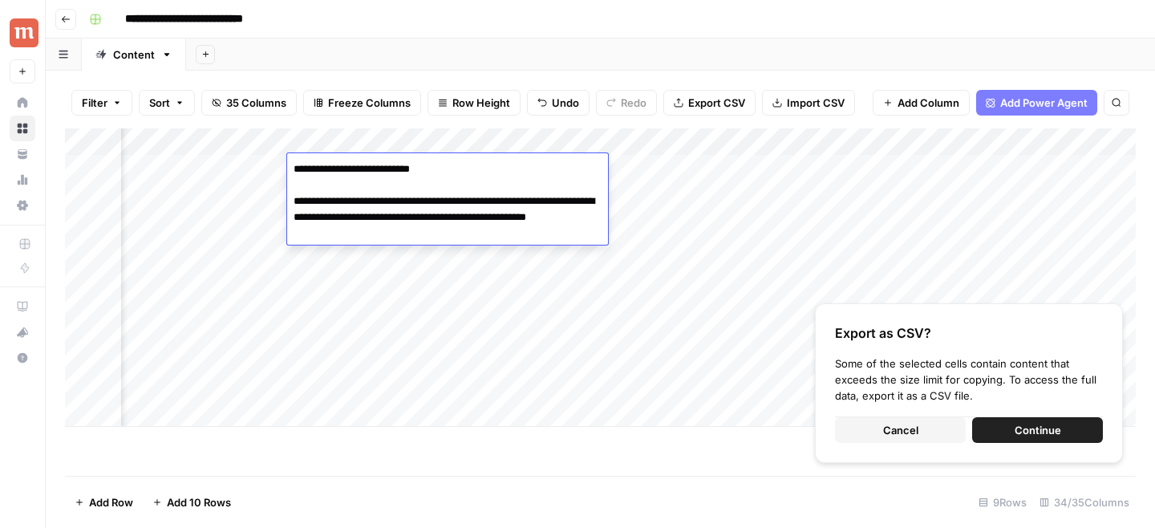
drag, startPoint x: 370, startPoint y: 227, endPoint x: 295, endPoint y: 176, distance: 90.5
click at [295, 176] on textarea "**********" at bounding box center [447, 201] width 321 height 87
click at [253, 146] on div "Add Column" at bounding box center [600, 277] width 1070 height 298
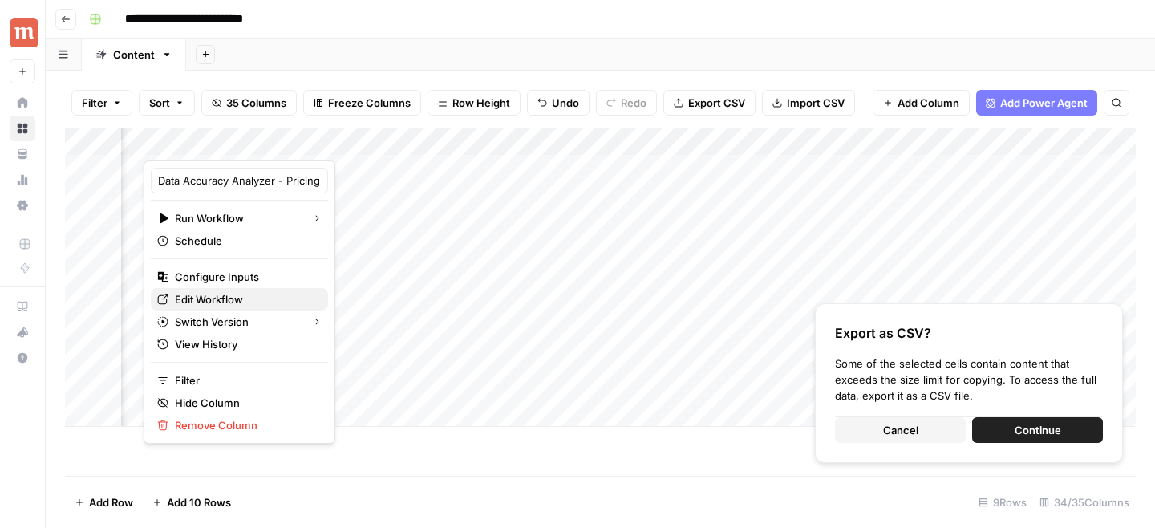
click at [229, 300] on span "Edit Workflow" at bounding box center [245, 299] width 140 height 16
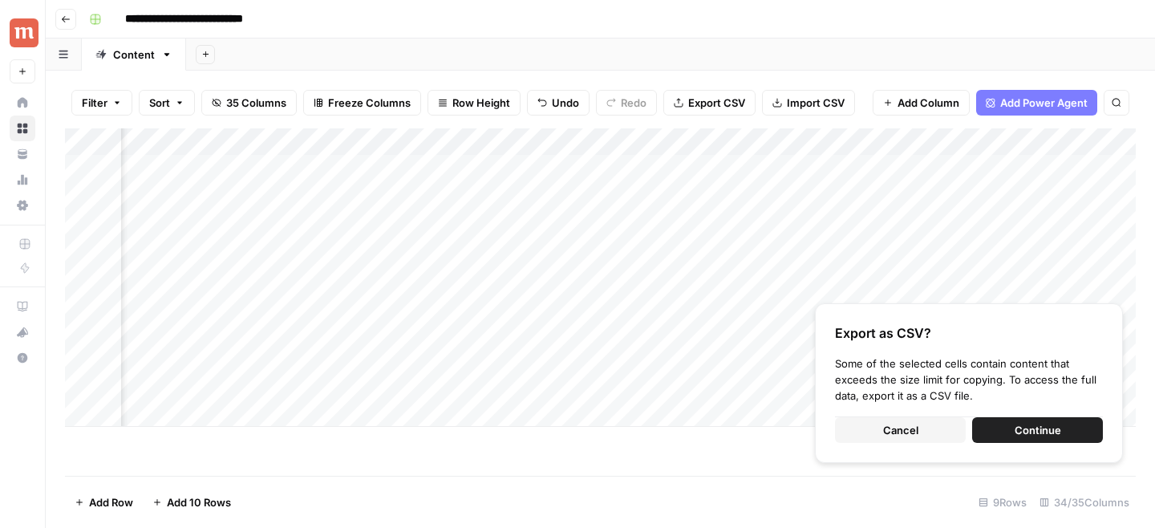
click at [906, 426] on span "Cancel" at bounding box center [900, 430] width 35 height 16
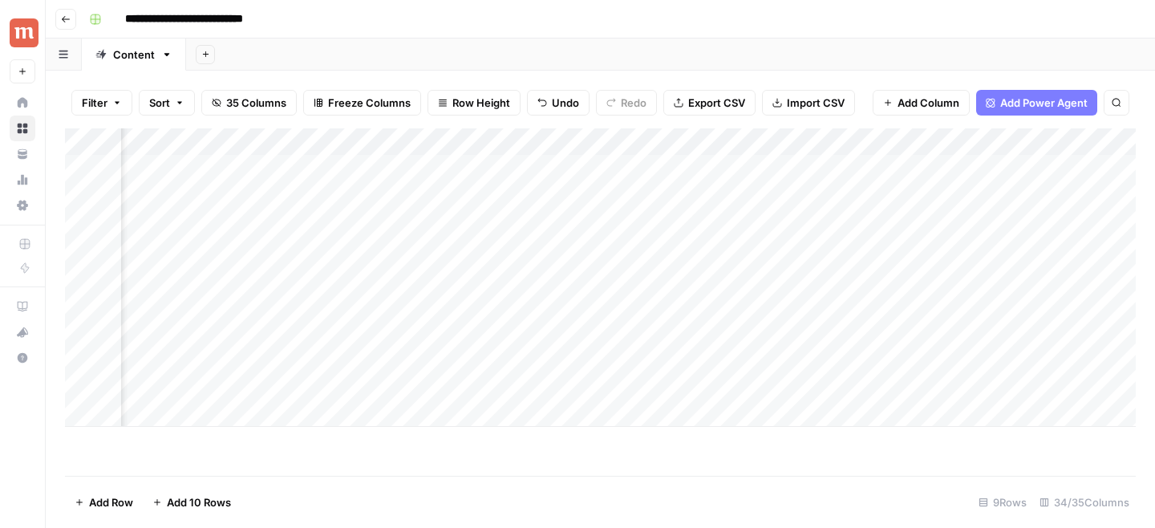
scroll to position [0, 1366]
click at [472, 222] on div "Add Column" at bounding box center [600, 277] width 1070 height 298
click at [472, 253] on div "Add Column" at bounding box center [600, 277] width 1070 height 298
click at [472, 278] on div "Add Column" at bounding box center [600, 277] width 1070 height 298
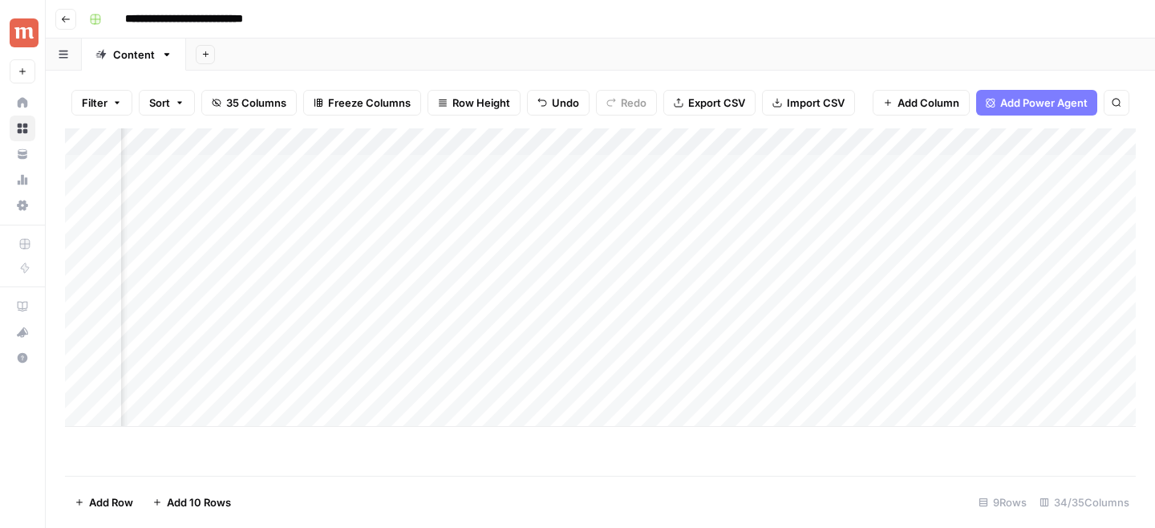
scroll to position [0, 1410]
click at [429, 221] on div "Add Column" at bounding box center [600, 277] width 1070 height 298
click at [463, 276] on div "Add Column" at bounding box center [600, 277] width 1070 height 298
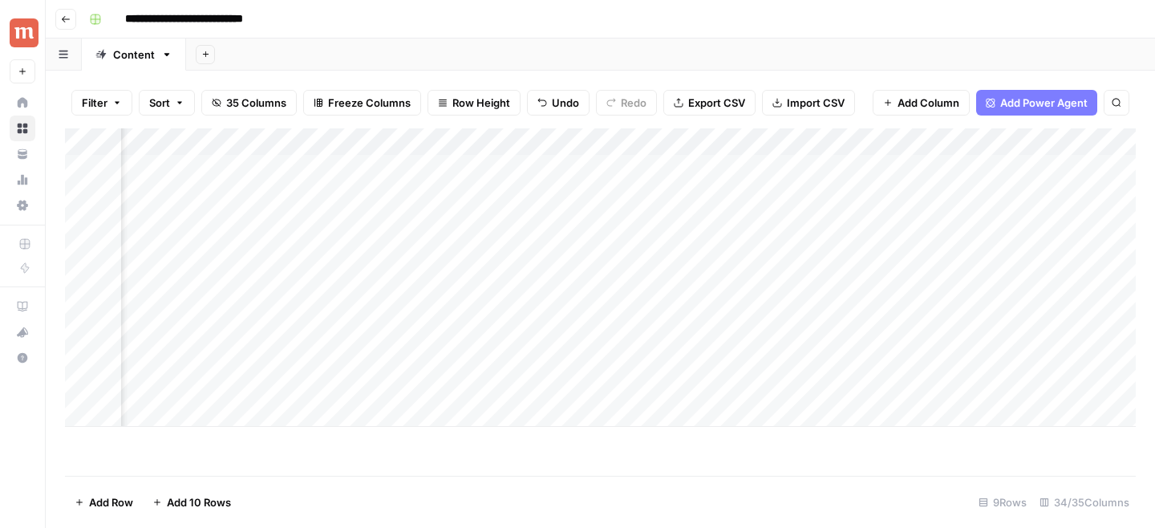
click at [564, 142] on div "Add Column" at bounding box center [600, 277] width 1070 height 298
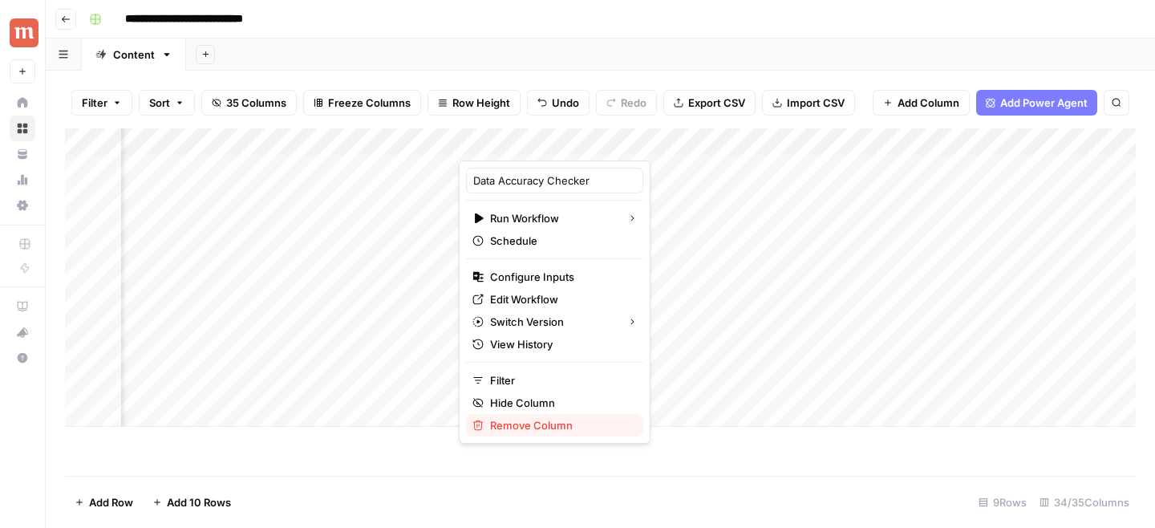
click at [486, 421] on div "Remove Column" at bounding box center [554, 425] width 164 height 16
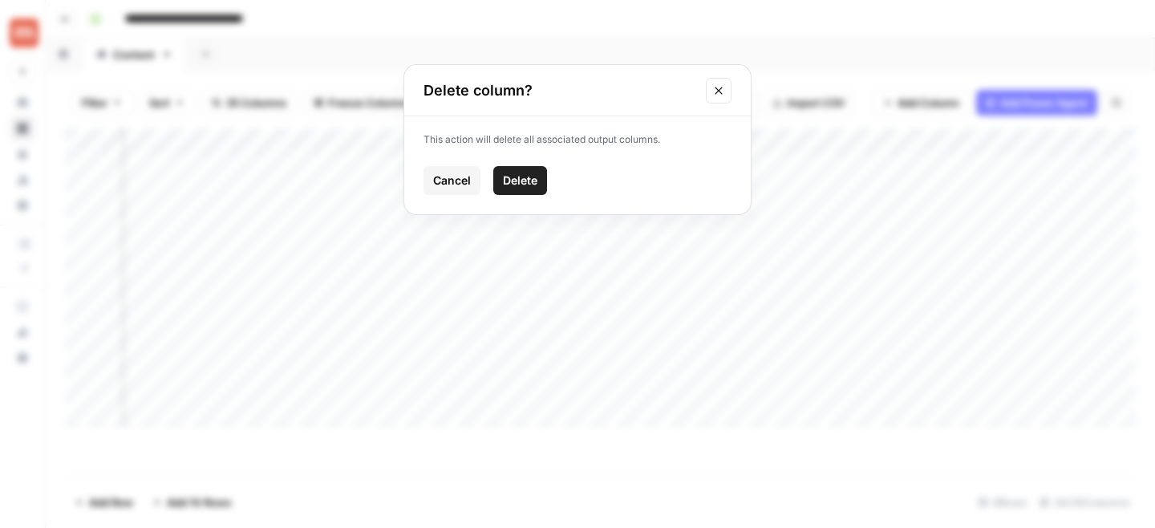
click at [524, 191] on button "Delete" at bounding box center [520, 180] width 54 height 29
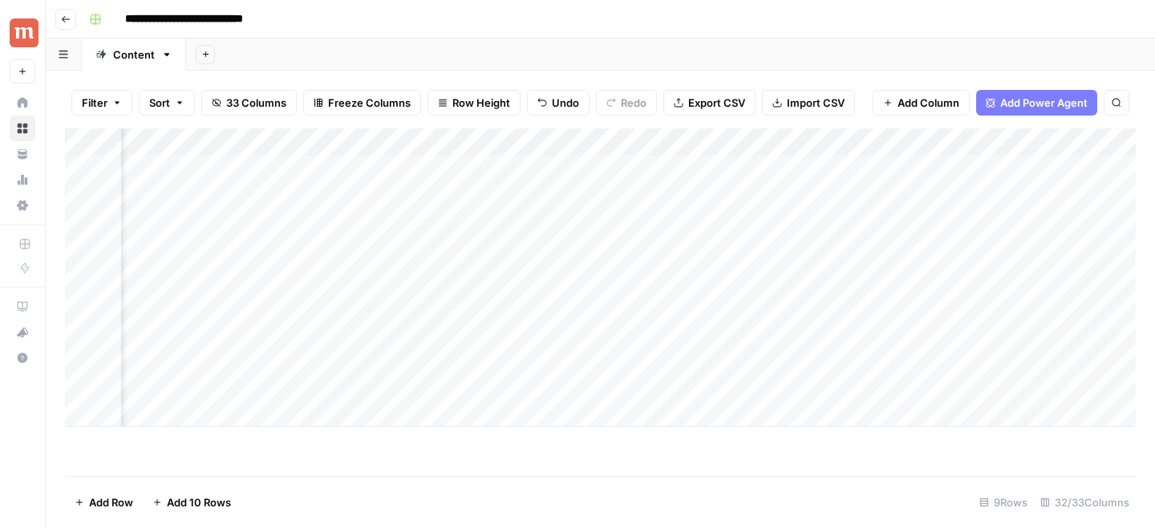
scroll to position [0, 2327]
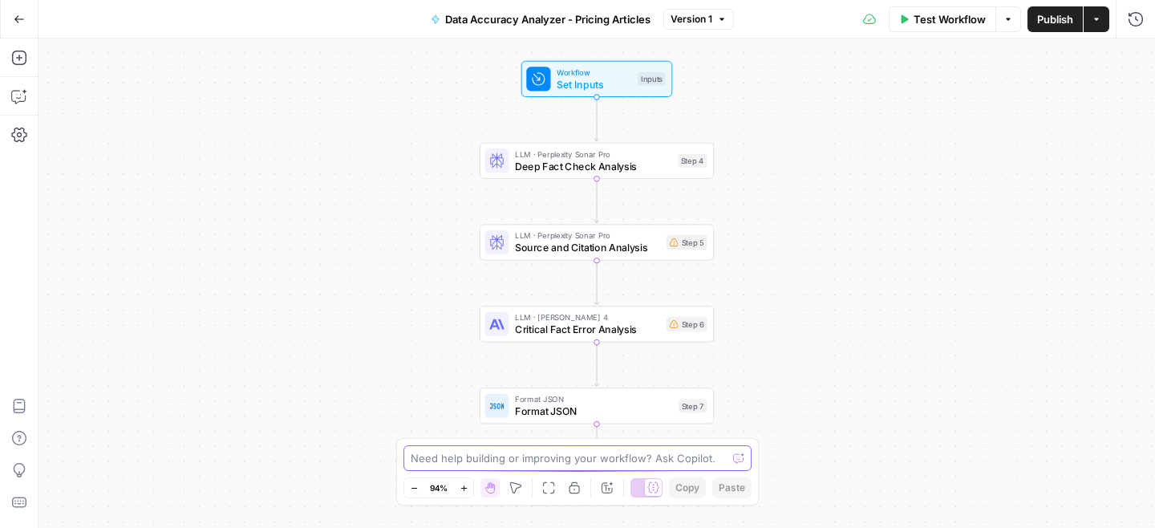
click at [529, 455] on textarea at bounding box center [569, 458] width 316 height 16
paste textarea "No factual errors identified. The provided fact-check results and source verifi…"
type textarea "No factual errors identified. The provided fact-check results and source verifi…"
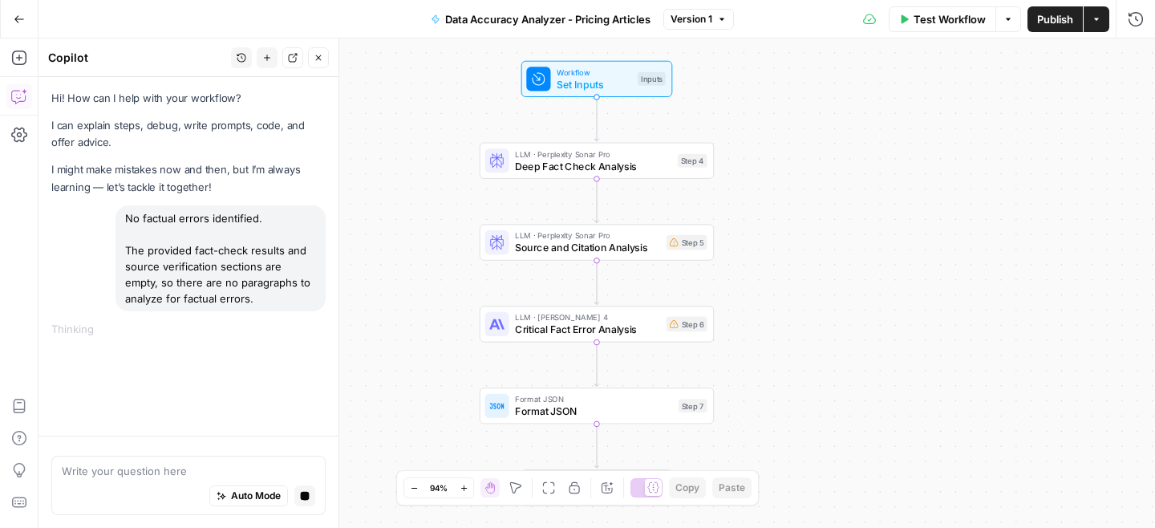
click at [1015, 12] on button "Options" at bounding box center [1008, 19] width 26 height 26
click at [1123, 21] on button "Run History" at bounding box center [1136, 19] width 26 height 26
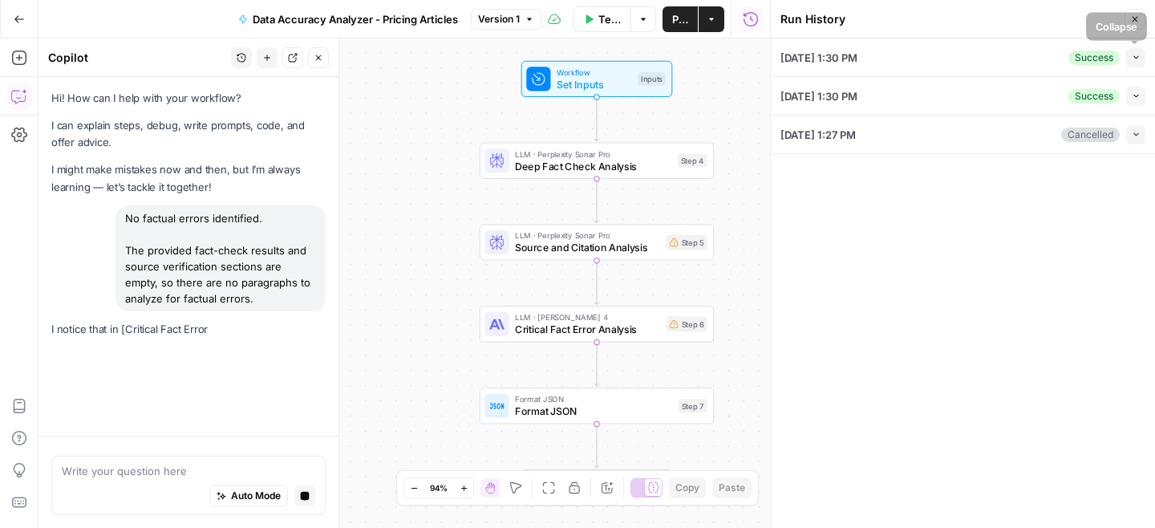
click at [1131, 59] on icon "button" at bounding box center [1135, 57] width 9 height 9
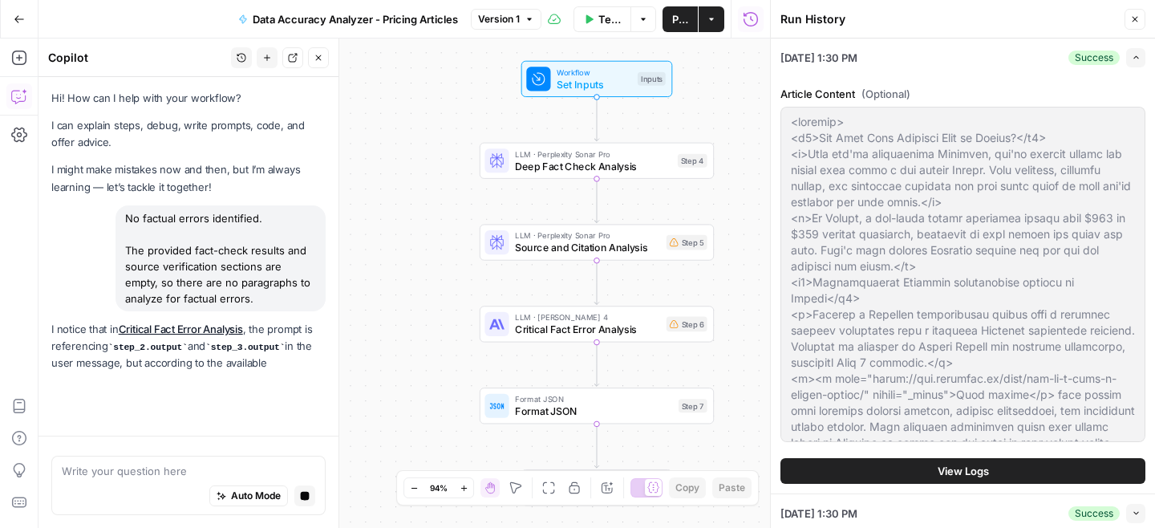
click at [922, 456] on div "Article Content (Optional) View Logs" at bounding box center [962, 284] width 365 height 417
click at [878, 484] on div "Article Content (Optional) View Logs" at bounding box center [962, 284] width 365 height 417
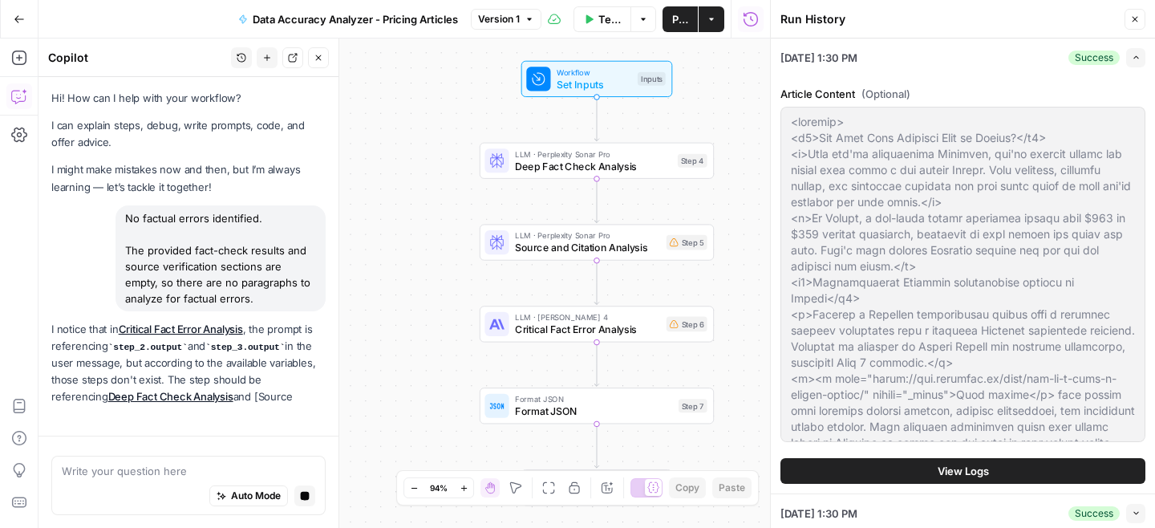
click at [871, 471] on button "View Logs" at bounding box center [962, 471] width 365 height 26
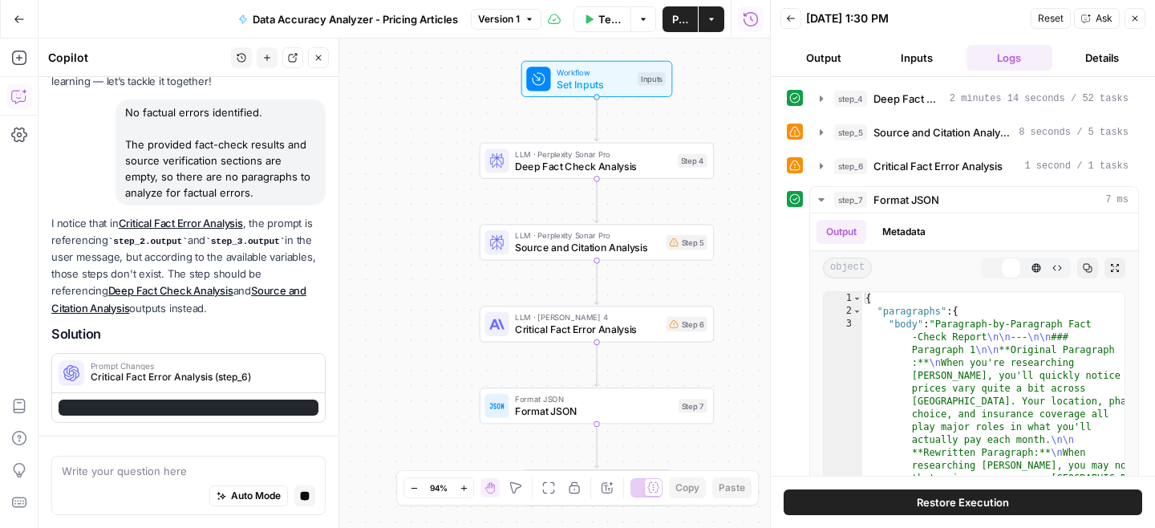
click at [890, 508] on button "Restore Execution" at bounding box center [962, 502] width 358 height 26
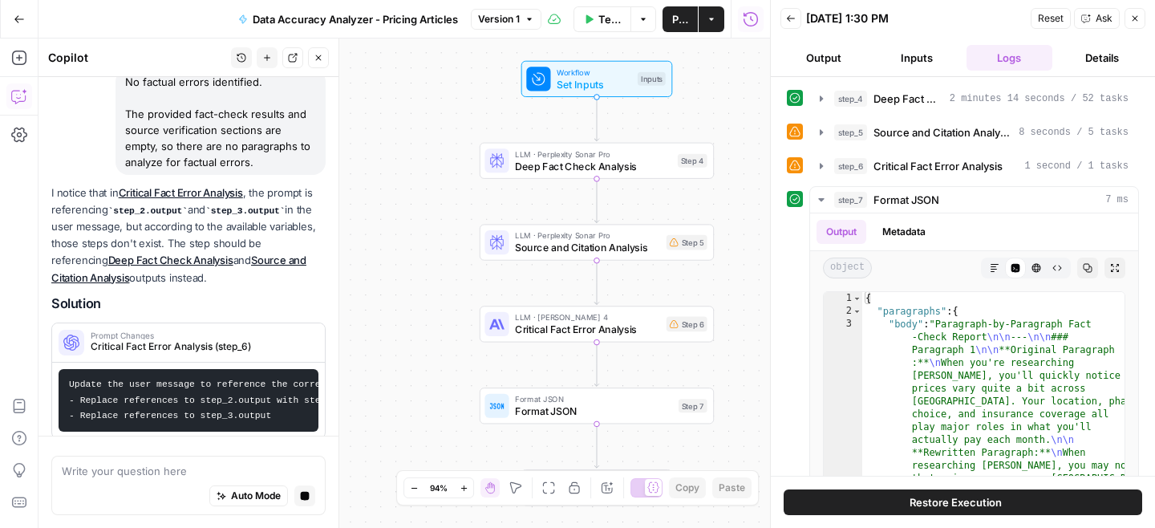
scroll to position [152, 0]
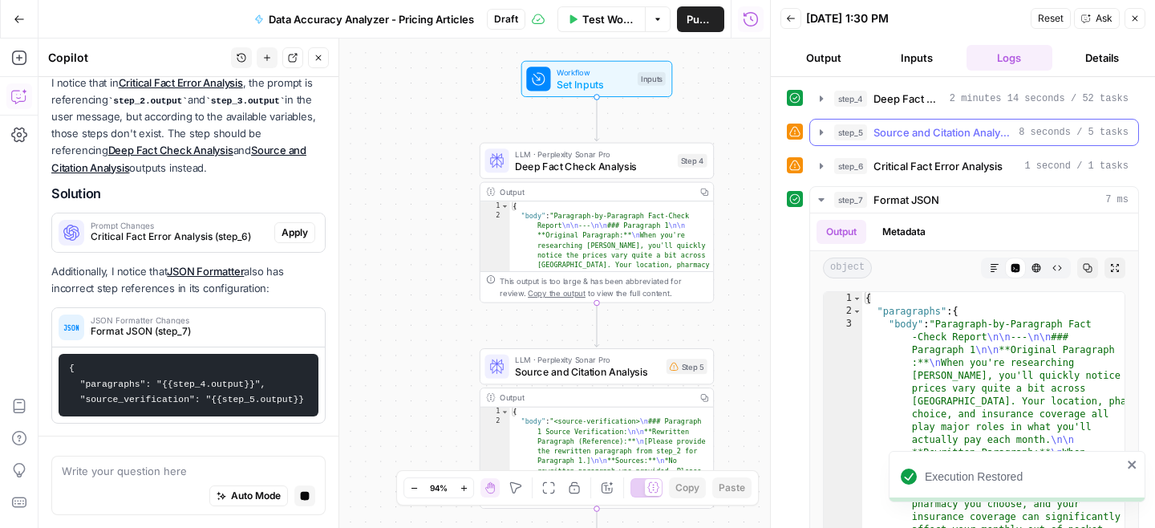
click at [814, 134] on button "step_5 Source and Citation Analysis 8 seconds / 5 tasks" at bounding box center [974, 132] width 328 height 26
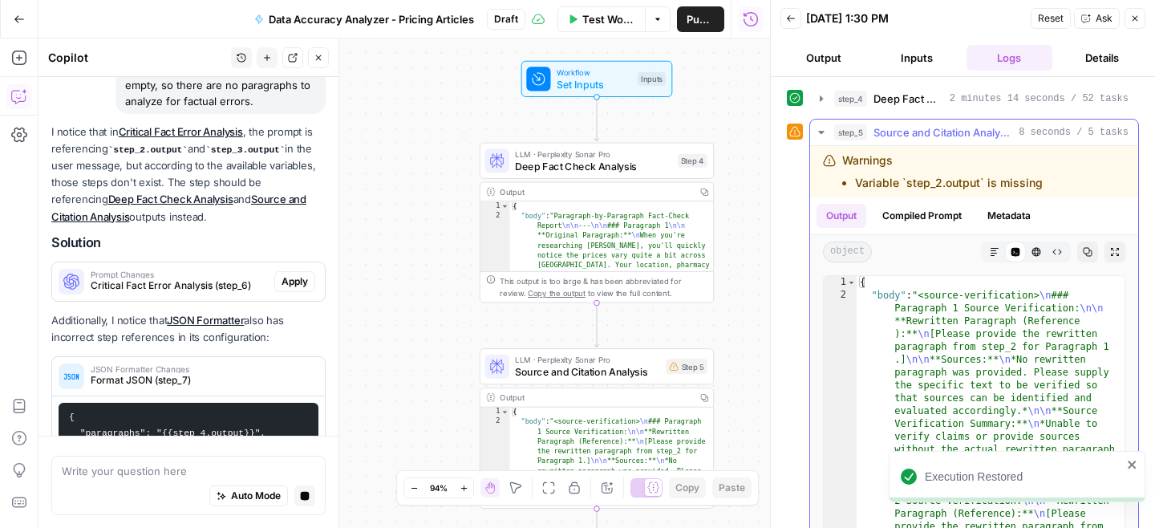
click at [960, 186] on li "Variable `step_2.output` is missing" at bounding box center [949, 183] width 188 height 16
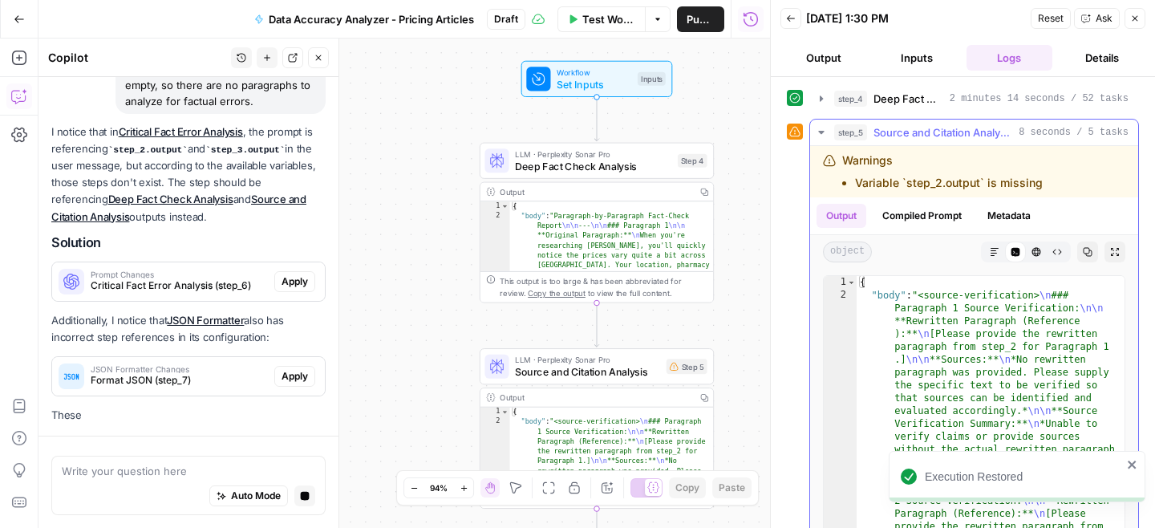
click at [960, 186] on li "Variable `step_2.output` is missing" at bounding box center [949, 183] width 188 height 16
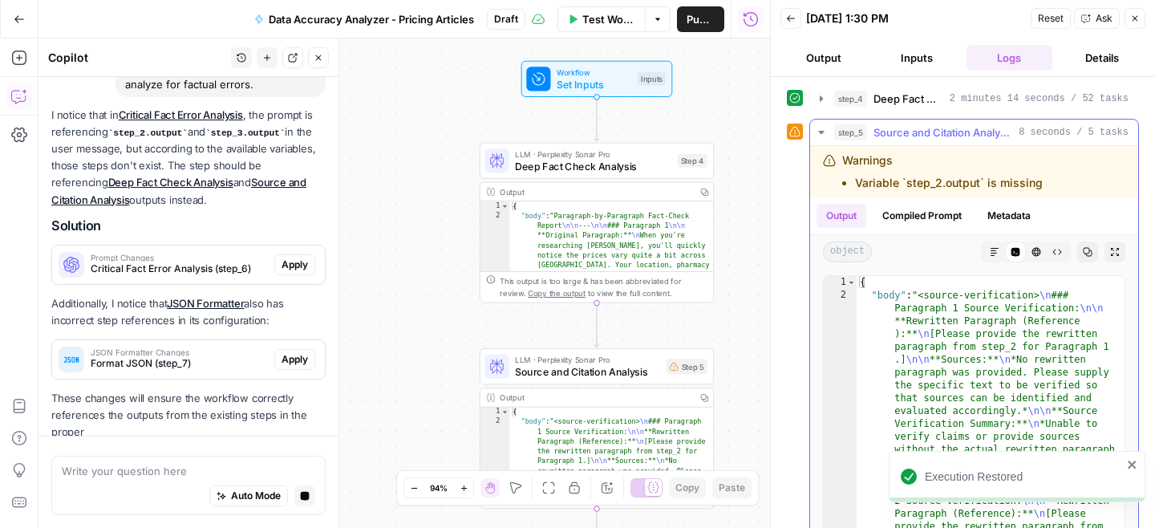
scroll to position [231, 0]
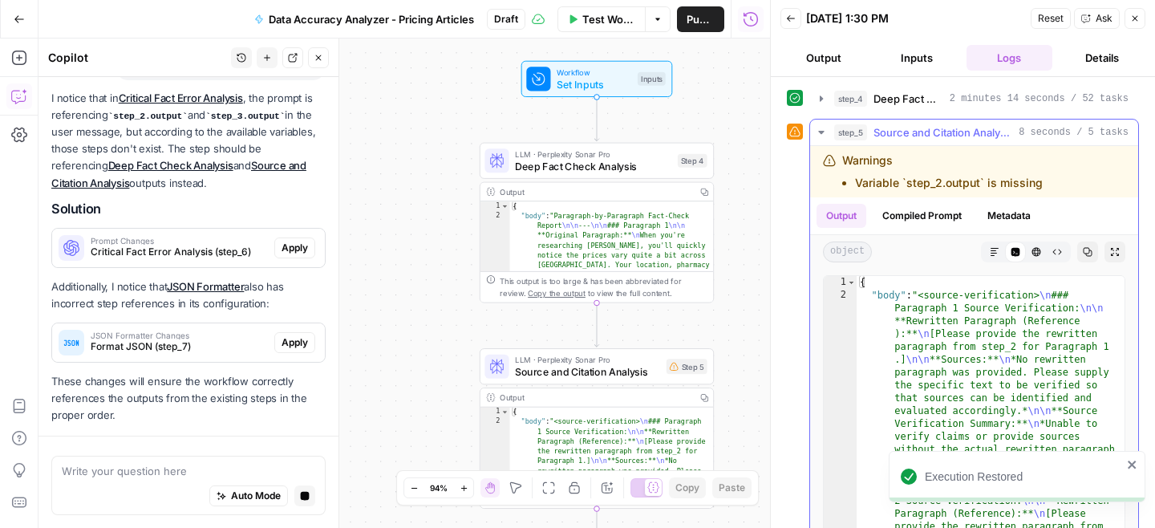
copy div "Variable `step_2.output` is missing"
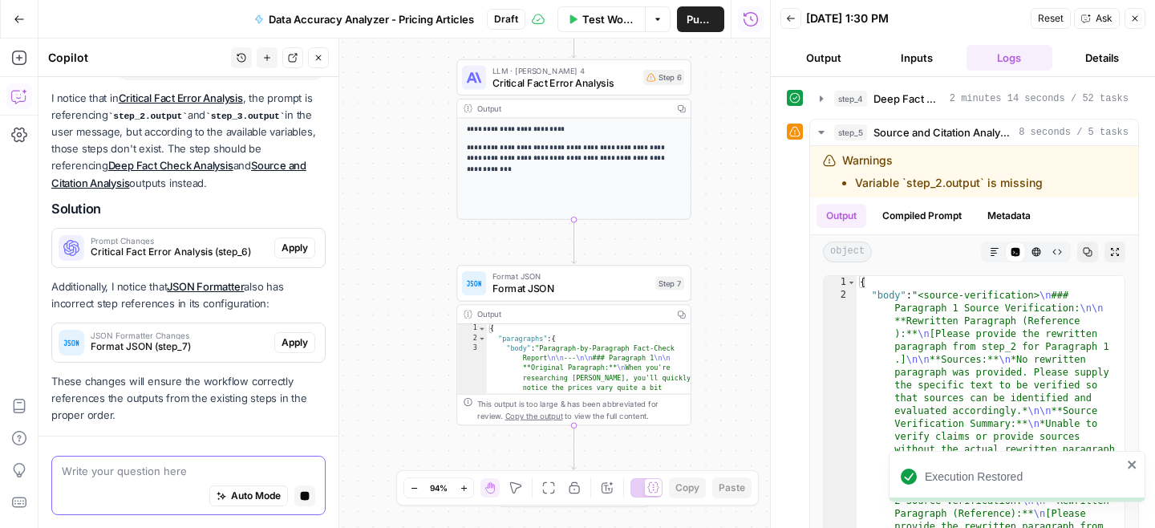
click at [185, 474] on textarea at bounding box center [188, 471] width 253 height 16
paste textarea "Variable `step_2.output` is missing"
type textarea "Variable `step_2.output` is missing"
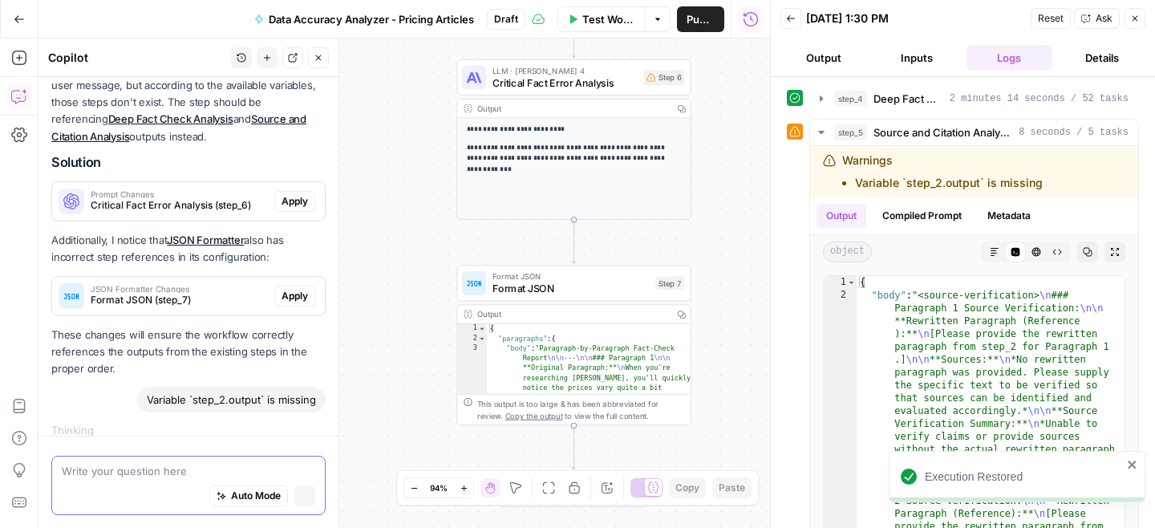
scroll to position [292, 0]
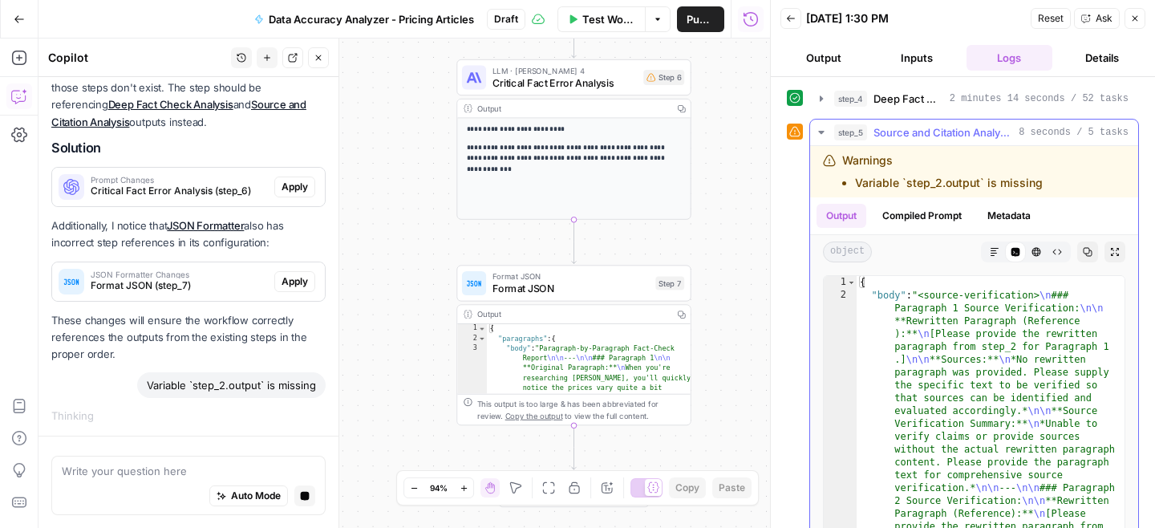
click at [930, 130] on span "Source and Citation Analysis" at bounding box center [942, 132] width 139 height 16
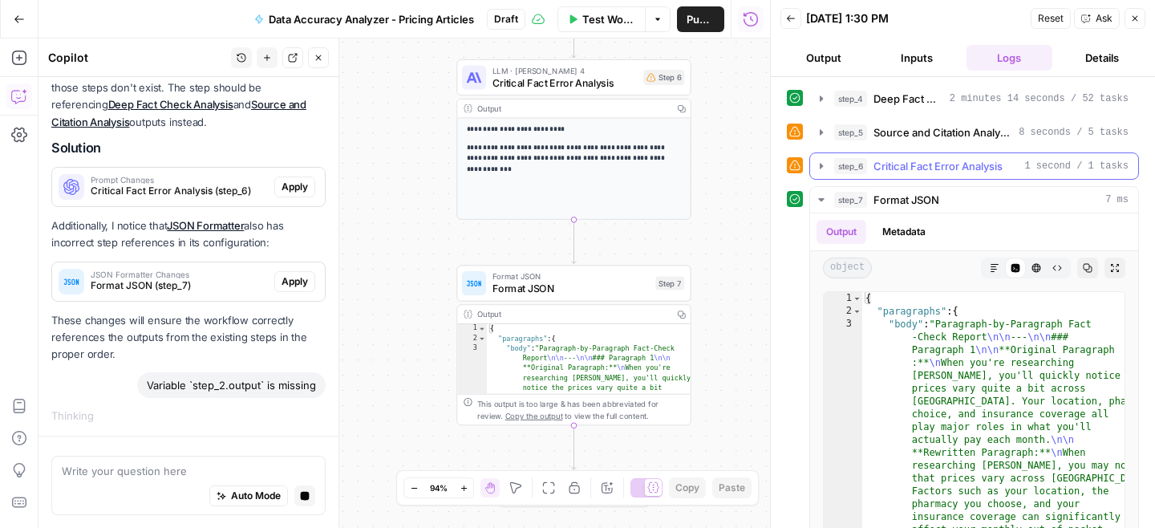
click at [819, 166] on icon "button" at bounding box center [820, 166] width 3 height 6
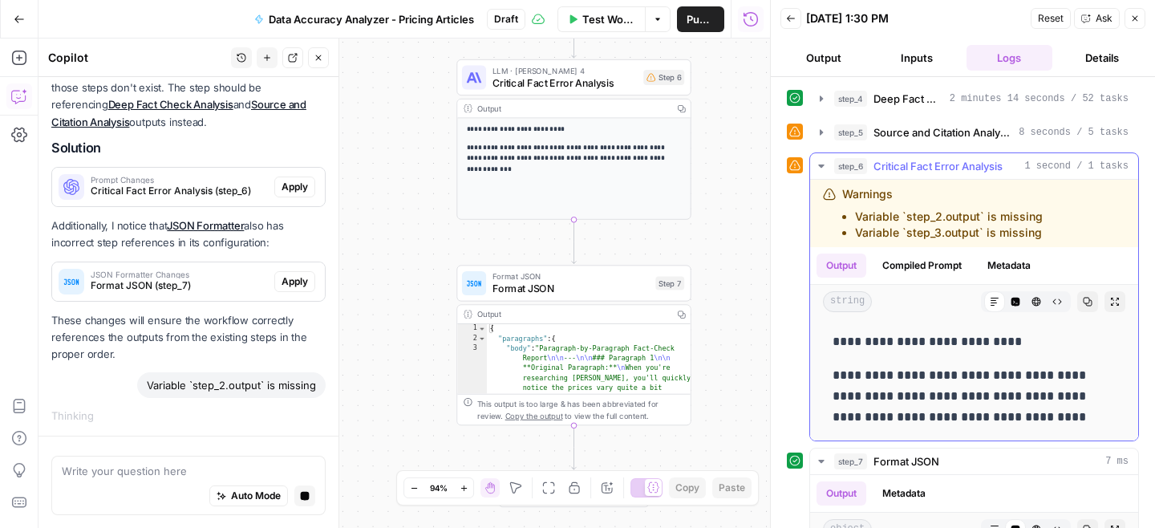
click at [921, 217] on li "Variable `step_2.output` is missing" at bounding box center [949, 216] width 188 height 16
click at [1019, 225] on li "Variable `step_3.output` is missing" at bounding box center [949, 233] width 188 height 16
drag, startPoint x: 1051, startPoint y: 229, endPoint x: 856, endPoint y: 216, distance: 196.1
click at [856, 216] on div "Warnings Variable `step_2.output` is missing Variable `step_3.output` is missing" at bounding box center [953, 213] width 261 height 55
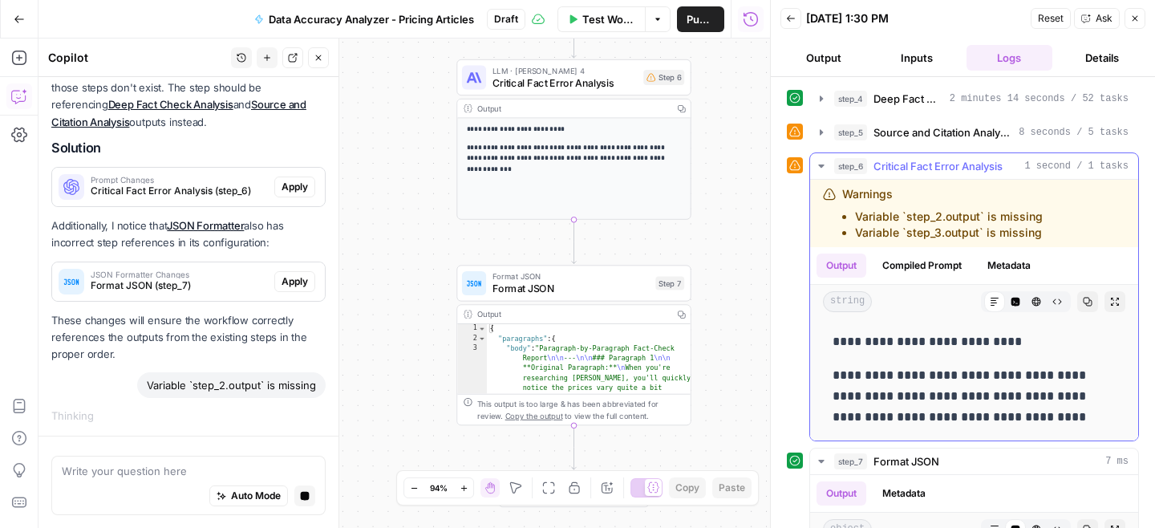
copy ul "Variable `step_2.output` is missing Variable `step_3.output` is missing"
click at [223, 476] on textarea at bounding box center [188, 471] width 253 height 16
paste textarea "Variable `step_2.output` is missing Variable `step_3.output` is missing"
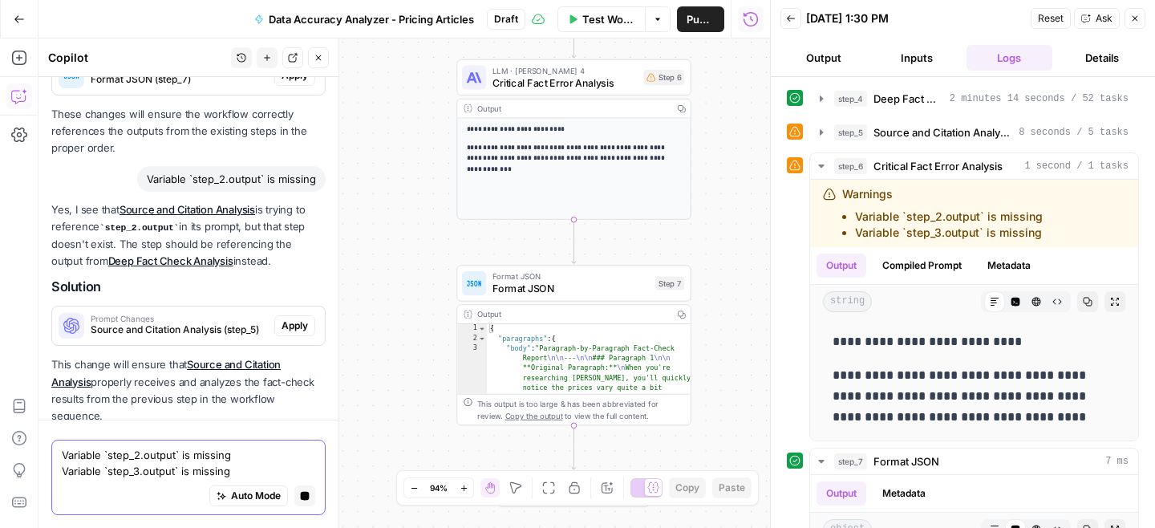
scroll to position [544, 0]
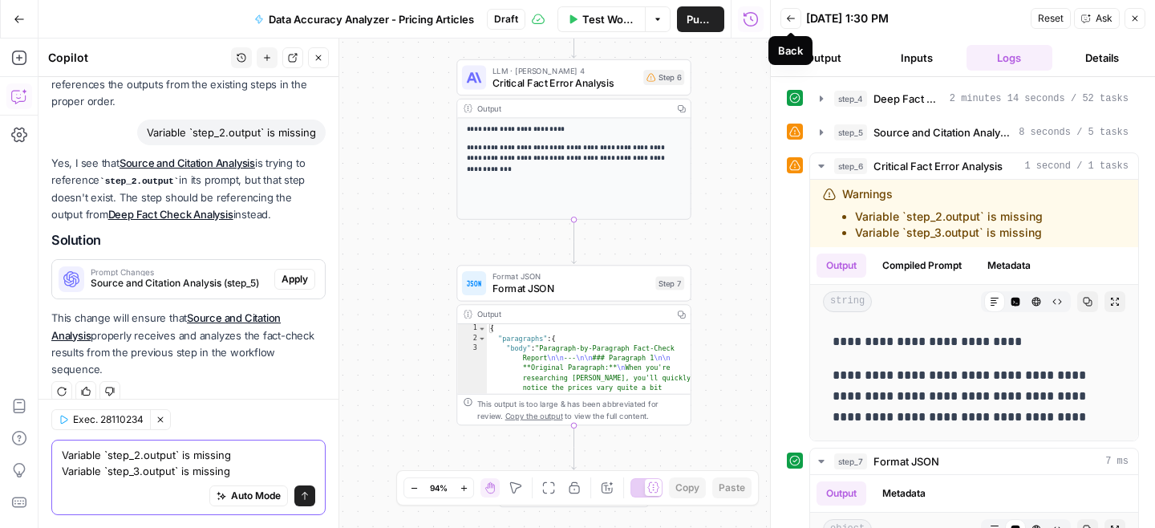
type textarea "Variable `step_2.output` is missing Variable `step_3.output` is missing"
click at [989, 60] on button "Logs" at bounding box center [1009, 58] width 87 height 26
click at [815, 163] on icon "button" at bounding box center [821, 166] width 13 height 13
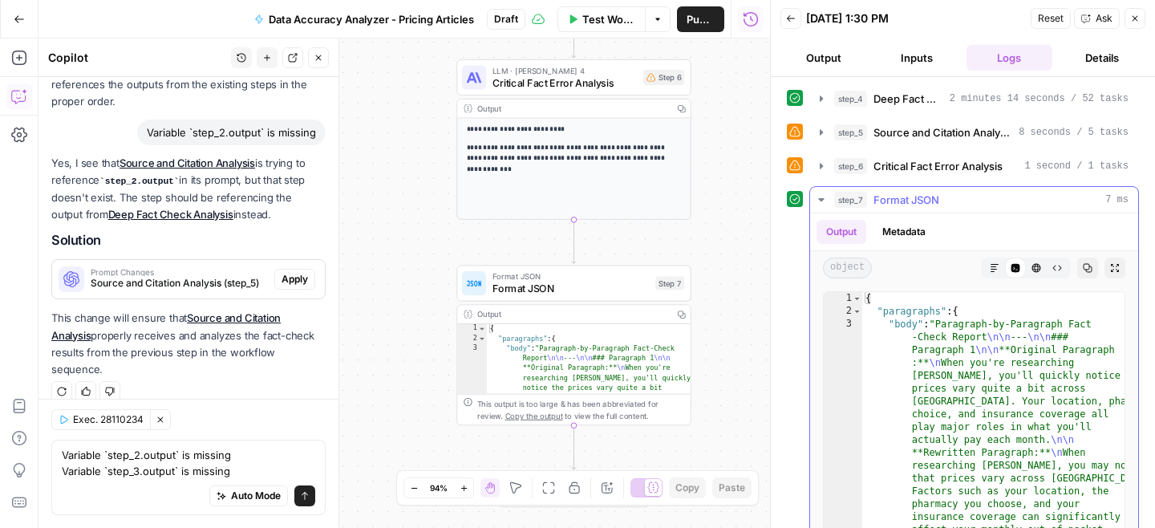
click at [815, 204] on icon "button" at bounding box center [821, 199] width 13 height 13
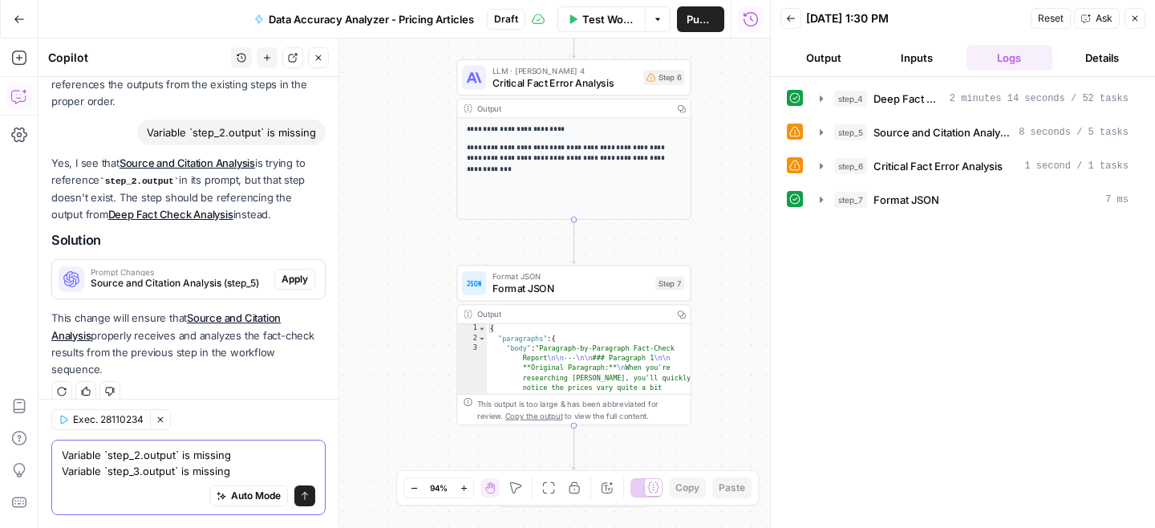
click at [215, 463] on textarea "Variable `step_2.output` is missing Variable `step_3.output` is missing" at bounding box center [188, 463] width 253 height 32
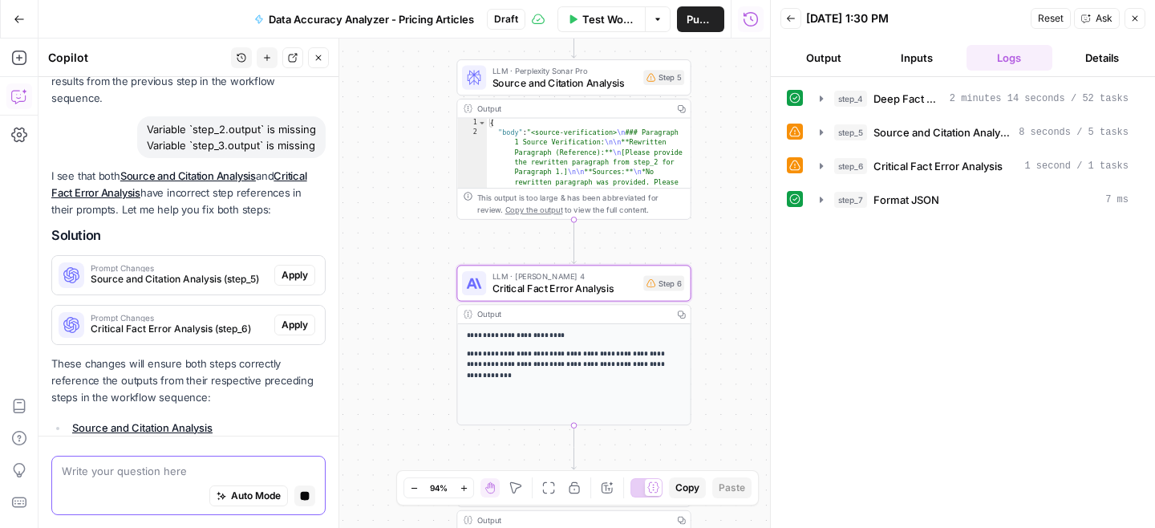
scroll to position [761, 0]
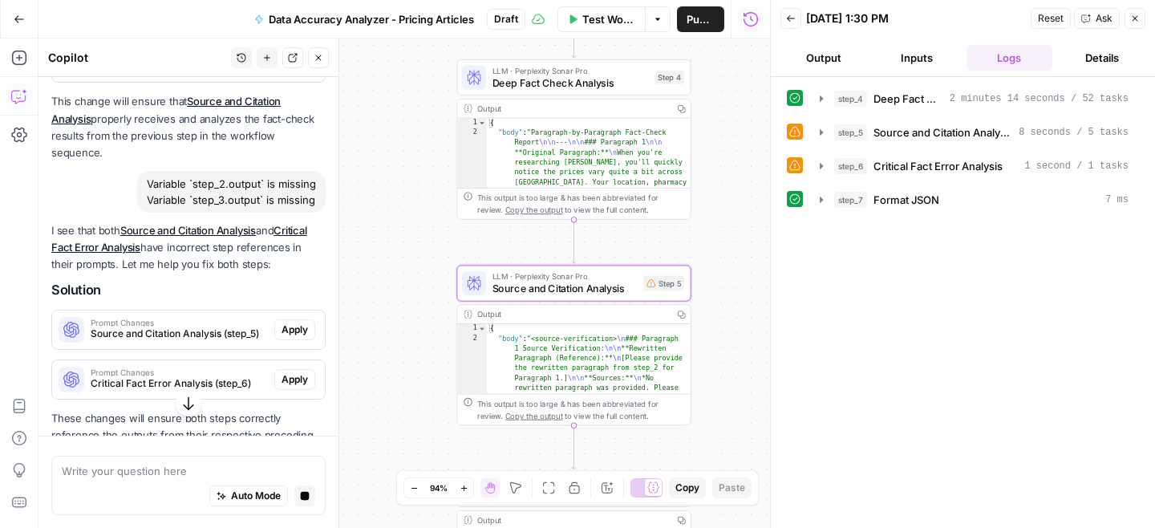
click at [298, 322] on span "Apply" at bounding box center [294, 329] width 26 height 14
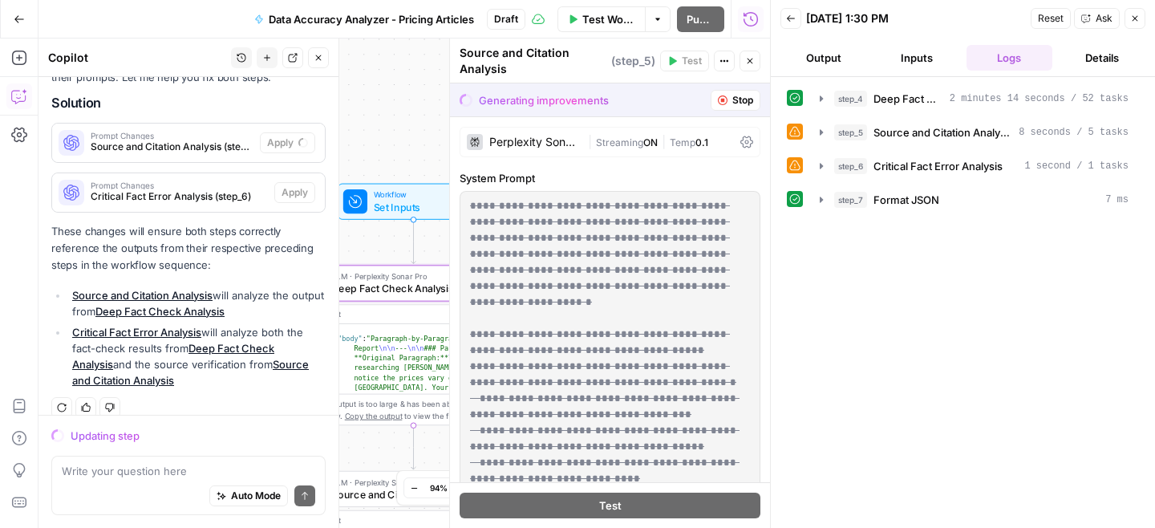
scroll to position [934, 0]
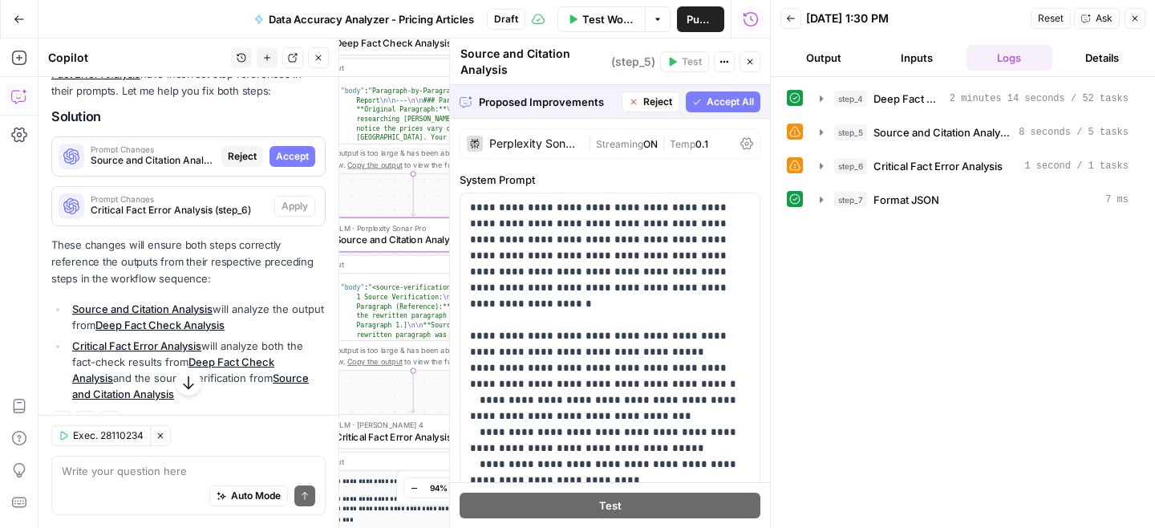
click at [289, 149] on span "Accept" at bounding box center [292, 156] width 33 height 14
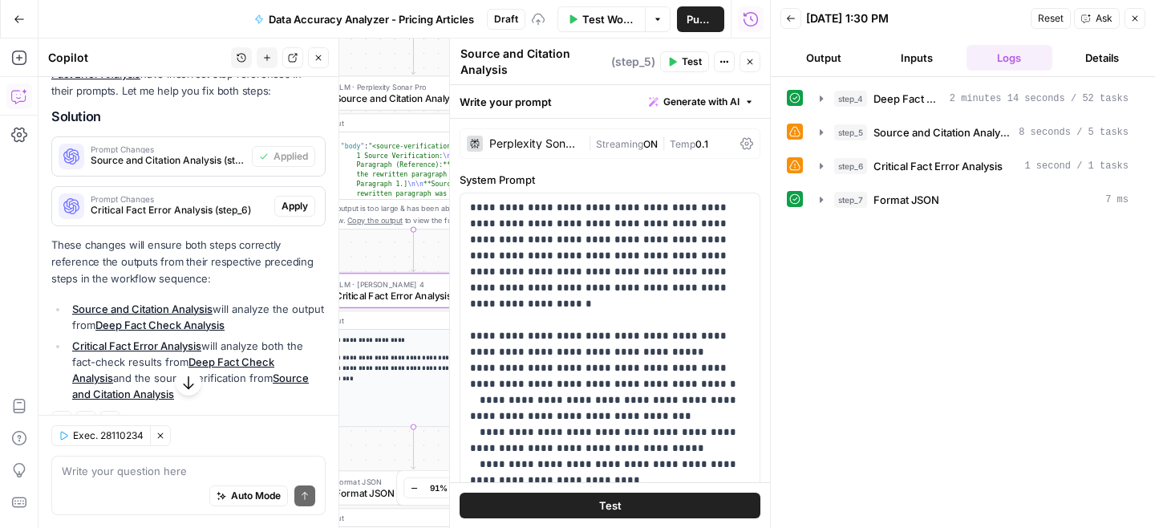
click at [302, 199] on span "Apply" at bounding box center [294, 206] width 26 height 14
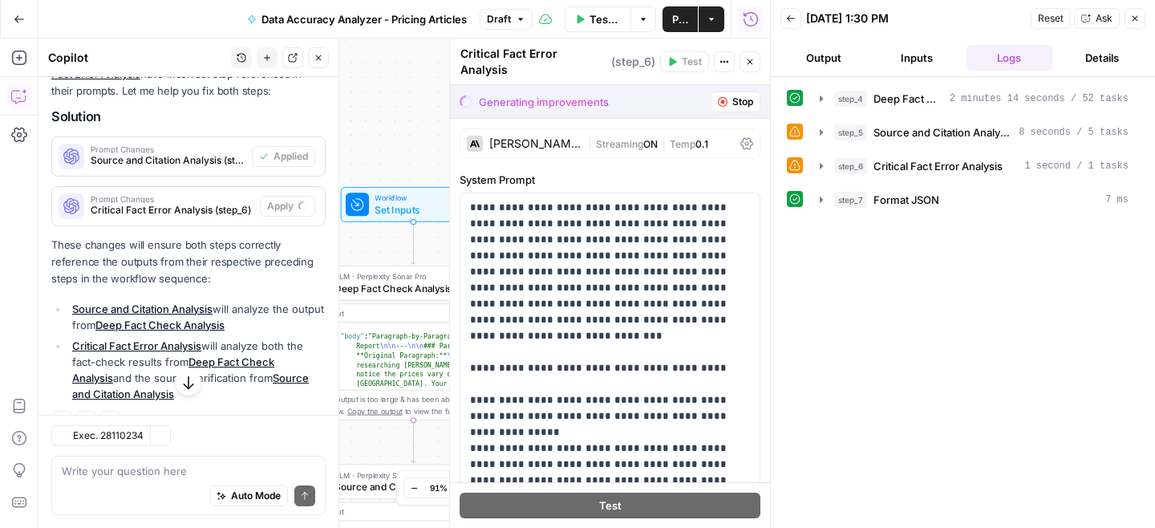
scroll to position [948, 0]
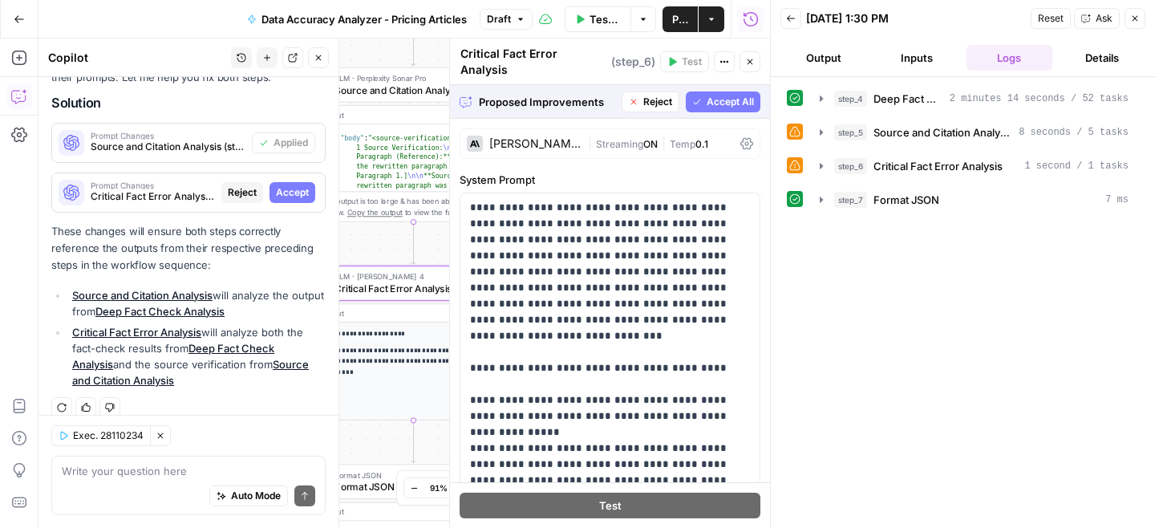
click at [306, 185] on span "Accept" at bounding box center [292, 192] width 33 height 14
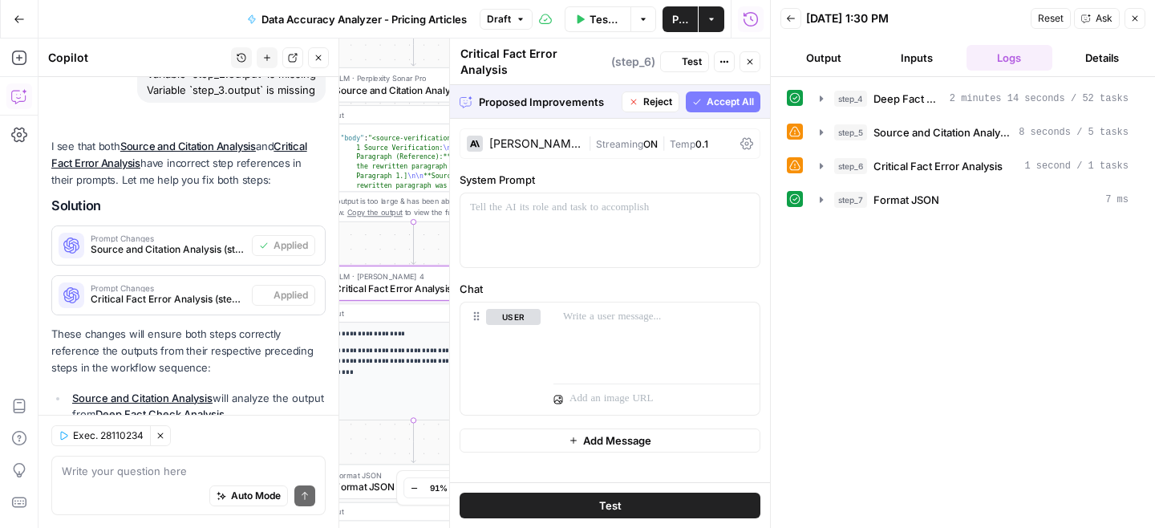
scroll to position [1050, 0]
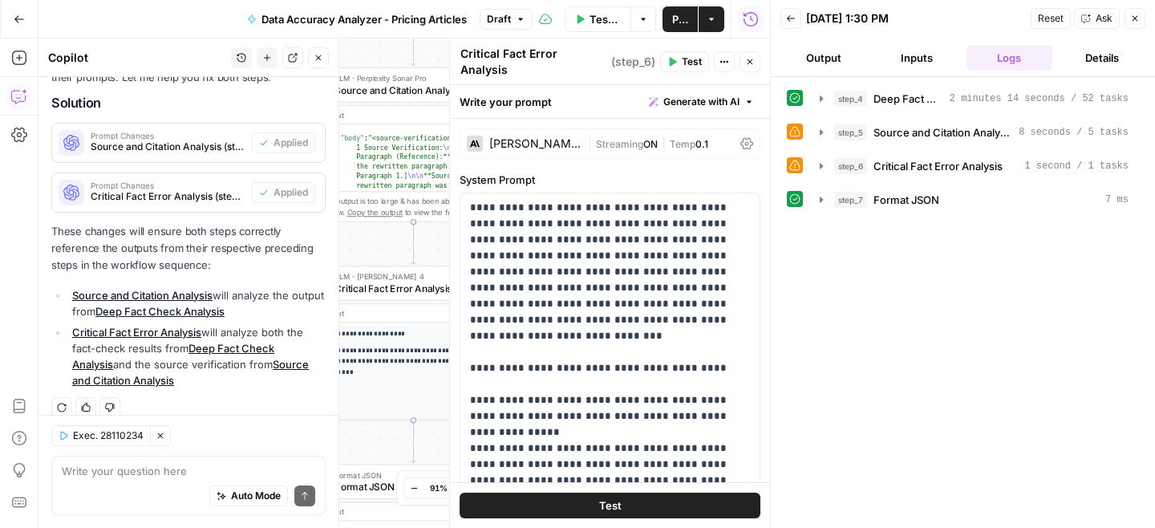
click at [690, 59] on span "Test" at bounding box center [692, 62] width 20 height 14
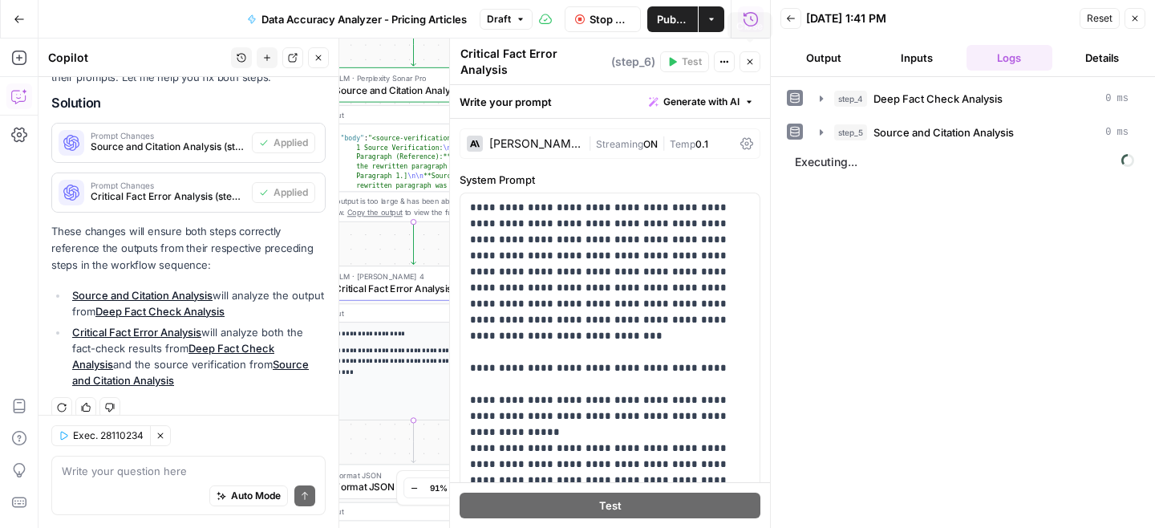
click at [748, 59] on icon "button" at bounding box center [750, 62] width 6 height 6
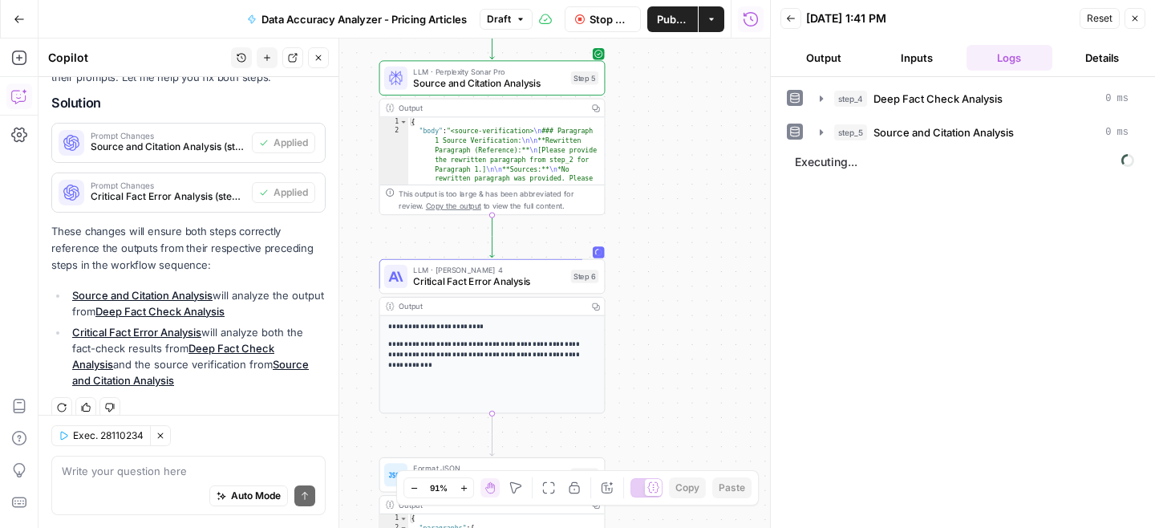
click at [828, 132] on button "step_5 Source and Citation Analysis 0 ms" at bounding box center [974, 132] width 328 height 26
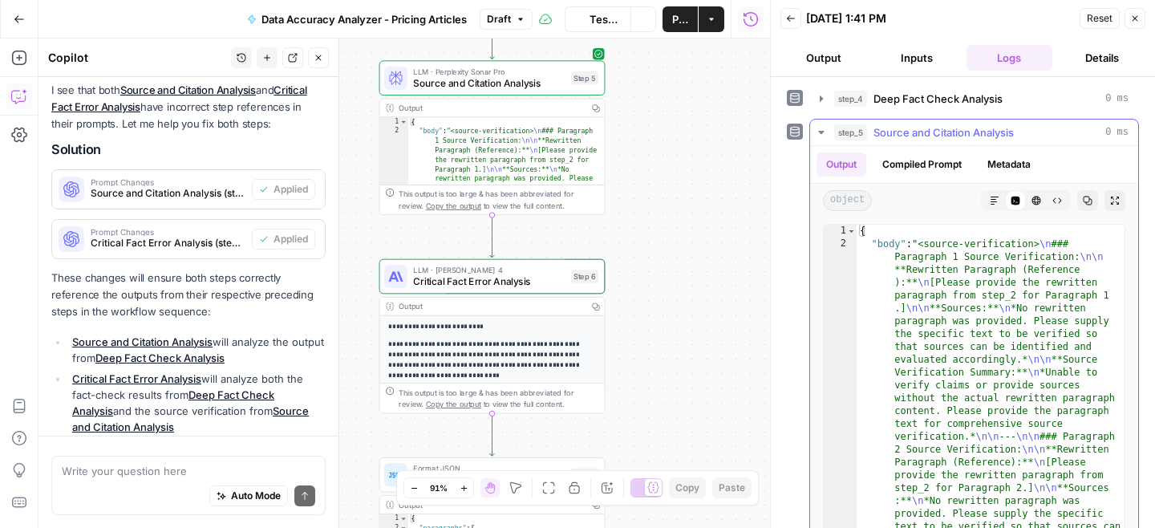
click at [819, 130] on icon "button" at bounding box center [821, 132] width 13 height 13
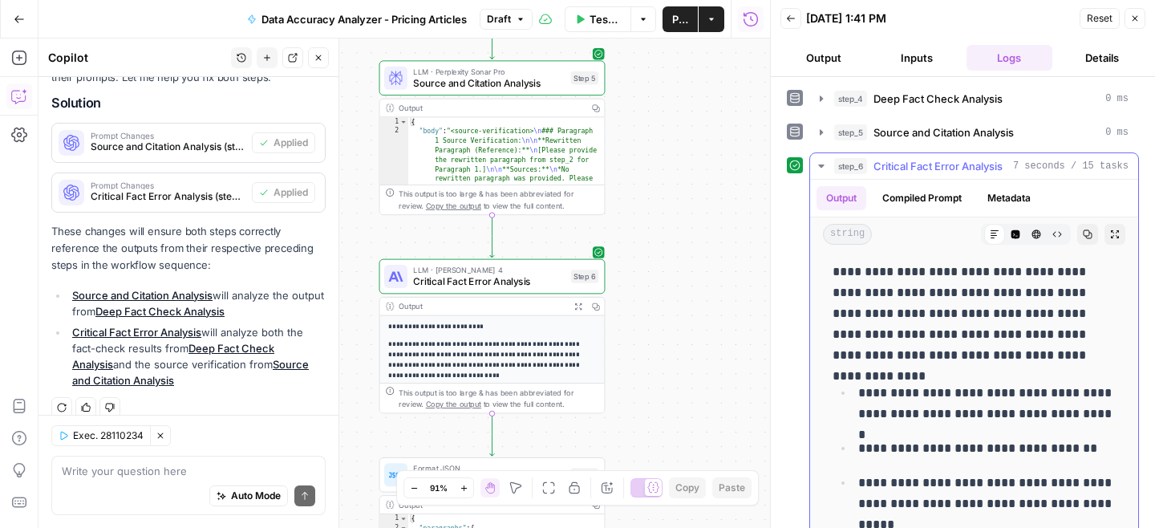
scroll to position [0, 0]
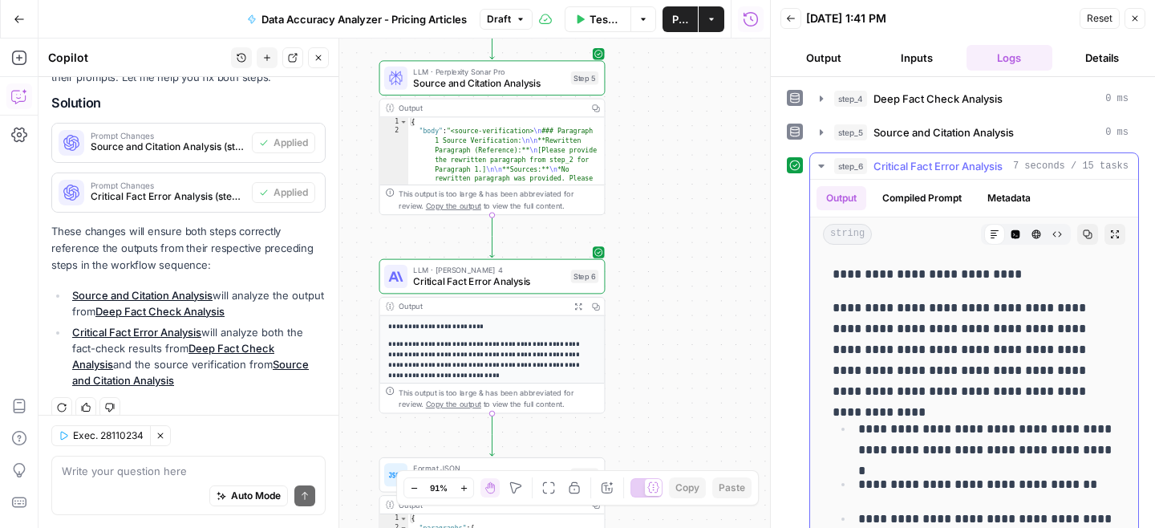
click at [820, 171] on icon "button" at bounding box center [821, 166] width 13 height 13
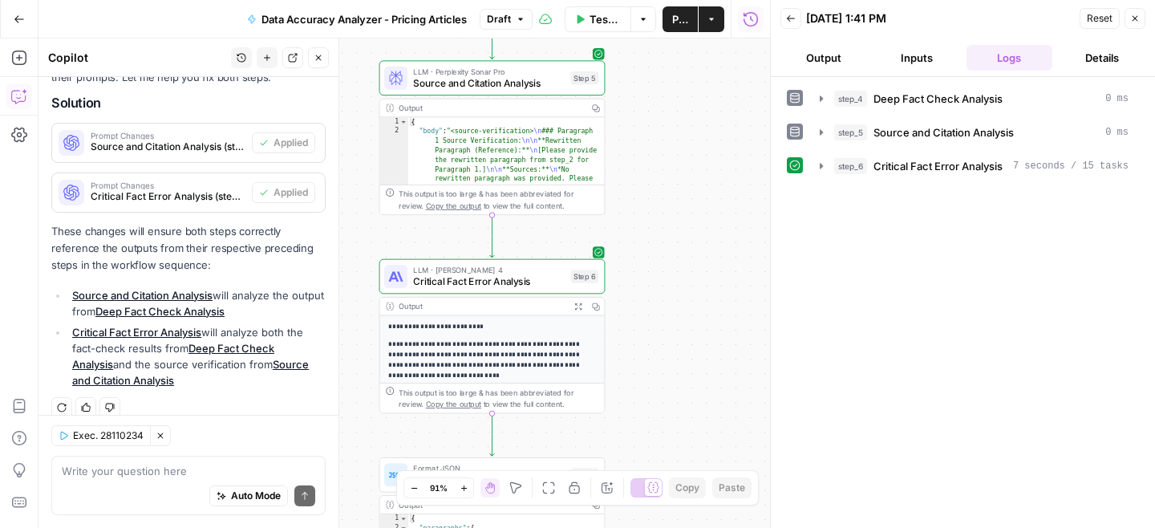
click at [661, 28] on div "Test Workflow Options Publish Actions Run History" at bounding box center [650, 19] width 237 height 38
click at [683, 18] on span "Publish" at bounding box center [680, 19] width 16 height 16
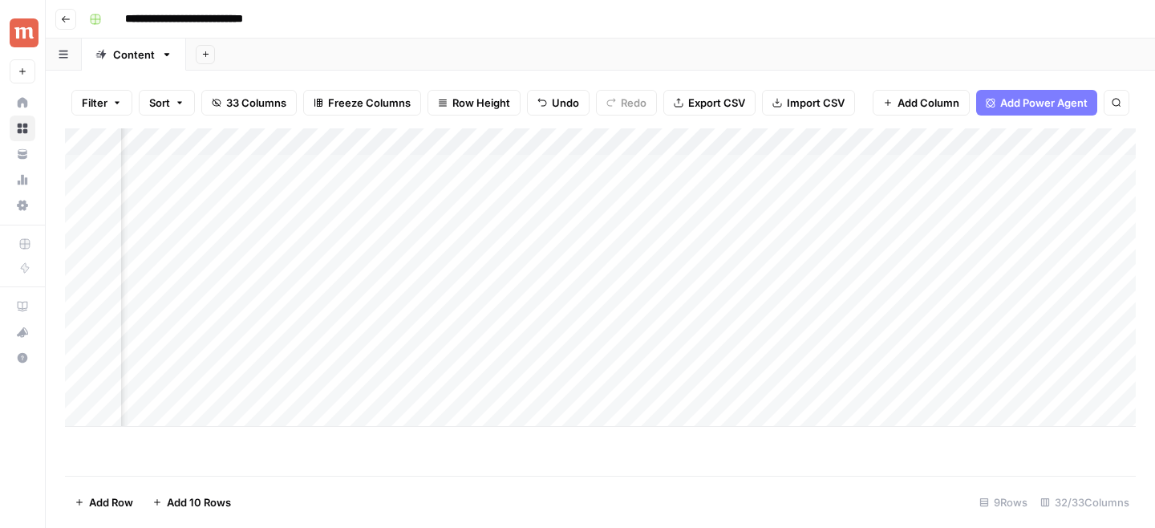
scroll to position [0, 2591]
click at [439, 167] on div "Add Column" at bounding box center [600, 277] width 1070 height 298
click at [439, 192] on div "Add Column" at bounding box center [600, 277] width 1070 height 298
click at [587, 144] on div "Add Column" at bounding box center [600, 277] width 1070 height 298
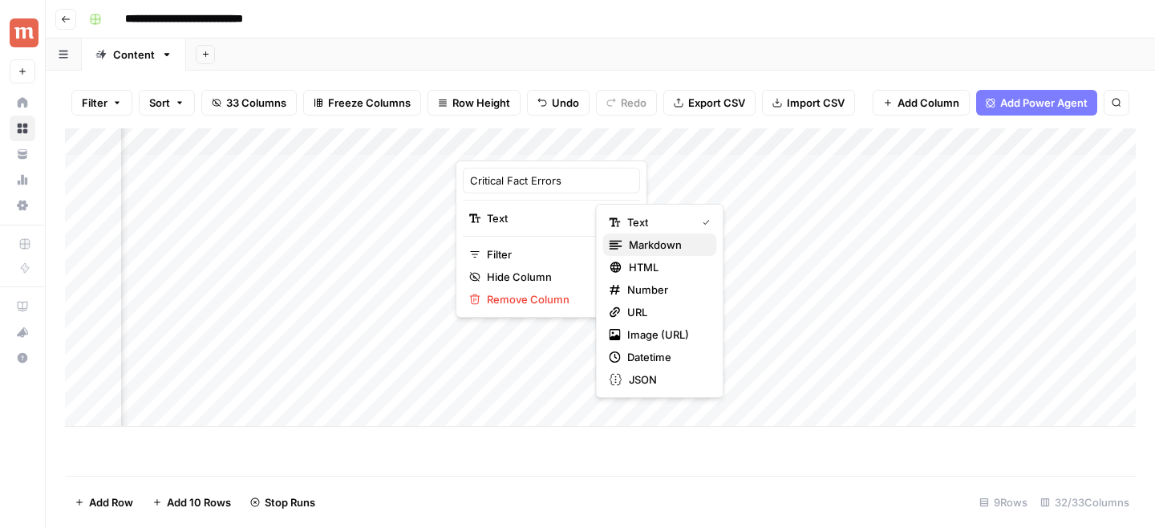
click at [624, 250] on div "Markdown" at bounding box center [659, 245] width 101 height 16
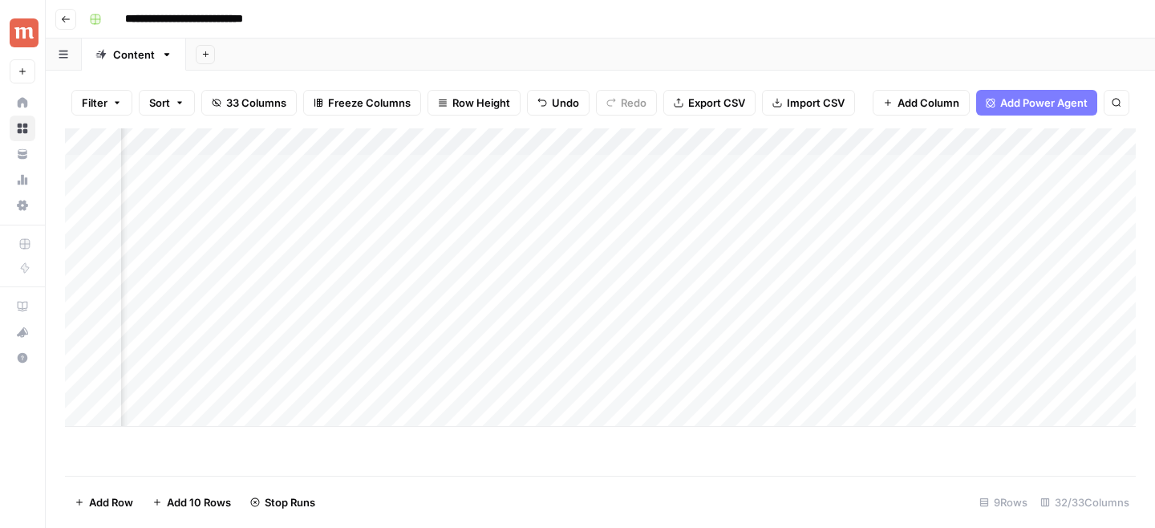
click at [702, 56] on div "Add Sheet" at bounding box center [670, 54] width 969 height 32
drag, startPoint x: 253, startPoint y: 306, endPoint x: 1123, endPoint y: 329, distance: 870.3
click at [1123, 329] on div "Add Column" at bounding box center [600, 277] width 1070 height 298
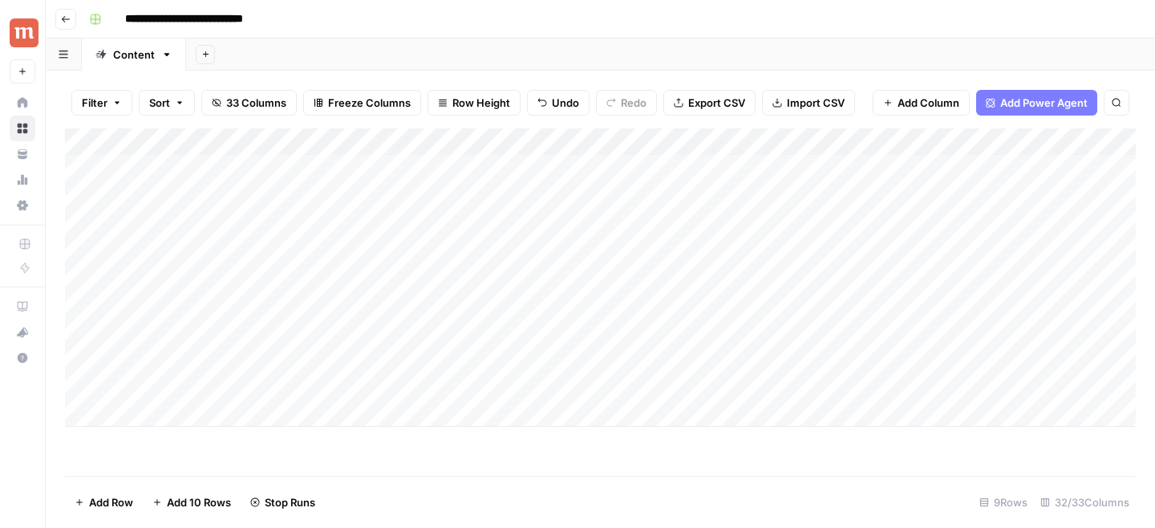
drag, startPoint x: 69, startPoint y: 358, endPoint x: 69, endPoint y: 312, distance: 45.7
click at [69, 312] on div "Add Column" at bounding box center [600, 277] width 1070 height 298
click at [554, 340] on div "Add Column" at bounding box center [600, 277] width 1070 height 298
click at [427, 168] on div "Add Column" at bounding box center [600, 277] width 1070 height 298
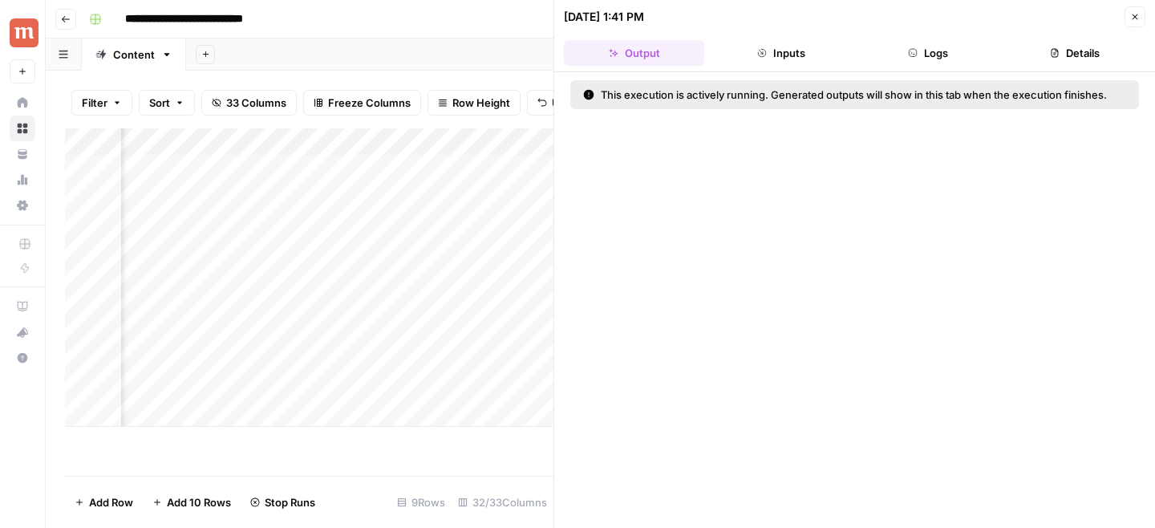
click at [948, 60] on button "Logs" at bounding box center [928, 53] width 140 height 26
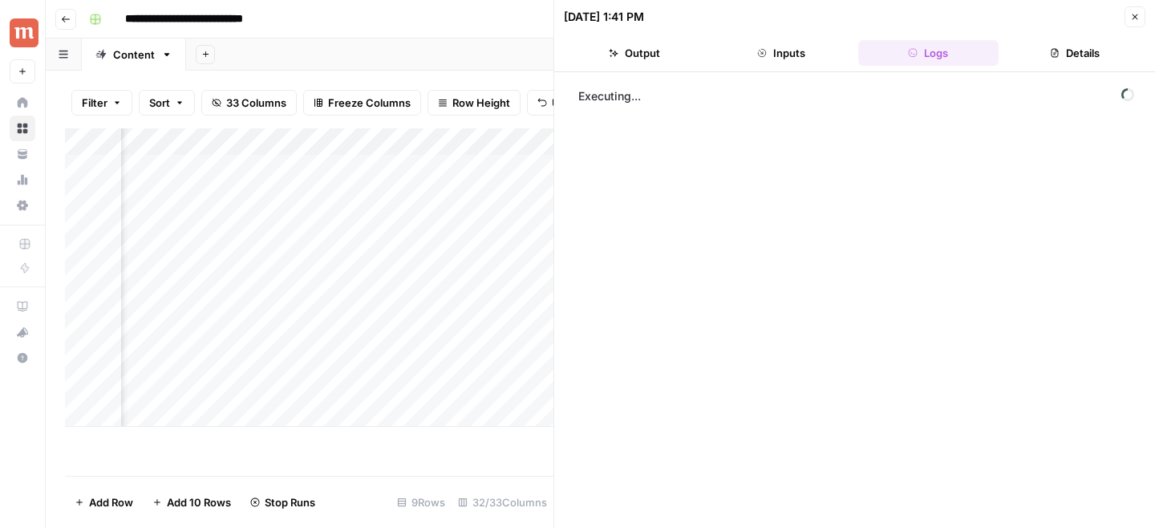
click at [1137, 20] on icon "button" at bounding box center [1135, 17] width 10 height 10
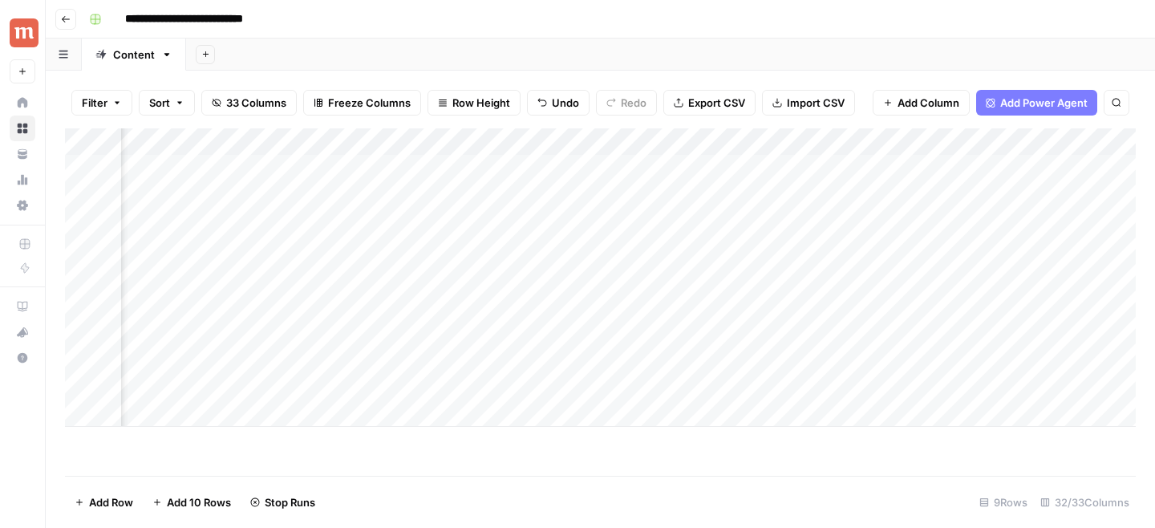
click at [432, 142] on div "Add Column" at bounding box center [600, 277] width 1070 height 298
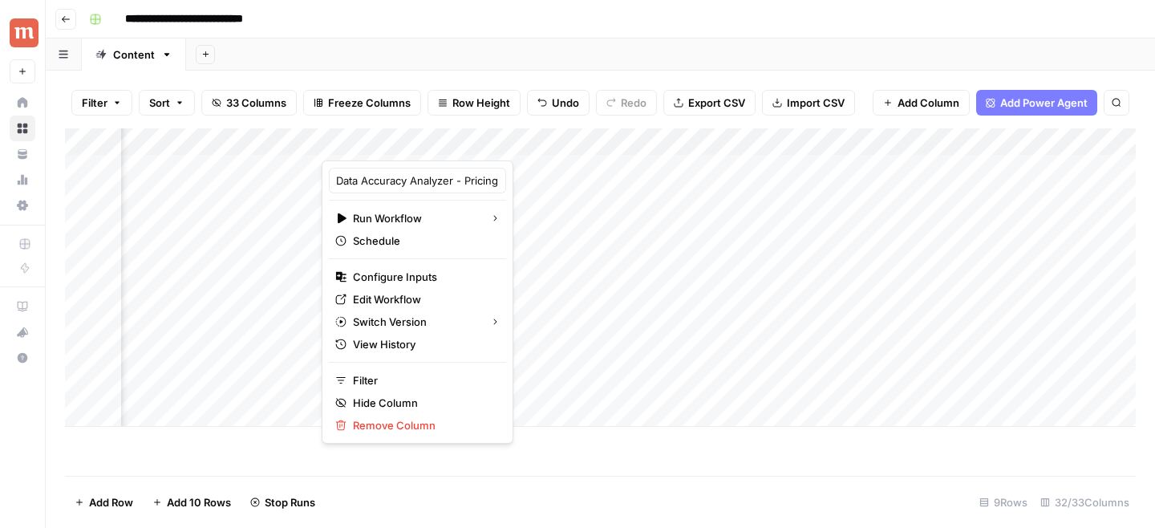
click at [510, 81] on div "Filter Sort 33 Columns Freeze Columns Row Height Undo Redo Export CSV Import CS…" at bounding box center [600, 102] width 1070 height 51
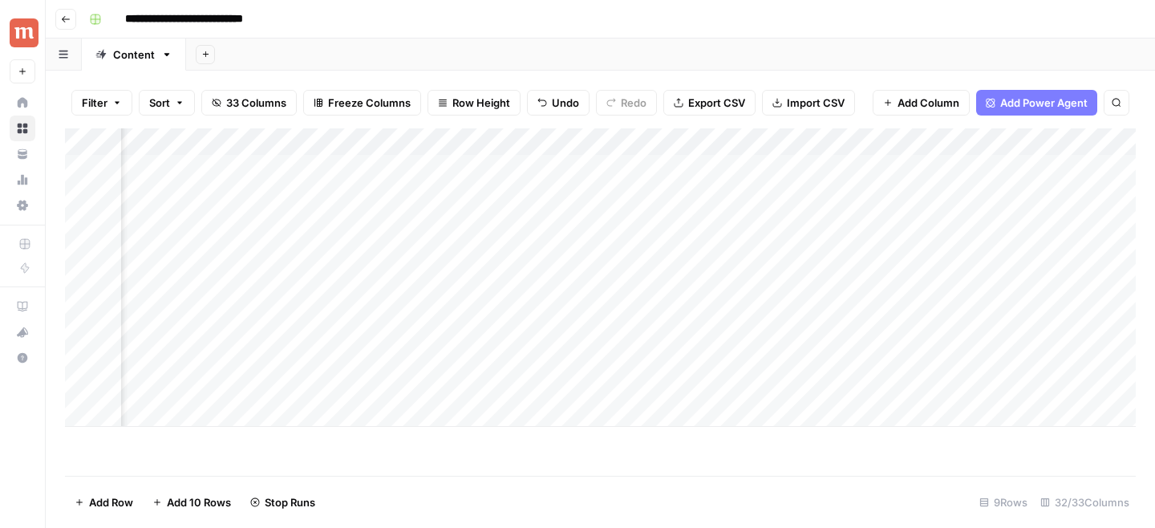
scroll to position [0, 2389]
click at [619, 169] on div "Add Column" at bounding box center [600, 277] width 1070 height 298
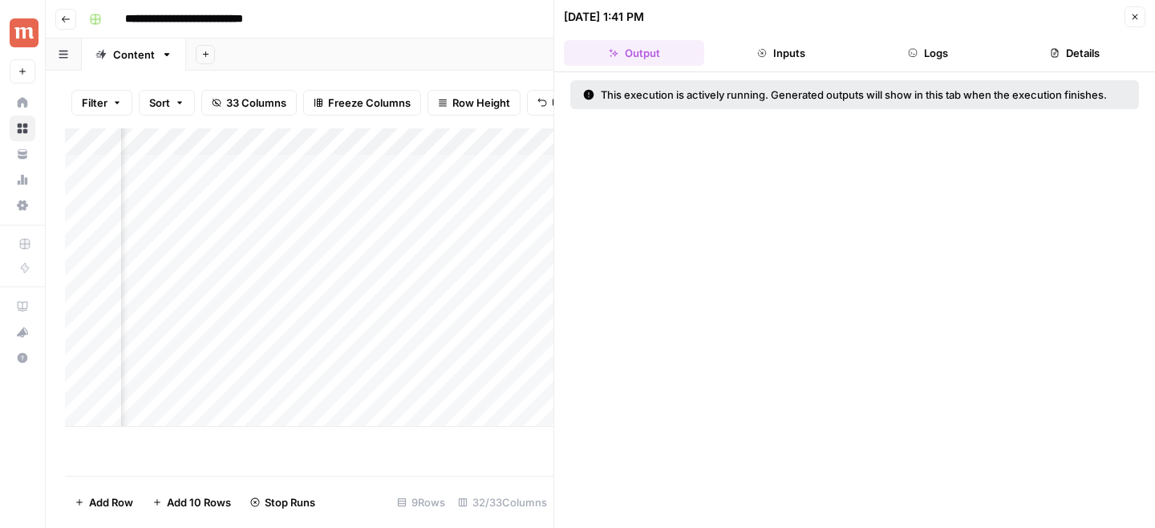
click at [954, 57] on button "Logs" at bounding box center [928, 53] width 140 height 26
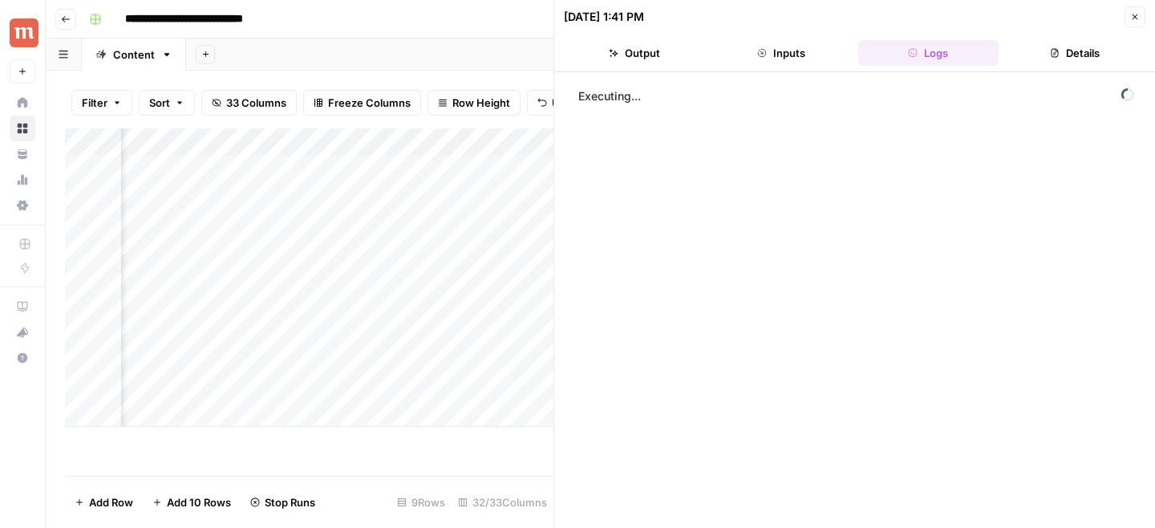
click at [1139, 16] on button "Close" at bounding box center [1134, 16] width 21 height 21
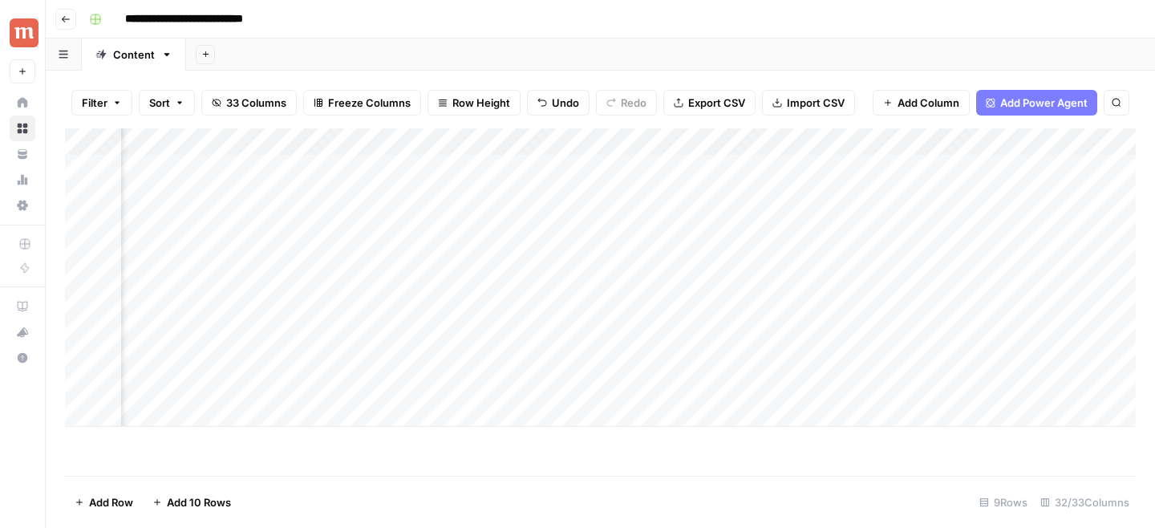
click at [1009, 143] on div "Add Column" at bounding box center [600, 277] width 1070 height 298
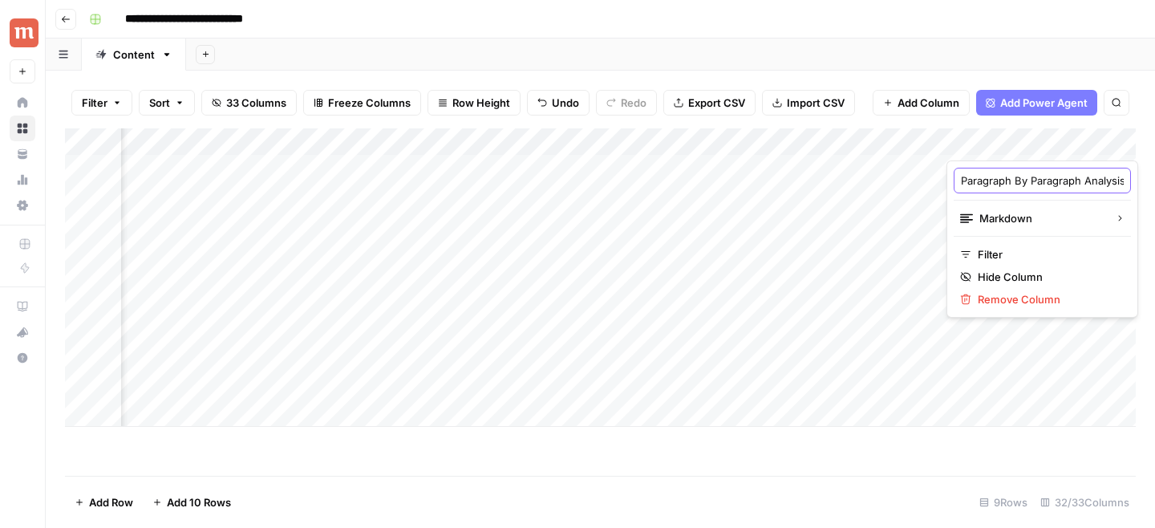
scroll to position [0, 47]
drag, startPoint x: 1014, startPoint y: 180, endPoint x: 1034, endPoint y: 178, distance: 21.0
click at [1035, 178] on input "Paragraph By Paragraph Analysis" at bounding box center [1042, 180] width 163 height 16
type input "Paragraph Analysis"
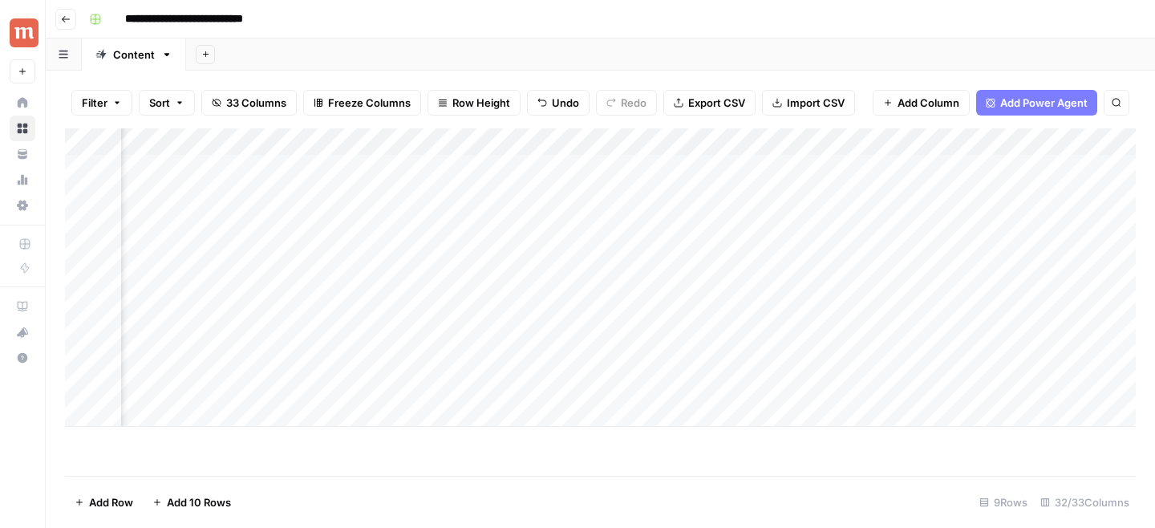
scroll to position [0, 1429]
click at [390, 253] on div "Add Column" at bounding box center [600, 277] width 1070 height 298
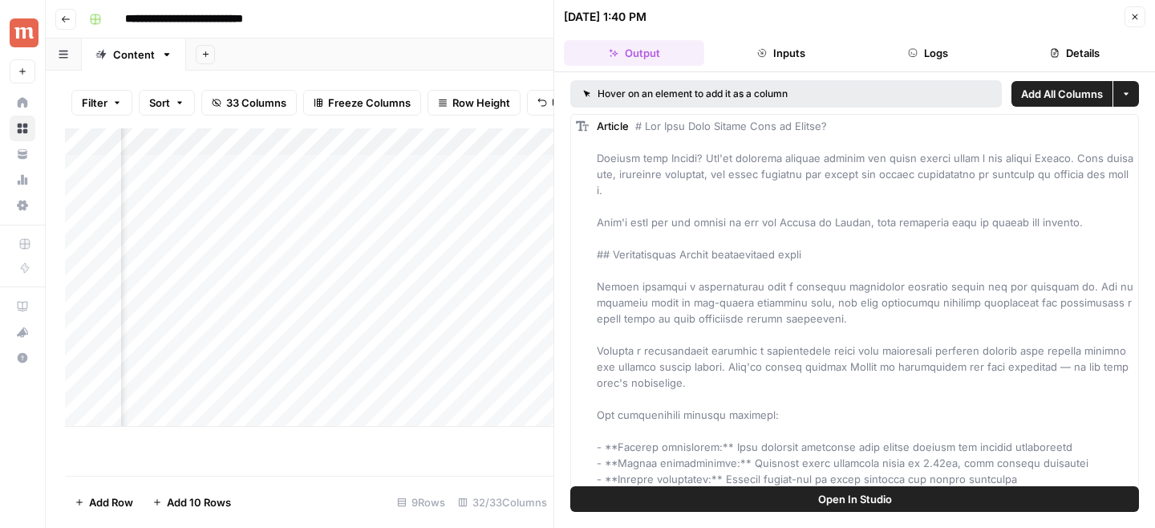
click at [944, 56] on button "Logs" at bounding box center [928, 53] width 140 height 26
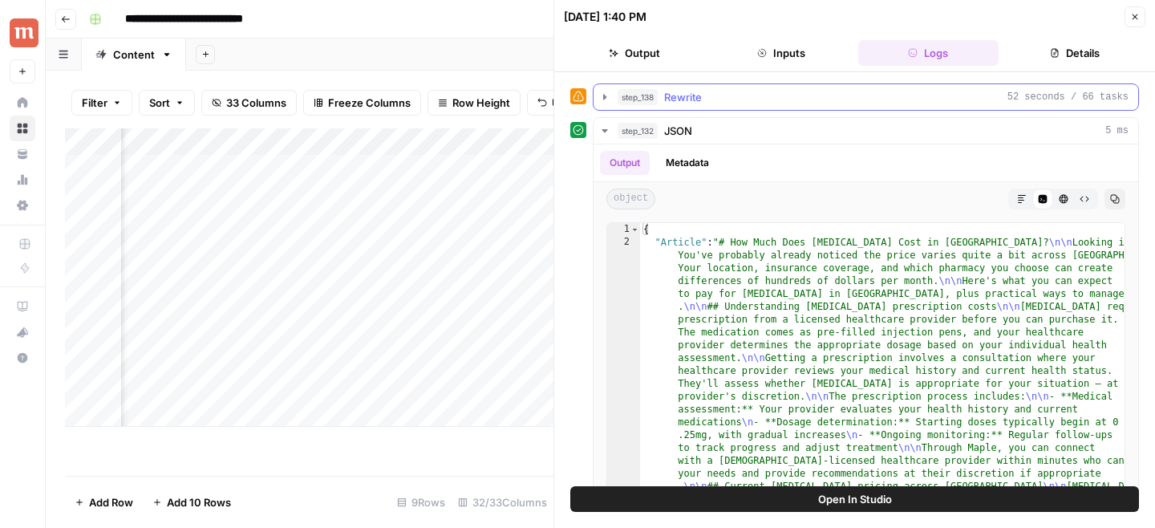
scroll to position [267, 0]
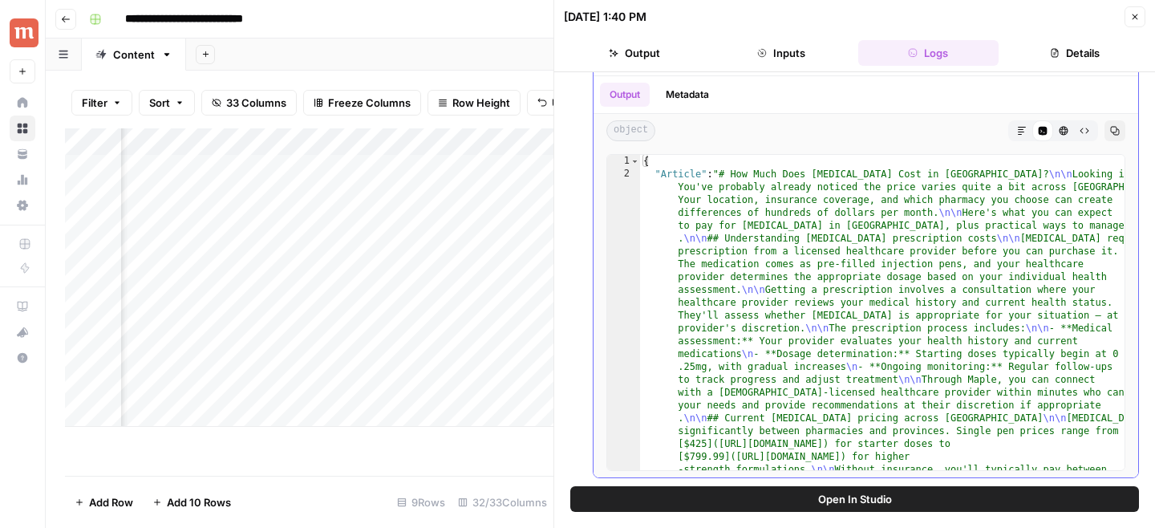
click at [1022, 125] on button "Markdown" at bounding box center [1021, 130] width 21 height 21
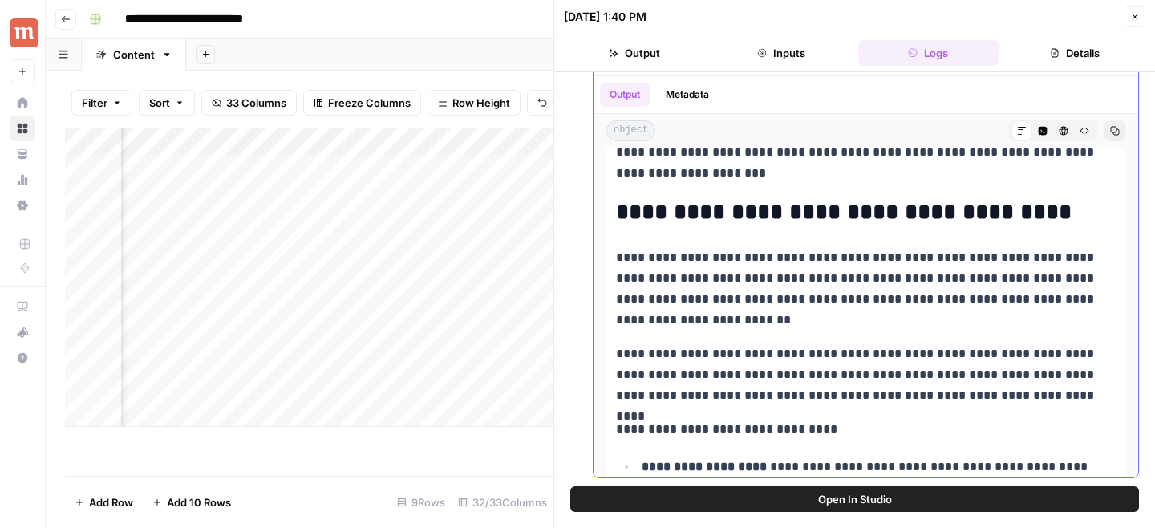
scroll to position [0, 0]
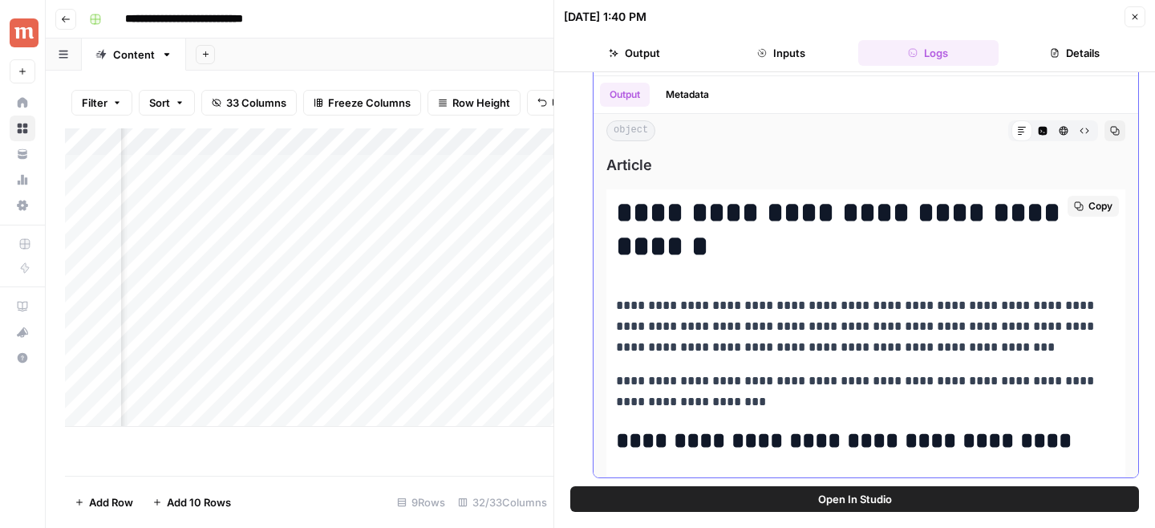
click at [1098, 204] on span "Copy" at bounding box center [1100, 206] width 24 height 14
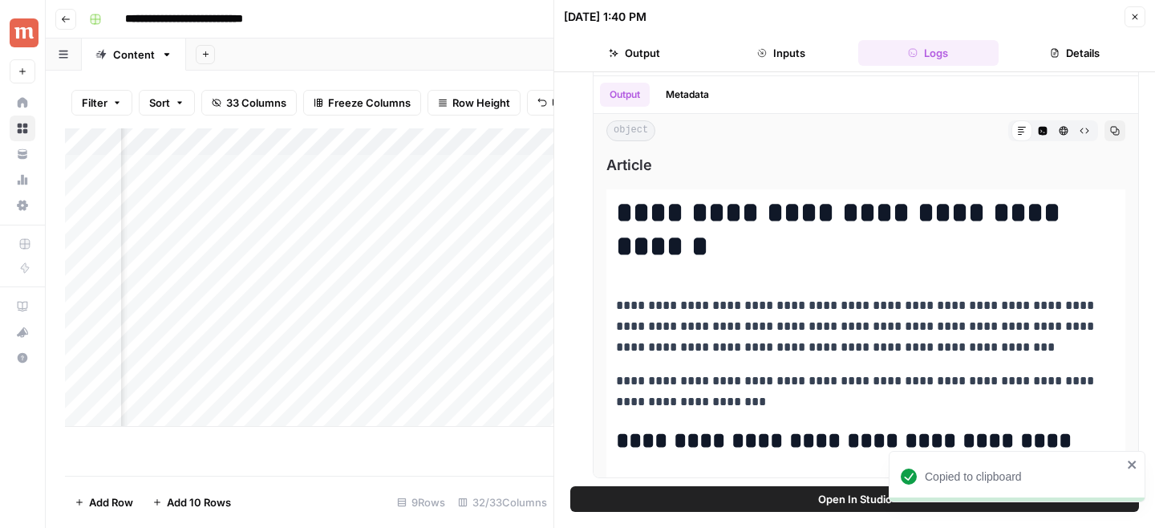
click at [488, 249] on div "Add Column" at bounding box center [309, 277] width 488 height 298
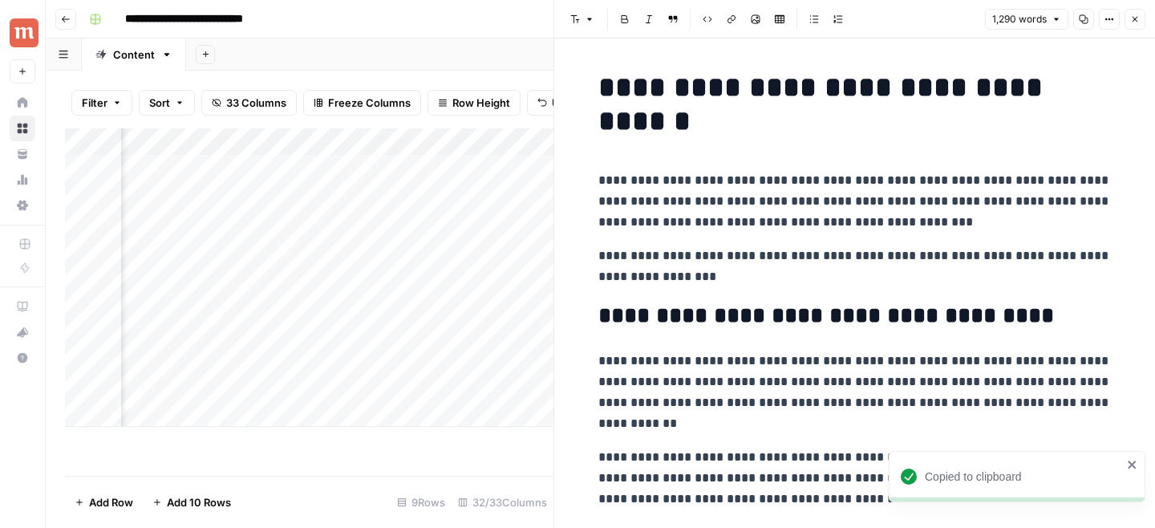
click at [1131, 22] on icon "button" at bounding box center [1135, 19] width 10 height 10
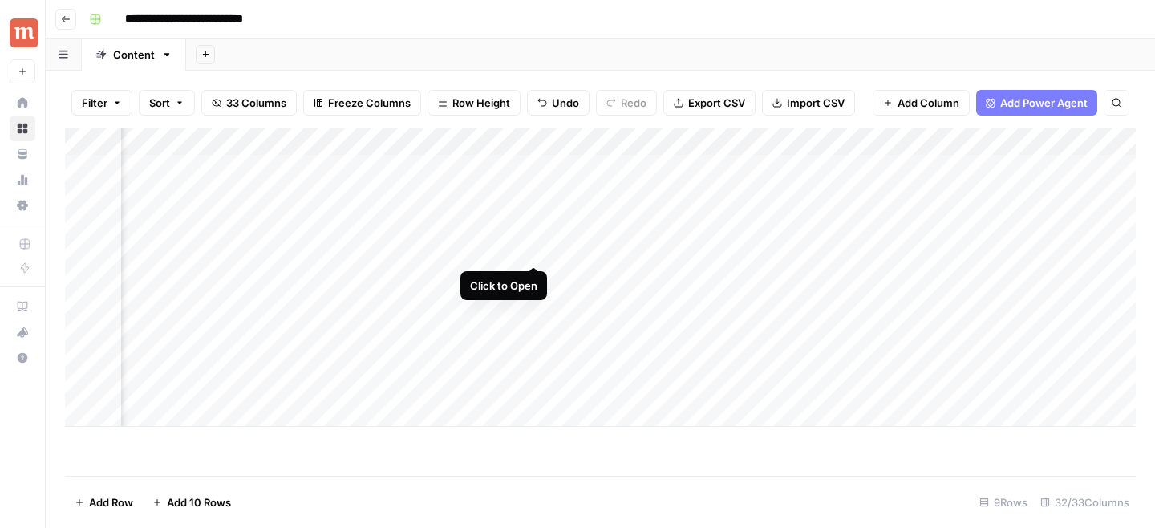
click at [535, 253] on div "Add Column" at bounding box center [600, 277] width 1070 height 298
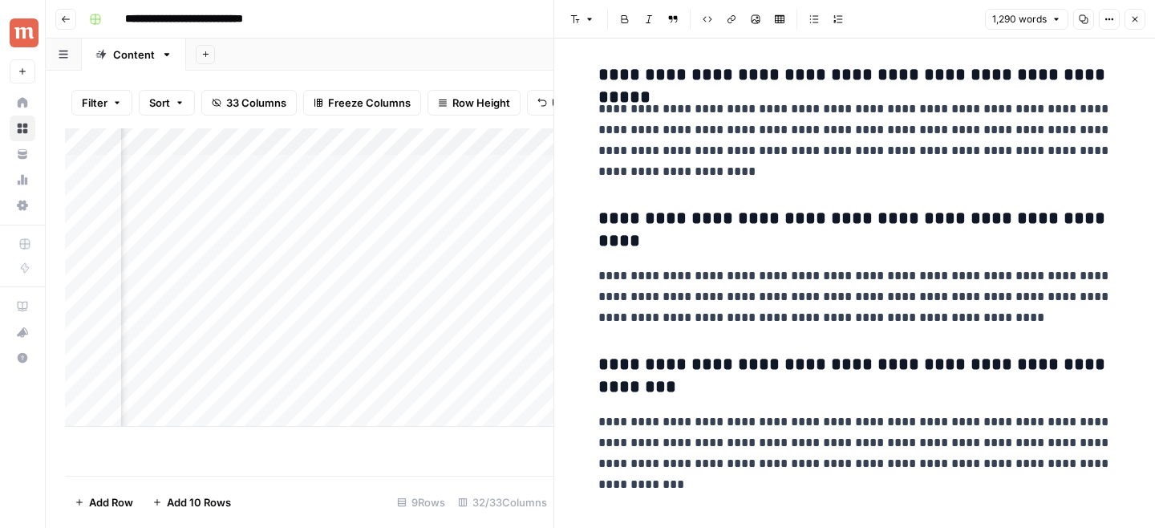
scroll to position [4017, 0]
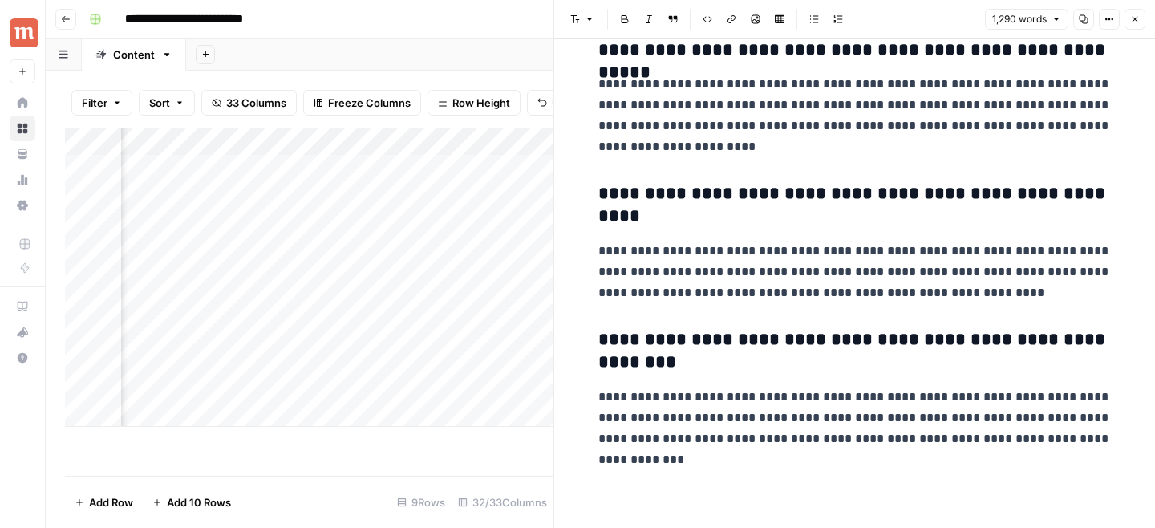
click at [1136, 22] on icon "button" at bounding box center [1135, 19] width 10 height 10
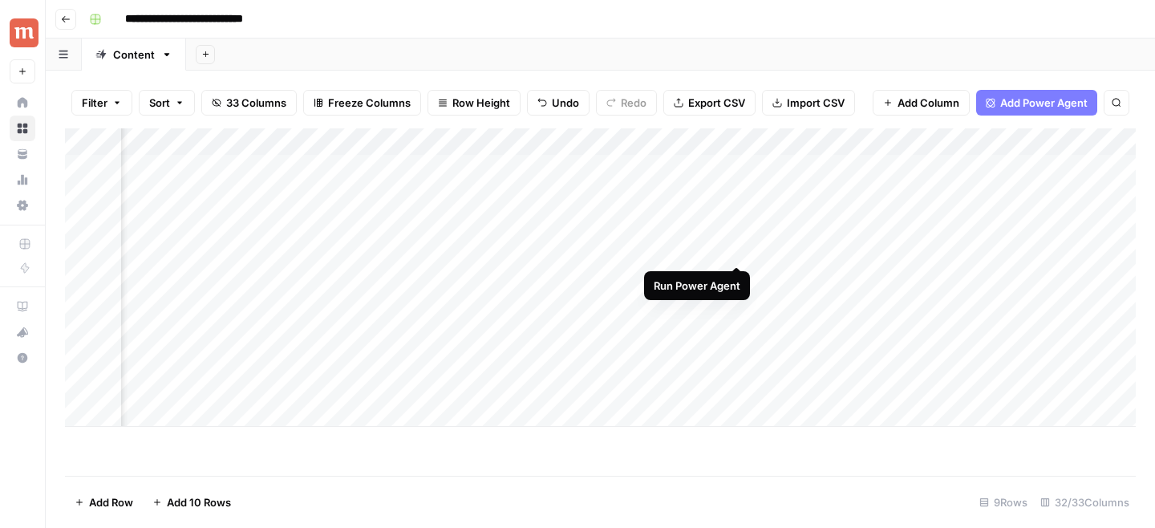
click at [736, 252] on div "Add Column" at bounding box center [600, 277] width 1070 height 298
click at [734, 277] on div "Add Column" at bounding box center [600, 277] width 1070 height 298
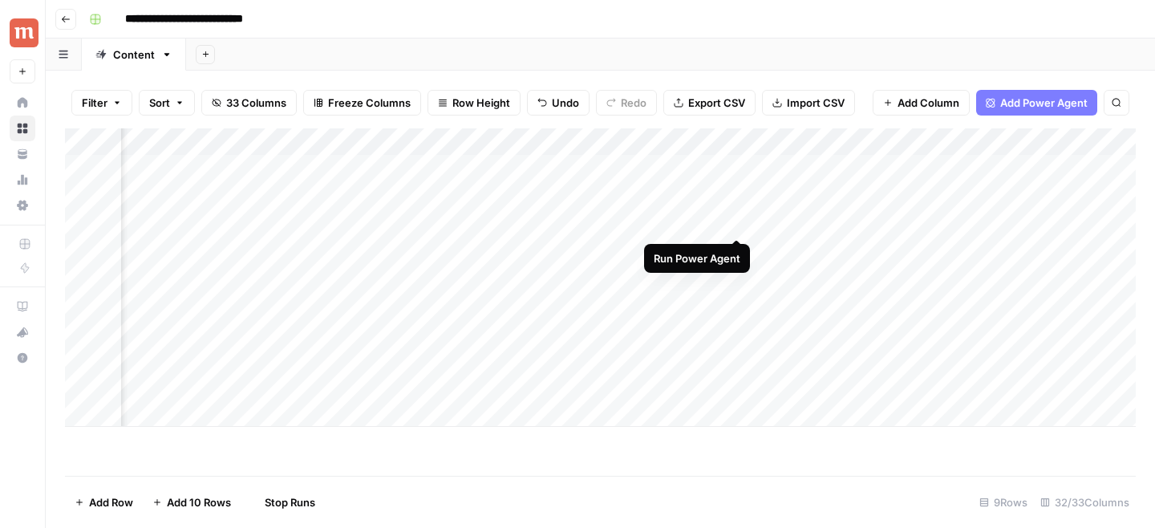
click at [738, 222] on div "Add Column" at bounding box center [600, 277] width 1070 height 298
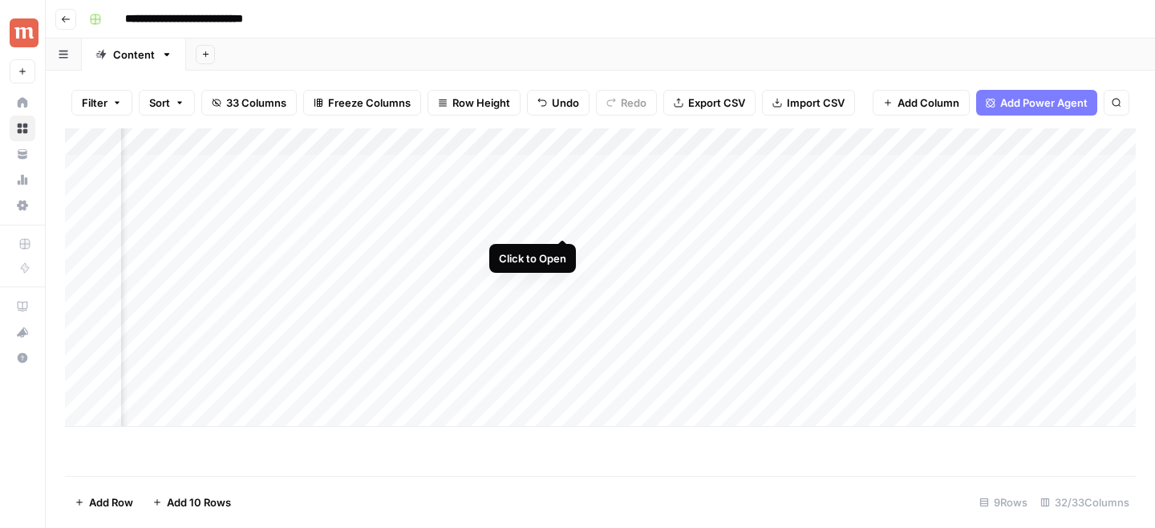
click at [564, 229] on div "Add Column" at bounding box center [600, 277] width 1070 height 298
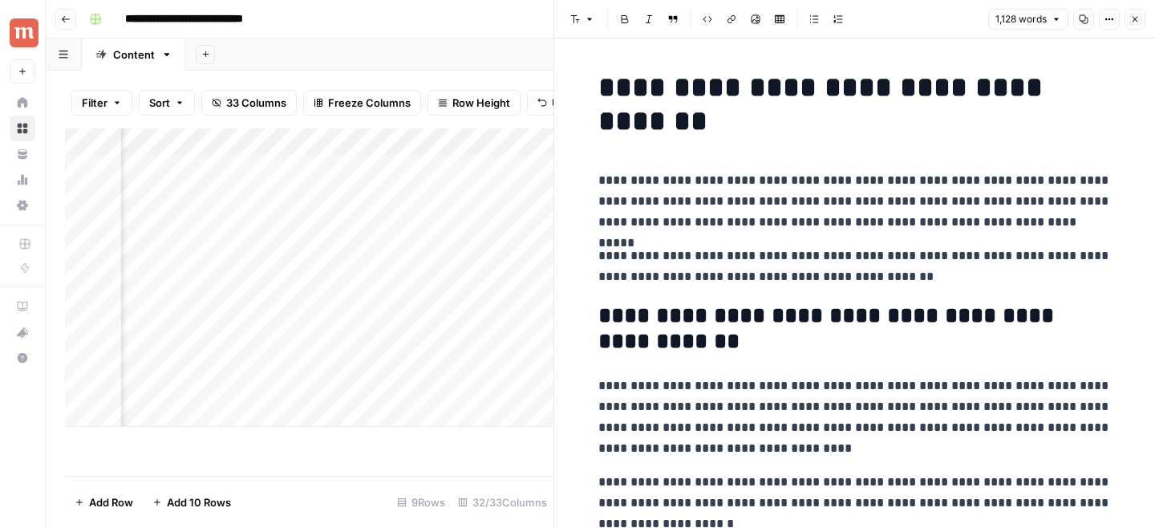
click at [1133, 22] on icon "button" at bounding box center [1135, 19] width 10 height 10
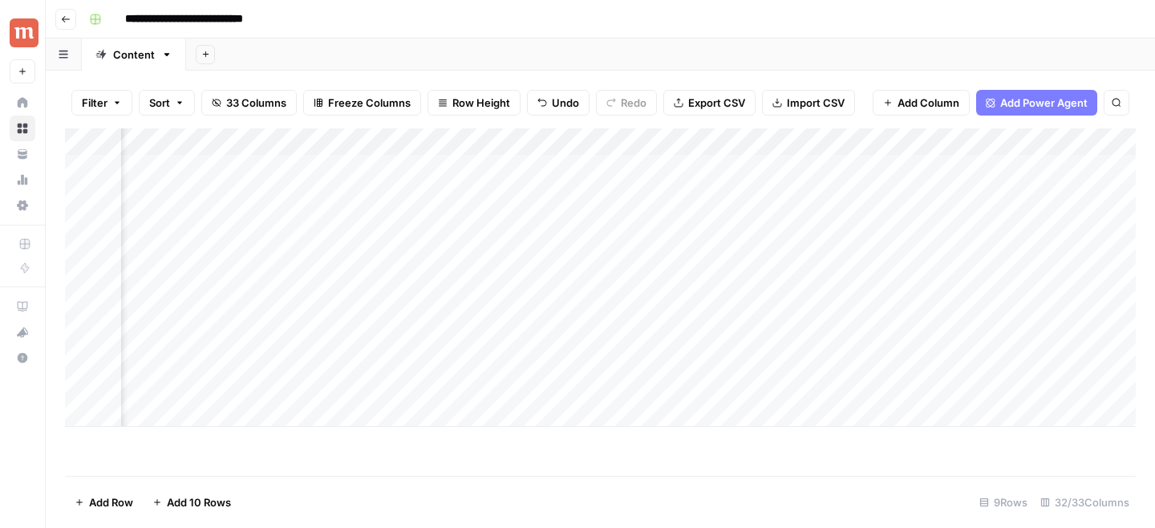
scroll to position [0, 2586]
click at [573, 170] on div "Add Column" at bounding box center [600, 277] width 1070 height 298
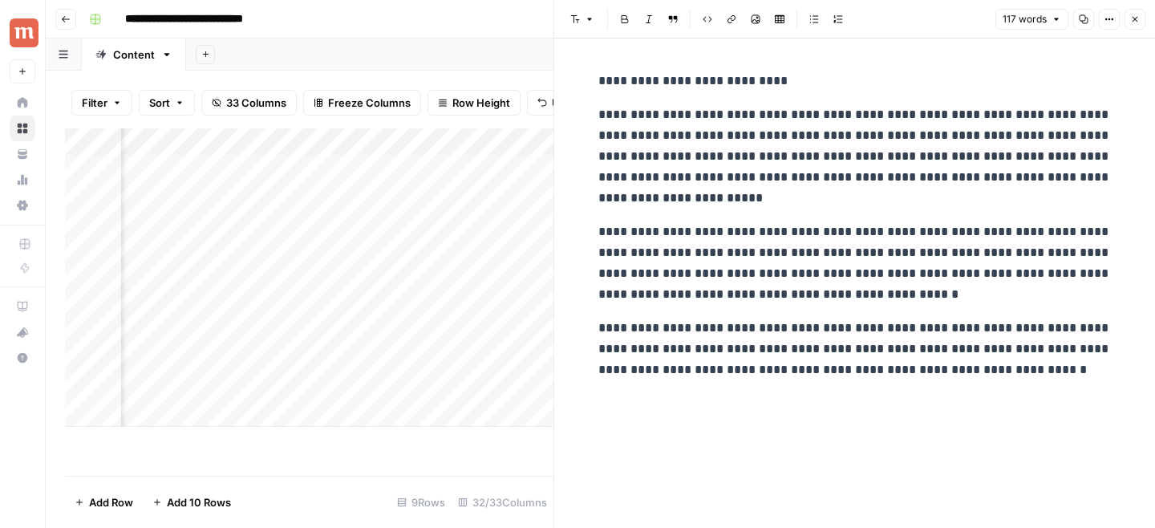
click at [1139, 19] on span "Close" at bounding box center [1139, 19] width 1 height 1
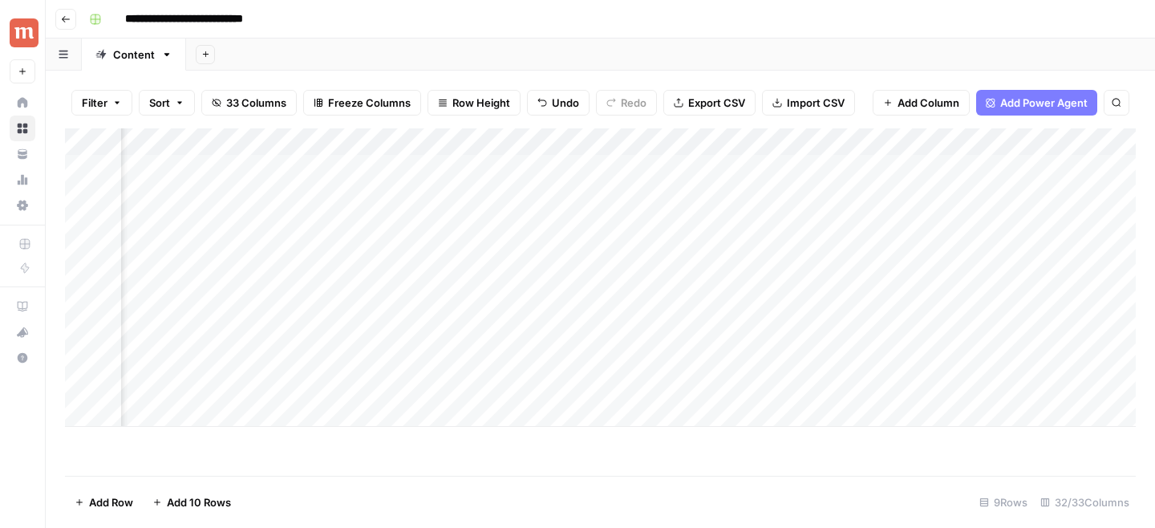
click at [734, 168] on div "Add Column" at bounding box center [600, 277] width 1070 height 298
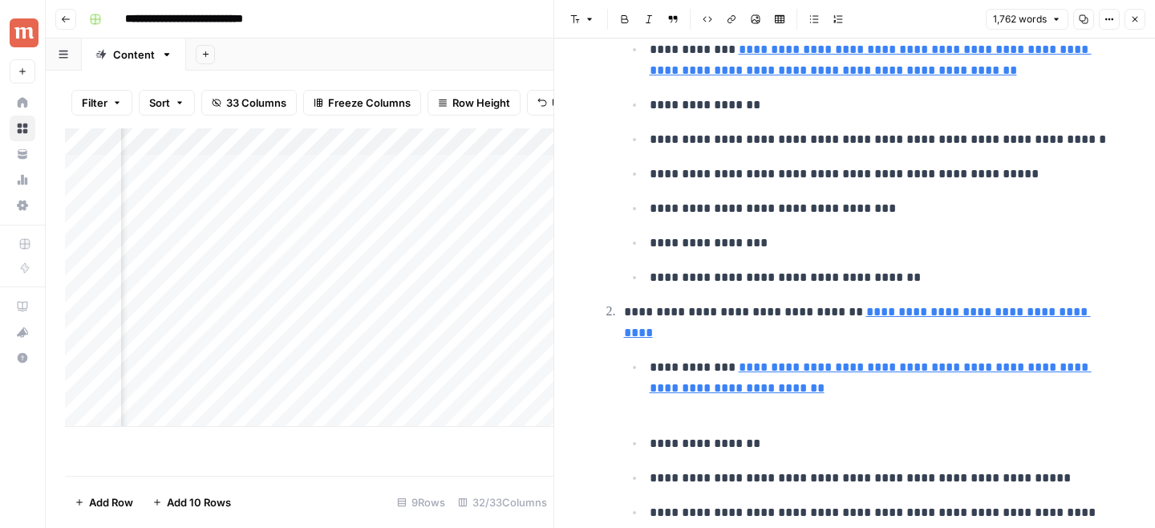
scroll to position [2341, 0]
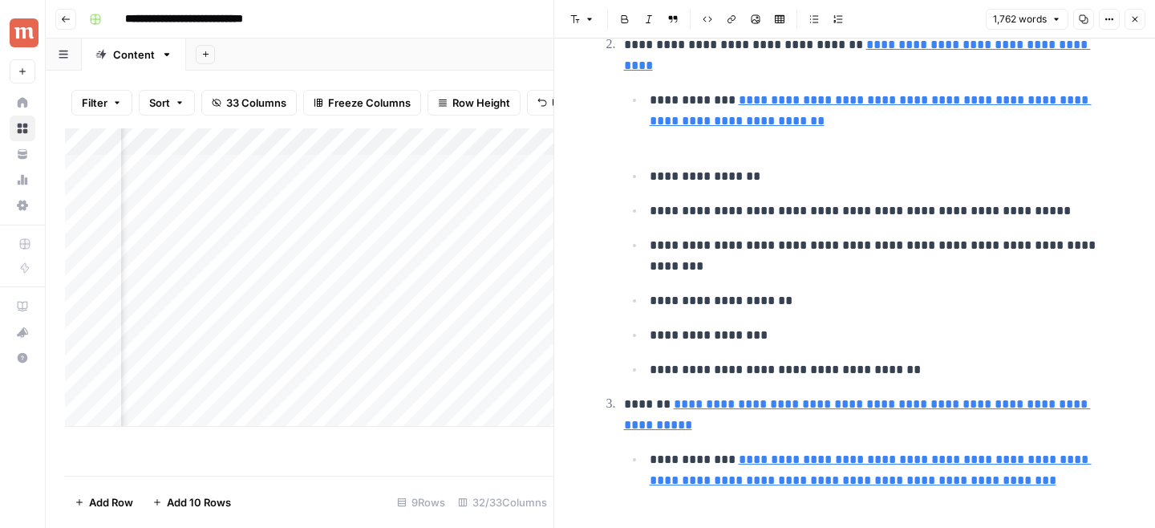
click at [1131, 24] on button "Close" at bounding box center [1134, 19] width 21 height 21
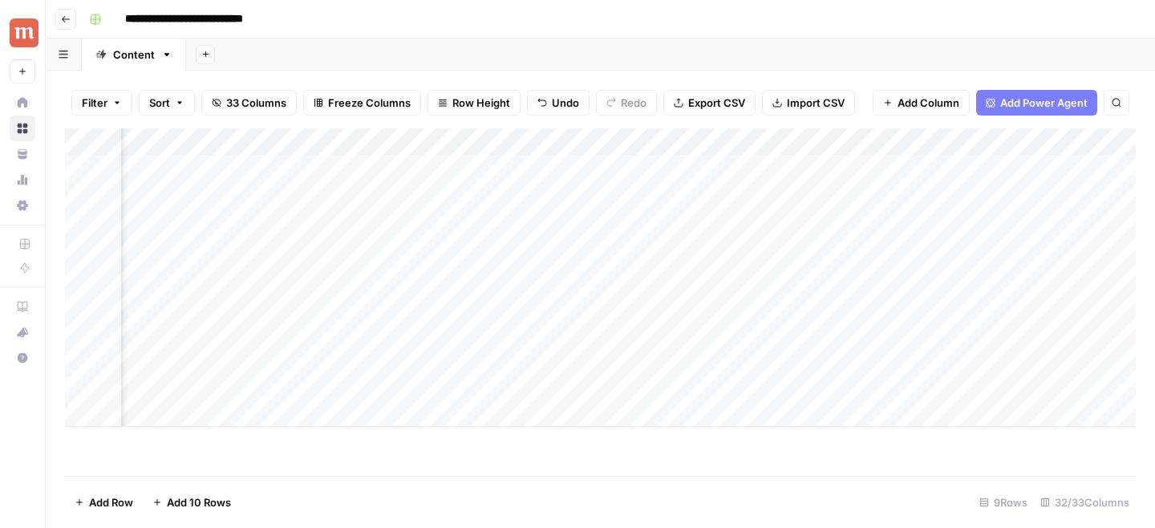
scroll to position [0, 3619]
click at [321, 164] on div "Add Column" at bounding box center [600, 277] width 1070 height 298
click at [314, 193] on div "Add Column" at bounding box center [600, 277] width 1070 height 298
click at [960, 171] on div "Add Column" at bounding box center [600, 277] width 1070 height 298
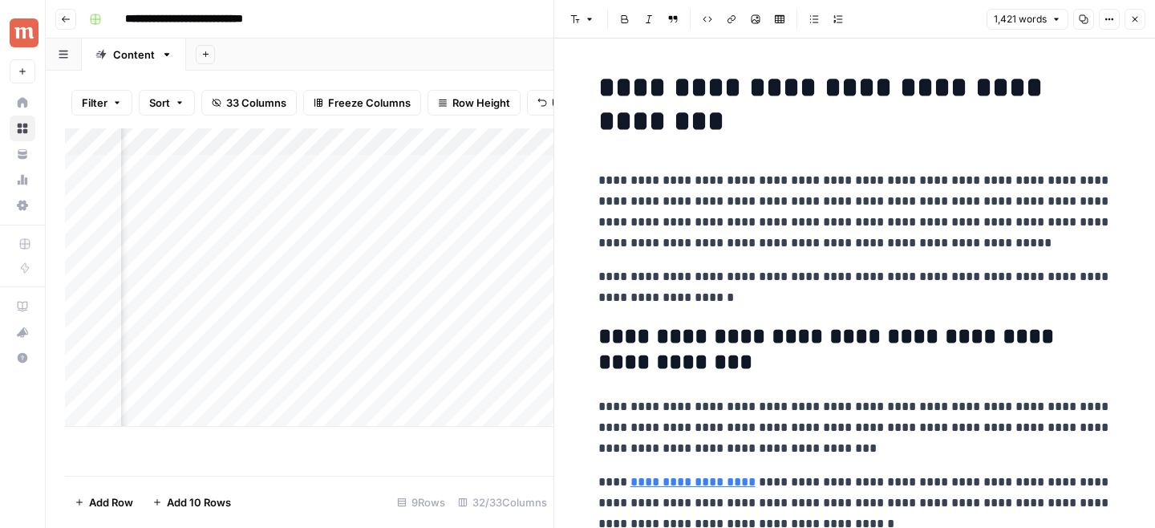
click at [1083, 24] on button "Copy" at bounding box center [1083, 19] width 21 height 21
click at [385, 225] on div "Add Column" at bounding box center [309, 277] width 488 height 298
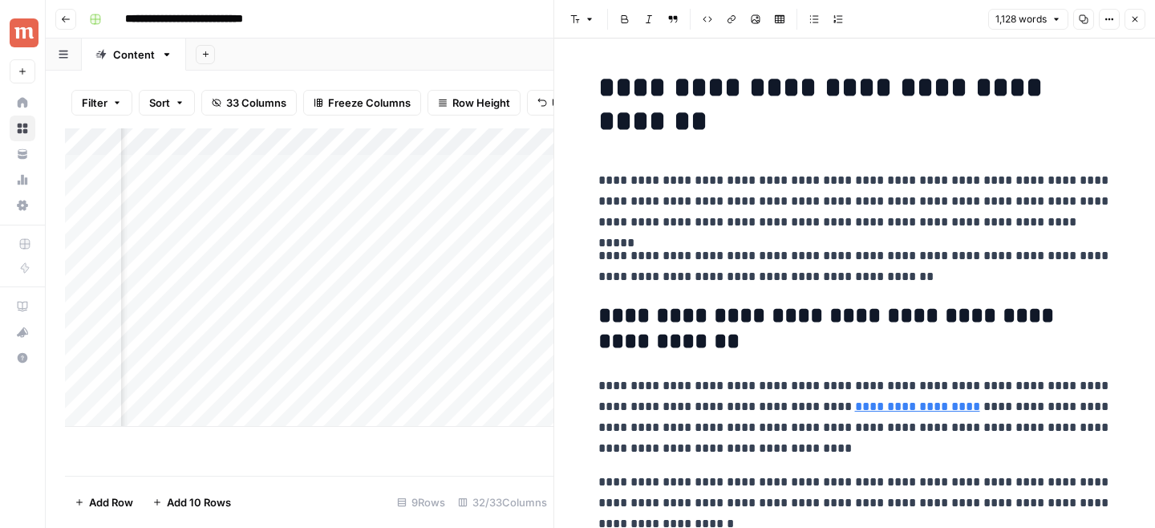
scroll to position [0, 2154]
click at [286, 223] on div "Add Column" at bounding box center [309, 277] width 488 height 298
click at [260, 249] on div "Add Column" at bounding box center [309, 277] width 488 height 298
click at [301, 251] on div "Add Column" at bounding box center [309, 277] width 488 height 298
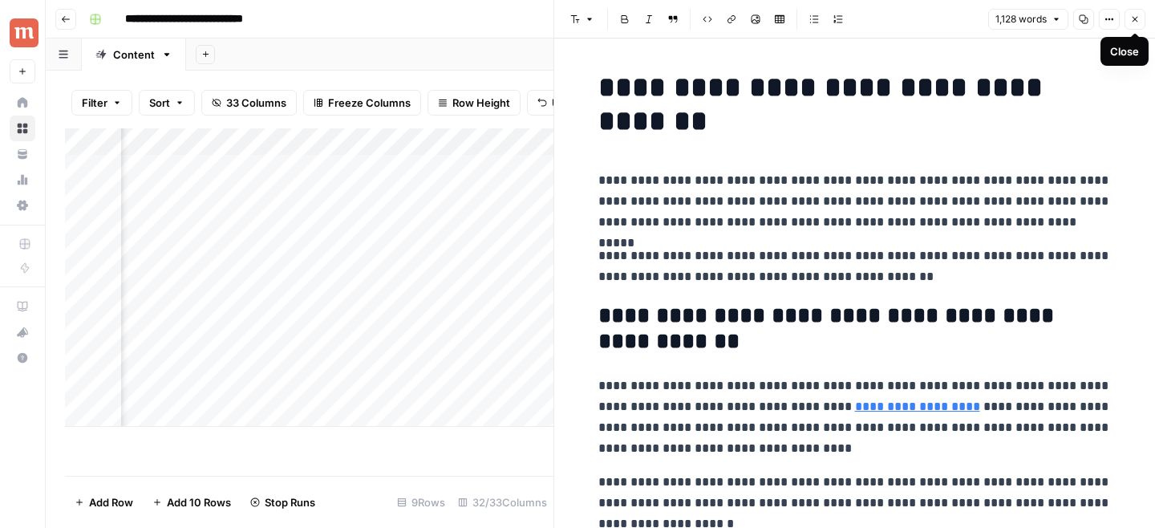
click at [1135, 21] on icon "button" at bounding box center [1135, 19] width 10 height 10
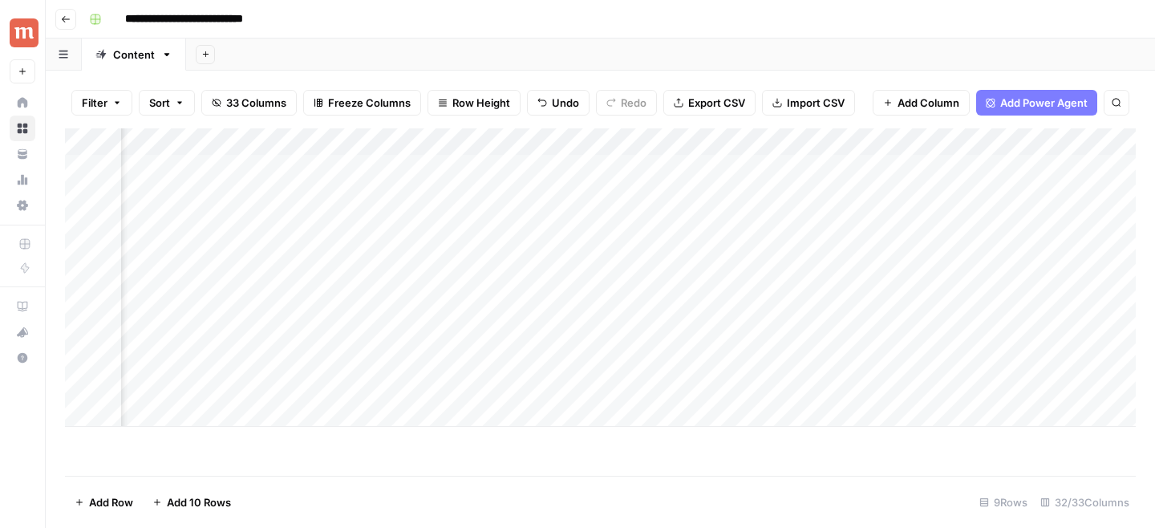
scroll to position [0, 1821]
click at [633, 278] on div "Add Column" at bounding box center [600, 277] width 1070 height 298
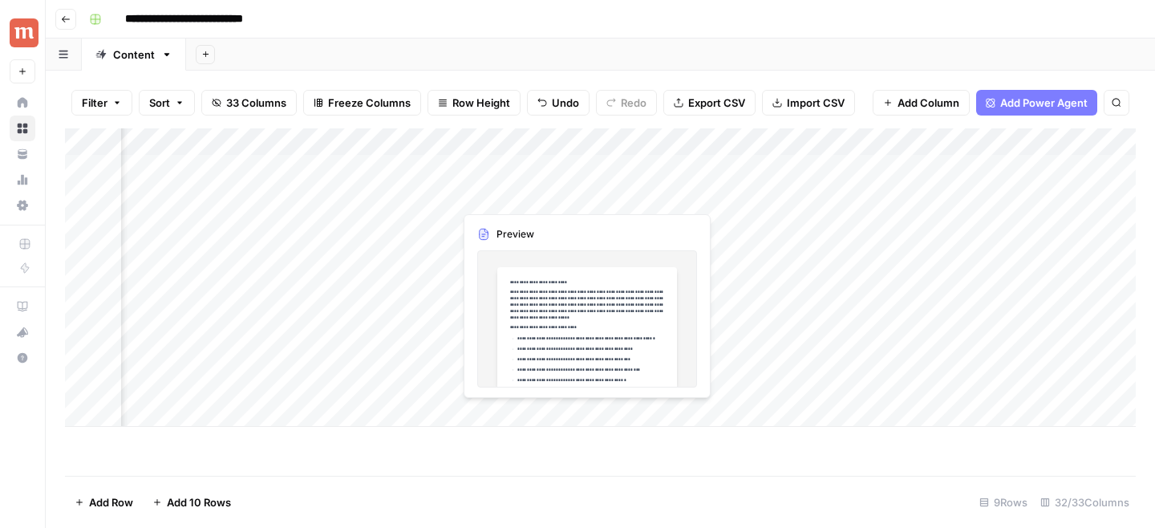
click at [538, 196] on div "Add Column" at bounding box center [600, 277] width 1070 height 298
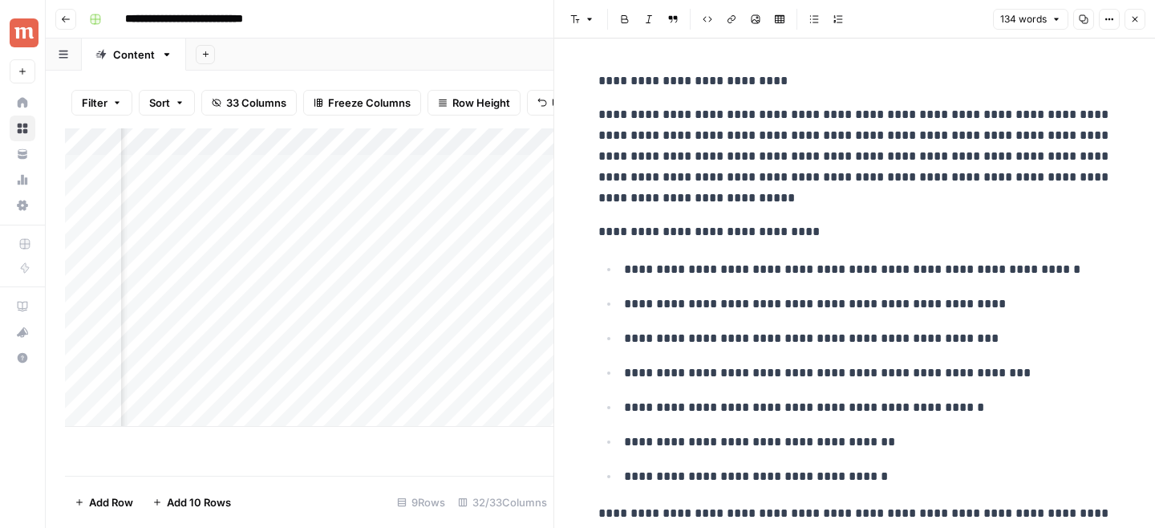
click at [1136, 21] on icon "button" at bounding box center [1135, 20] width 6 height 6
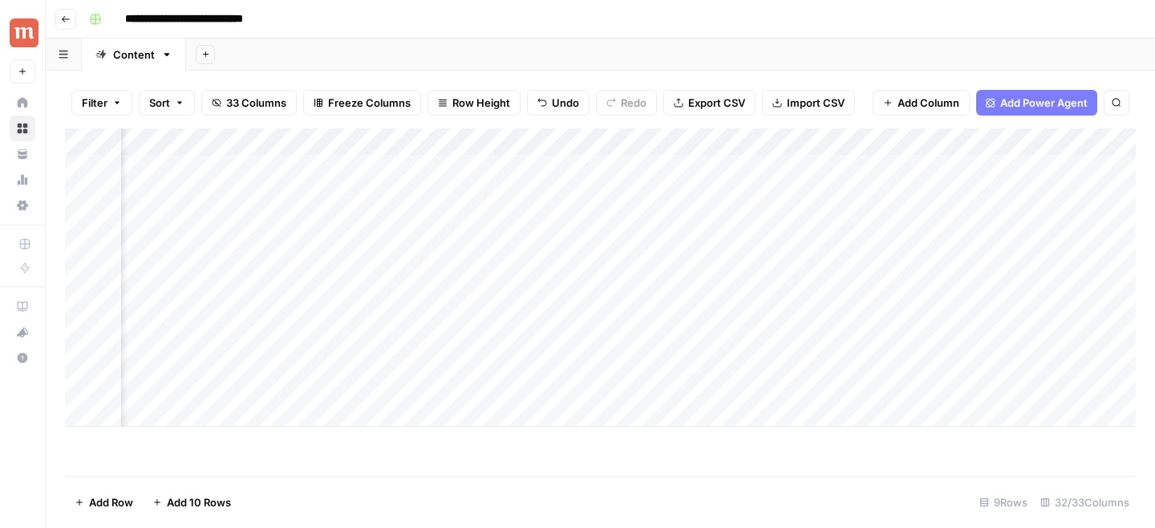
scroll to position [0, 2274]
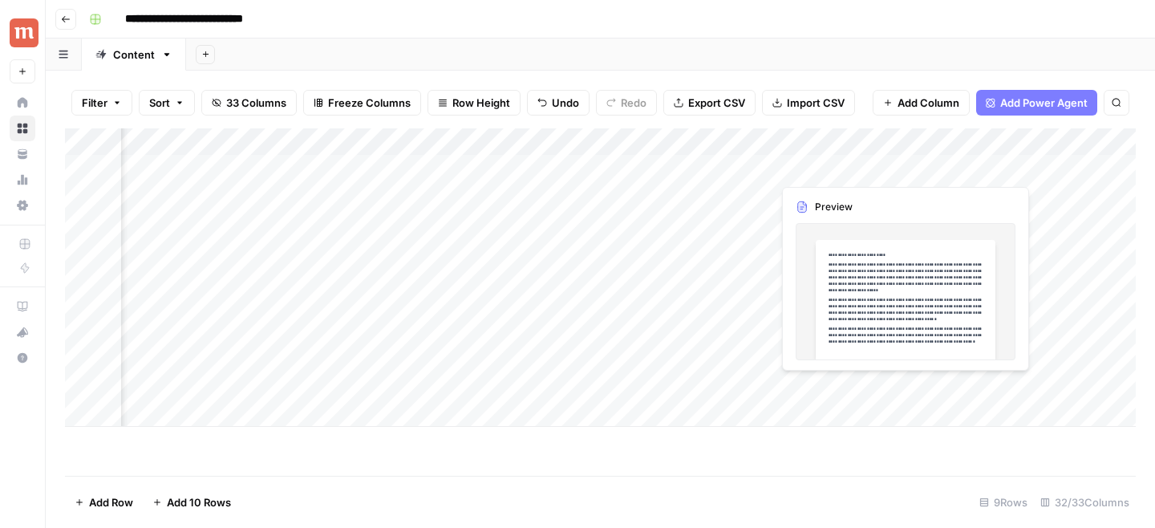
click at [903, 172] on div "Add Column" at bounding box center [600, 277] width 1070 height 298
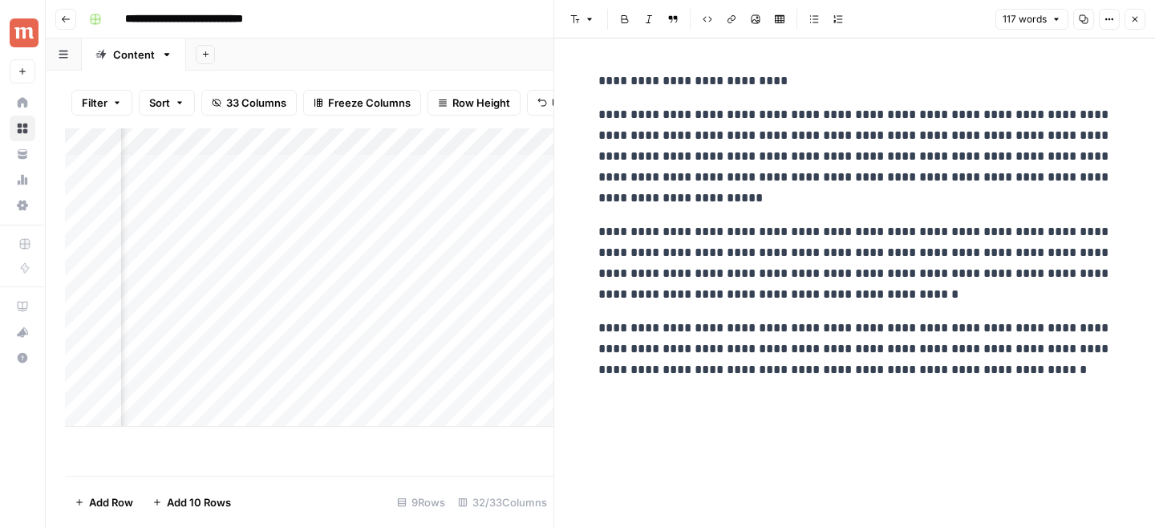
click at [1139, 22] on icon "button" at bounding box center [1135, 19] width 10 height 10
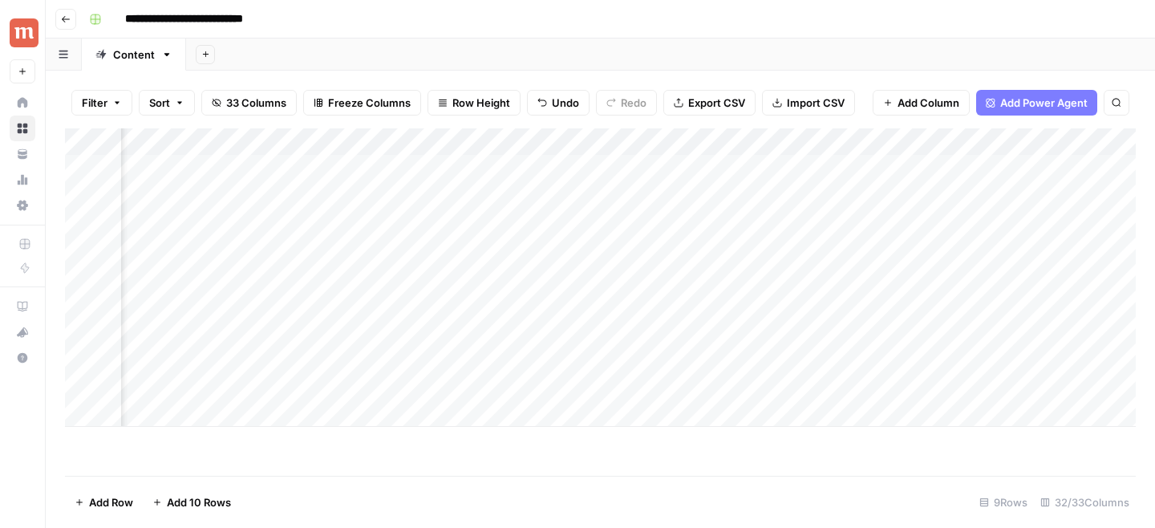
scroll to position [0, 2115]
click at [629, 249] on div "Add Column" at bounding box center [600, 277] width 1070 height 298
click at [483, 254] on div "Add Column" at bounding box center [600, 277] width 1070 height 298
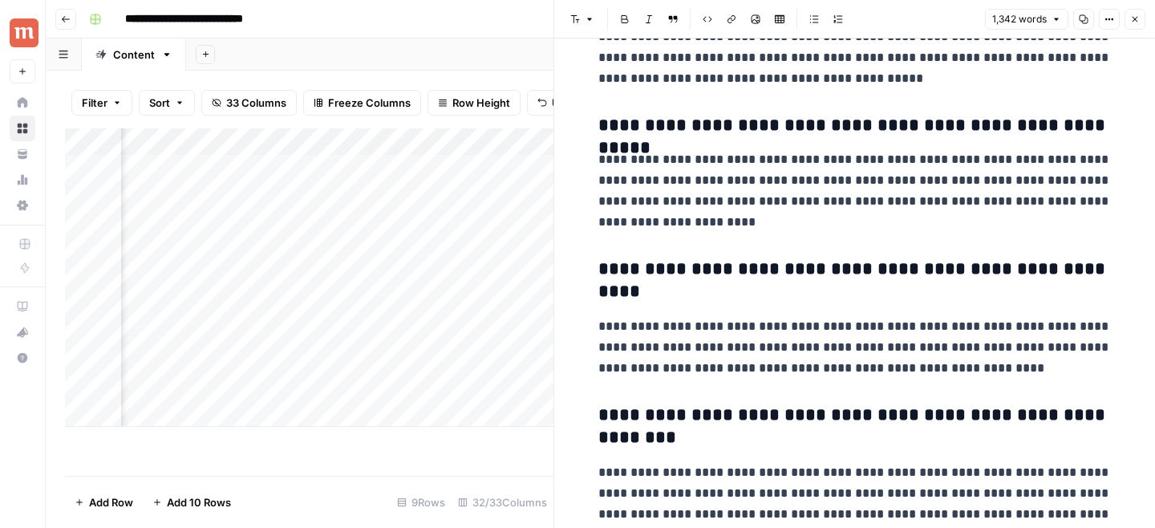
scroll to position [4101, 0]
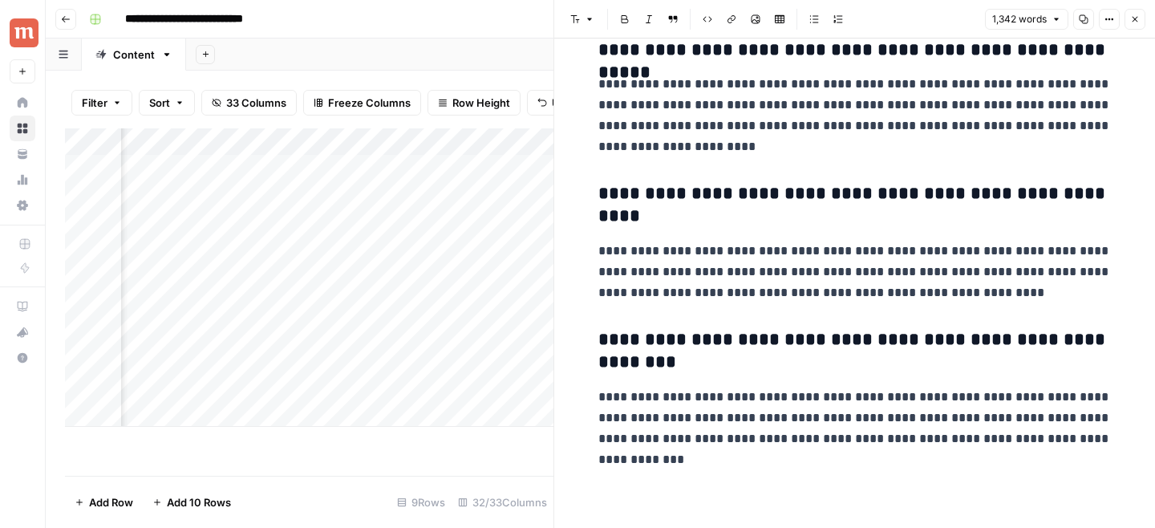
click at [1138, 24] on button "Close" at bounding box center [1134, 19] width 21 height 21
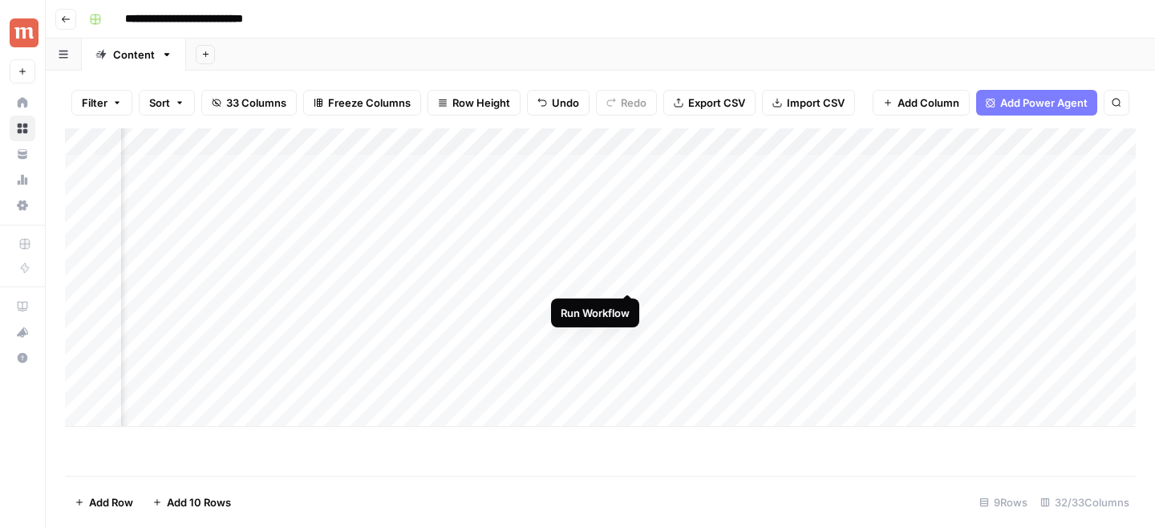
click at [625, 275] on div "Add Column" at bounding box center [600, 277] width 1070 height 298
click at [596, 220] on div "Add Column" at bounding box center [600, 277] width 1070 height 298
click at [621, 276] on div "Add Column" at bounding box center [600, 277] width 1070 height 298
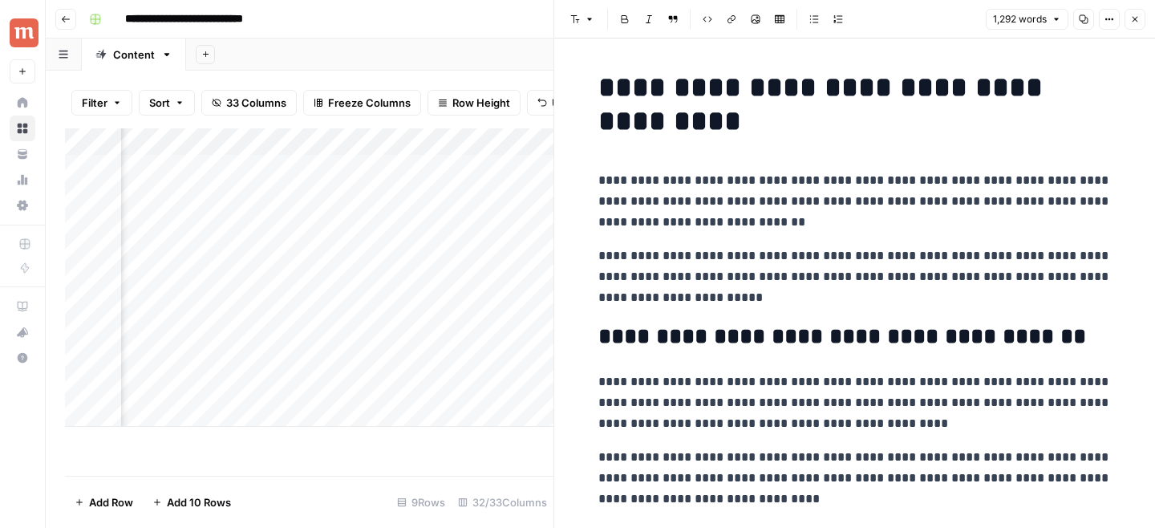
click at [1078, 22] on icon "button" at bounding box center [1083, 19] width 10 height 10
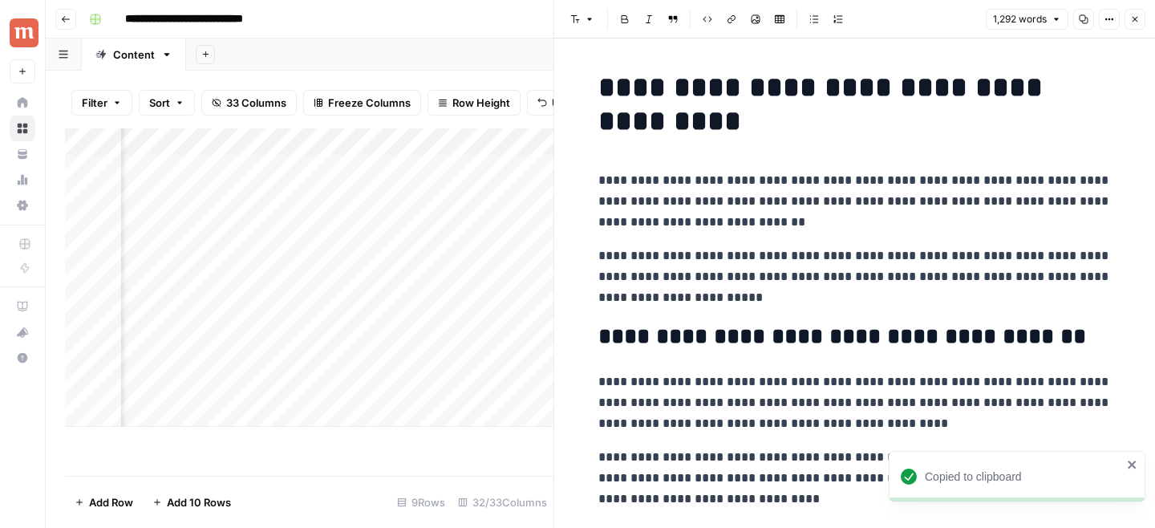
click at [1090, 22] on button "Copy" at bounding box center [1083, 19] width 21 height 21
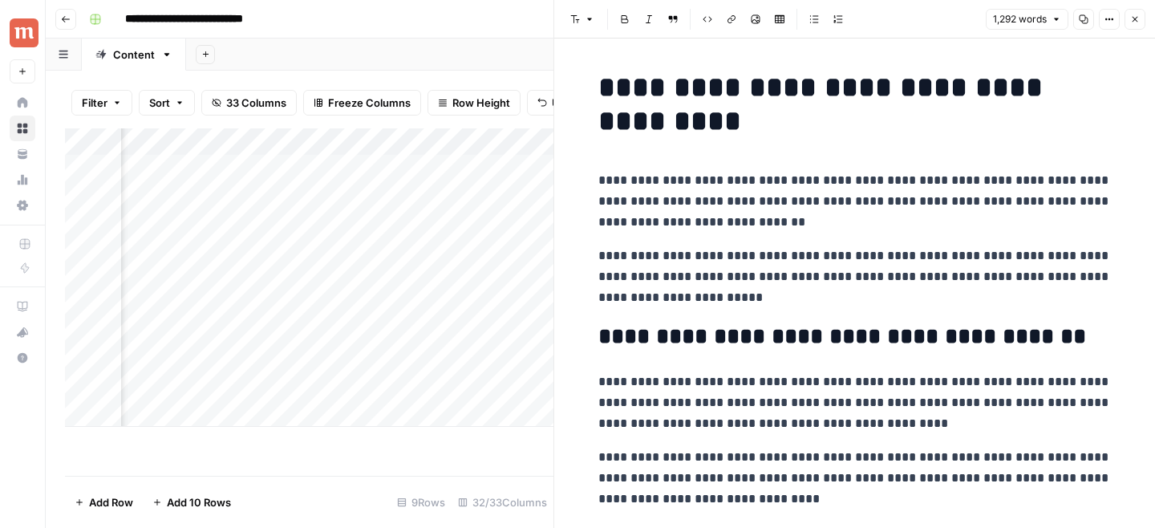
scroll to position [0, 2643]
click at [1139, 19] on span "Close" at bounding box center [1139, 19] width 1 height 1
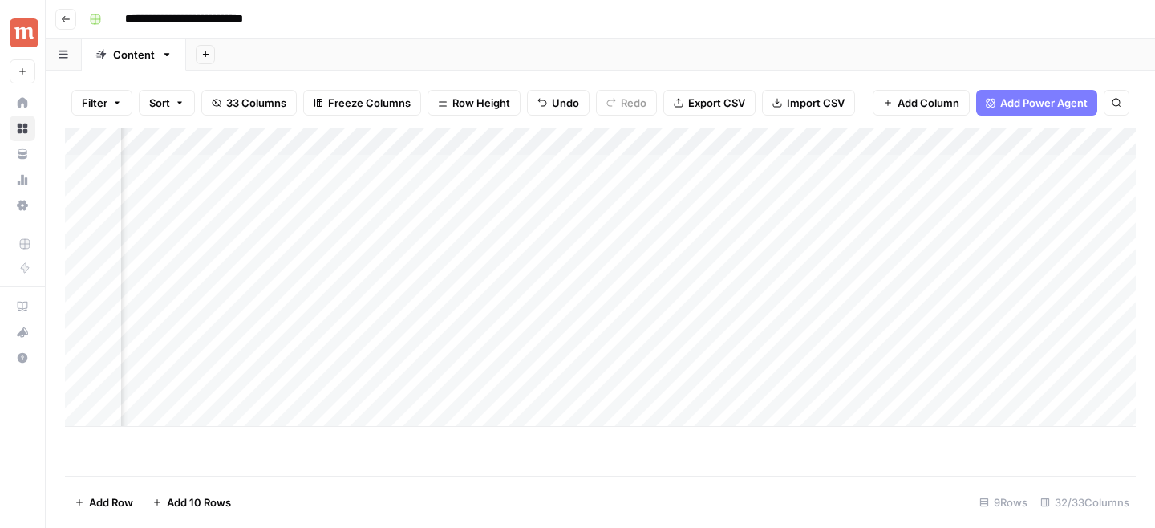
scroll to position [0, 2388]
click at [575, 278] on div "Add Column" at bounding box center [600, 277] width 1070 height 298
click at [579, 246] on div "Add Column" at bounding box center [600, 277] width 1070 height 298
click at [577, 221] on div "Add Column" at bounding box center [600, 277] width 1070 height 298
click at [496, 221] on div "Add Column" at bounding box center [600, 277] width 1070 height 298
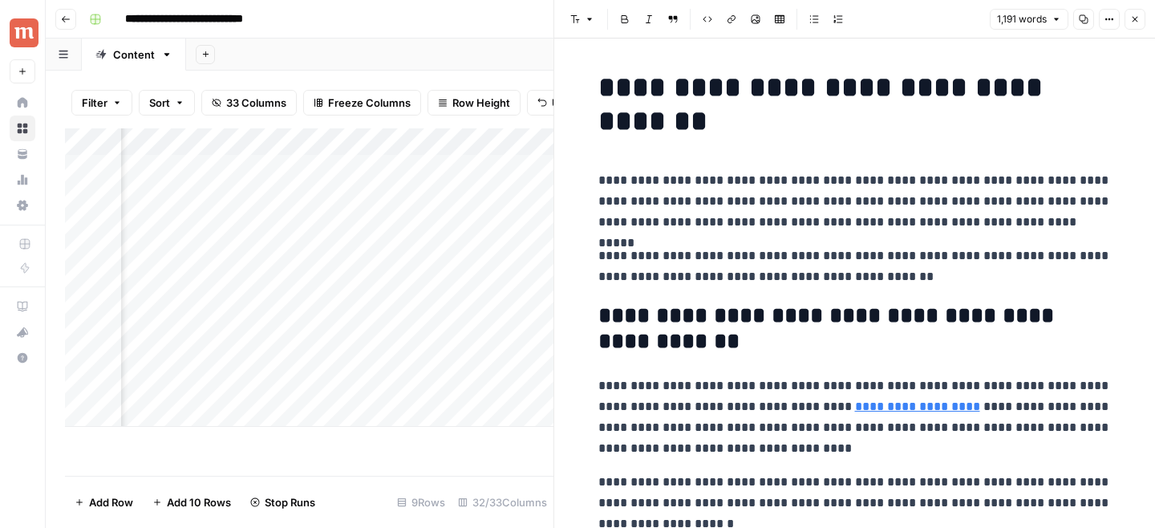
click at [1079, 22] on icon "button" at bounding box center [1083, 19] width 10 height 10
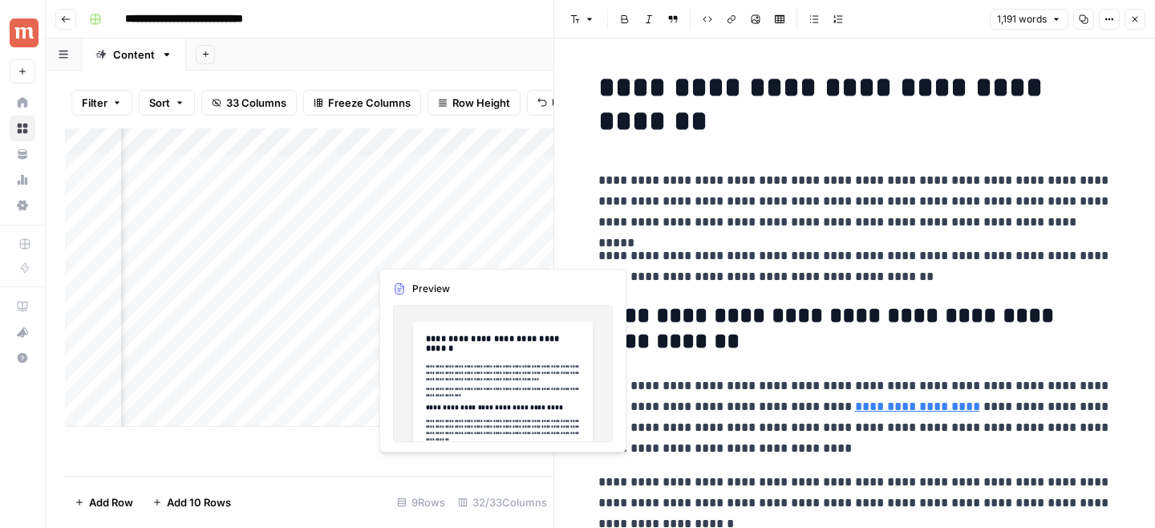
click at [496, 250] on div "Add Column" at bounding box center [309, 277] width 488 height 298
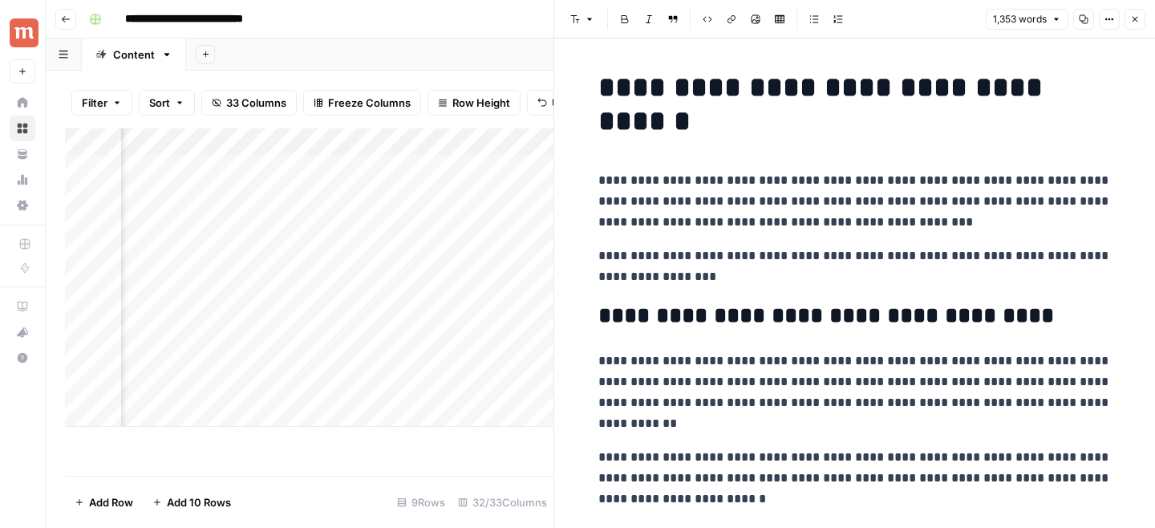
click at [1087, 20] on icon "button" at bounding box center [1083, 19] width 9 height 9
click at [1137, 19] on icon "button" at bounding box center [1135, 19] width 10 height 10
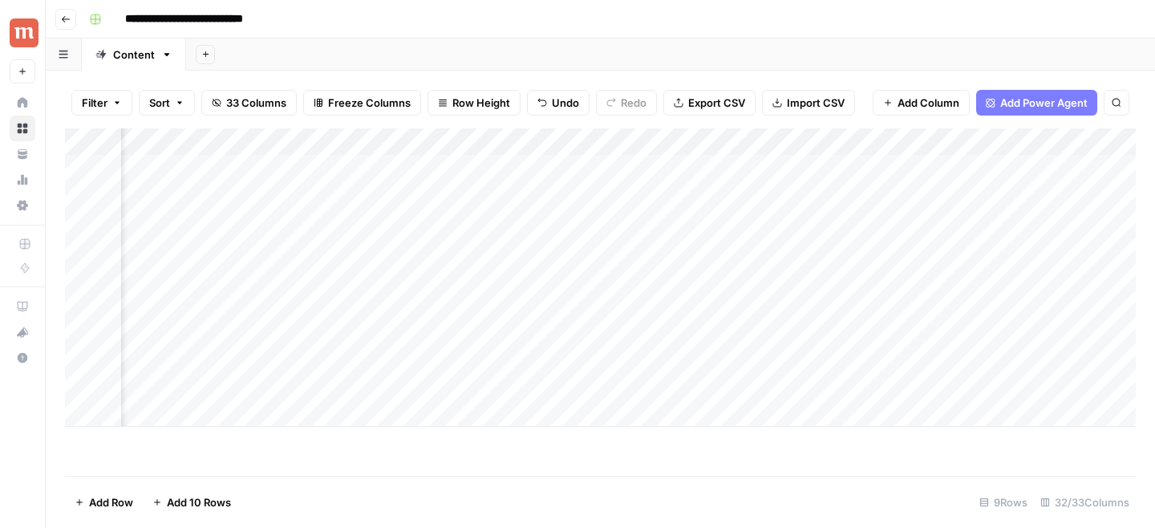
scroll to position [0, 2597]
click at [577, 221] on div "Add Column" at bounding box center [600, 277] width 1070 height 298
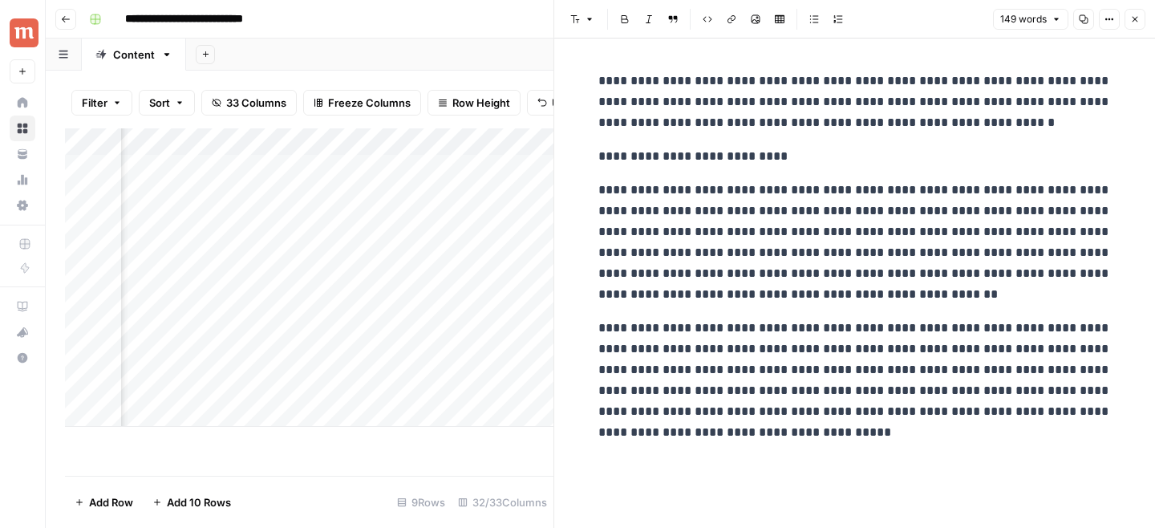
scroll to position [0, 2597]
click at [1133, 18] on icon "button" at bounding box center [1135, 20] width 6 height 6
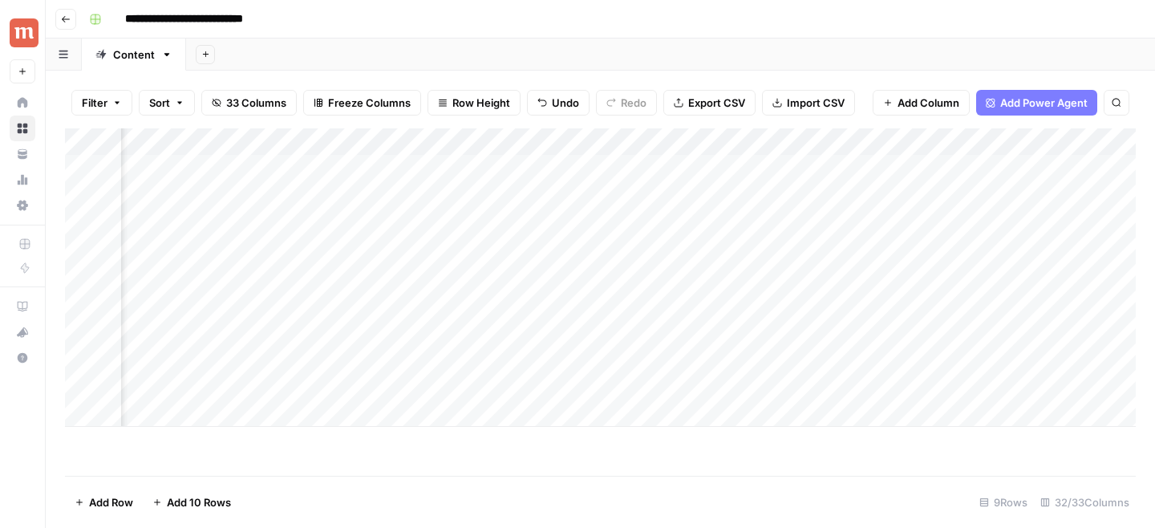
scroll to position [0, 1965]
click at [470, 145] on div "Add Column" at bounding box center [600, 277] width 1070 height 298
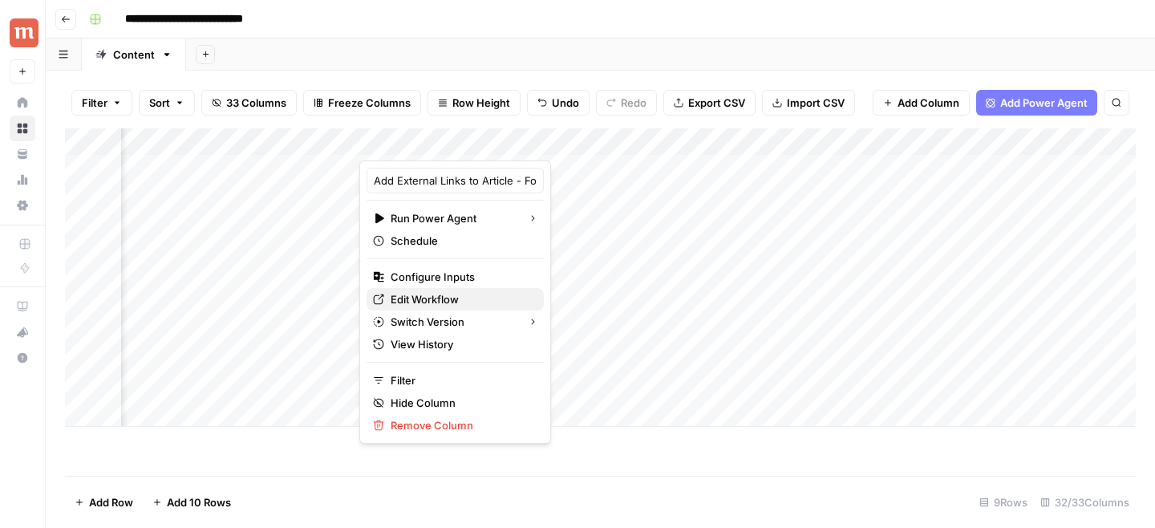
click at [454, 298] on span "Edit Workflow" at bounding box center [460, 299] width 140 height 16
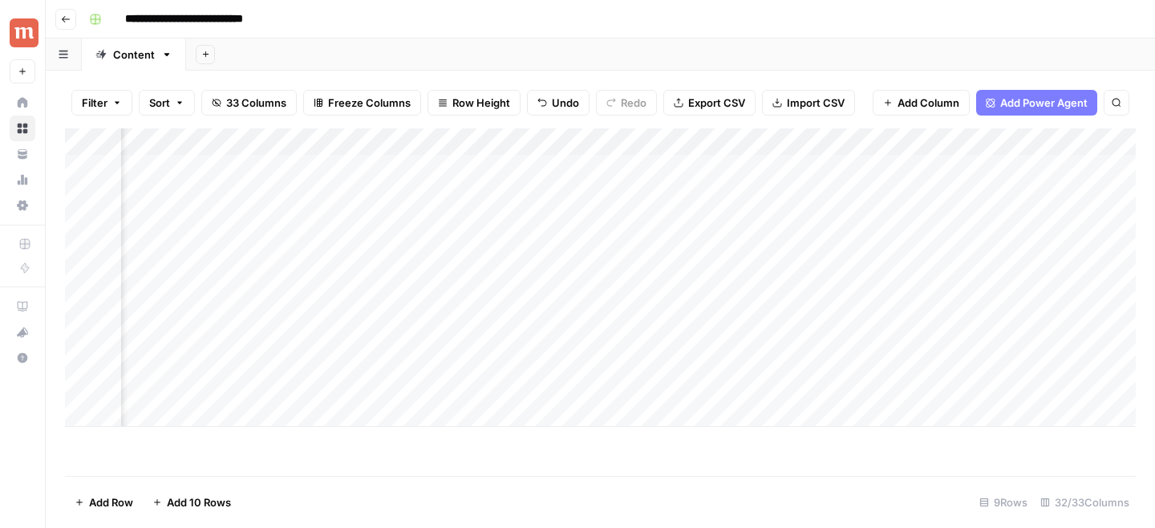
scroll to position [0, 1099]
click at [723, 144] on div "Add Column" at bounding box center [600, 277] width 1070 height 298
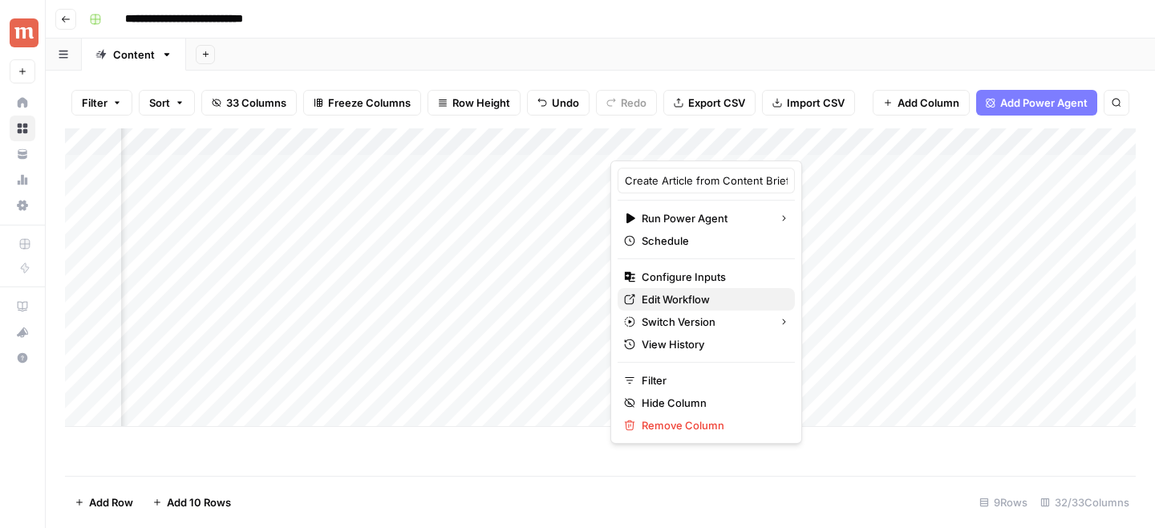
click at [664, 297] on span "Edit Workflow" at bounding box center [711, 299] width 140 height 16
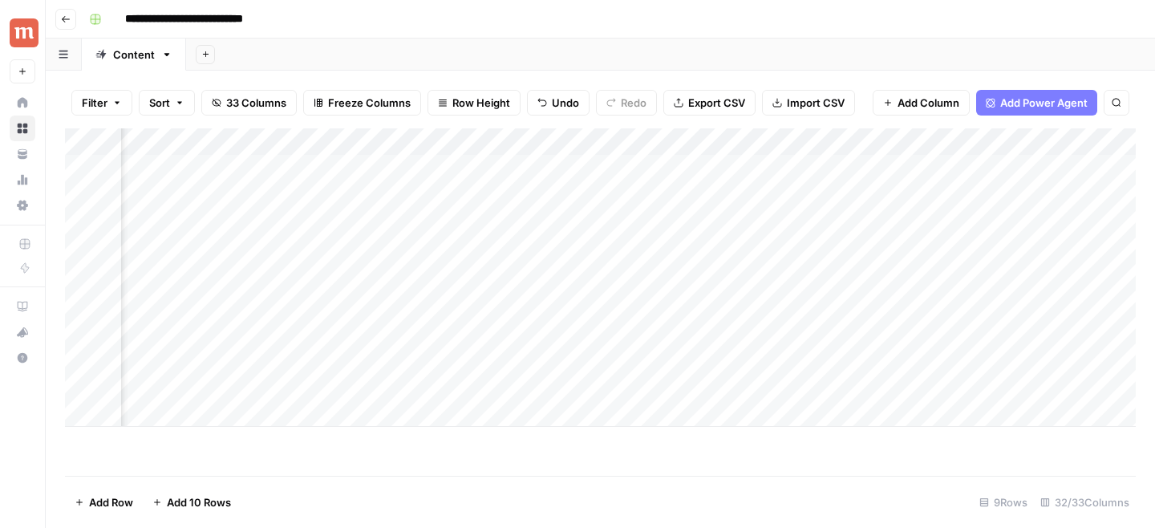
scroll to position [0, 2487]
click at [686, 277] on div "Add Column" at bounding box center [600, 277] width 1070 height 298
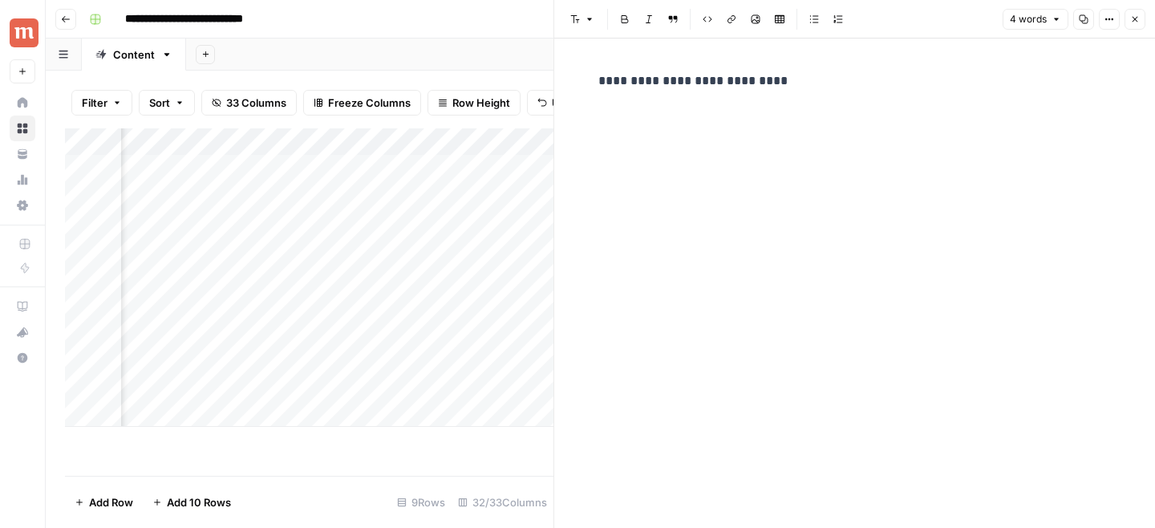
click at [1124, 18] on button "Close" at bounding box center [1134, 19] width 21 height 21
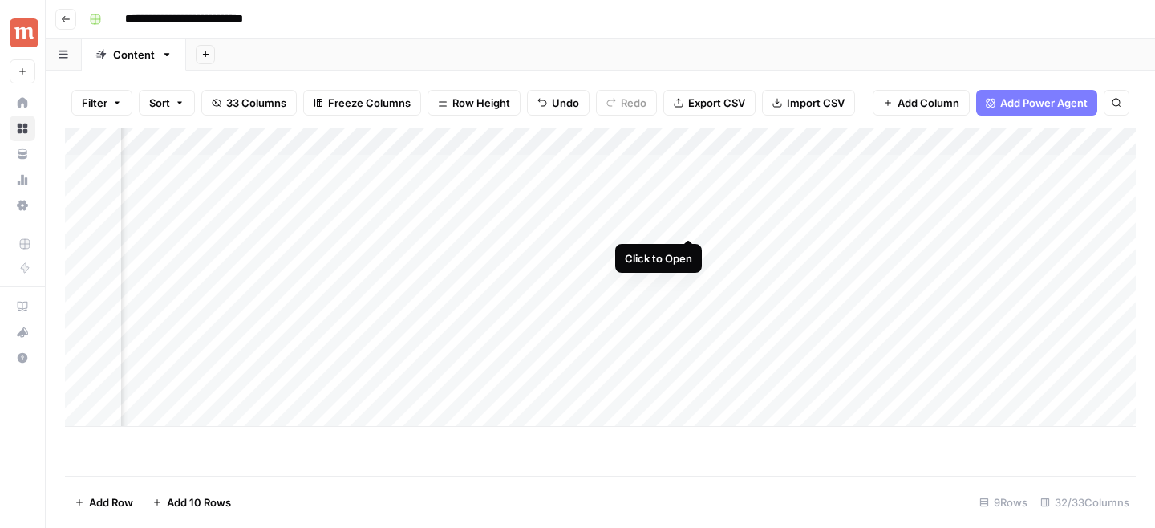
click at [691, 221] on div "Add Column" at bounding box center [600, 277] width 1070 height 298
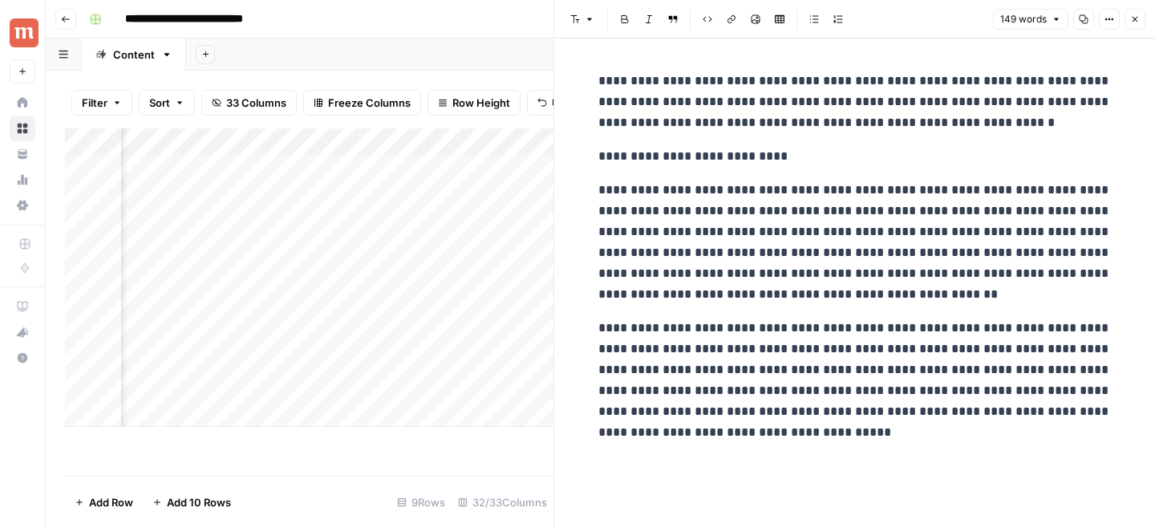
click at [1127, 14] on button "Close" at bounding box center [1134, 19] width 21 height 21
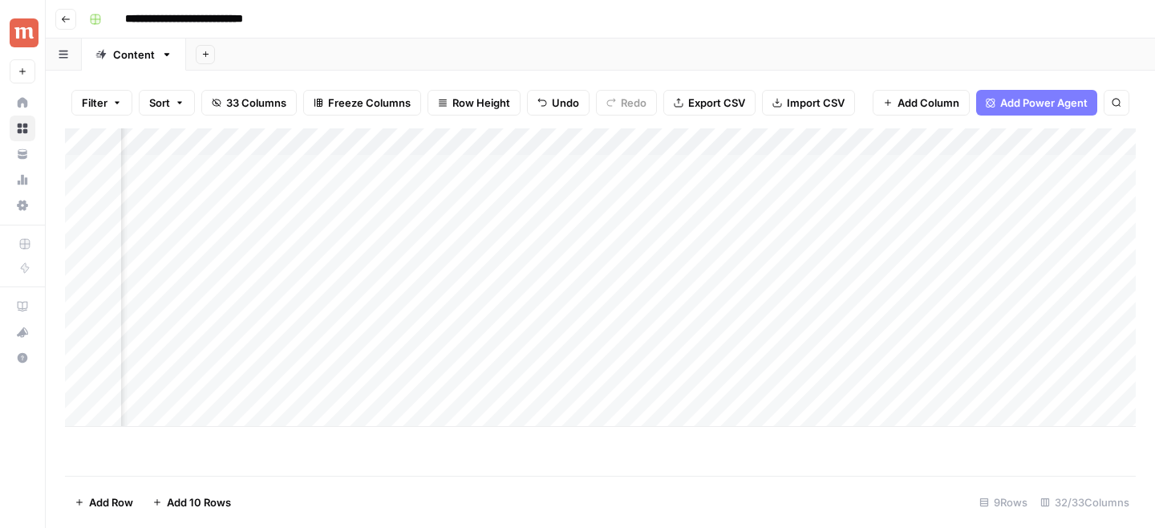
click at [645, 253] on div "Add Column" at bounding box center [600, 277] width 1070 height 298
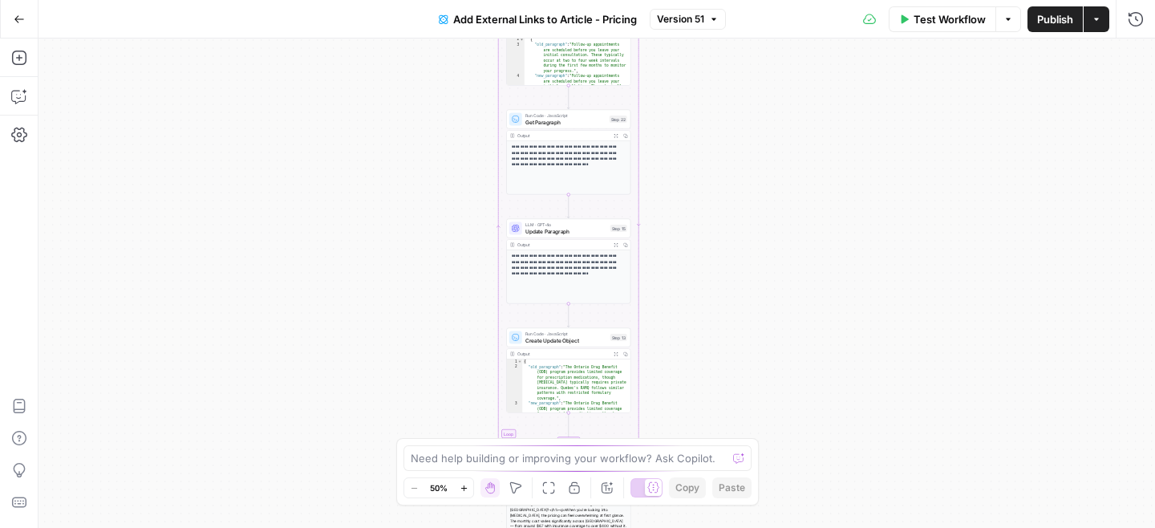
click at [577, 229] on span "Update Paragraph" at bounding box center [566, 231] width 82 height 8
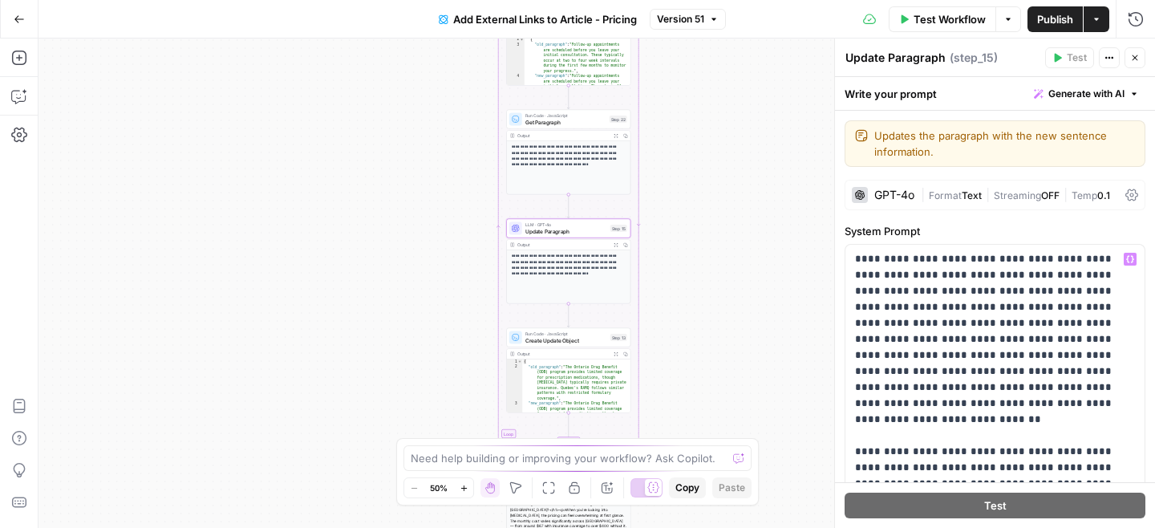
scroll to position [269, 0]
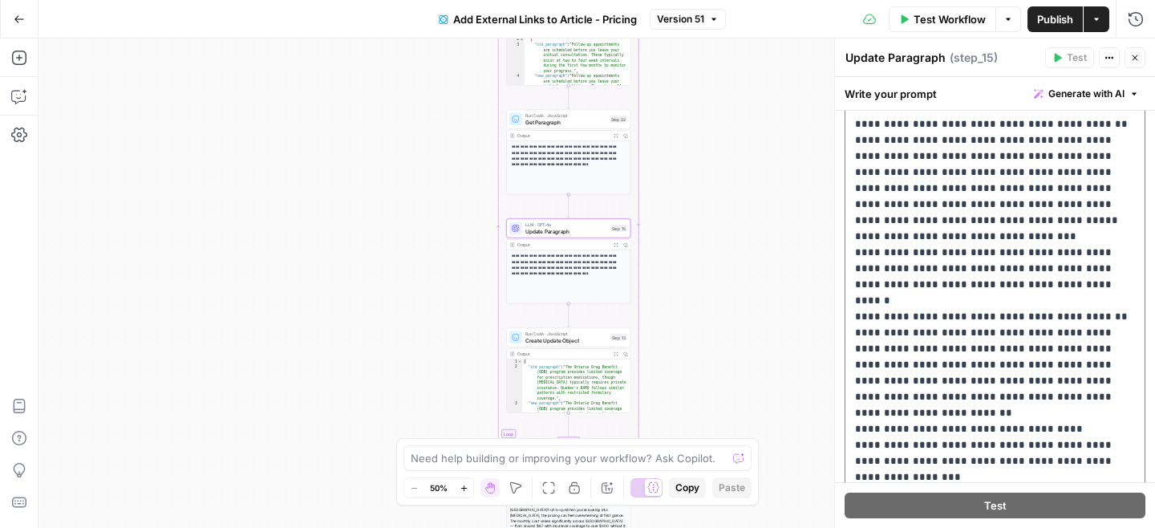
scroll to position [2947, 0]
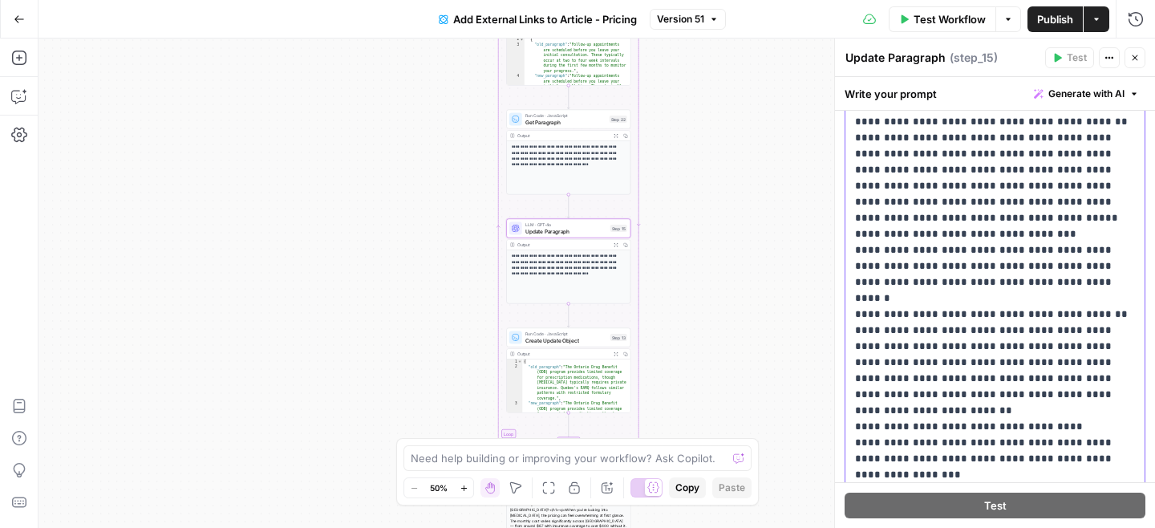
click at [845, 186] on div "**********" at bounding box center [994, 302] width 299 height 653
drag, startPoint x: 965, startPoint y: 186, endPoint x: 786, endPoint y: 185, distance: 178.8
click at [786, 186] on body "Maple New Home Browse Your Data Usage Settings Recent Grids Medication Cost Art…" at bounding box center [577, 264] width 1155 height 528
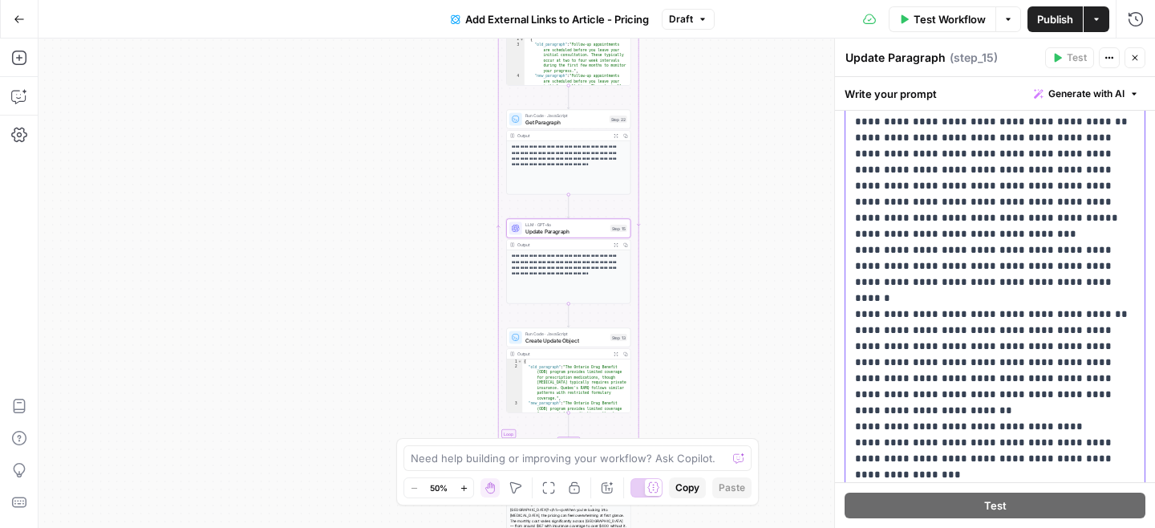
drag, startPoint x: 962, startPoint y: 184, endPoint x: 854, endPoint y: 180, distance: 108.4
copy p "**********"
click at [852, 235] on div "**********" at bounding box center [994, 302] width 299 height 653
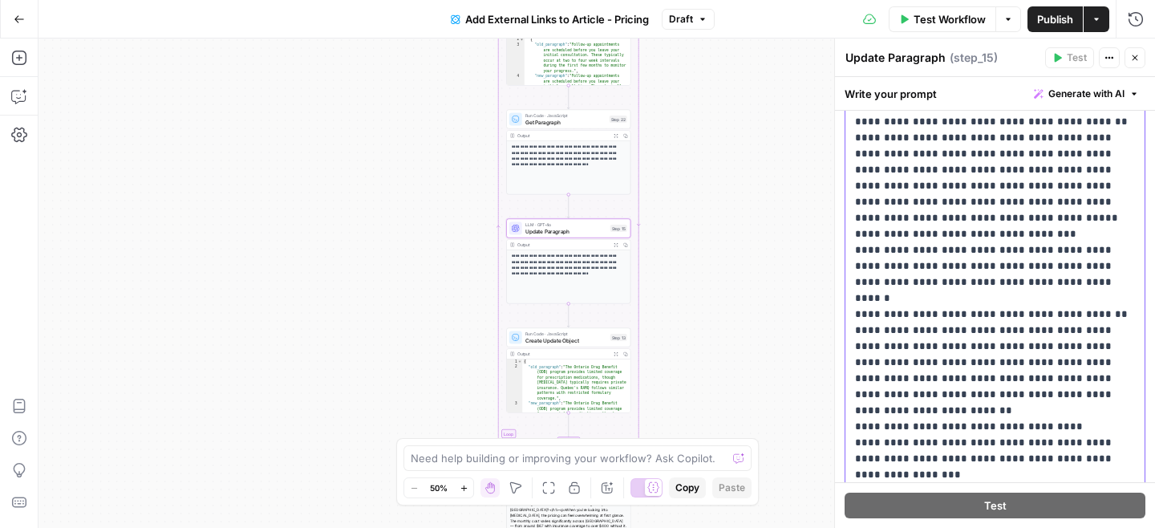
drag, startPoint x: 964, startPoint y: 233, endPoint x: 853, endPoint y: 240, distance: 110.8
click at [853, 240] on div "**********" at bounding box center [994, 302] width 299 height 653
copy p "**********"
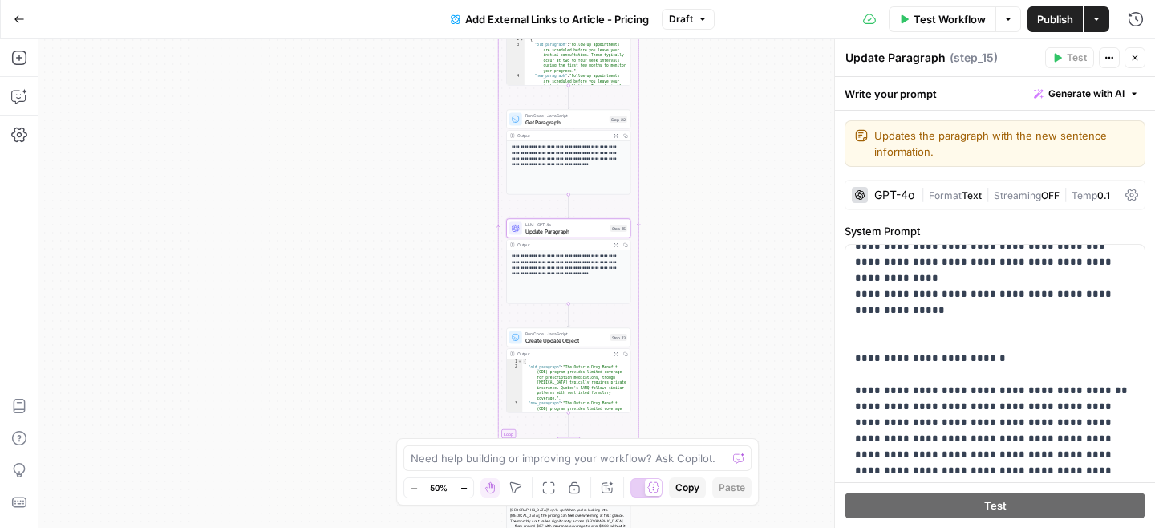
click at [1079, 198] on span "Temp" at bounding box center [1084, 195] width 26 height 12
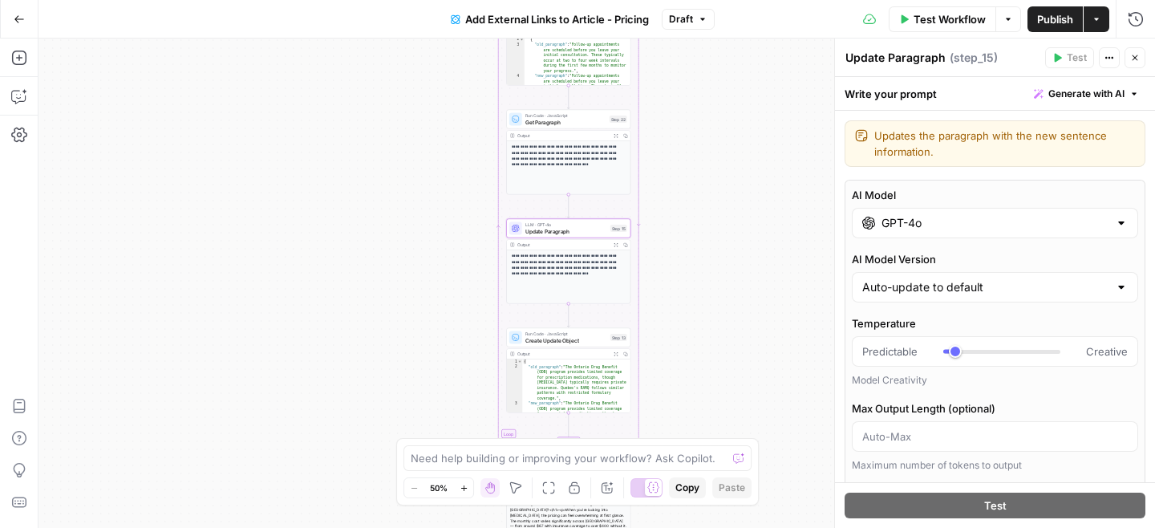
type input "*"
drag, startPoint x: 956, startPoint y: 354, endPoint x: 909, endPoint y: 354, distance: 46.5
click at [909, 354] on div "Predictable Creative" at bounding box center [994, 351] width 265 height 16
click at [1046, 191] on label "AI Model" at bounding box center [995, 195] width 286 height 16
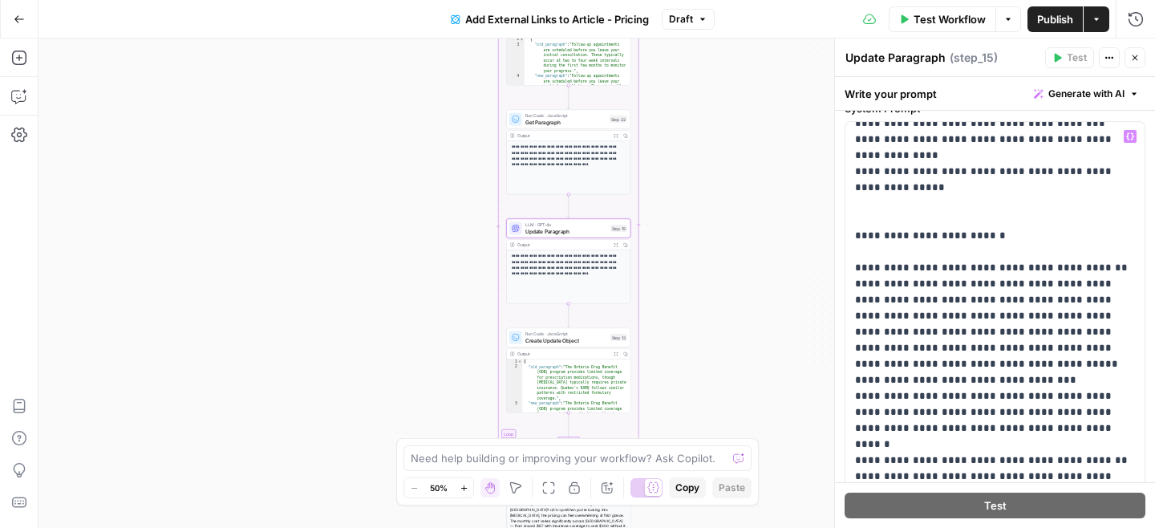
scroll to position [654, 0]
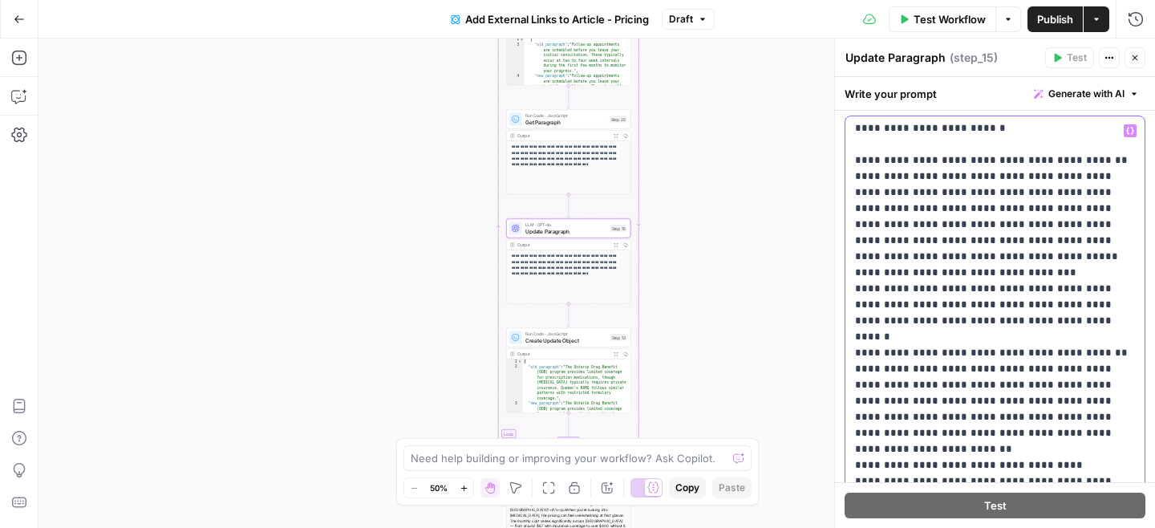
scroll to position [3057, 0]
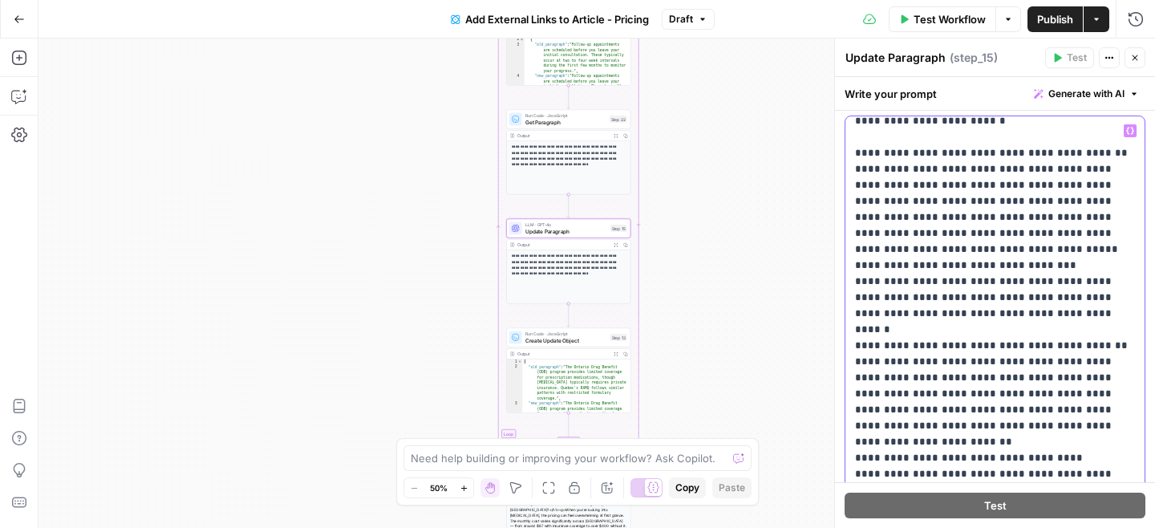
drag, startPoint x: 930, startPoint y: 342, endPoint x: 853, endPoint y: 216, distance: 148.2
click at [853, 216] on div "**********" at bounding box center [994, 442] width 299 height 653
copy p "**********"
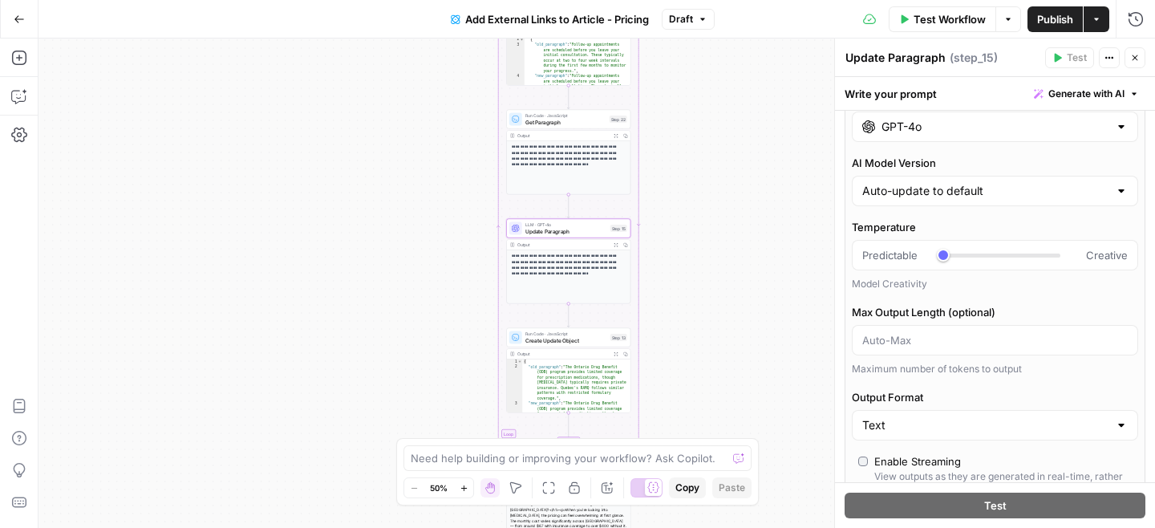
scroll to position [0, 0]
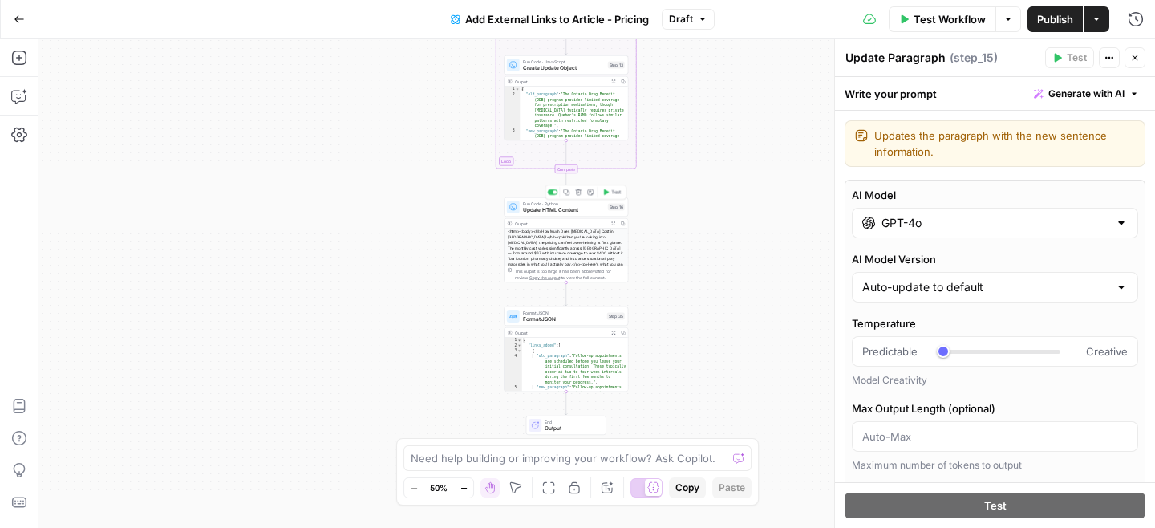
click at [561, 209] on span "Update HTML Content" at bounding box center [564, 210] width 82 height 8
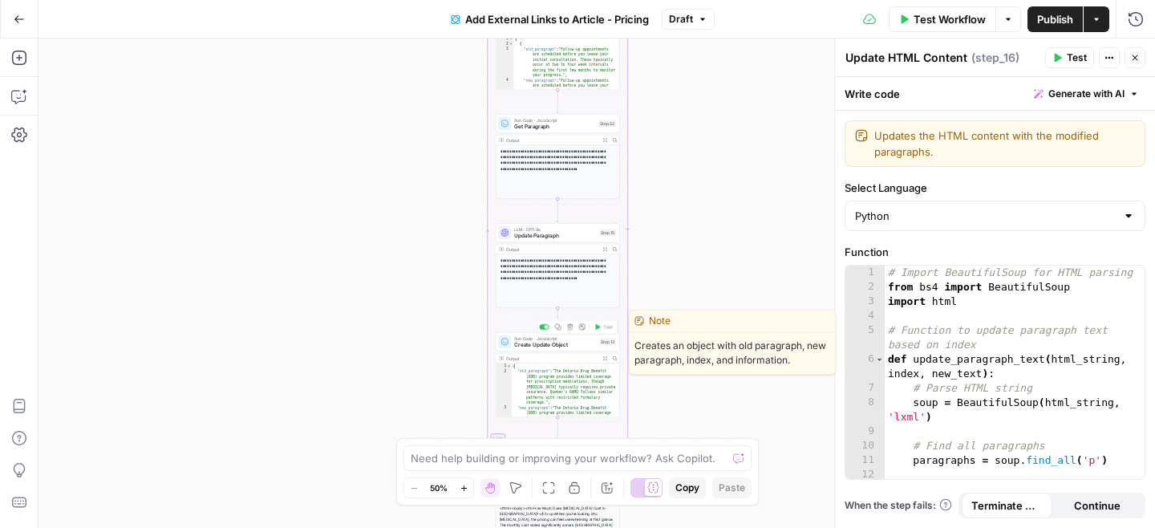
click at [575, 346] on span "Create Update Object" at bounding box center [555, 345] width 82 height 8
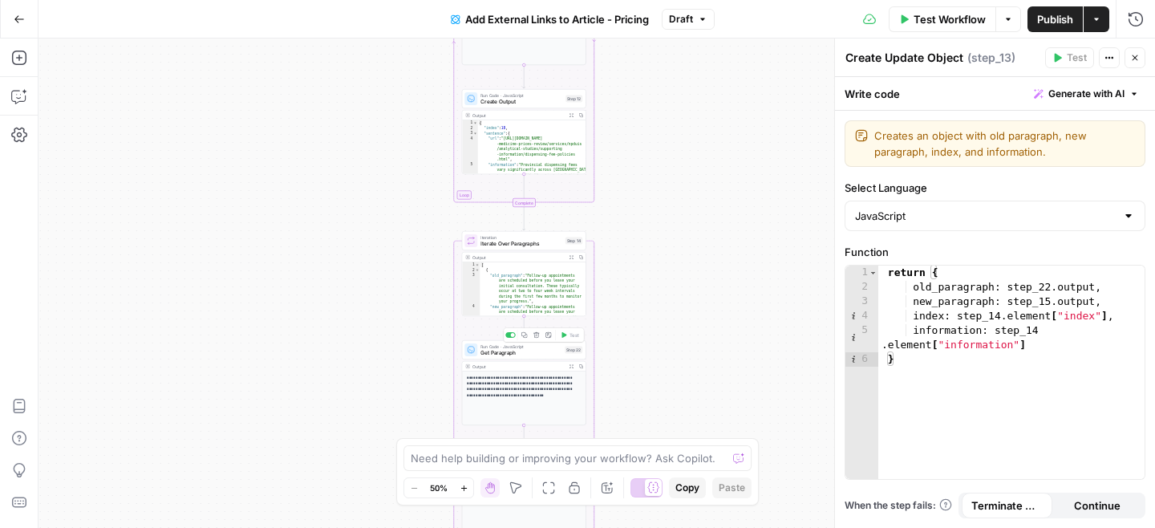
click at [512, 351] on span "Get Paragraph" at bounding box center [520, 353] width 81 height 8
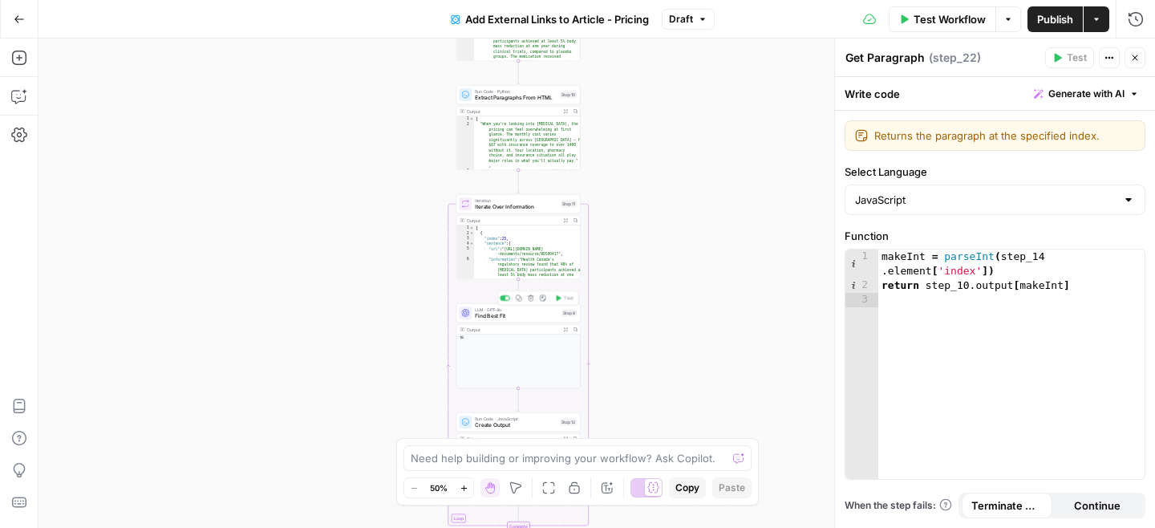
click at [536, 314] on span "Find Best Fit" at bounding box center [516, 316] width 83 height 8
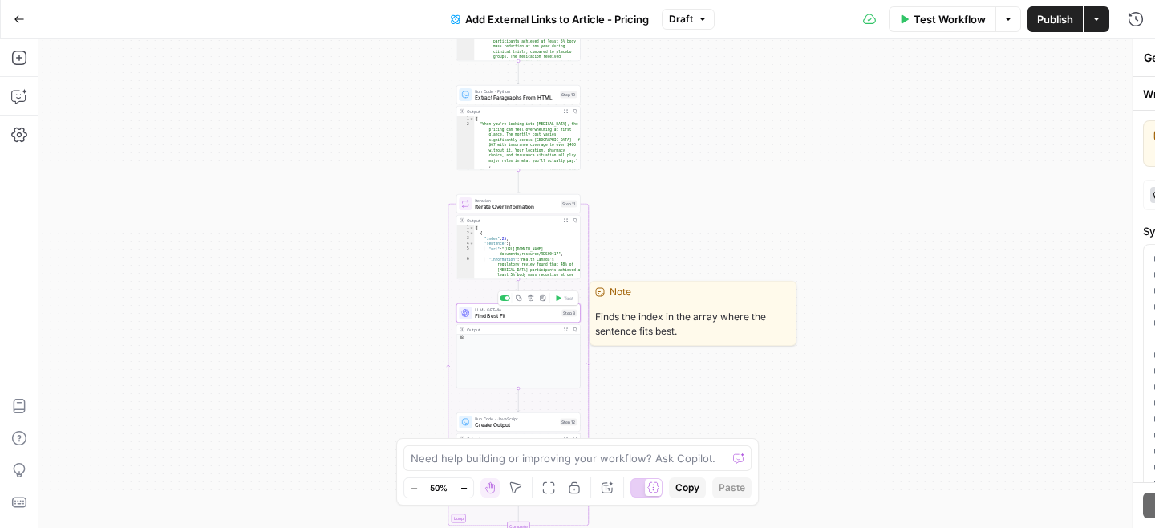
type textarea "Find Best Fit"
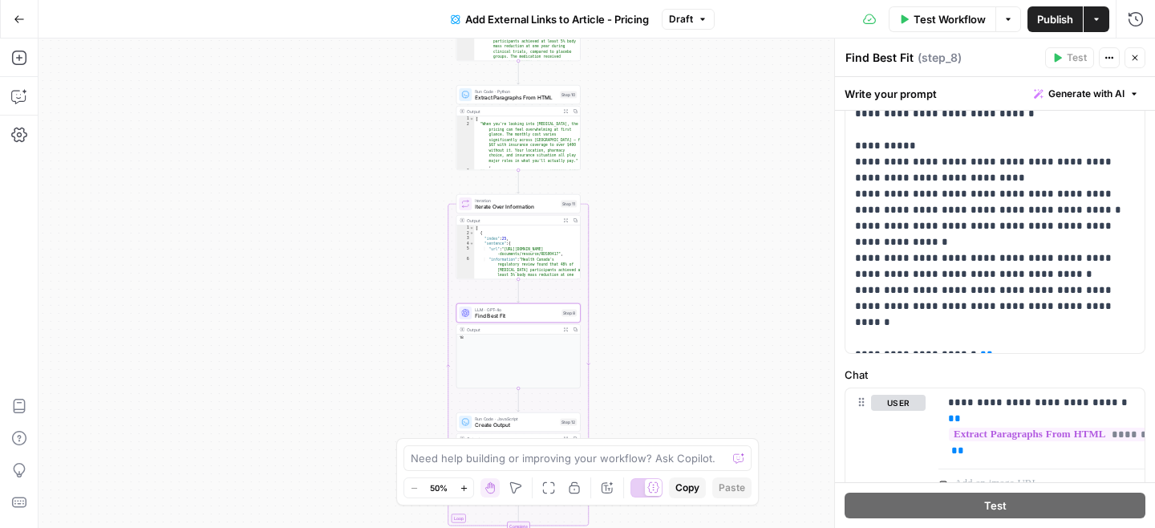
scroll to position [275, 0]
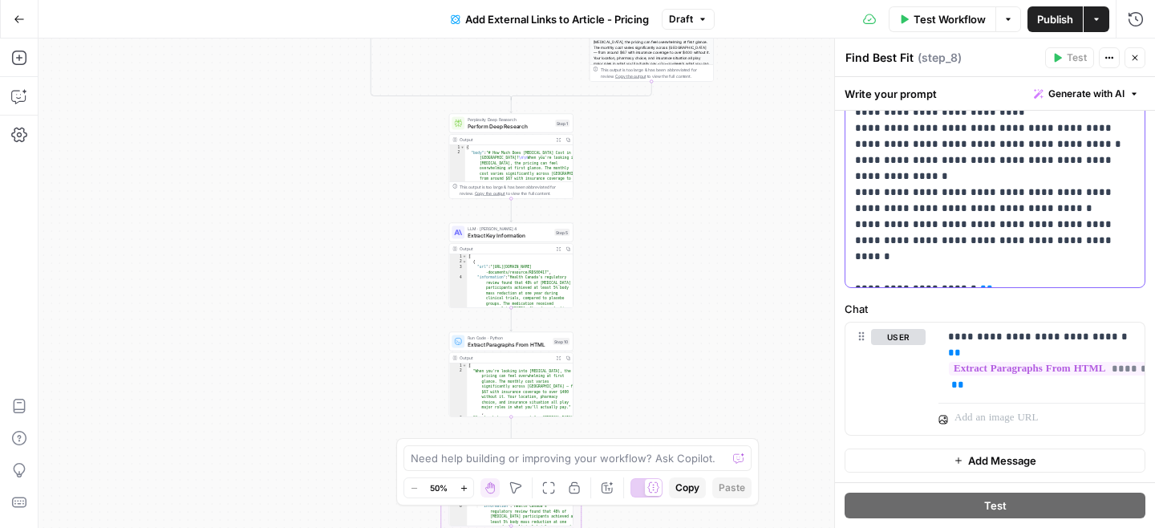
click at [1070, 227] on p "**********" at bounding box center [995, 128] width 280 height 305
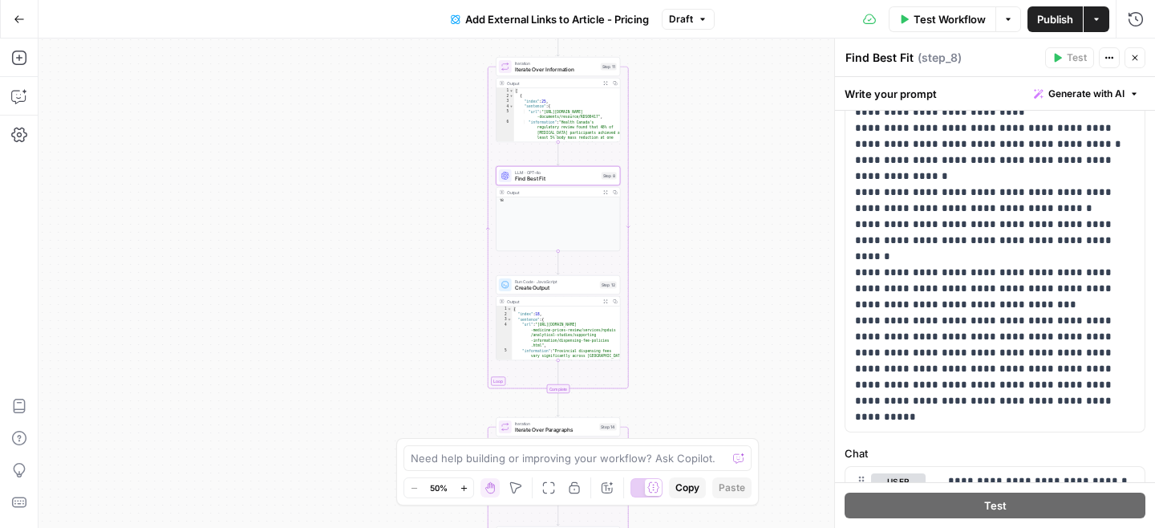
click at [1047, 13] on span "Publish" at bounding box center [1055, 19] width 36 height 16
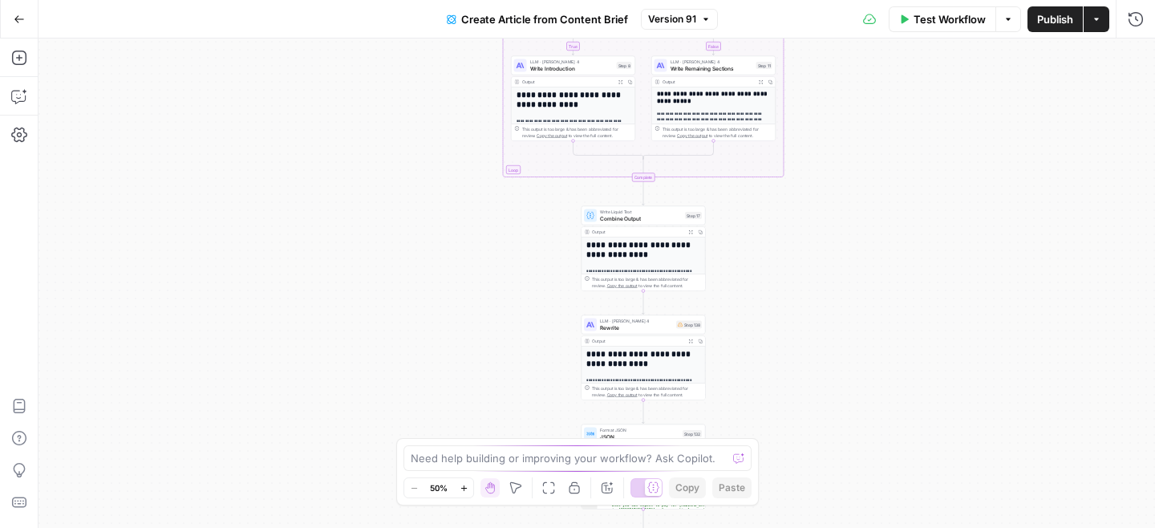
scroll to position [253, 0]
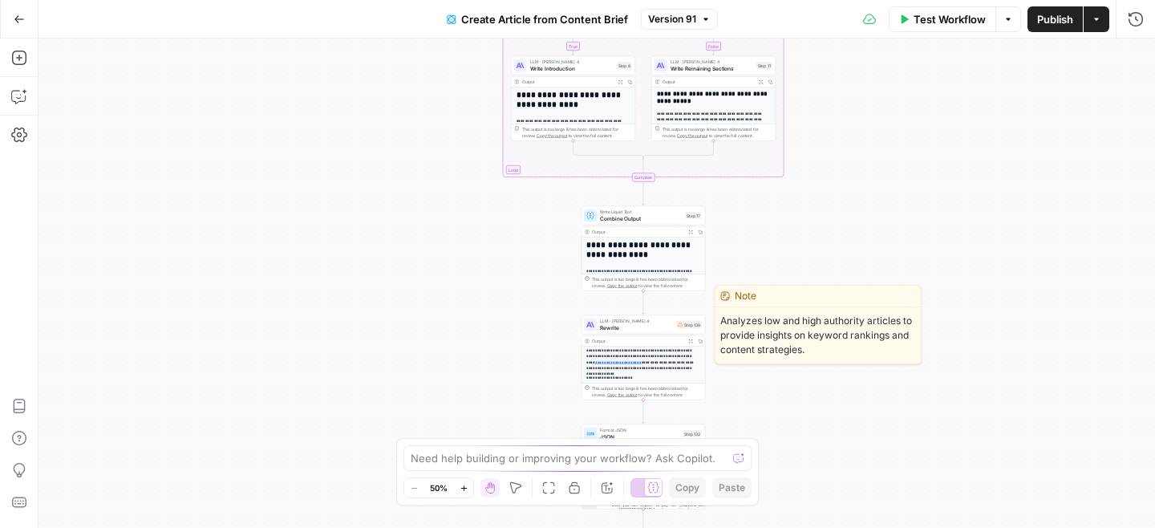
click at [609, 330] on span "Rewrite" at bounding box center [636, 327] width 73 height 8
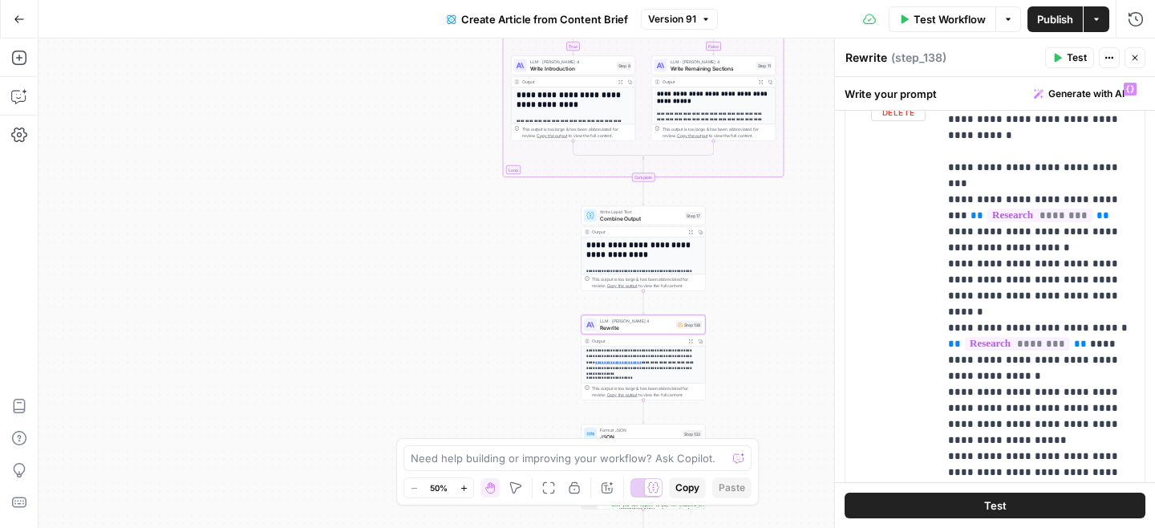
scroll to position [1151, 0]
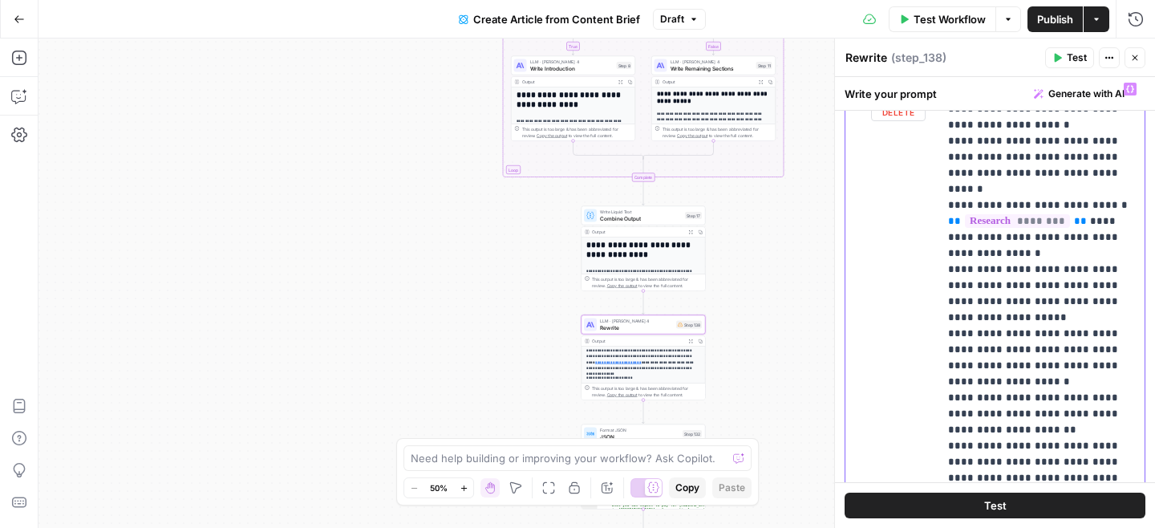
click at [930, 271] on div "**********" at bounding box center [994, 420] width 299 height 691
click at [946, 267] on div "**********" at bounding box center [1041, 401] width 206 height 653
click at [941, 318] on div "**********" at bounding box center [1041, 401] width 206 height 653
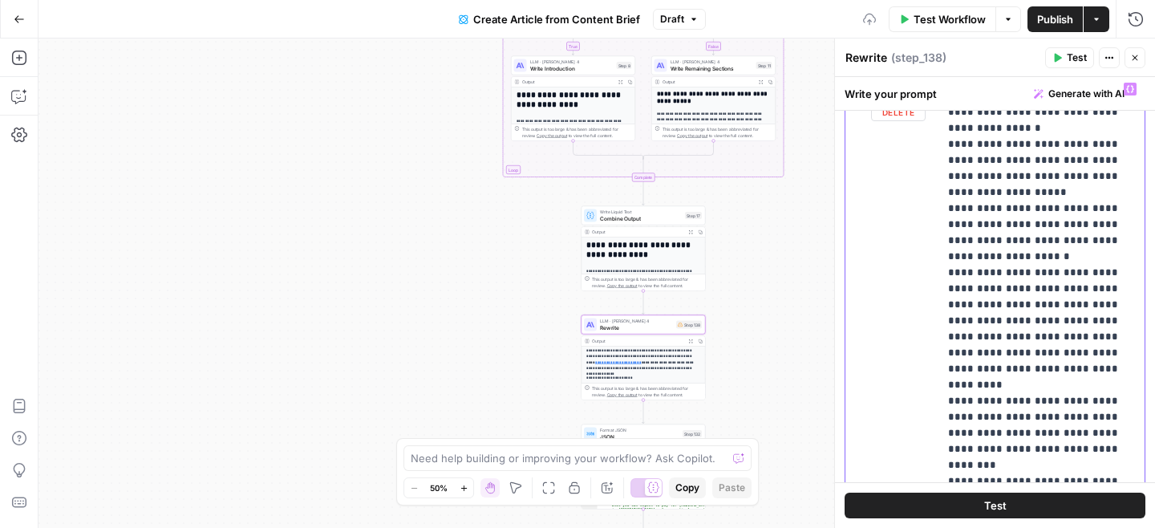
scroll to position [1283, 0]
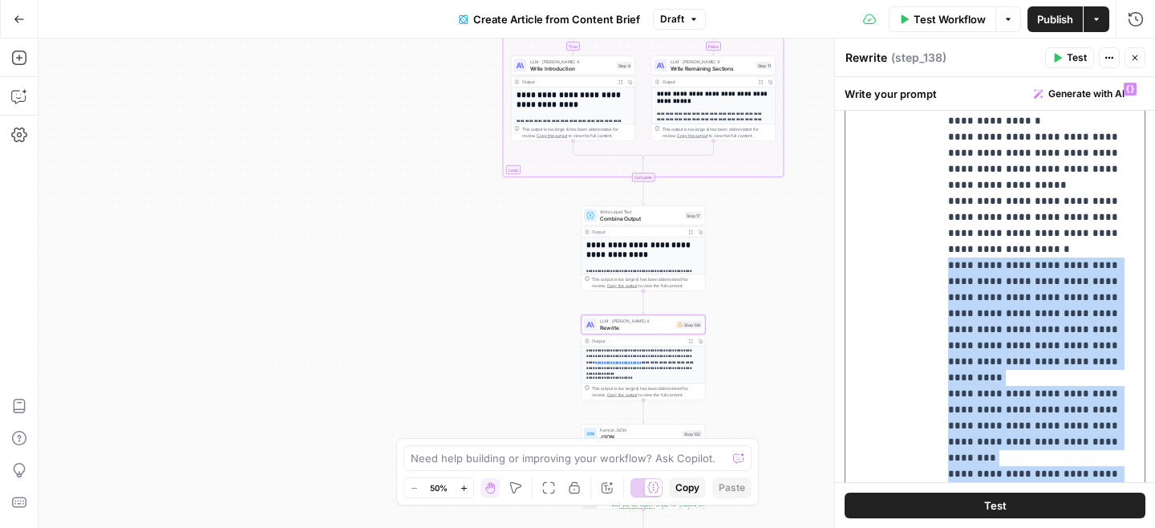
scroll to position [1823, 0]
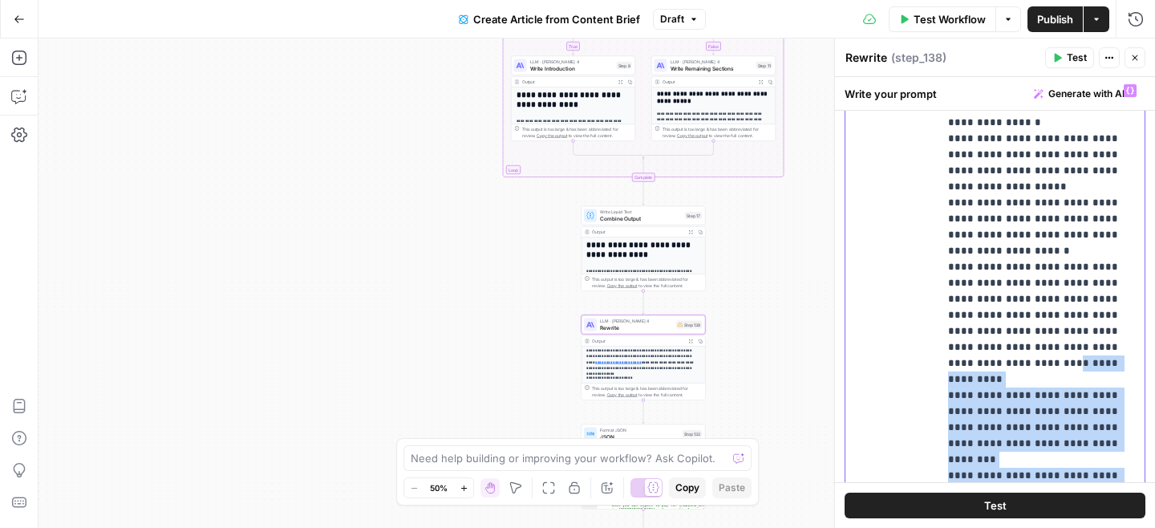
drag, startPoint x: 1127, startPoint y: 299, endPoint x: 966, endPoint y: 174, distance: 203.4
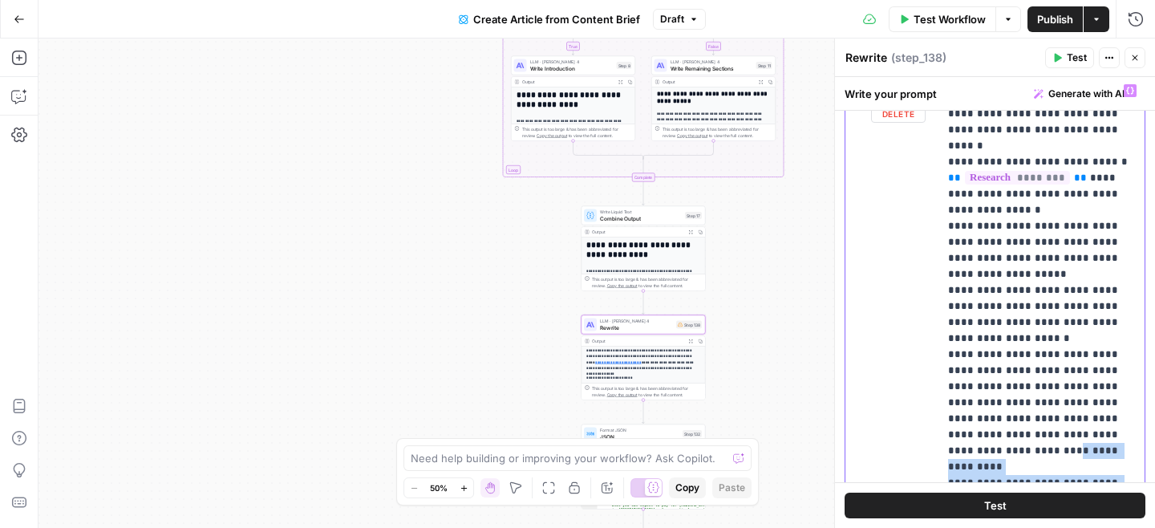
scroll to position [1195, 0]
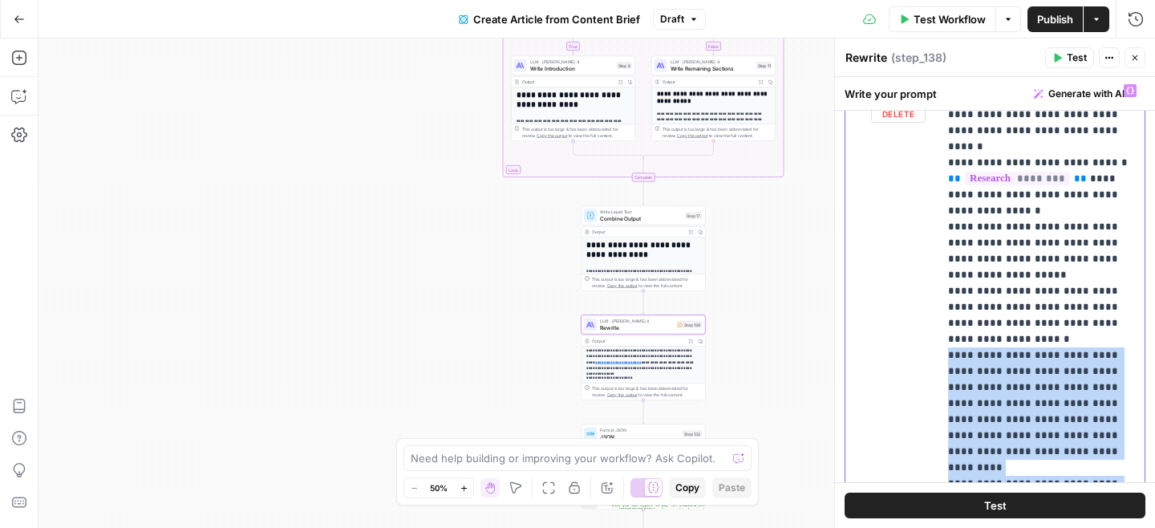
drag, startPoint x: 949, startPoint y: 163, endPoint x: 1131, endPoint y: 391, distance: 292.6
copy p "**********"
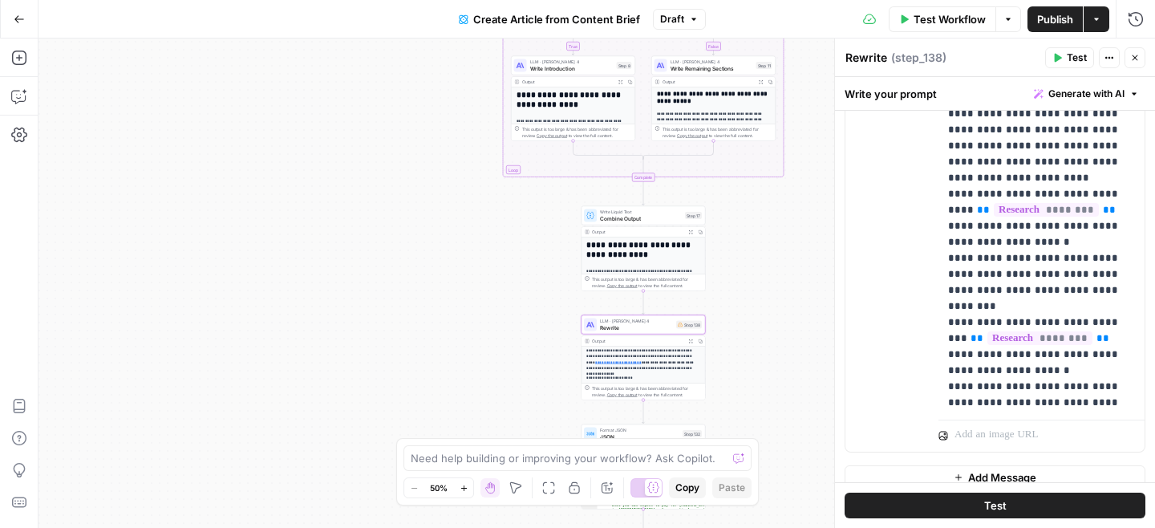
scroll to position [7855, 0]
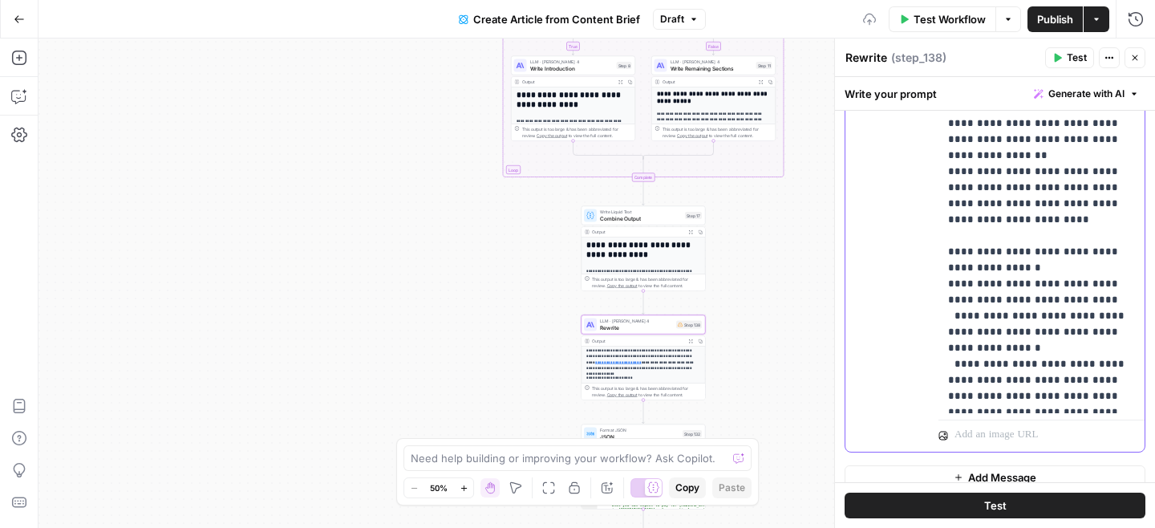
scroll to position [10809, 0]
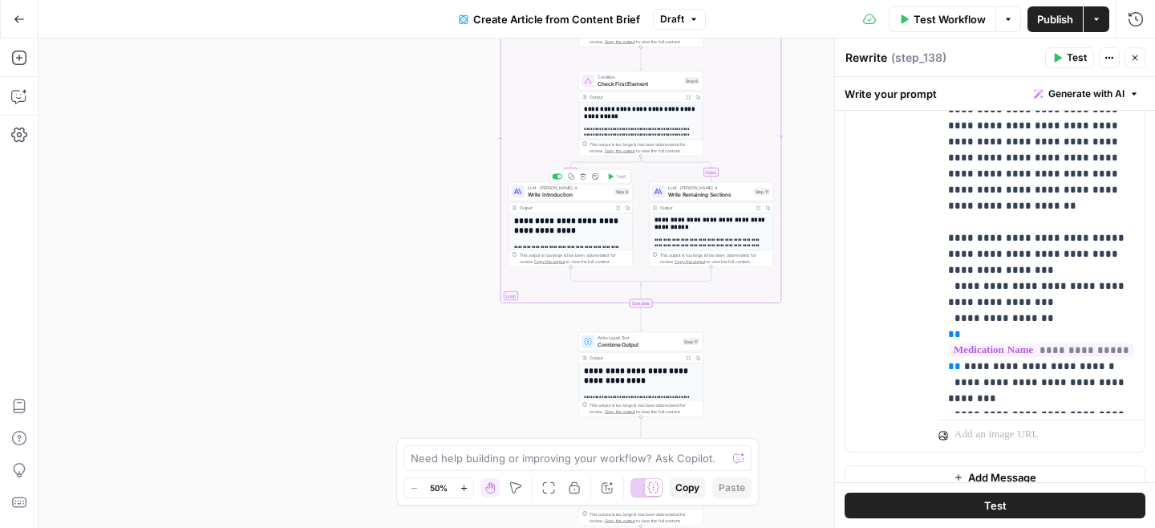
click at [536, 190] on span "Write Introduction" at bounding box center [569, 194] width 83 height 8
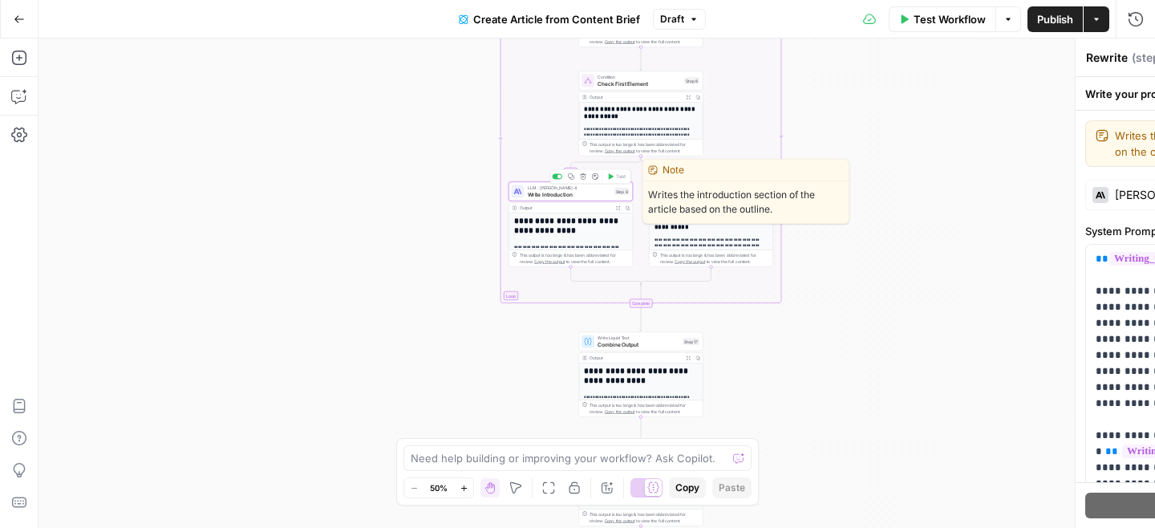
type textarea "Write Introduction"
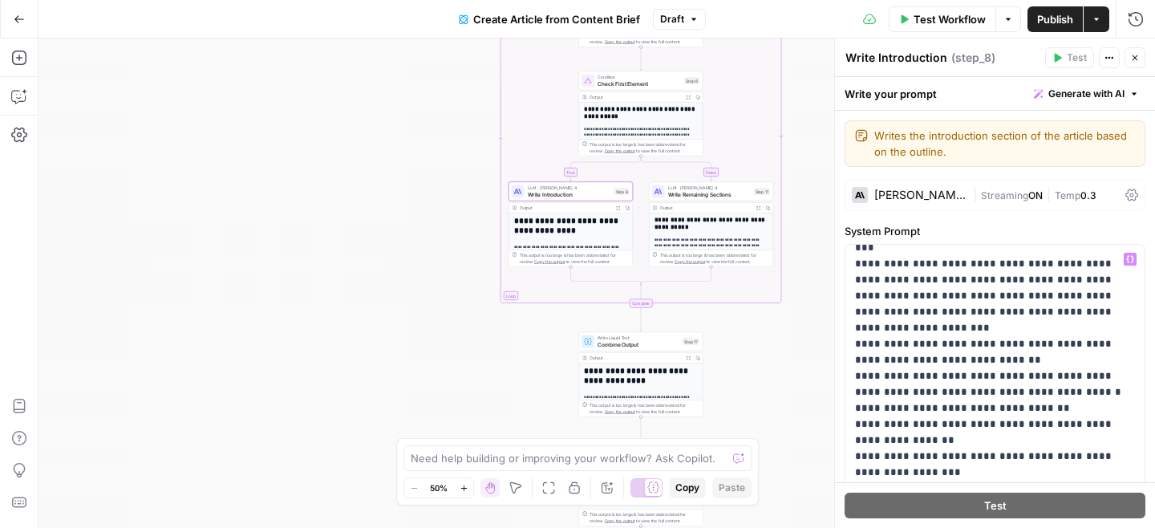
scroll to position [2980, 0]
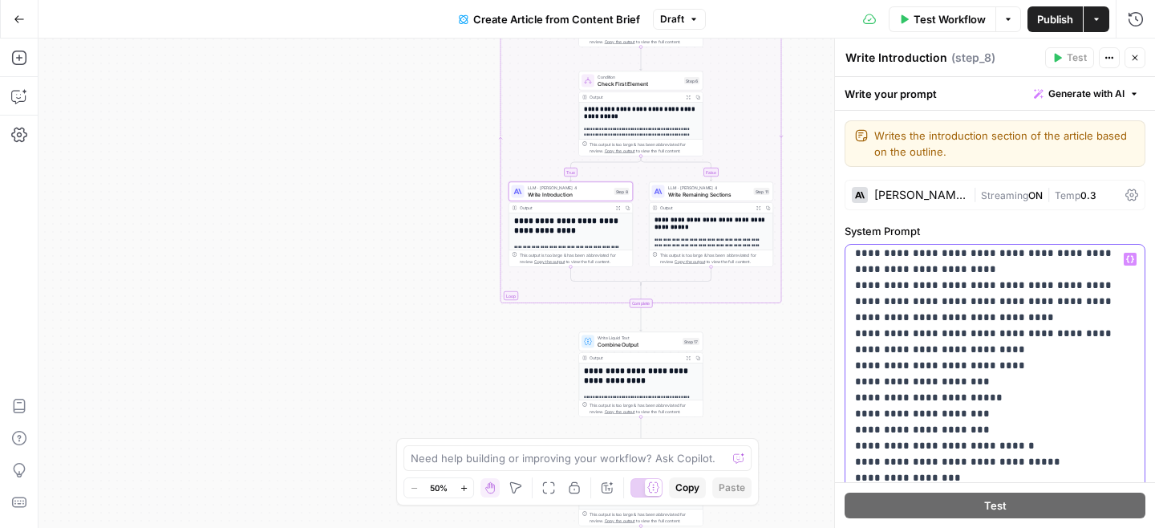
scroll to position [4159, 0]
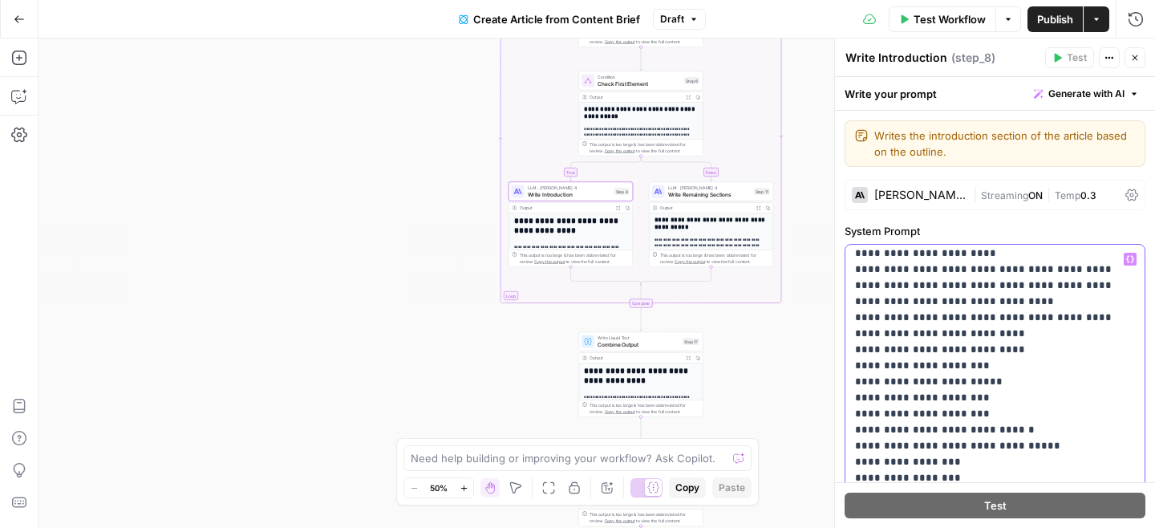
click at [892, 361] on p "**********" at bounding box center [995, 101] width 280 height 8018
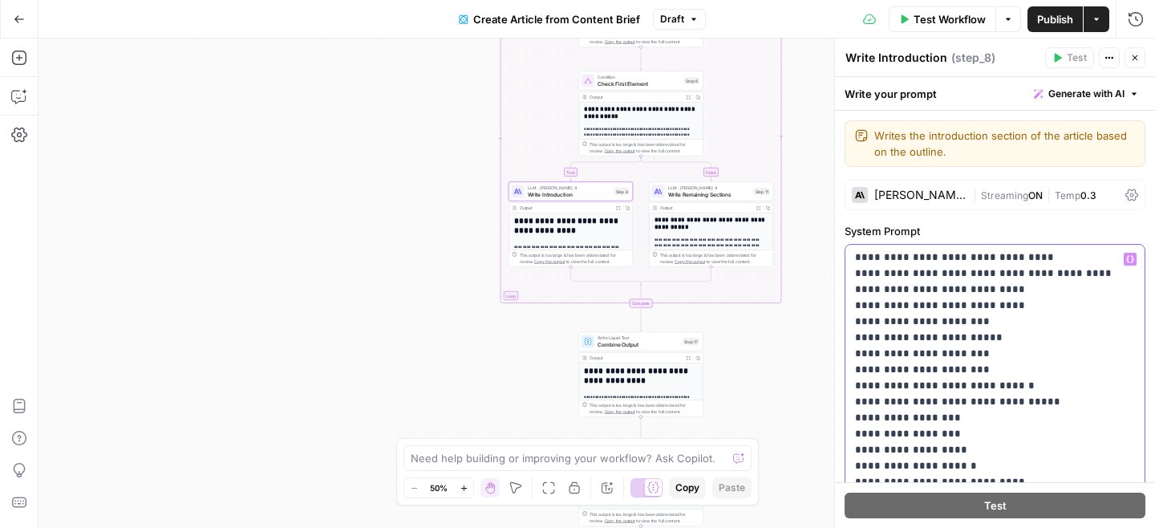
scroll to position [4208, 0]
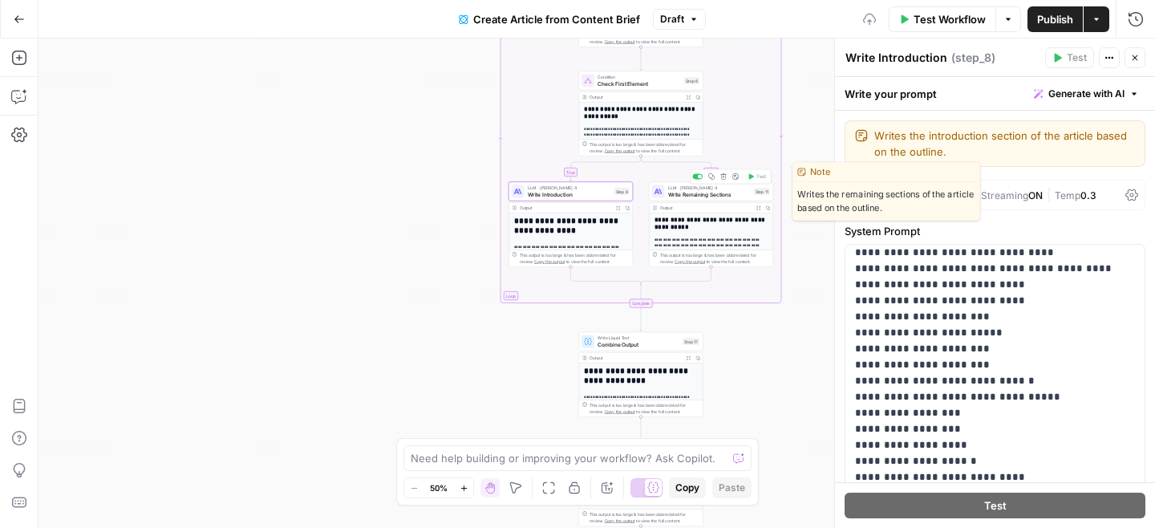
click at [680, 193] on span "Write Remaining Sections" at bounding box center [709, 194] width 83 height 8
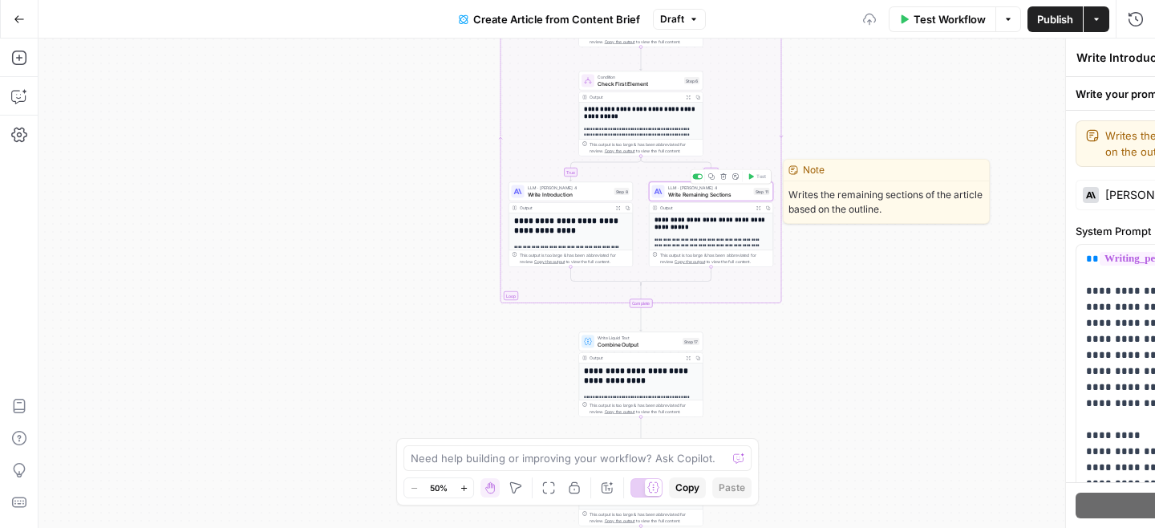
type textarea "Write Remaining Sections"
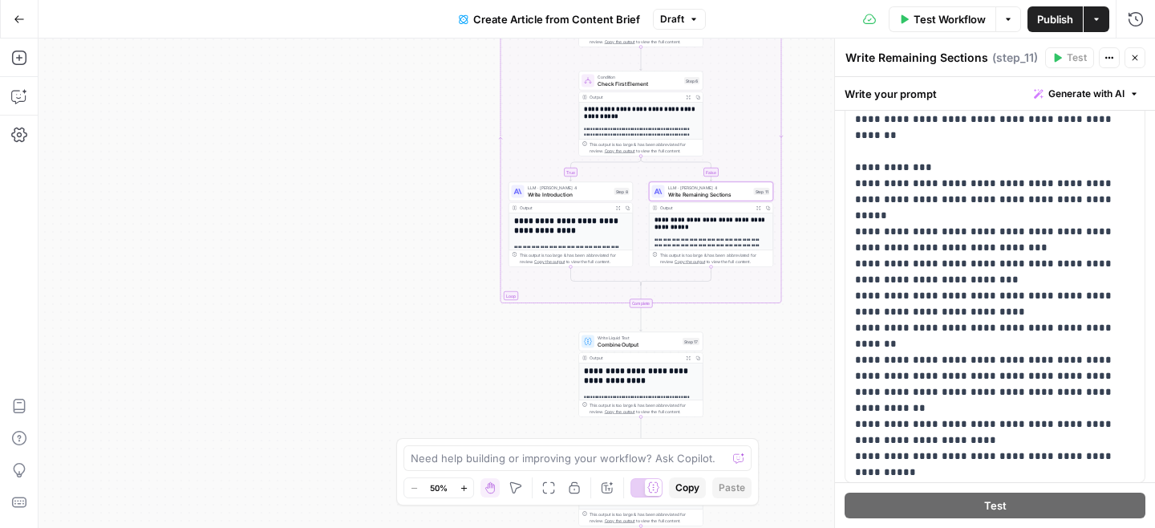
scroll to position [99, 0]
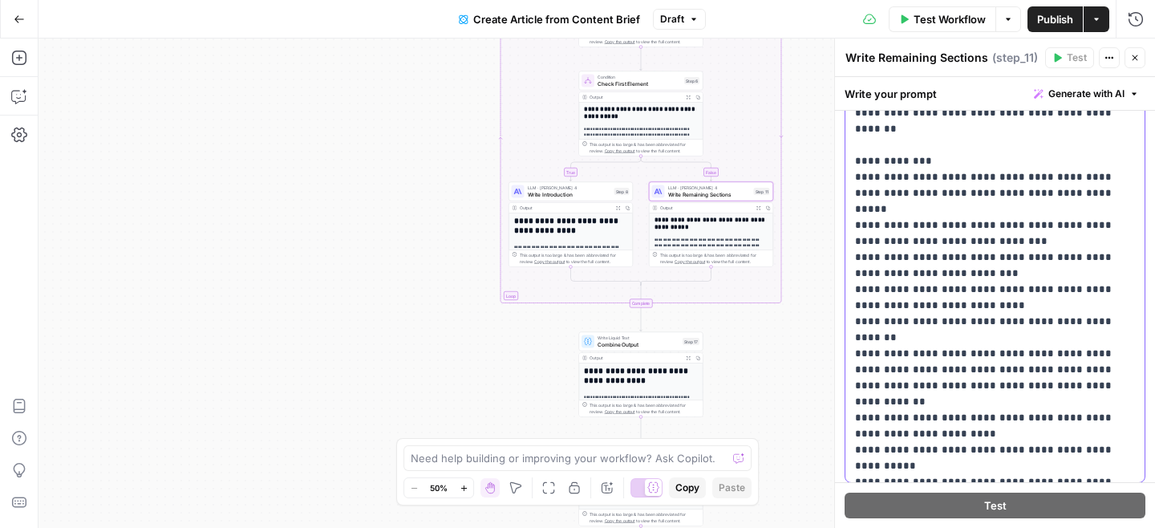
click at [1051, 6] on button "Publish" at bounding box center [1054, 19] width 55 height 26
